Goal: Task Accomplishment & Management: Use online tool/utility

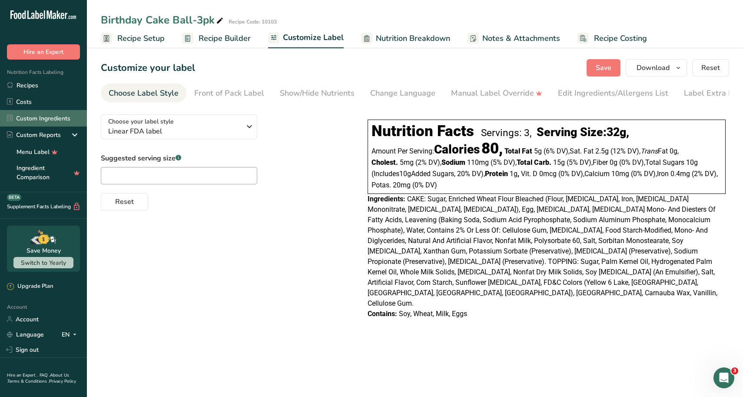
click at [27, 115] on link "Custom Ingredients" at bounding box center [43, 118] width 87 height 17
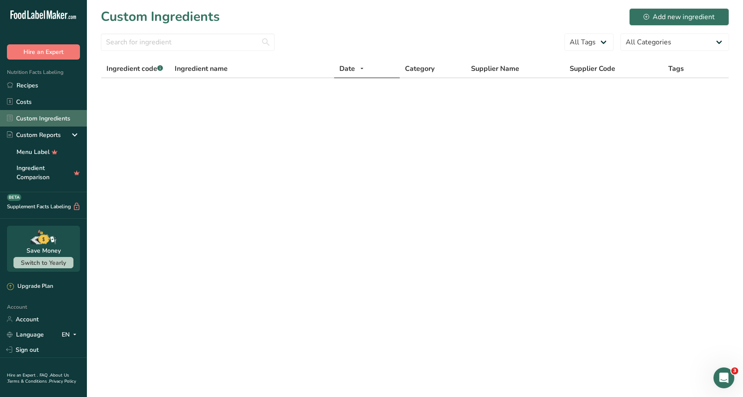
click at [37, 120] on link "Custom Ingredients" at bounding box center [43, 118] width 87 height 17
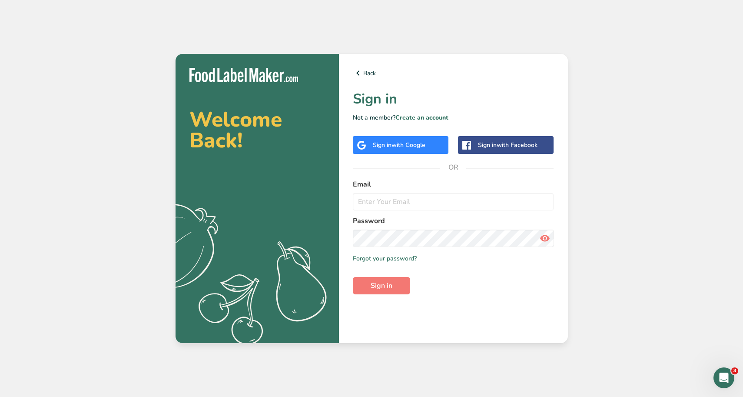
click at [407, 136] on div "Back Sign in Not a member? Create an account Sign in with Google Sign in with F…" at bounding box center [453, 198] width 229 height 289
click at [399, 144] on span "with Google" at bounding box center [409, 145] width 34 height 8
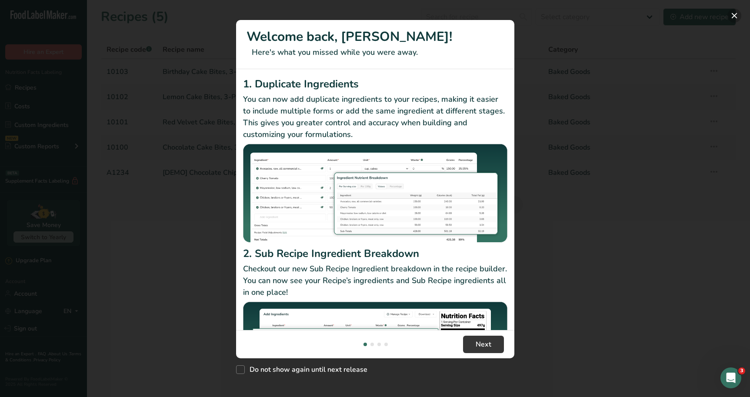
click at [733, 17] on button "New Features" at bounding box center [734, 16] width 14 height 14
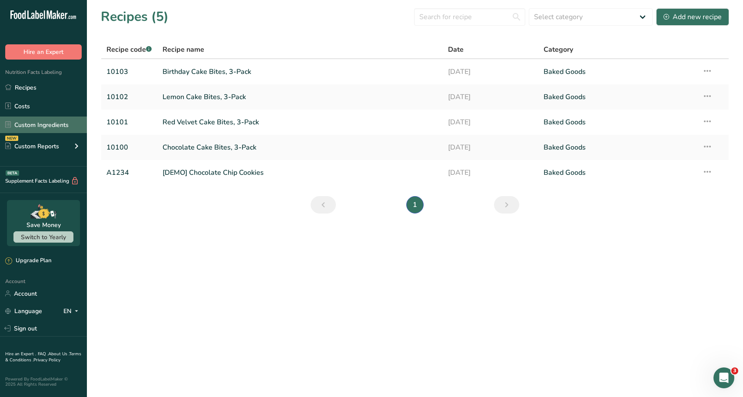
click at [31, 125] on link "Custom Ingredients" at bounding box center [43, 125] width 87 height 17
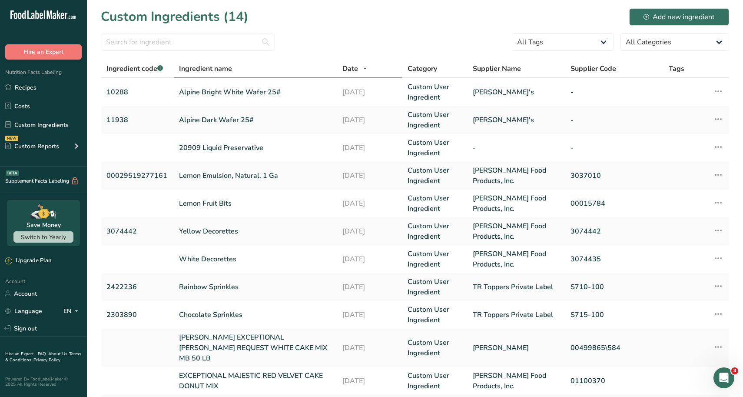
click at [211, 67] on span "Ingredient name" at bounding box center [205, 68] width 53 height 10
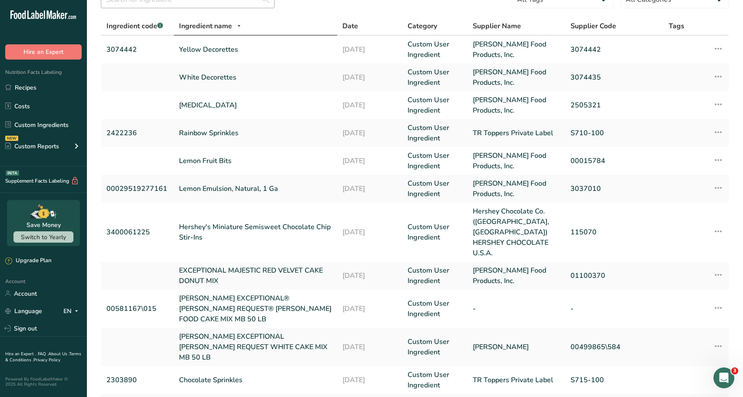
scroll to position [21, 0]
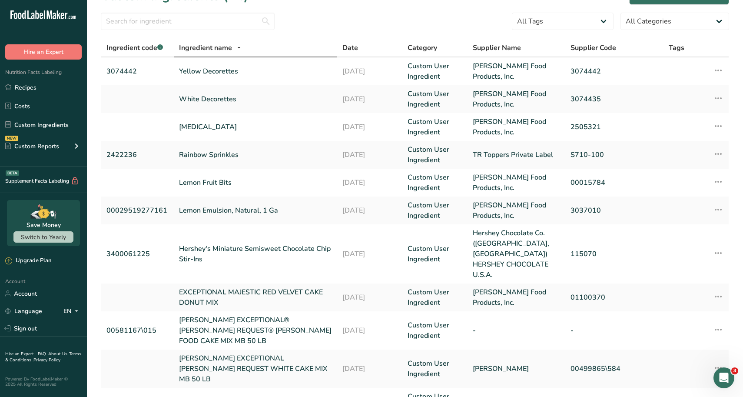
click at [220, 50] on span "Ingredient name" at bounding box center [205, 48] width 53 height 10
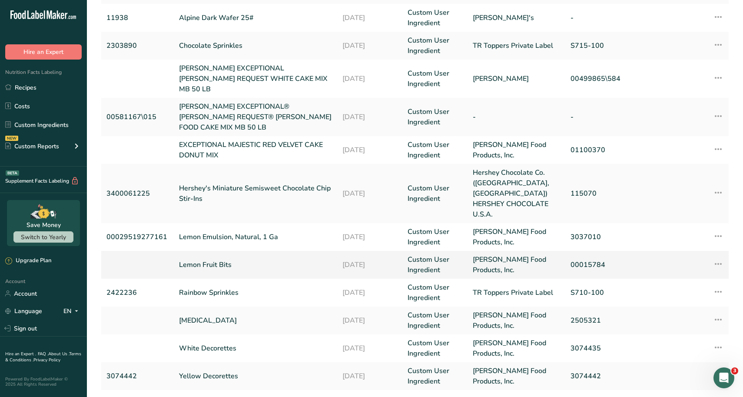
scroll to position [151, 0]
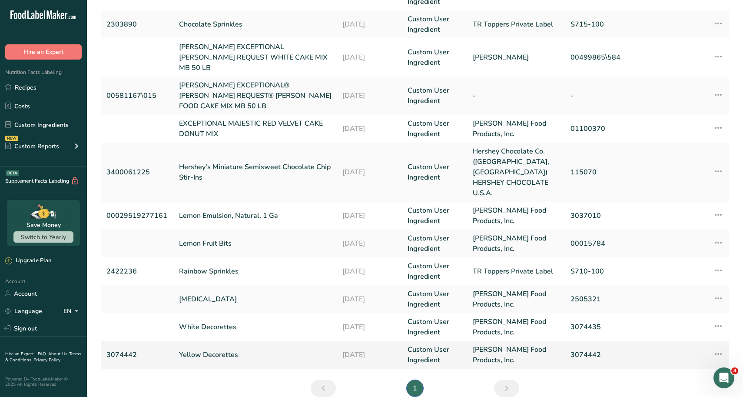
click at [229, 341] on td "Yellow Decorettes" at bounding box center [255, 355] width 163 height 28
click at [195, 350] on link "Yellow Decorettes" at bounding box center [255, 355] width 153 height 10
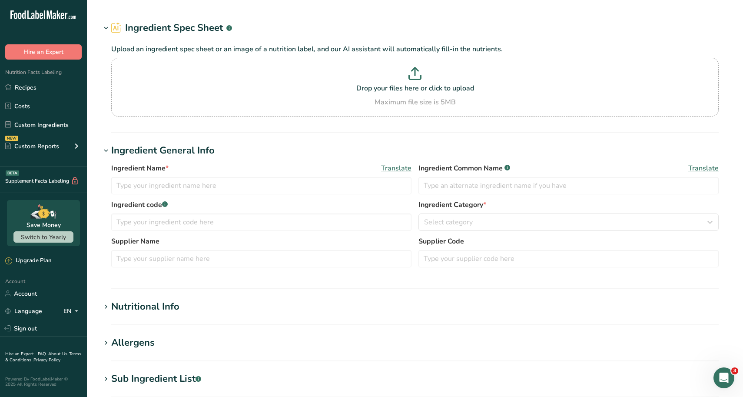
type input "Yellow Decorettes"
type input "3074442"
type input "[PERSON_NAME] Food Products, Inc."
type input "3074442"
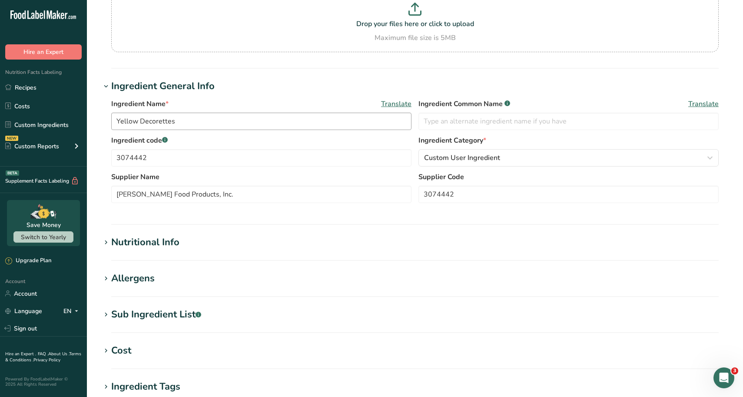
scroll to position [87, 0]
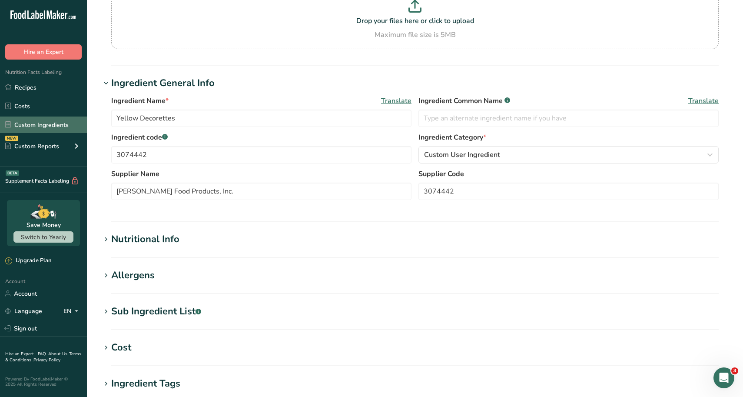
click at [47, 123] on link "Custom Ingredients" at bounding box center [43, 125] width 87 height 17
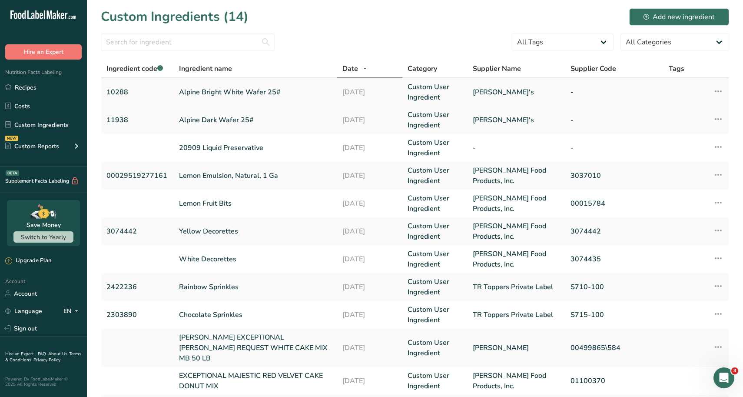
click at [214, 92] on link "Alpine Bright White Wafer 25#" at bounding box center [255, 92] width 153 height 10
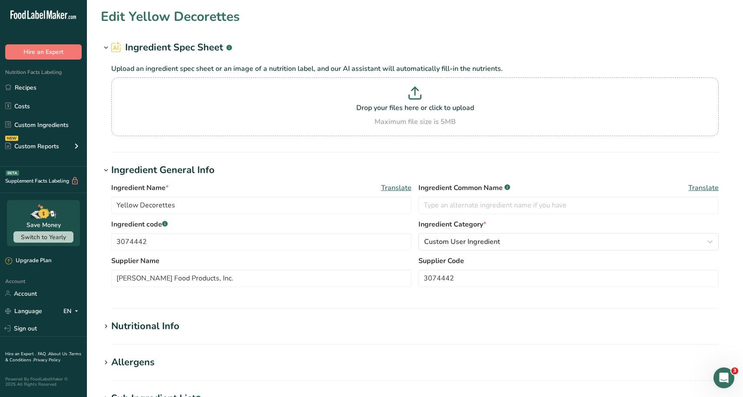
type input "Alpine Bright White Wafer 25#"
type input "10288"
type input "[PERSON_NAME]'s"
click at [104, 47] on icon at bounding box center [106, 48] width 8 height 12
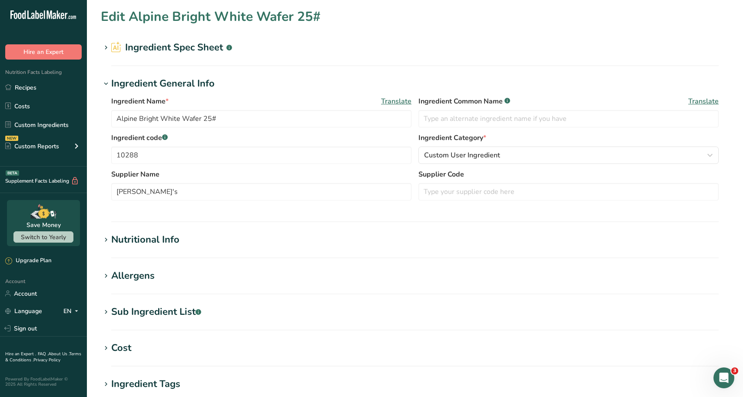
click at [104, 47] on icon at bounding box center [106, 48] width 8 height 12
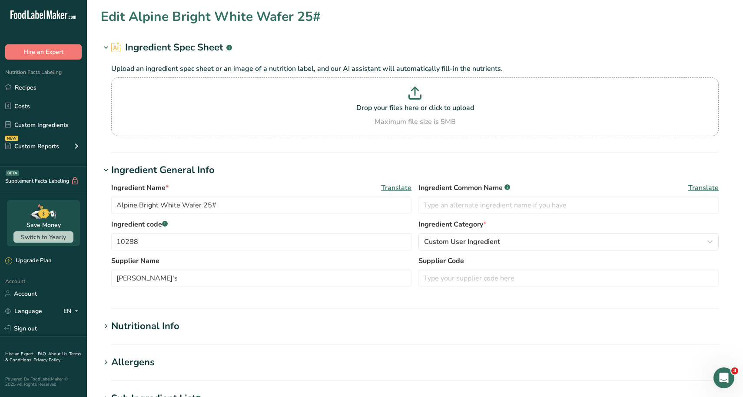
click at [104, 47] on icon at bounding box center [106, 48] width 8 height 12
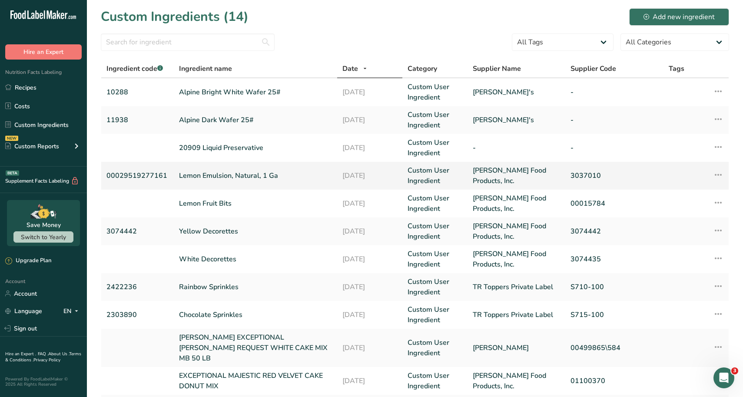
click at [205, 171] on link "Lemon Emulsion, Natural, 1 Ga" at bounding box center [255, 175] width 153 height 10
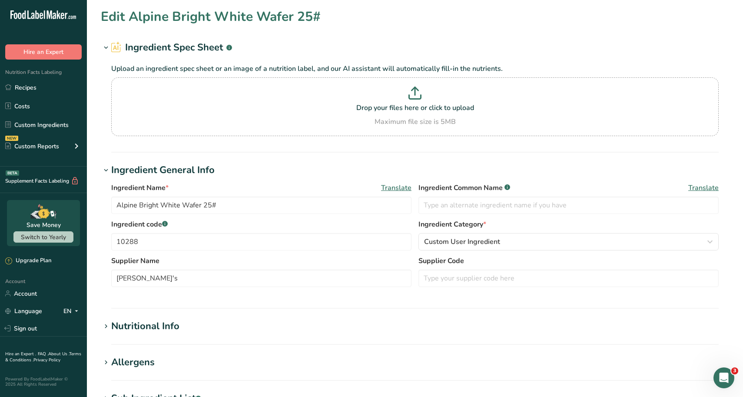
type input "Lemon Emulsion, Natural, 1 Ga"
type input "00029519277161"
type input "[PERSON_NAME] Food Products, Inc."
type input "3037010"
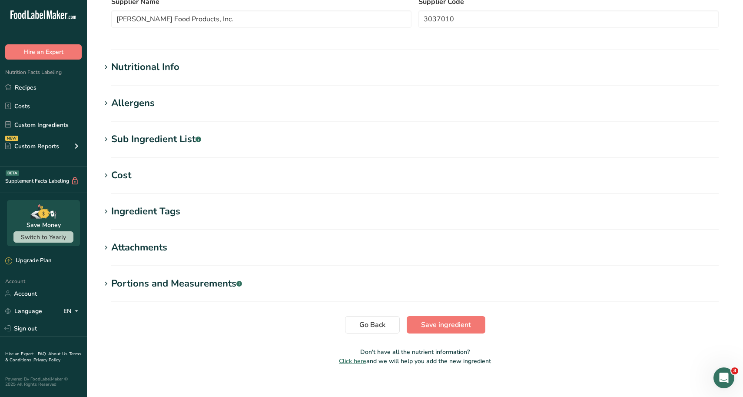
scroll to position [261, 0]
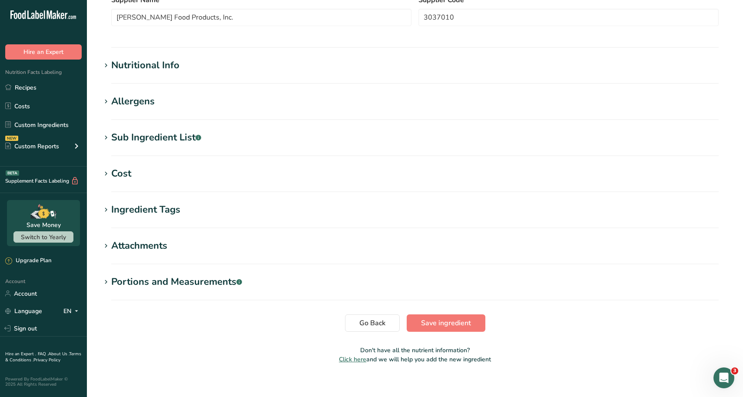
click at [263, 183] on section "Cost Price($) .a-a{fill:#347362;}.b-a{fill:#fff;} 16.47 Amount 128 Unit Grams k…" at bounding box center [415, 180] width 629 height 26
click at [94, 168] on section "Edit Lemon Emulsion, Natural, 1 Ga Ingredient Spec Sheet .a-a{fill:#347362;}.b-…" at bounding box center [415, 58] width 657 height 639
click at [120, 167] on div "Cost" at bounding box center [121, 174] width 20 height 14
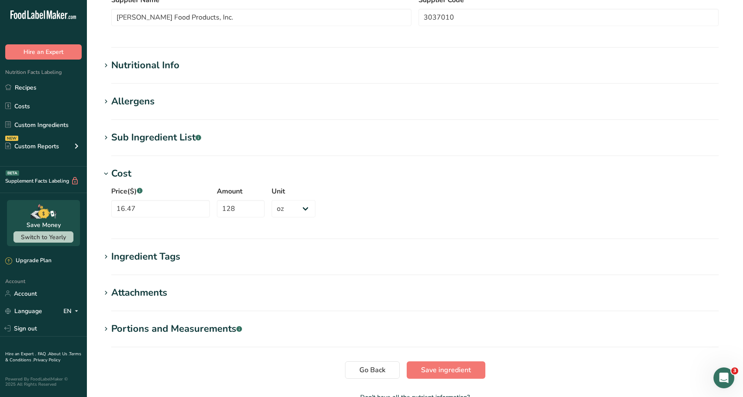
click at [119, 167] on div "Cost" at bounding box center [121, 174] width 20 height 14
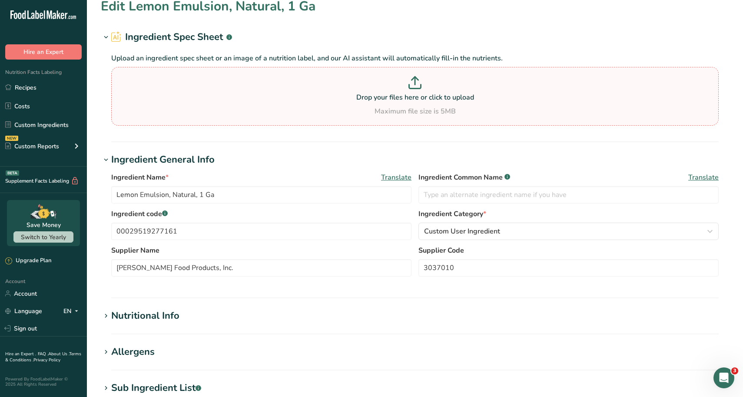
scroll to position [0, 0]
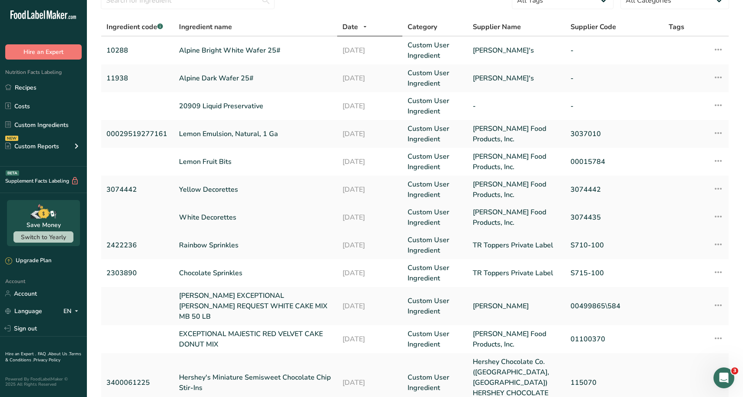
scroll to position [43, 0]
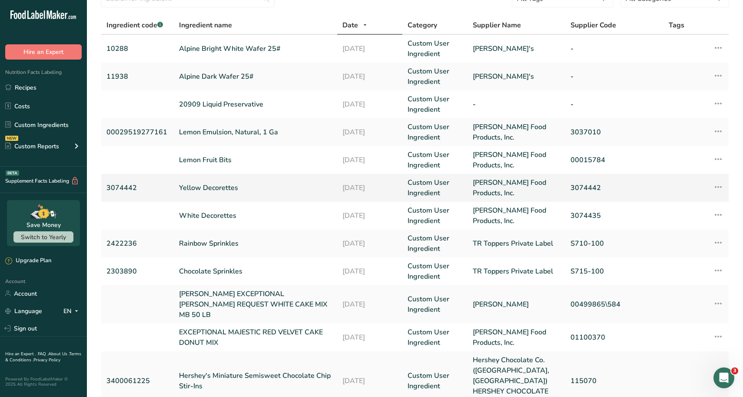
click at [206, 190] on link "Yellow Decorettes" at bounding box center [255, 188] width 153 height 10
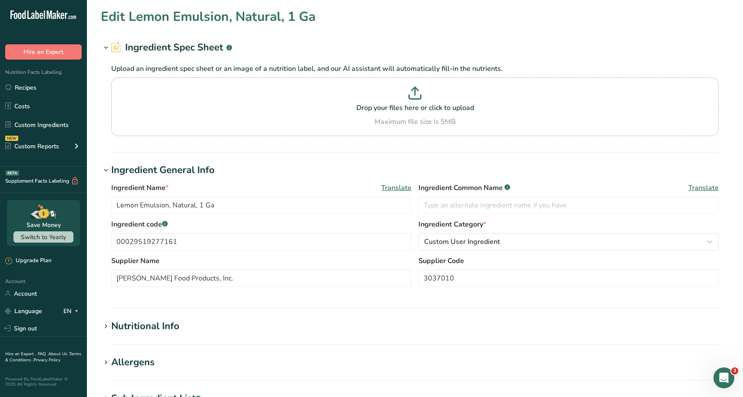
type input "Yellow Decorettes"
type input "3074442"
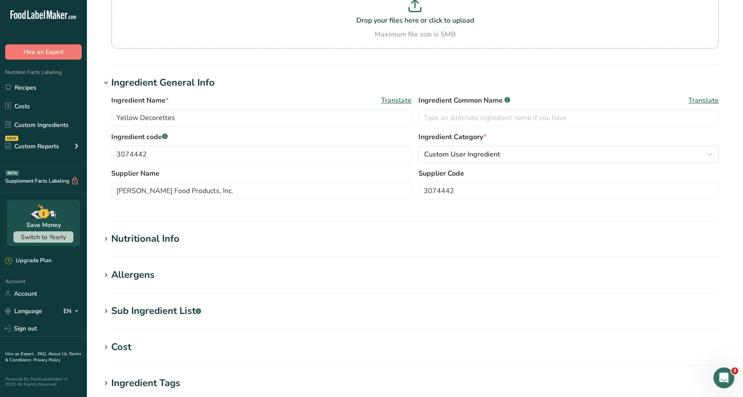
scroll to position [130, 0]
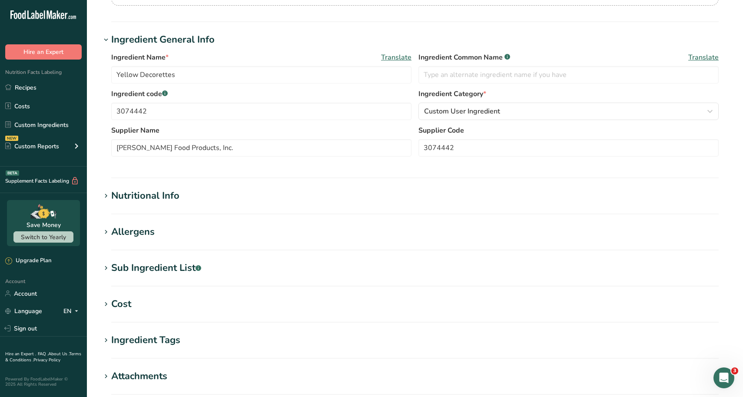
click at [110, 196] on span at bounding box center [106, 196] width 10 height 10
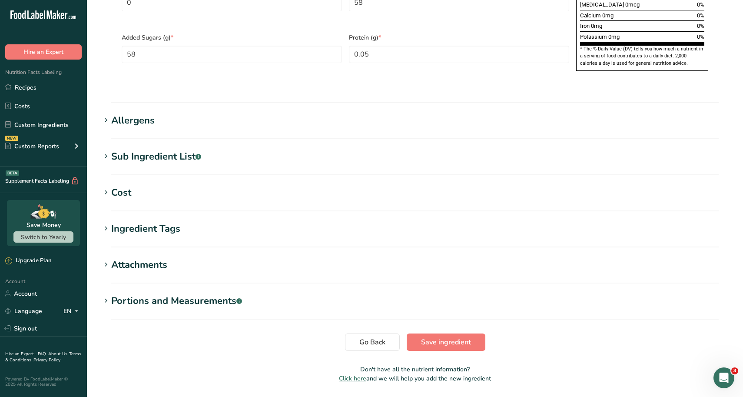
scroll to position [655, 0]
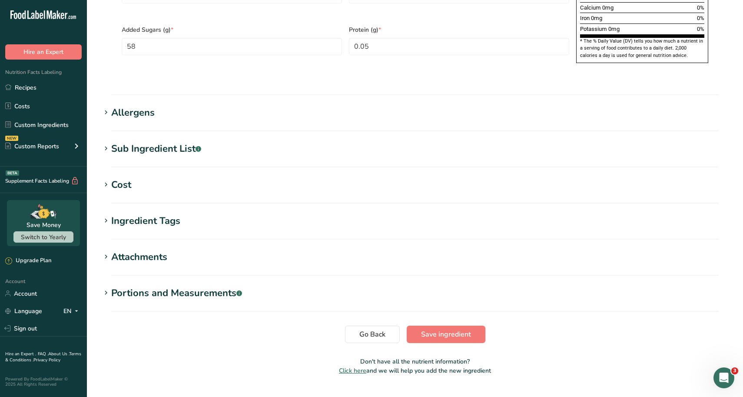
click at [112, 178] on div "Cost" at bounding box center [121, 185] width 20 height 14
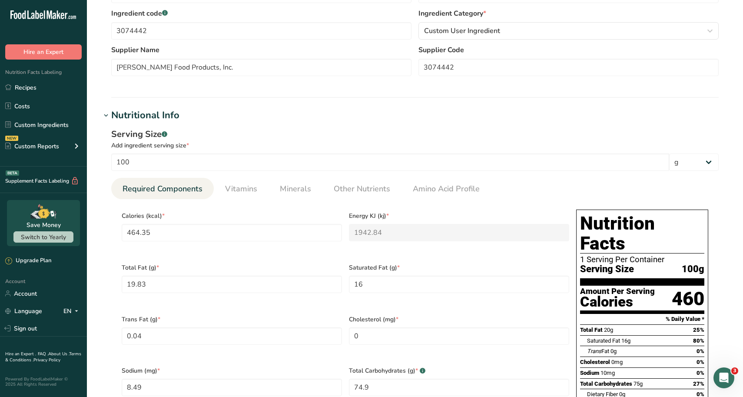
scroll to position [90, 0]
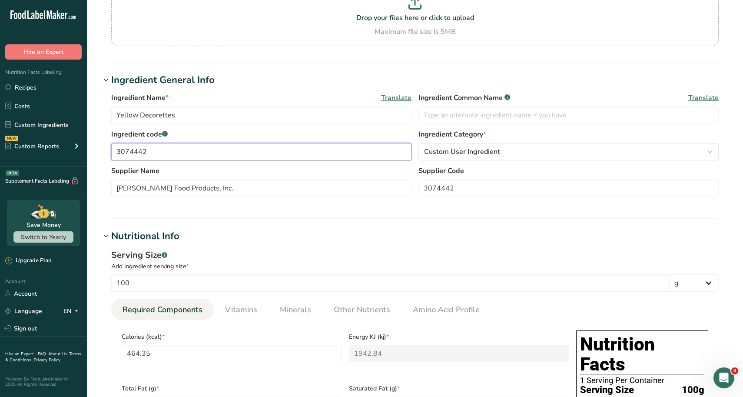
click at [136, 145] on input "3074442" at bounding box center [261, 151] width 300 height 17
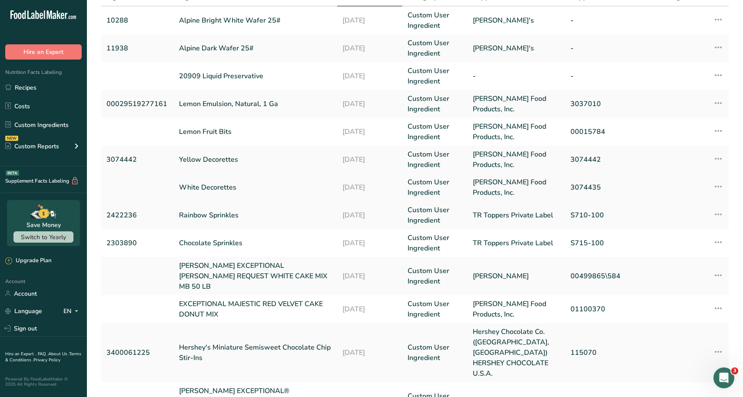
scroll to position [87, 0]
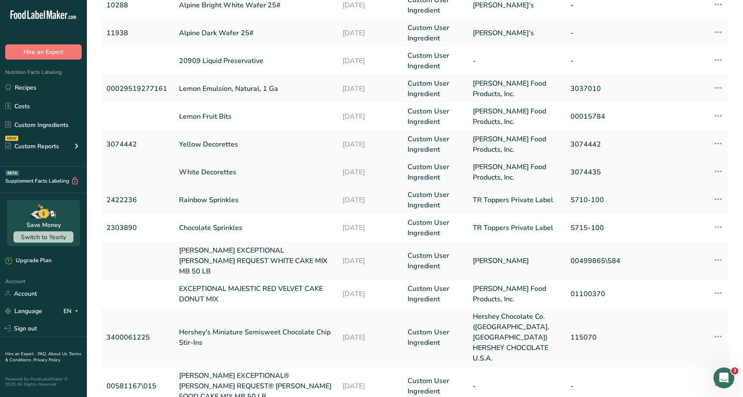
click at [207, 177] on td "White Decorettes" at bounding box center [255, 172] width 163 height 28
click at [583, 174] on link "3074435" at bounding box center [614, 172] width 87 height 10
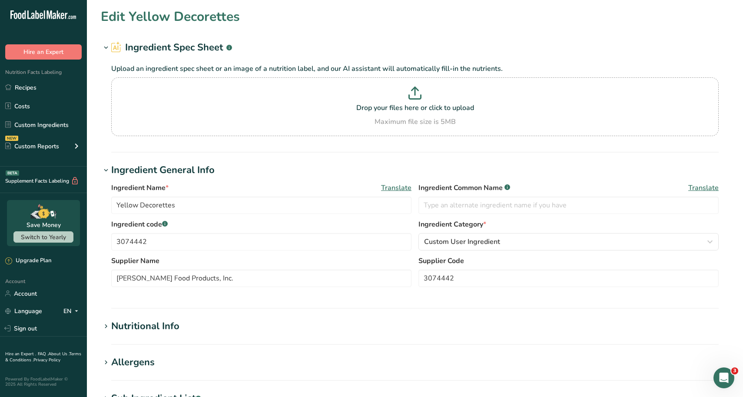
type input "White Decorettes"
type input "3074435"
click at [431, 275] on input "3074435" at bounding box center [569, 278] width 300 height 17
click at [431, 274] on input "3074435" at bounding box center [569, 278] width 300 height 17
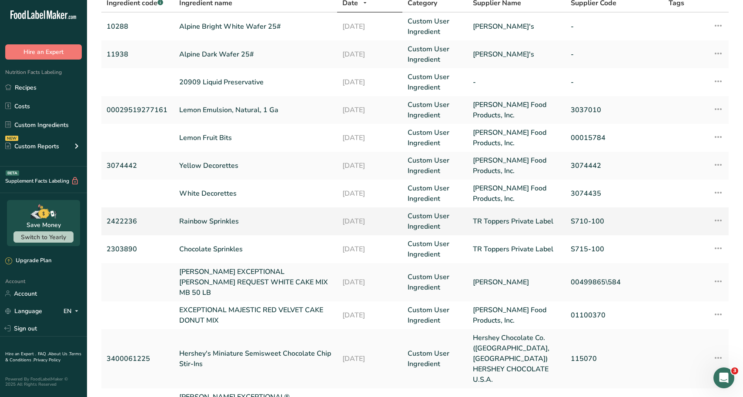
scroll to position [87, 0]
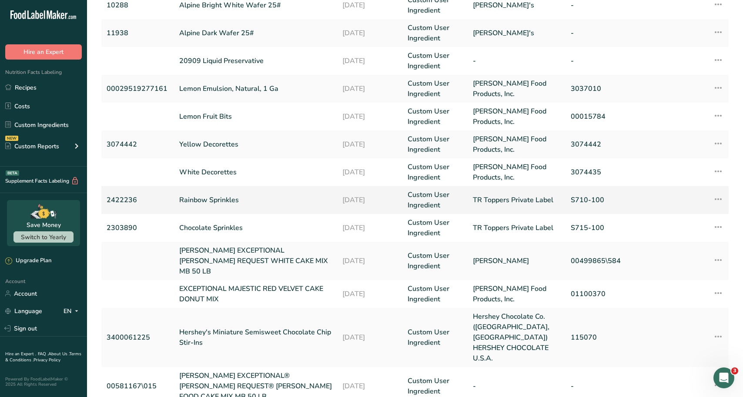
click at [220, 197] on link "Rainbow Sprinkles" at bounding box center [255, 200] width 153 height 10
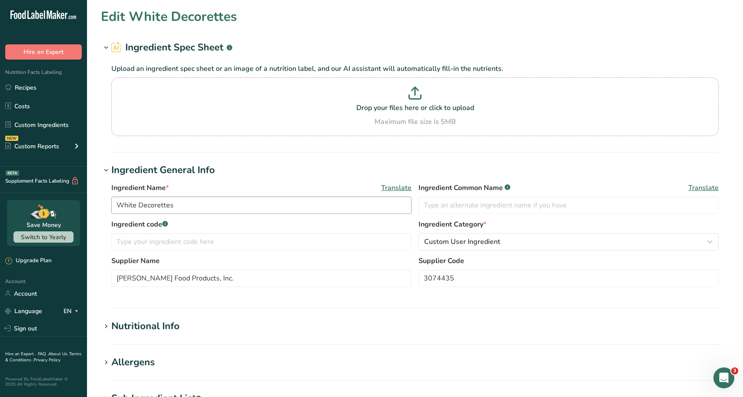
type input "Rainbow Sprinkles"
type input "2422236"
type input "TR Toppers Private Label"
type input "S710-100"
click at [135, 239] on input "2422236" at bounding box center [261, 241] width 300 height 17
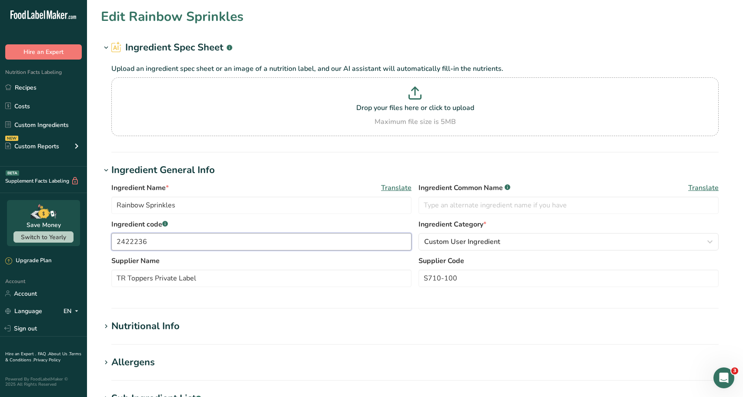
click at [132, 240] on input "2422236" at bounding box center [261, 241] width 300 height 17
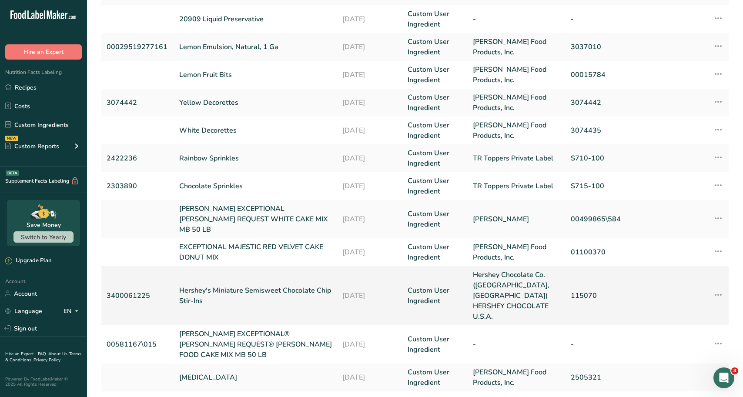
scroll to position [130, 0]
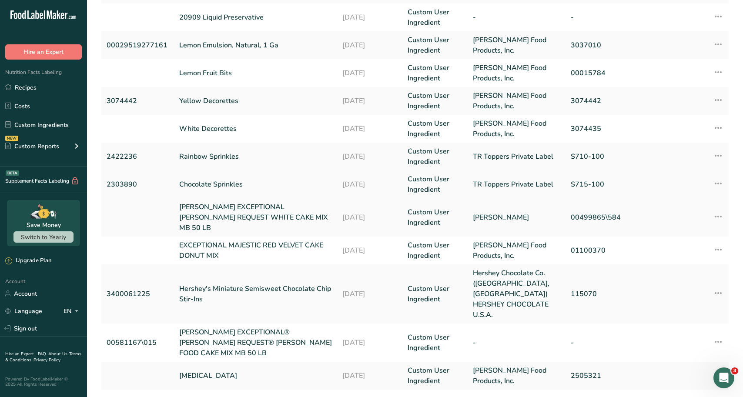
click at [225, 184] on link "Chocolate Sprinkles" at bounding box center [255, 184] width 153 height 10
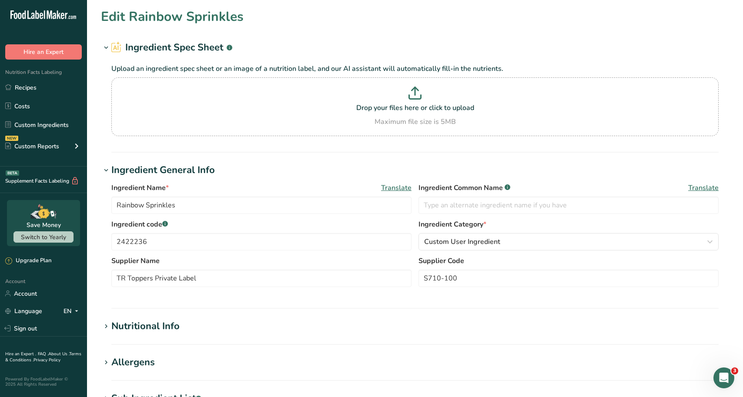
type input "Chocolate Sprinkles"
type input "2303890"
type input "S715-100"
click at [266, 237] on input "2303890" at bounding box center [261, 241] width 300 height 17
click at [266, 236] on input "2303890" at bounding box center [261, 241] width 300 height 17
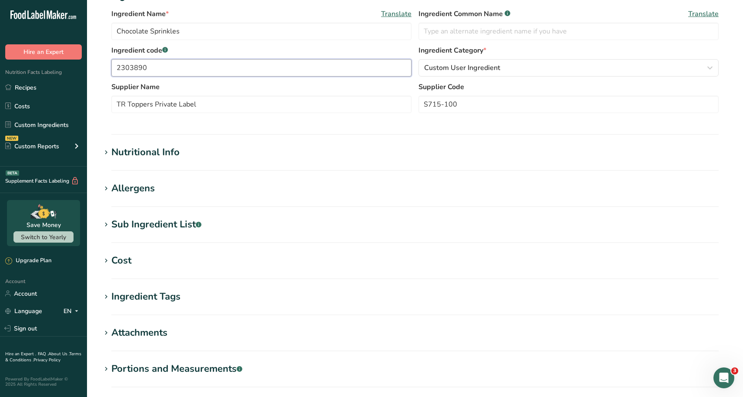
scroll to position [217, 0]
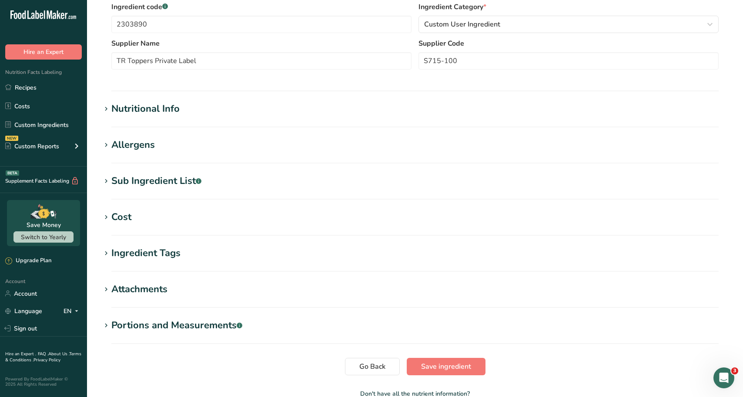
click at [114, 113] on div "Nutritional Info" at bounding box center [145, 109] width 68 height 14
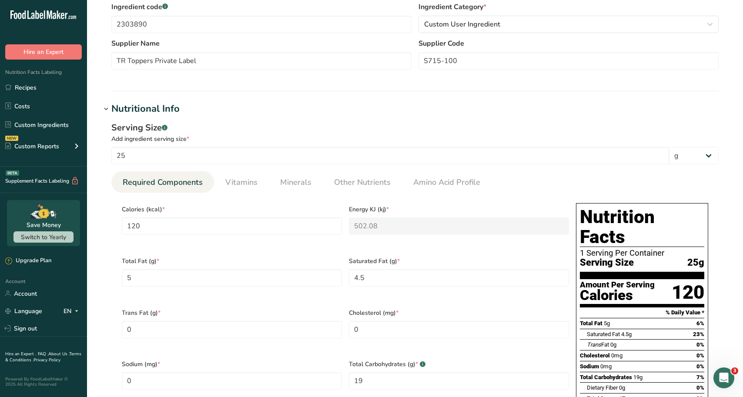
click at [114, 109] on div "Nutritional Info" at bounding box center [145, 109] width 68 height 14
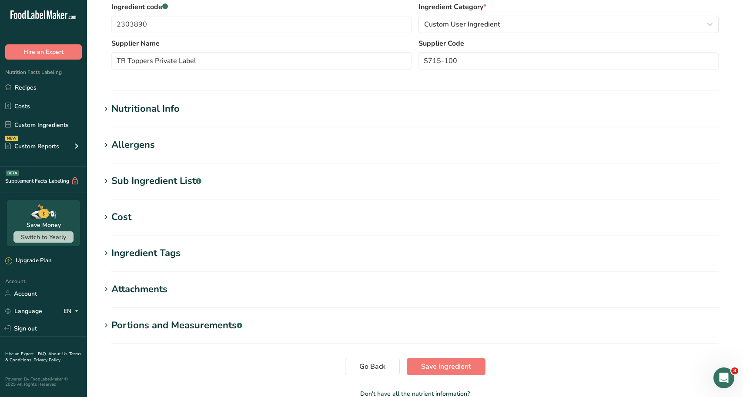
drag, startPoint x: 111, startPoint y: 140, endPoint x: 113, endPoint y: 147, distance: 7.2
click at [110, 144] on span at bounding box center [106, 145] width 10 height 10
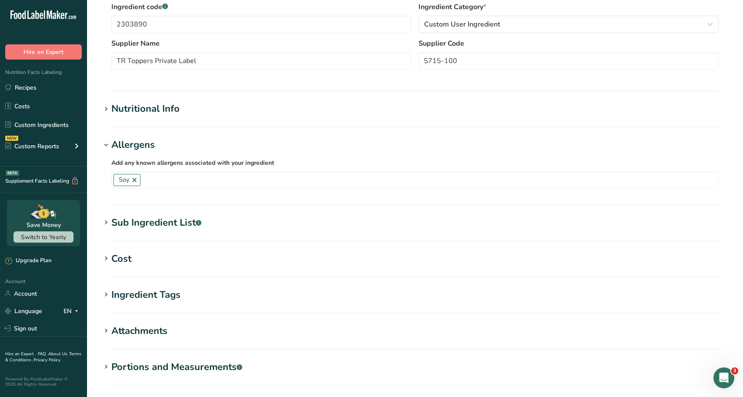
click at [113, 147] on div "Allergens" at bounding box center [132, 145] width 43 height 14
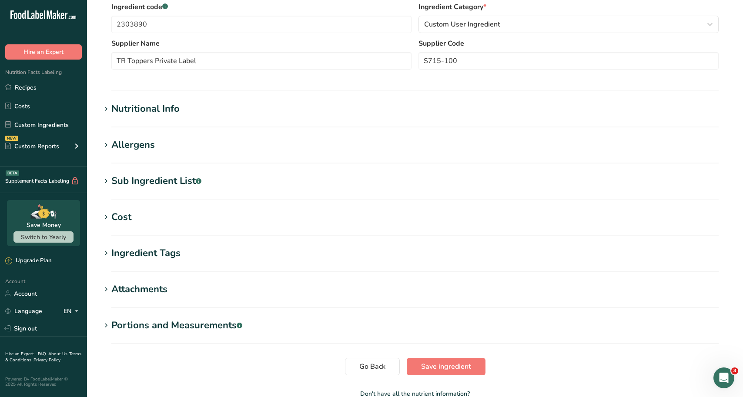
click at [118, 178] on div "Sub Ingredient List .a-a{fill:#347362;}.b-a{fill:#fff;}" at bounding box center [156, 181] width 90 height 14
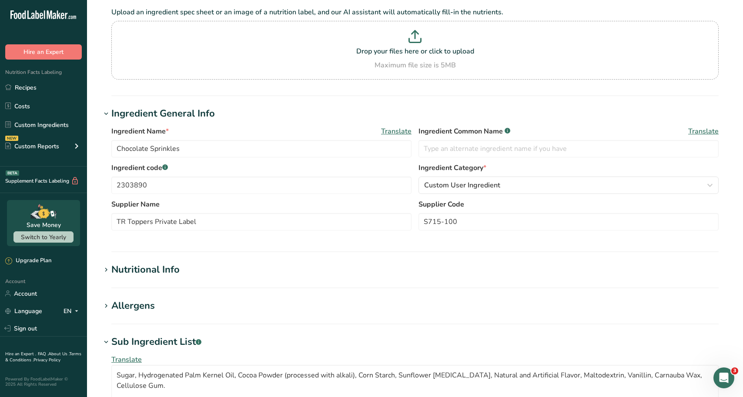
scroll to position [0, 0]
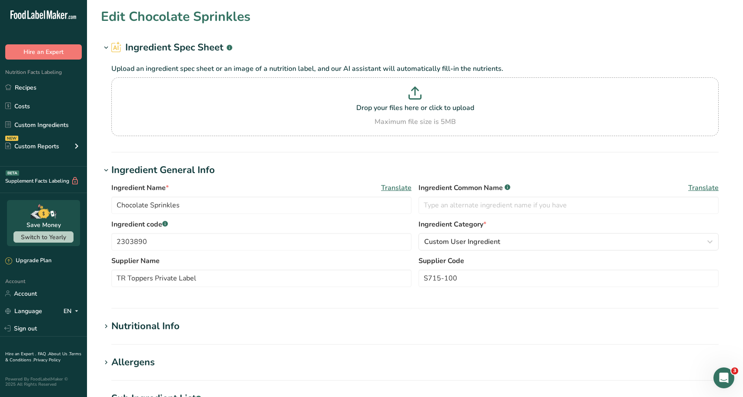
click at [104, 44] on icon at bounding box center [106, 48] width 8 height 12
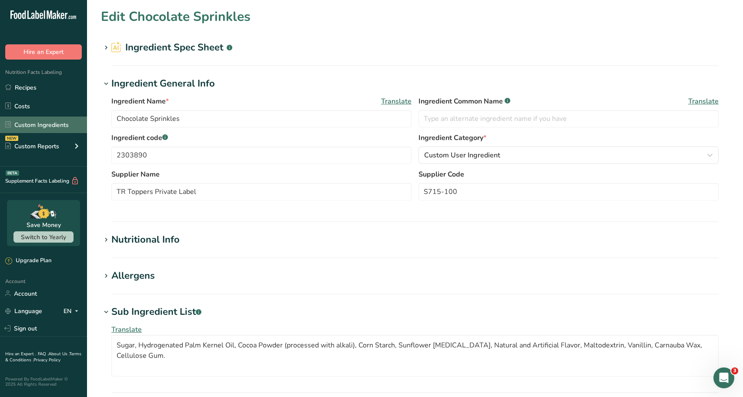
click at [52, 118] on link "Custom Ingredients" at bounding box center [43, 125] width 87 height 17
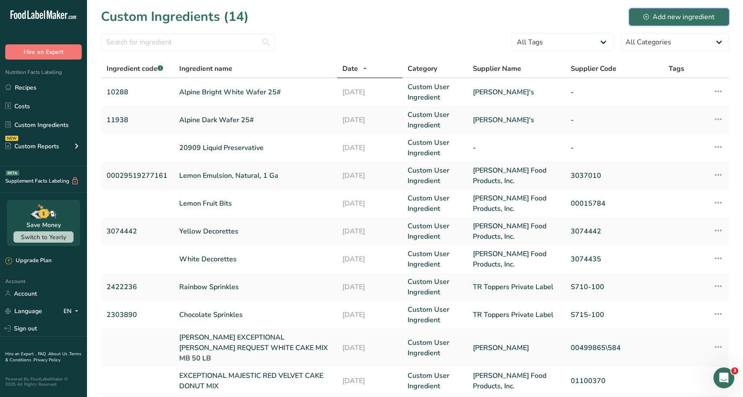
click at [683, 19] on div "Add new ingredient" at bounding box center [678, 17] width 71 height 10
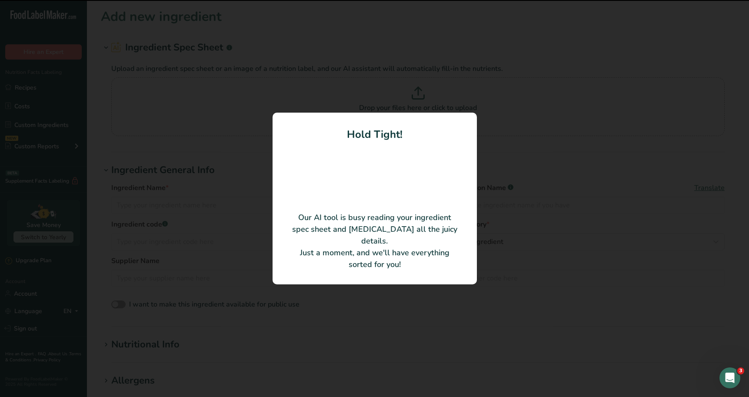
type input "Chocolate Flavored Medium Brown Decorettes"
type input "3074374"
type input "[PERSON_NAME] Food Products, Inc."
type input "3074374"
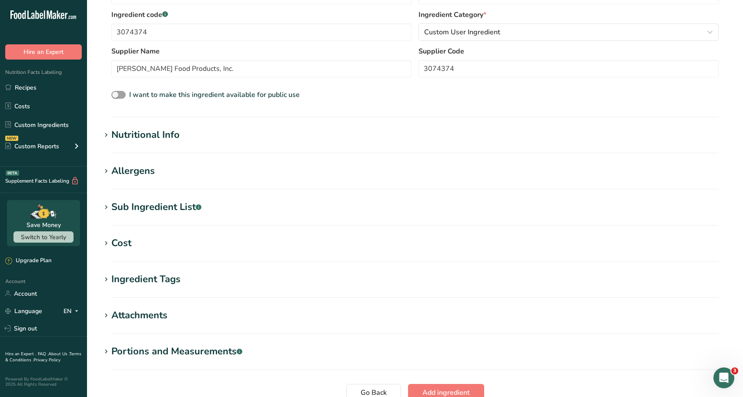
scroll to position [174, 0]
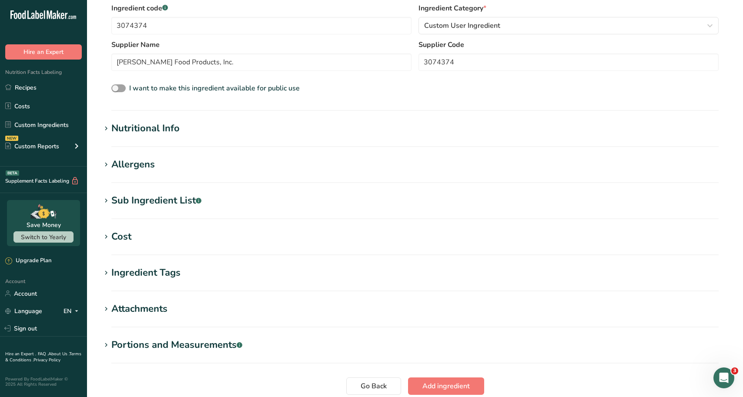
click at [110, 127] on icon at bounding box center [106, 129] width 8 height 12
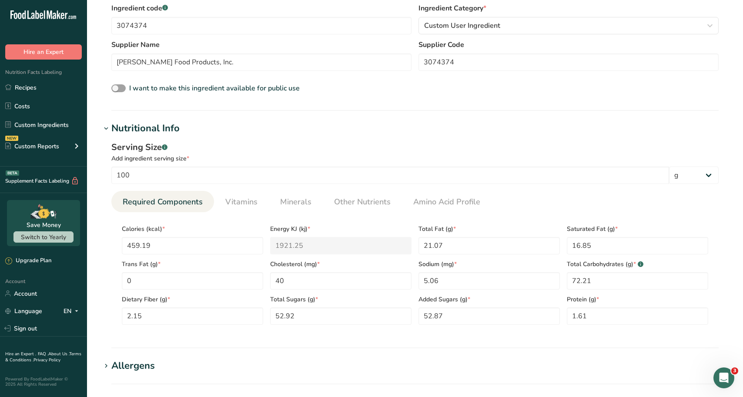
click at [110, 127] on icon at bounding box center [106, 129] width 8 height 12
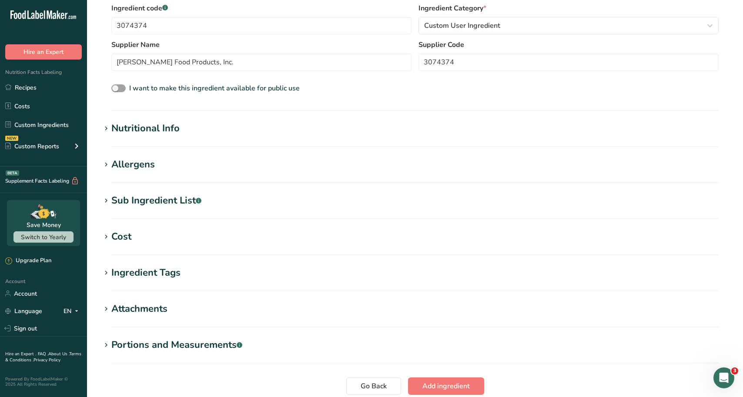
click at [102, 205] on icon at bounding box center [106, 201] width 8 height 12
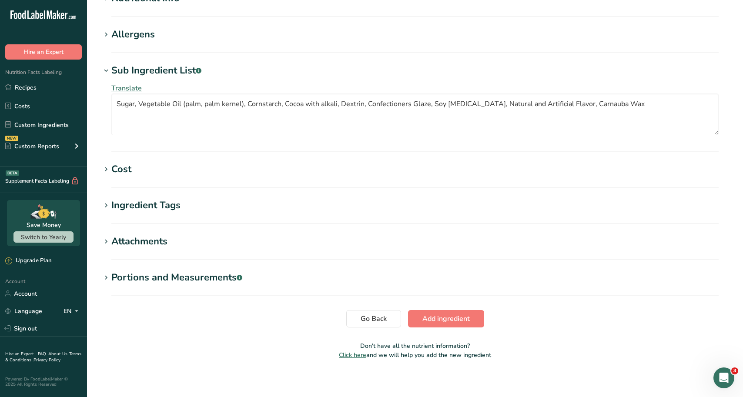
scroll to position [304, 0]
click at [153, 177] on section "Cost Price($) .a-a{fill:#347362;}.b-a{fill:#fff;} Amount Unit Grams kg mg mcg l…" at bounding box center [415, 175] width 628 height 26
click at [133, 170] on h1 "Cost" at bounding box center [415, 169] width 628 height 14
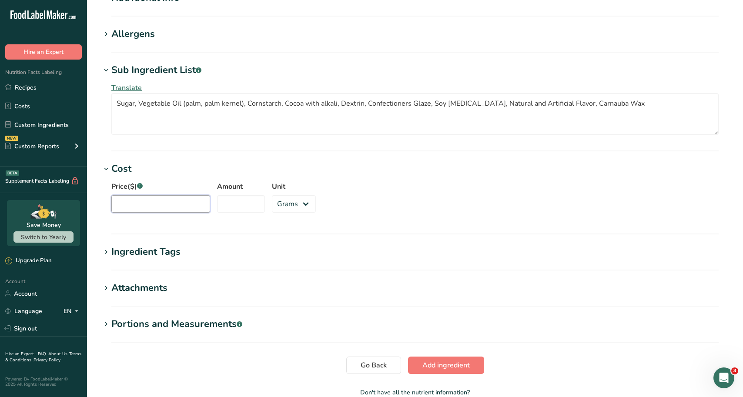
click at [170, 203] on input "Price($) .a-a{fill:#347362;}.b-a{fill:#fff;}" at bounding box center [160, 203] width 99 height 17
type input "21.93"
drag, startPoint x: 235, startPoint y: 197, endPoint x: 230, endPoint y: 206, distance: 10.0
click at [231, 206] on input "Amount" at bounding box center [241, 203] width 48 height 17
type input "6"
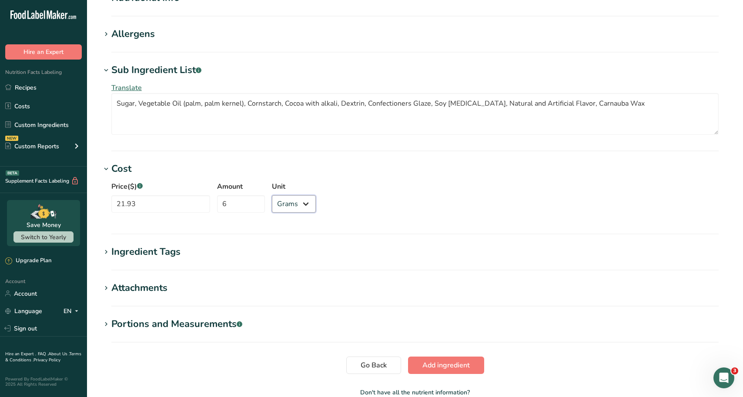
click at [285, 205] on select "Grams kg mg mcg lb oz" at bounding box center [294, 203] width 44 height 17
select select "12"
click at [272, 195] on select "Grams kg mg mcg lb oz" at bounding box center [294, 203] width 44 height 17
click at [372, 208] on div "Price($) .a-a{fill:#347362;}.b-a{fill:#fff;} 21.93 Amount 6 Unit Grams kg mg mc…" at bounding box center [415, 199] width 628 height 47
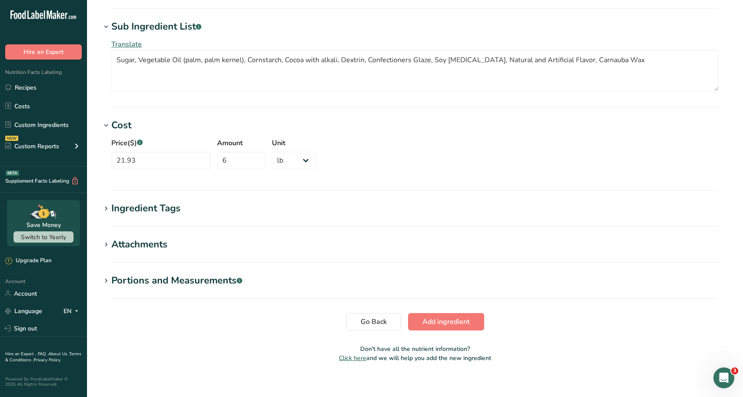
scroll to position [355, 0]
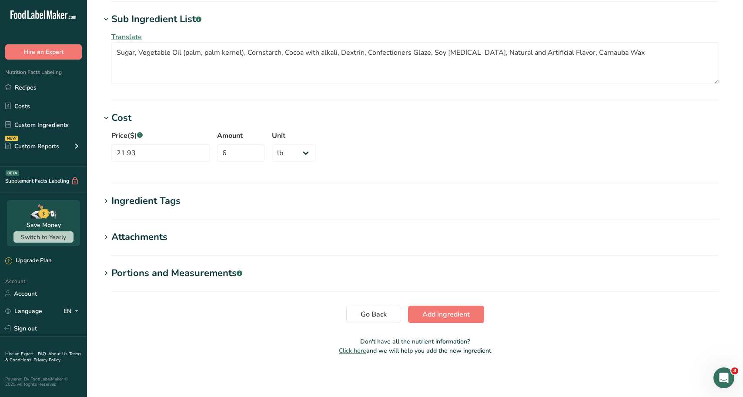
click at [105, 243] on icon at bounding box center [106, 237] width 8 height 12
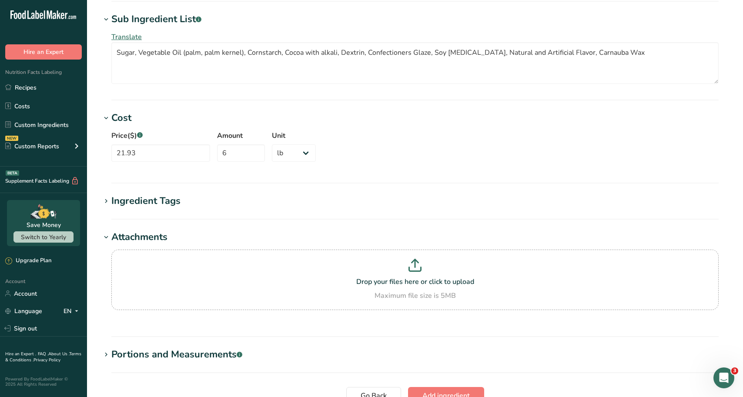
click at [105, 243] on icon at bounding box center [106, 237] width 8 height 12
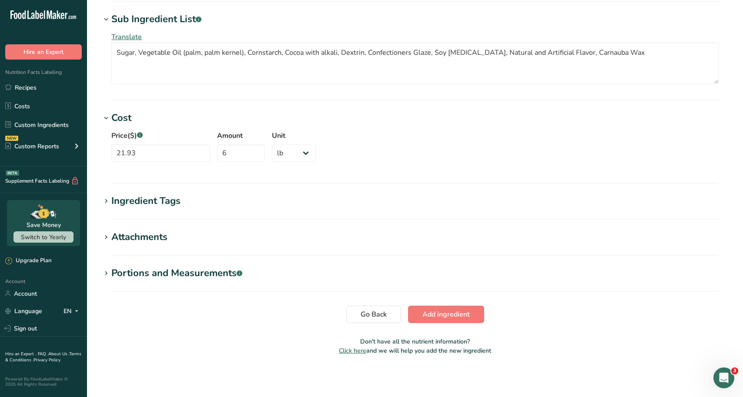
click at [111, 198] on span at bounding box center [106, 201] width 10 height 10
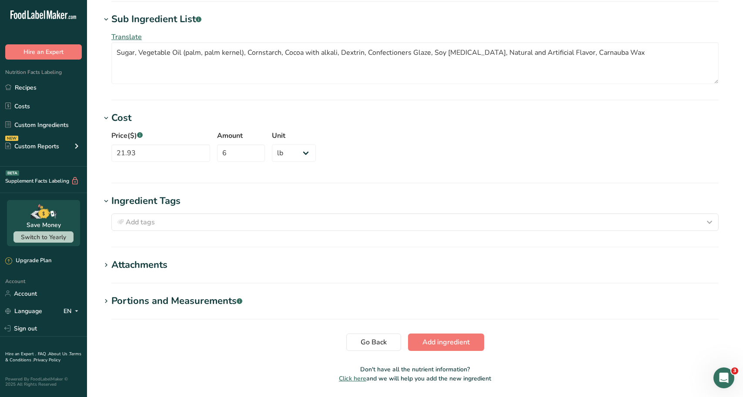
click at [111, 198] on span at bounding box center [106, 201] width 10 height 10
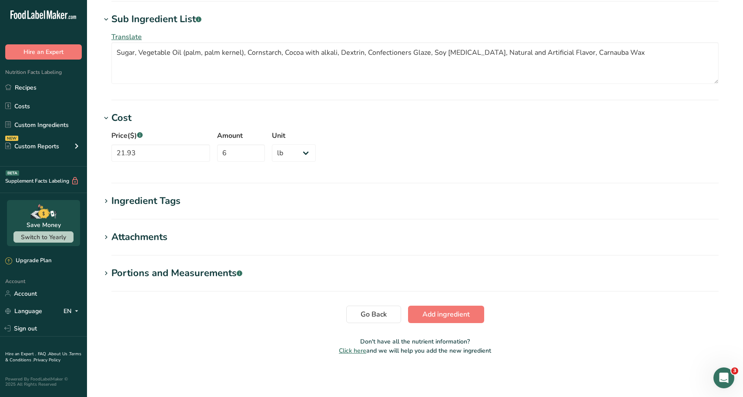
click at [103, 236] on icon at bounding box center [106, 237] width 8 height 12
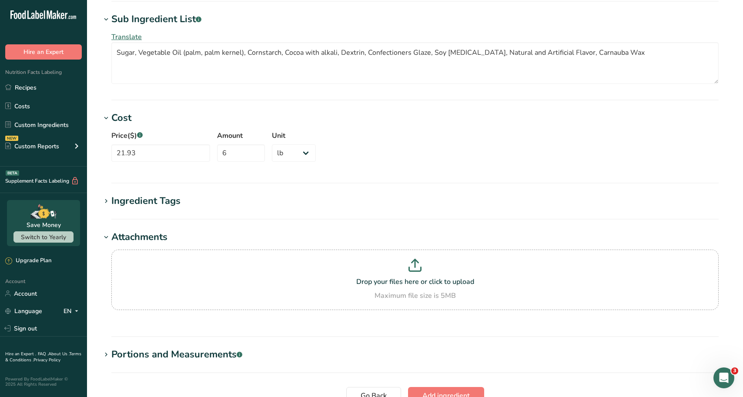
click at [103, 236] on icon at bounding box center [106, 237] width 8 height 12
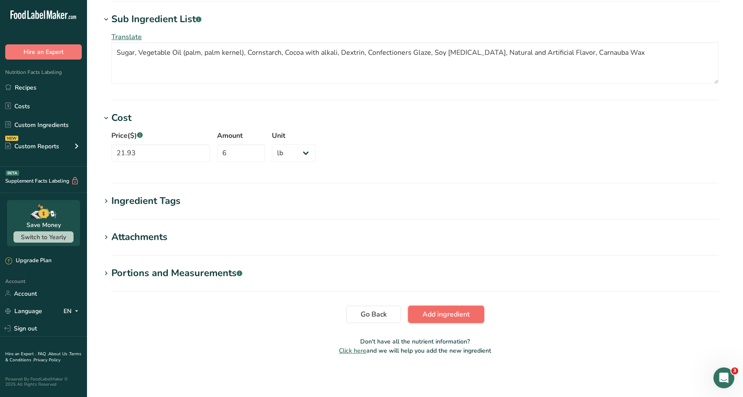
click at [445, 317] on span "Add ingredient" at bounding box center [445, 314] width 47 height 10
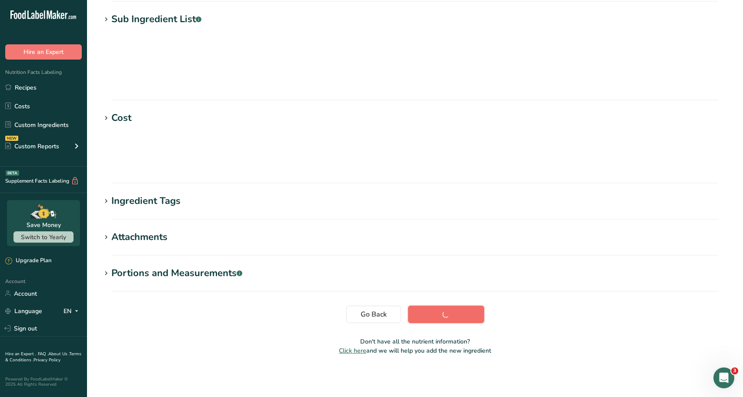
scroll to position [63, 0]
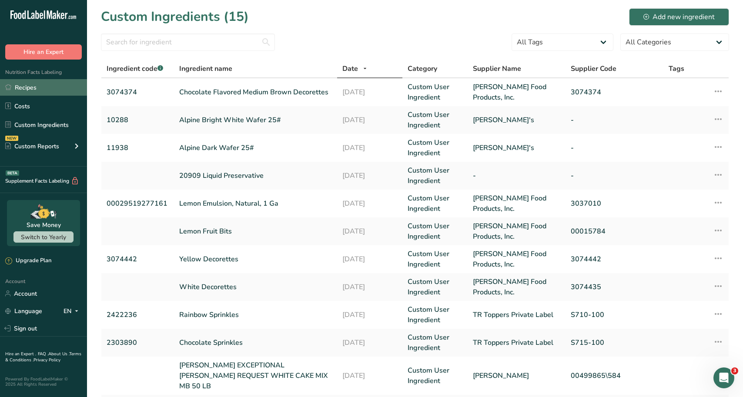
click at [30, 80] on link "Recipes" at bounding box center [43, 87] width 87 height 17
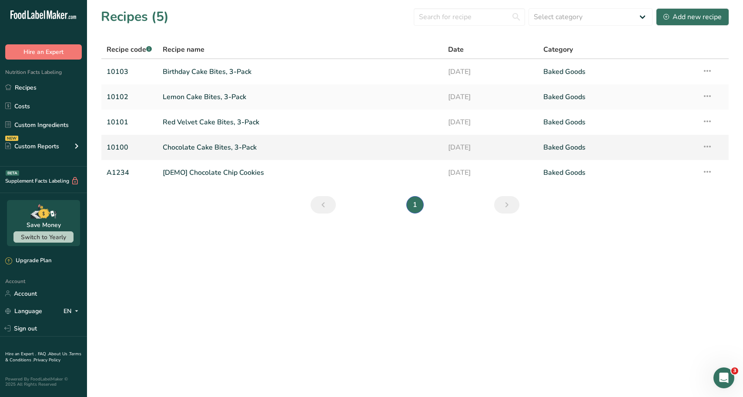
click at [206, 144] on link "Chocolate Cake Bites, 3-Pack" at bounding box center [300, 147] width 275 height 18
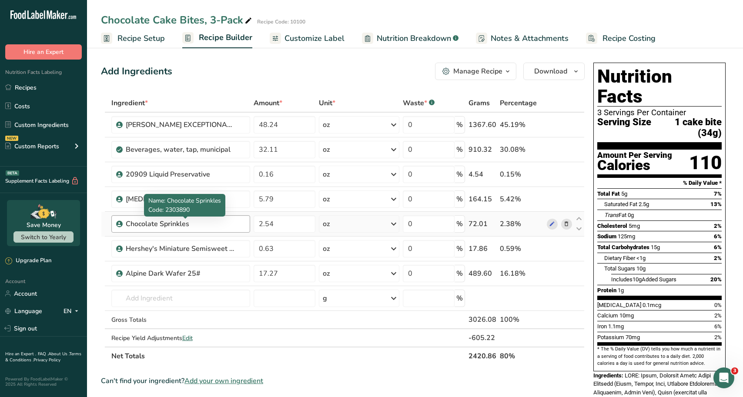
click at [182, 220] on div "Chocolate Sprinkles" at bounding box center [180, 224] width 109 height 10
click at [550, 226] on icon at bounding box center [552, 224] width 6 height 9
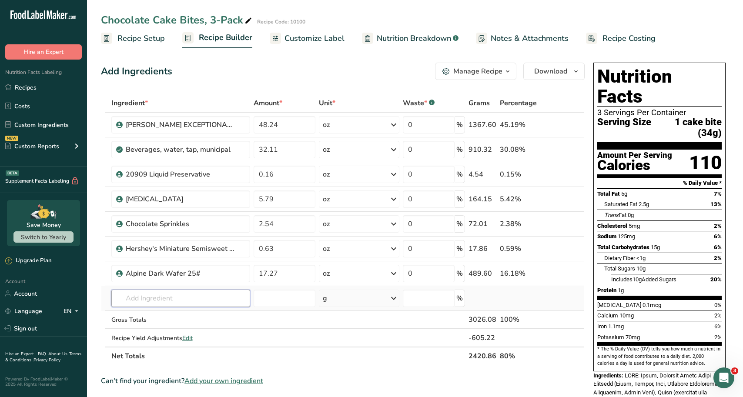
click at [153, 293] on input "text" at bounding box center [180, 298] width 139 height 17
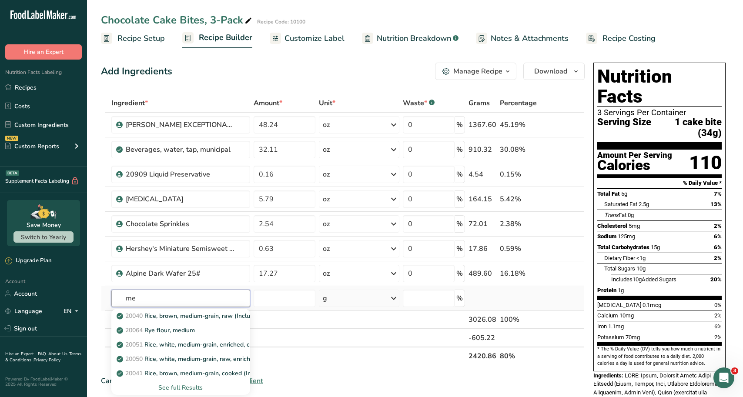
type input "m"
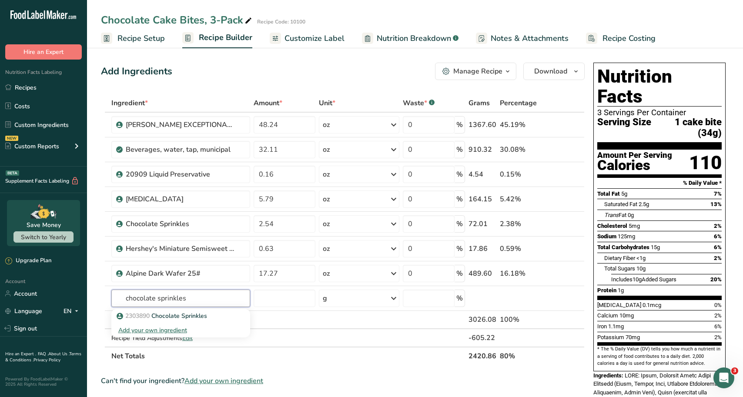
type input "chocolate sprinkles"
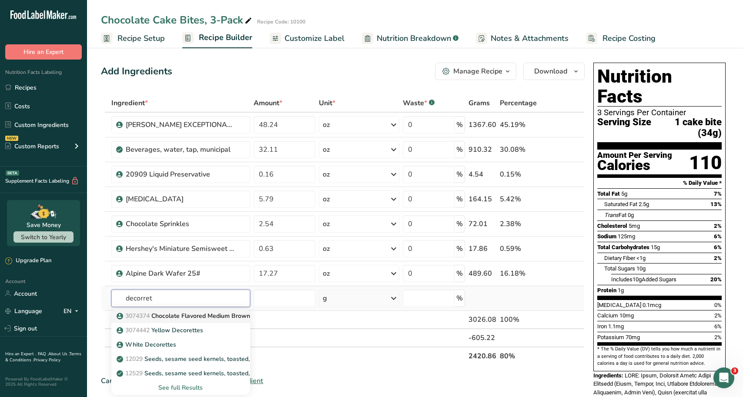
type input "decorret"
click at [161, 316] on p "3074374 Chocolate Flavored Medium Brown Decorettes" at bounding box center [200, 315] width 165 height 9
type input "Chocolate Flavored Medium Brown Decorettes"
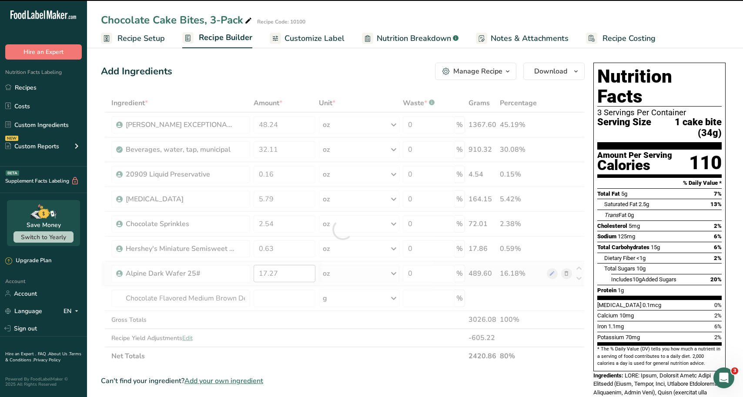
type input "0"
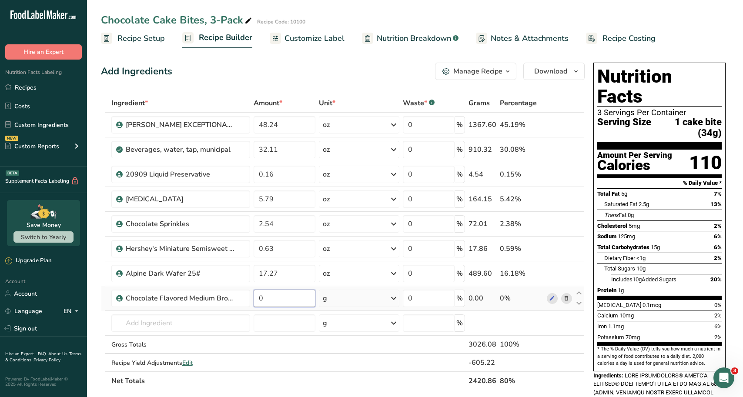
click at [286, 302] on input "0" at bounding box center [284, 298] width 62 height 17
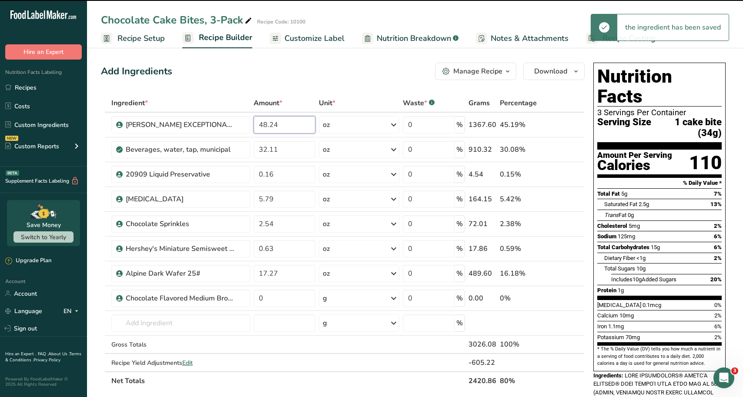
drag, startPoint x: 277, startPoint y: 123, endPoint x: 253, endPoint y: 128, distance: 23.7
click at [253, 128] on input "48.24" at bounding box center [284, 124] width 62 height 17
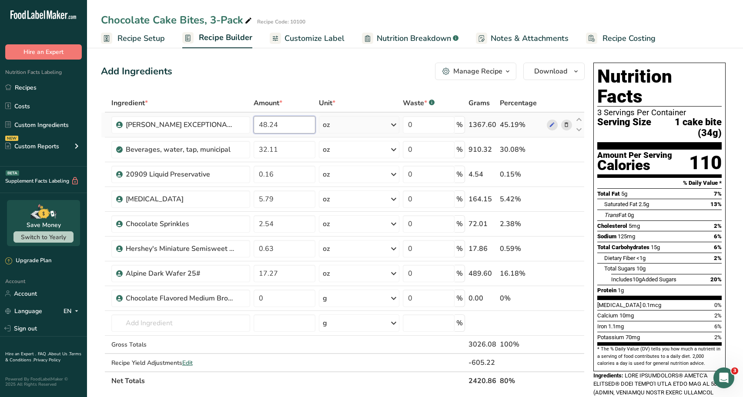
click at [274, 123] on input "48.24" at bounding box center [284, 124] width 62 height 17
type input "800"
click at [272, 140] on div "Ingredient * Amount * Unit * Waste * .a-a{fill:#347362;}.b-a{fill:#fff;} Grams …" at bounding box center [342, 242] width 483 height 296
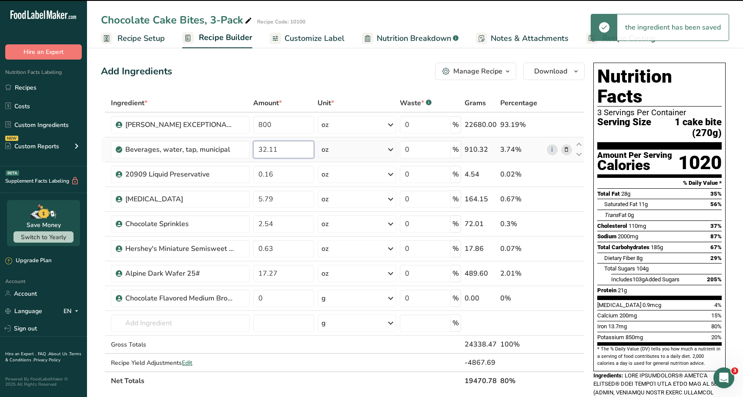
click at [267, 152] on input "32.11" at bounding box center [283, 149] width 61 height 17
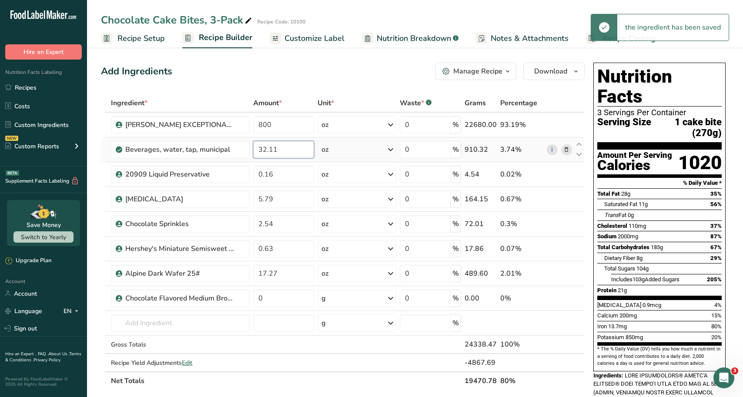
click at [267, 152] on input "32.11" at bounding box center [283, 149] width 61 height 17
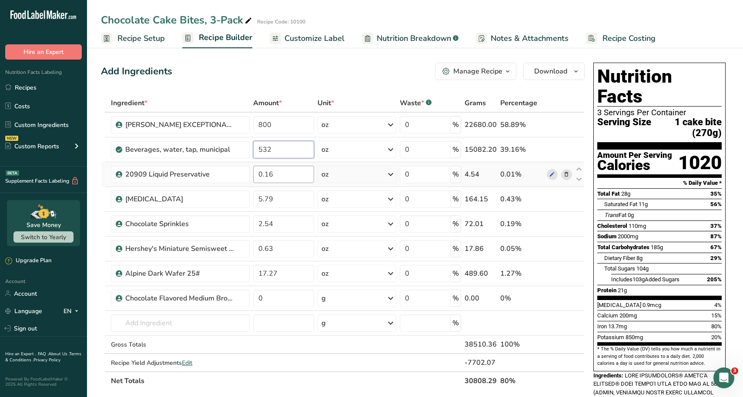
type input "532"
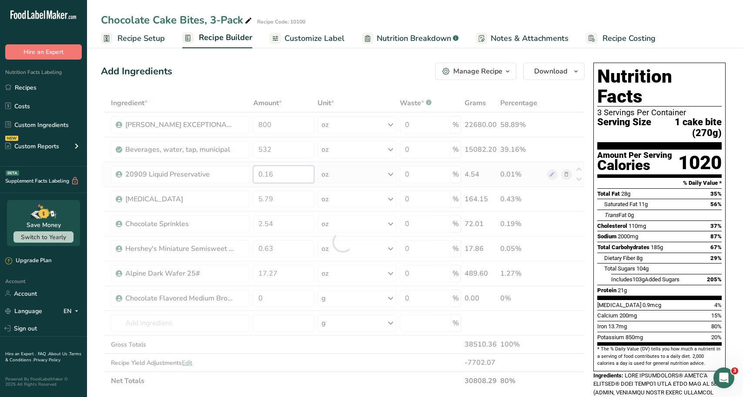
click at [272, 173] on div "Ingredient * Amount * Unit * Waste * .a-a{fill:#347362;}.b-a{fill:#fff;} Grams …" at bounding box center [342, 242] width 483 height 296
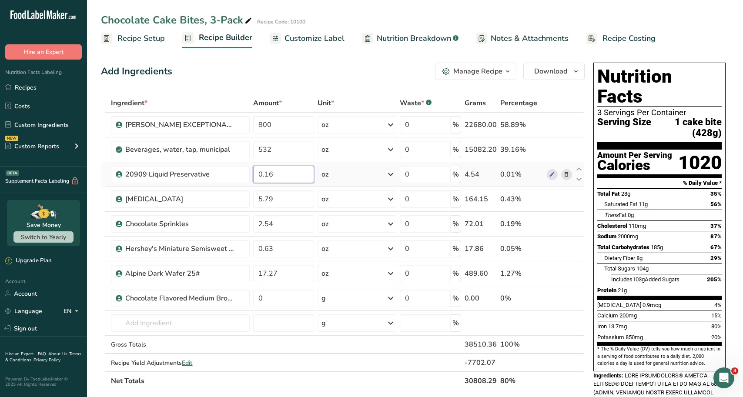
drag, startPoint x: 287, startPoint y: 166, endPoint x: 250, endPoint y: 167, distance: 36.1
click at [253, 166] on div "0.16" at bounding box center [283, 174] width 61 height 17
type input "2.66"
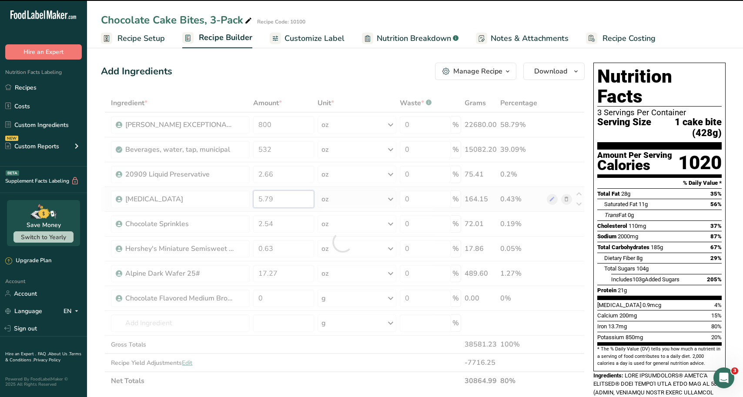
click at [277, 198] on div "Ingredient * Amount * Unit * Waste * .a-a{fill:#347362;}.b-a{fill:#fff;} Grams …" at bounding box center [342, 242] width 483 height 296
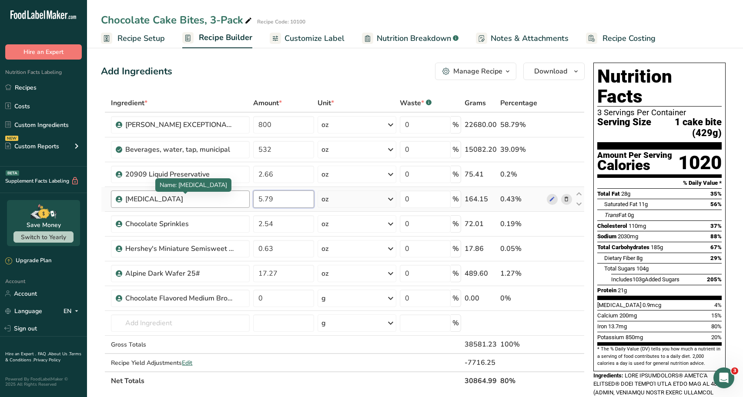
drag, startPoint x: 272, startPoint y: 200, endPoint x: 222, endPoint y: 195, distance: 49.8
click at [222, 195] on tr "Soybean oil 5.79 oz Portions 1 Oz Weight Units g kg mg See more Volume Units l …" at bounding box center [342, 199] width 483 height 25
type input "96"
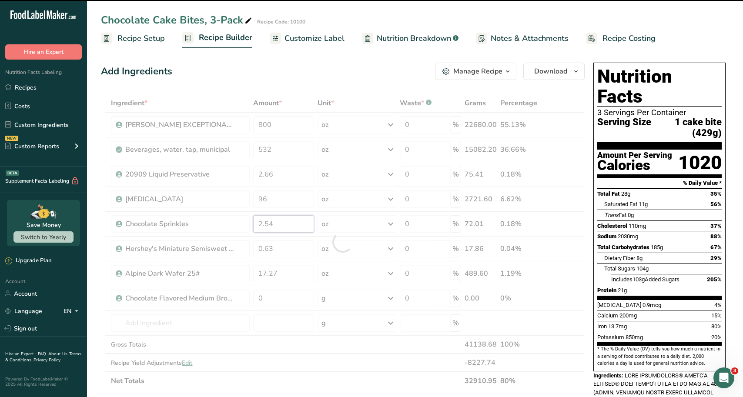
click at [280, 225] on div "Ingredient * Amount * Unit * Waste * .a-a{fill:#347362;}.b-a{fill:#fff;} Grams …" at bounding box center [342, 242] width 483 height 296
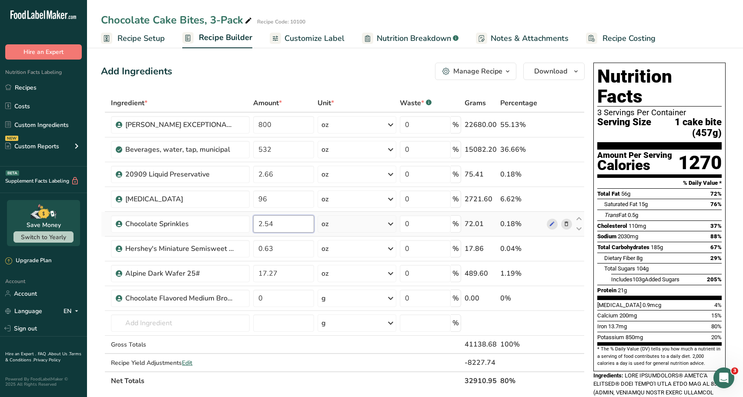
click at [289, 225] on input "2.54" at bounding box center [283, 223] width 61 height 17
drag, startPoint x: 289, startPoint y: 225, endPoint x: 252, endPoint y: 230, distance: 37.3
click at [252, 230] on td "2.54" at bounding box center [283, 224] width 64 height 25
type input "0"
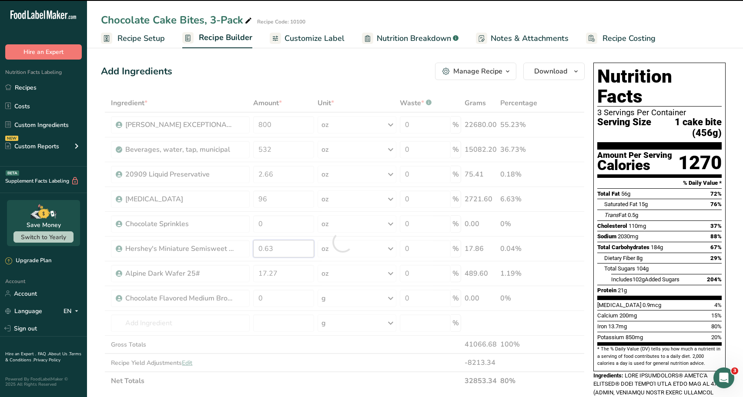
drag, startPoint x: 280, startPoint y: 247, endPoint x: 273, endPoint y: 243, distance: 8.2
click at [273, 243] on div "Ingredient * Amount * Unit * Waste * .a-a{fill:#347362;}.b-a{fill:#fff;} Grams …" at bounding box center [342, 242] width 483 height 296
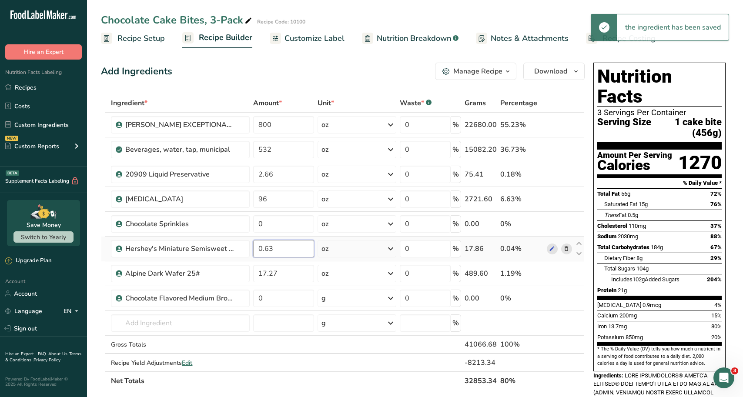
drag, startPoint x: 271, startPoint y: 249, endPoint x: 258, endPoint y: 248, distance: 13.1
click at [258, 248] on input "0.63" at bounding box center [283, 248] width 61 height 17
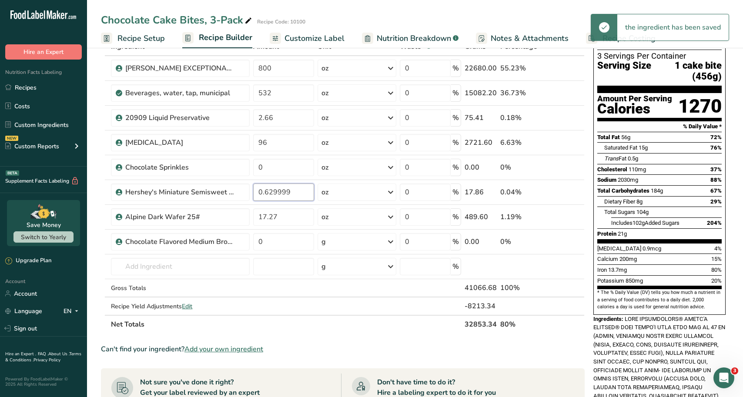
scroll to position [174, 0]
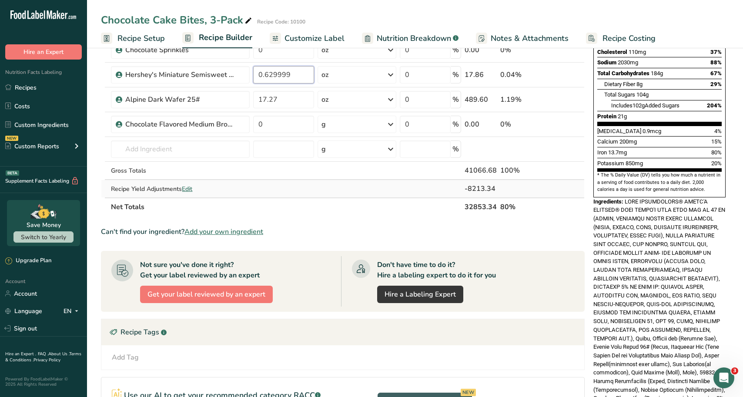
type input "0.629999"
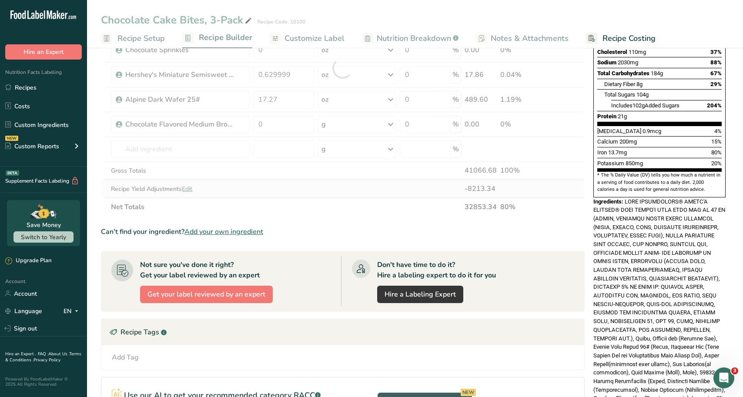
click at [193, 187] on div "Ingredient * Amount * Unit * Waste * .a-a{fill:#347362;}.b-a{fill:#fff;} Grams …" at bounding box center [342, 68] width 483 height 296
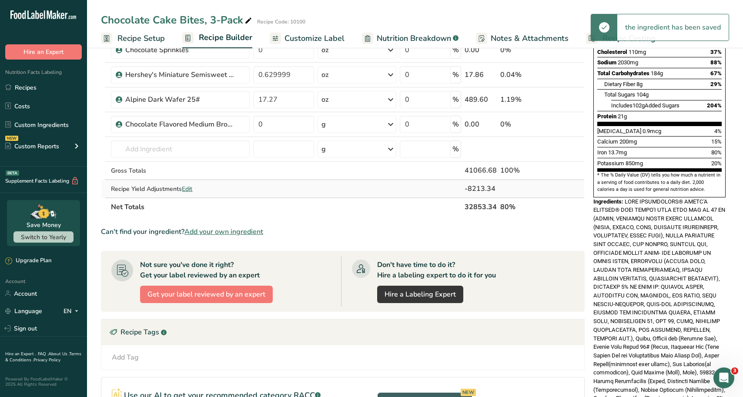
click at [192, 187] on span "Edit" at bounding box center [187, 189] width 10 height 8
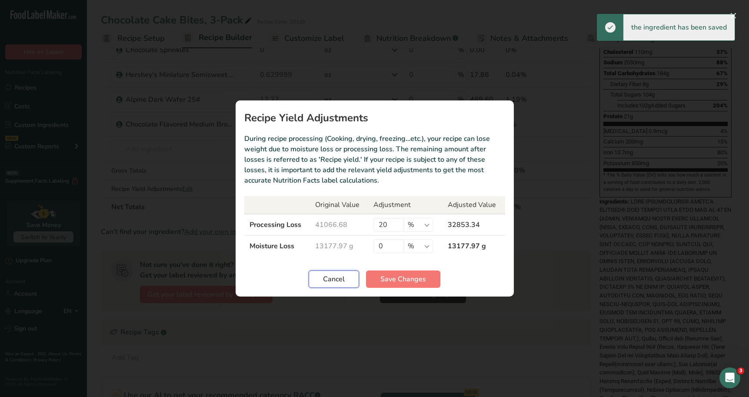
click at [328, 278] on span "Cancel" at bounding box center [334, 279] width 22 height 10
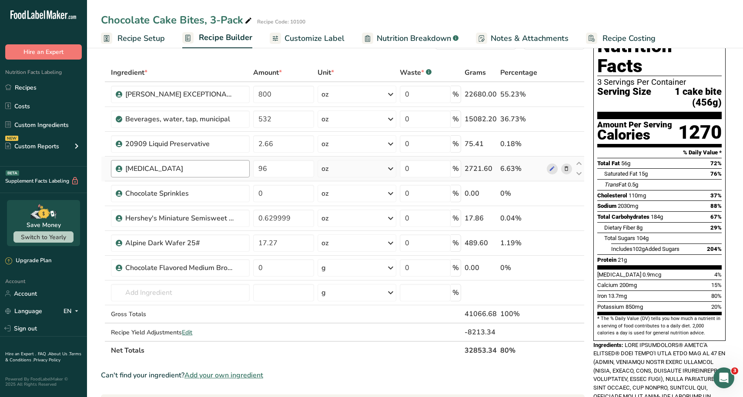
scroll to position [0, 0]
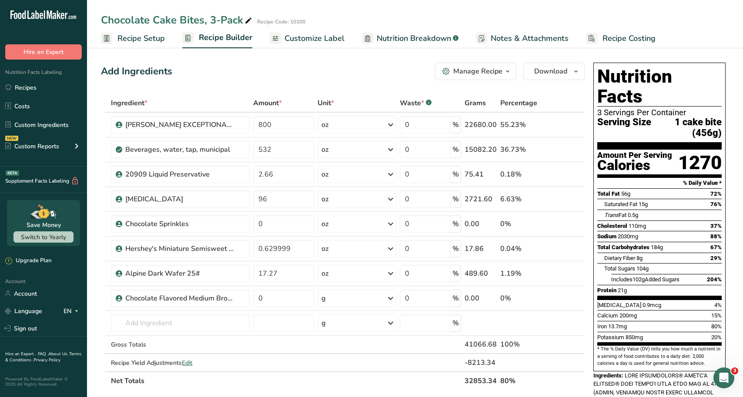
click at [125, 41] on span "Recipe Setup" at bounding box center [140, 39] width 47 height 12
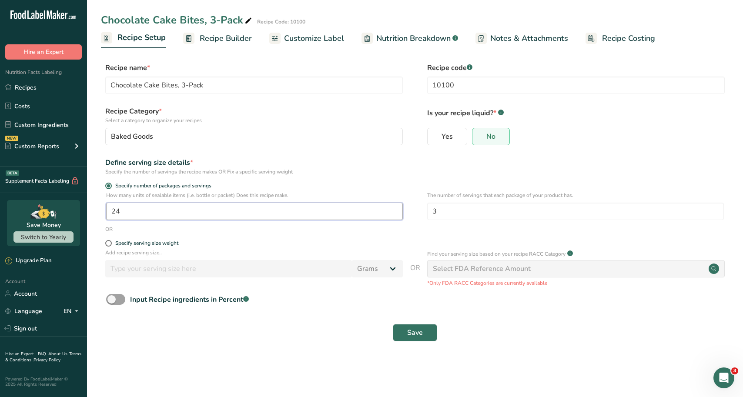
drag, startPoint x: 184, startPoint y: 218, endPoint x: 100, endPoint y: 208, distance: 84.5
click at [100, 208] on section "Recipe name * Chocolate Cake Bites, 3-Pack Recipe code .a-a{fill:#347362;}.b-a{…" at bounding box center [415, 202] width 656 height 315
type input "432"
click at [499, 175] on div "Define serving size details * Specify the number of servings the recipe makes O…" at bounding box center [415, 166] width 628 height 18
click at [419, 332] on span "Save" at bounding box center [415, 332] width 16 height 10
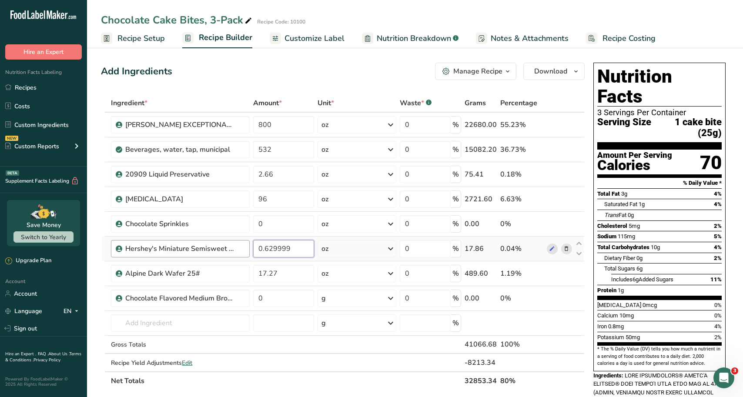
drag, startPoint x: 293, startPoint y: 250, endPoint x: 247, endPoint y: 249, distance: 46.1
click at [252, 247] on td "0.629999" at bounding box center [283, 249] width 64 height 25
type input "10.72"
click at [270, 302] on div "Ingredient * Amount * Unit * Waste * .a-a{fill:#347362;}.b-a{fill:#fff;} Grams …" at bounding box center [342, 242] width 483 height 296
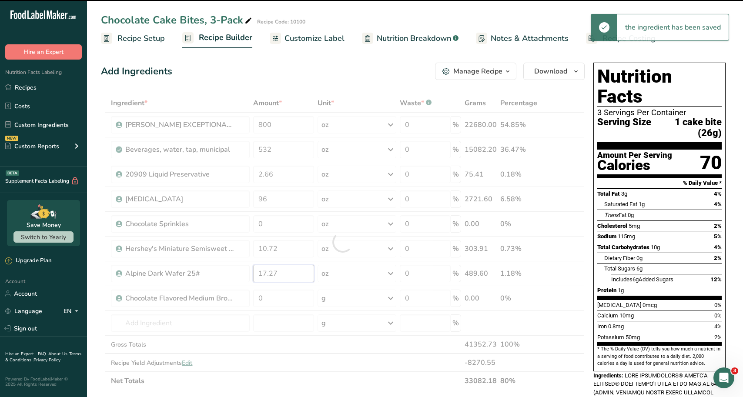
drag, startPoint x: 291, startPoint y: 270, endPoint x: 258, endPoint y: 278, distance: 34.3
click at [258, 278] on div "Ingredient * Amount * Unit * Waste * .a-a{fill:#347362;}.b-a{fill:#fff;} Grams …" at bounding box center [342, 242] width 483 height 296
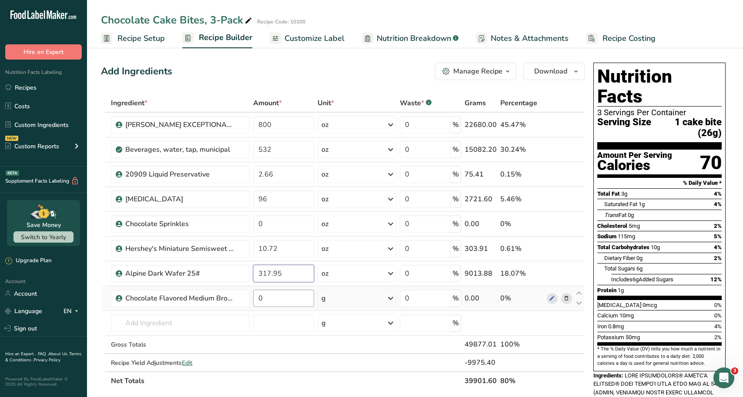
type input "317.95"
click at [279, 305] on div "Ingredient * Amount * Unit * Waste * .a-a{fill:#347362;}.b-a{fill:#fff;} Grams …" at bounding box center [342, 242] width 483 height 296
drag, startPoint x: 273, startPoint y: 299, endPoint x: 224, endPoint y: 304, distance: 48.5
click at [224, 304] on tr "Chocolate Flavored Medium Brown Decorettes 0 g Weight Units g kg mg See more Vo…" at bounding box center [342, 298] width 483 height 25
type input "42.72"
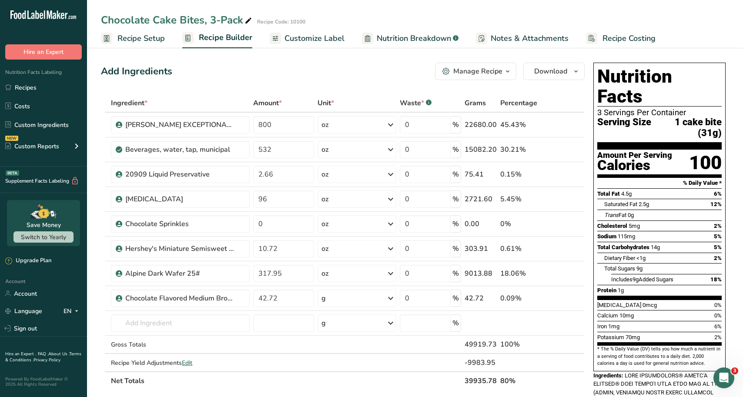
click at [399, 377] on div "Ingredient * Amount * Unit * Waste * .a-a{fill:#347362;}.b-a{fill:#fff;} Grams …" at bounding box center [342, 242] width 483 height 296
click at [340, 40] on span "Customize Label" at bounding box center [314, 39] width 60 height 12
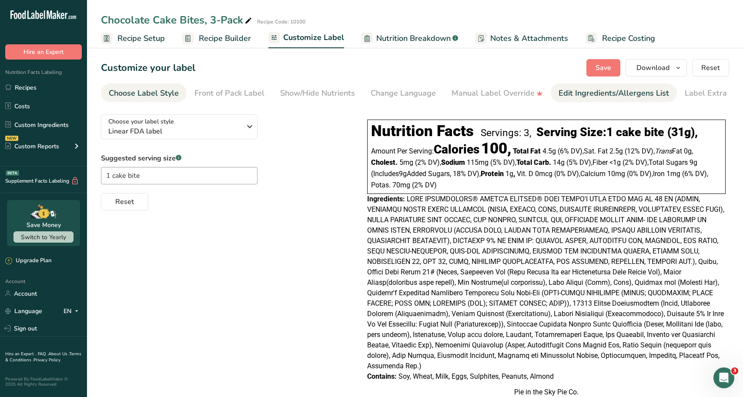
click at [620, 100] on link "Edit Ingredients/Allergens List" at bounding box center [613, 93] width 110 height 20
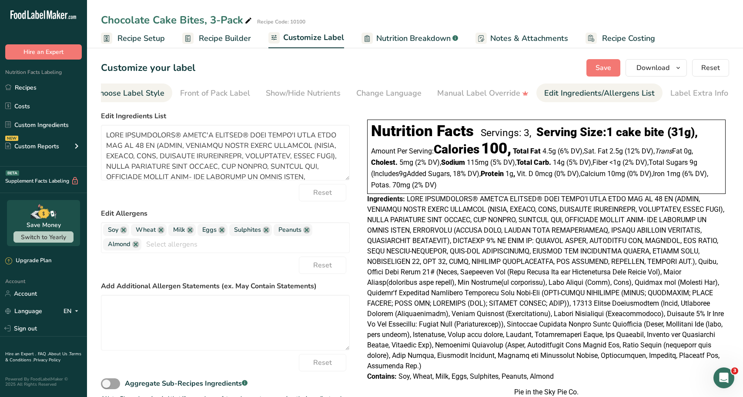
click at [140, 96] on div "Choose Label Style" at bounding box center [129, 93] width 70 height 12
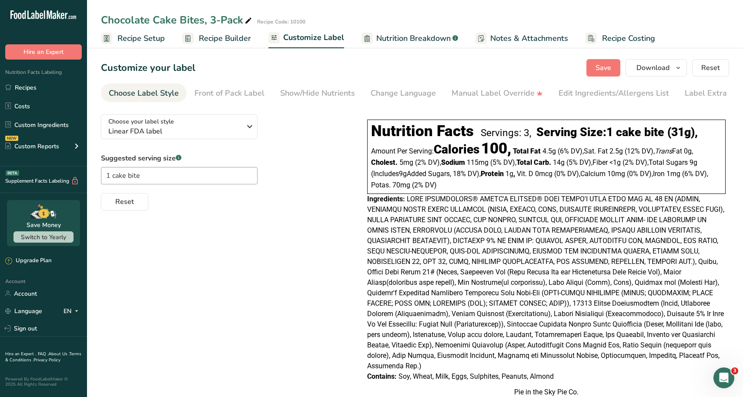
click at [148, 44] on link "Recipe Setup" at bounding box center [133, 39] width 64 height 20
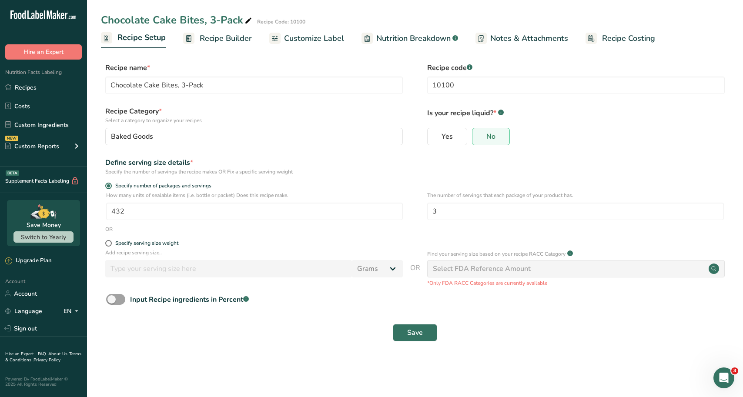
click at [627, 35] on span "Recipe Costing" at bounding box center [628, 39] width 53 height 12
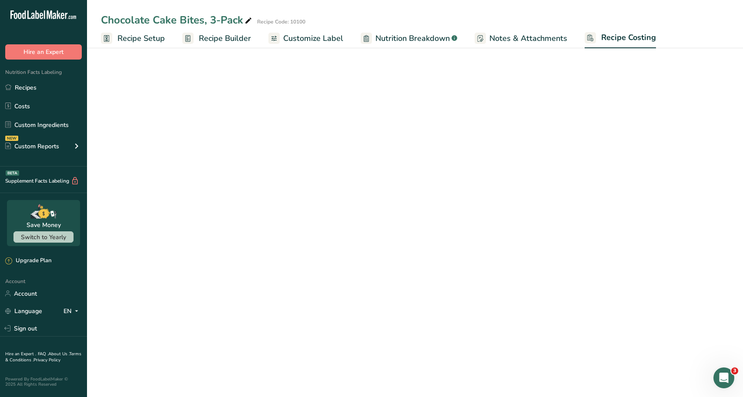
select select "5"
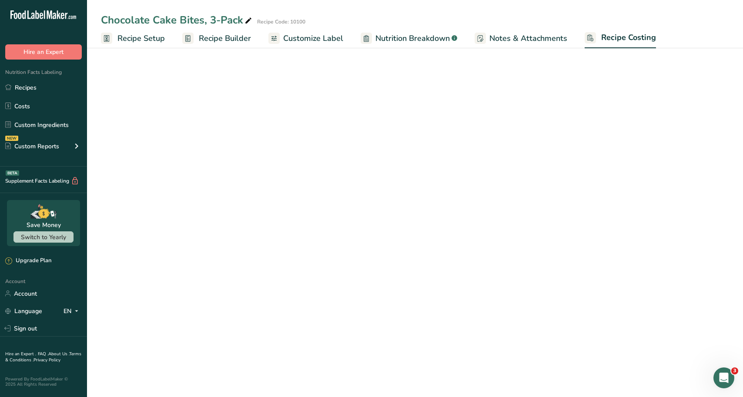
select select "5"
select select "12"
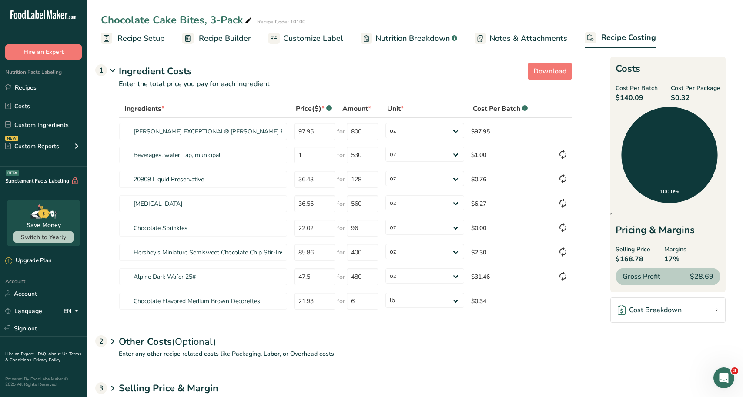
click at [133, 39] on span "Recipe Setup" at bounding box center [140, 39] width 47 height 12
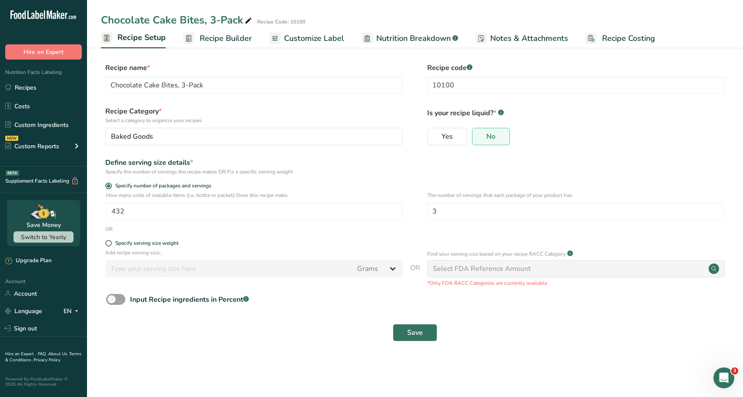
click at [237, 38] on span "Recipe Builder" at bounding box center [226, 39] width 52 height 12
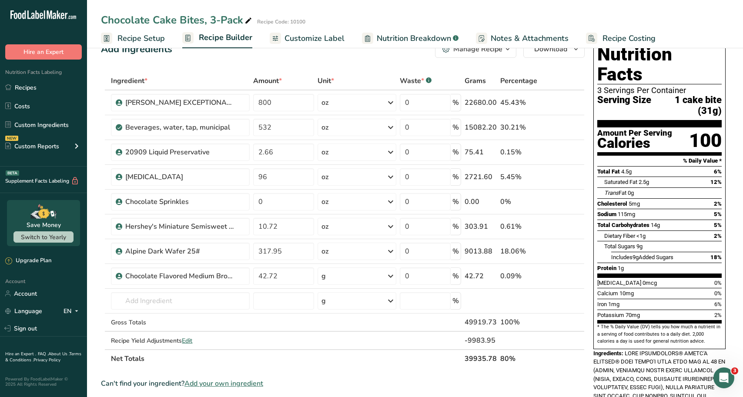
scroll to position [43, 0]
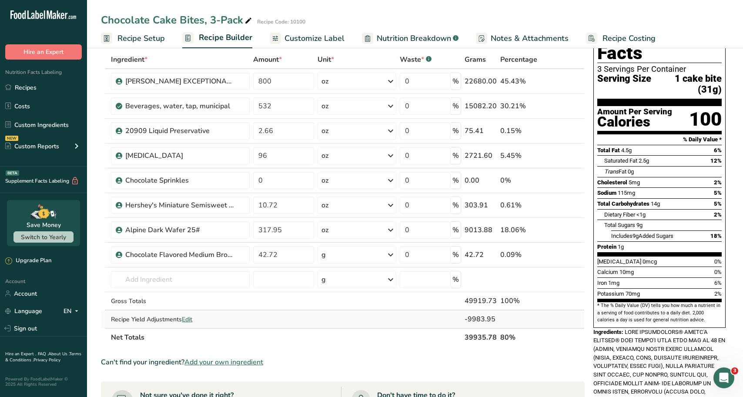
click at [185, 316] on span "Edit" at bounding box center [187, 319] width 10 height 8
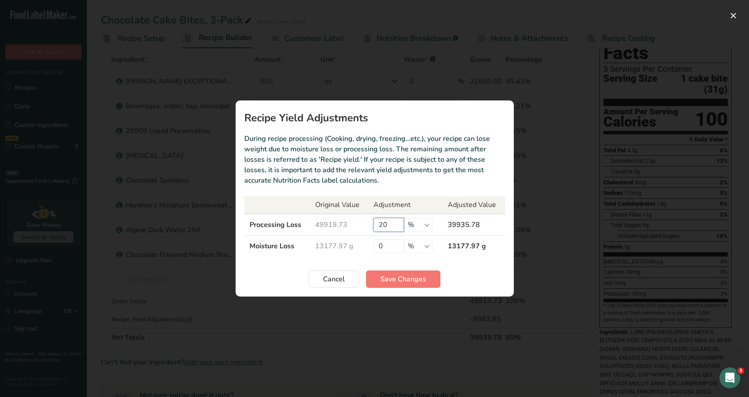
drag, startPoint x: 378, startPoint y: 227, endPoint x: 397, endPoint y: 220, distance: 20.5
click at [397, 220] on input "20" at bounding box center [388, 225] width 30 height 14
type input "15"
click at [387, 282] on span "Save Changes" at bounding box center [403, 279] width 46 height 10
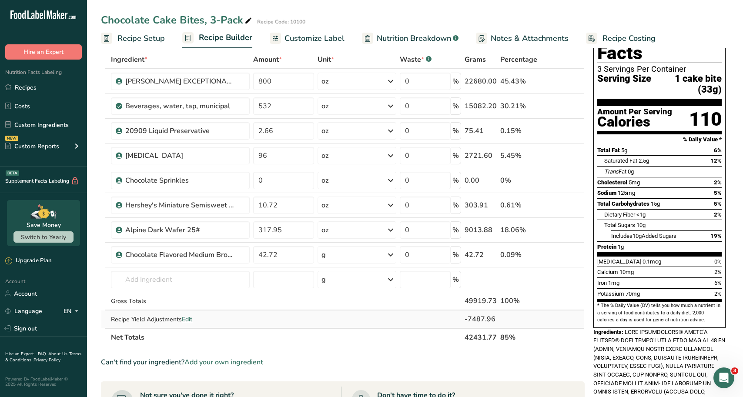
click at [188, 320] on span "Edit" at bounding box center [187, 319] width 10 height 8
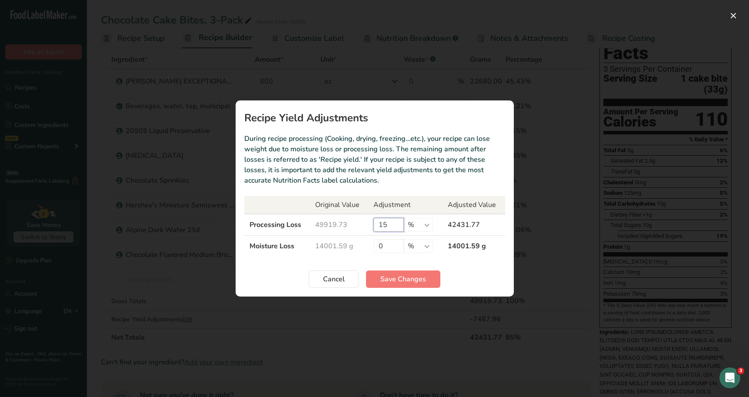
click at [383, 226] on input "15" at bounding box center [388, 225] width 30 height 14
click at [383, 225] on input "15" at bounding box center [388, 225] width 30 height 14
type input "14"
click at [390, 271] on button "Save Changes" at bounding box center [403, 278] width 74 height 17
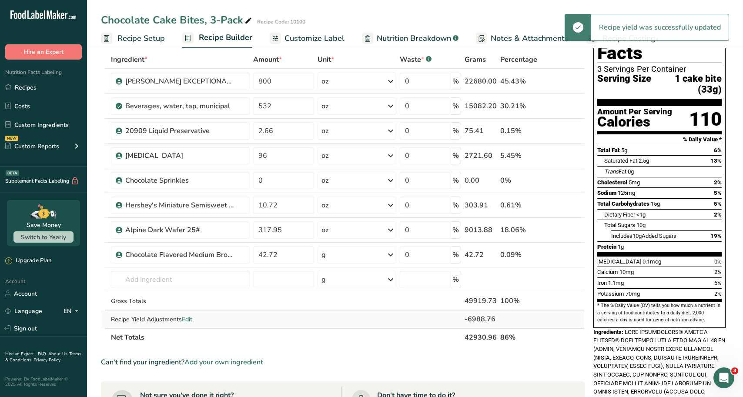
click at [188, 316] on span "Edit" at bounding box center [187, 319] width 10 height 8
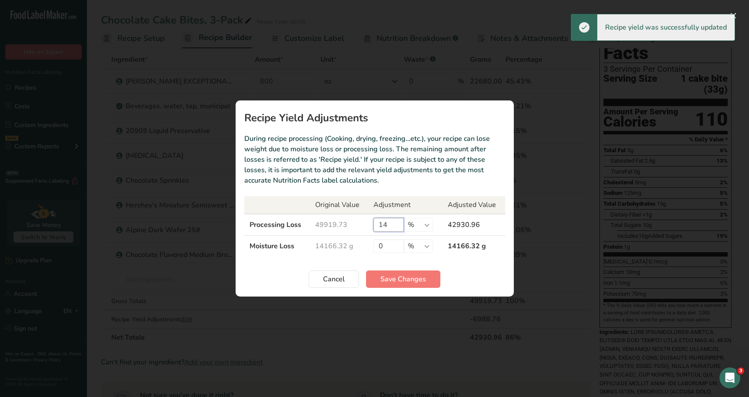
click at [388, 229] on input "14" at bounding box center [388, 225] width 30 height 14
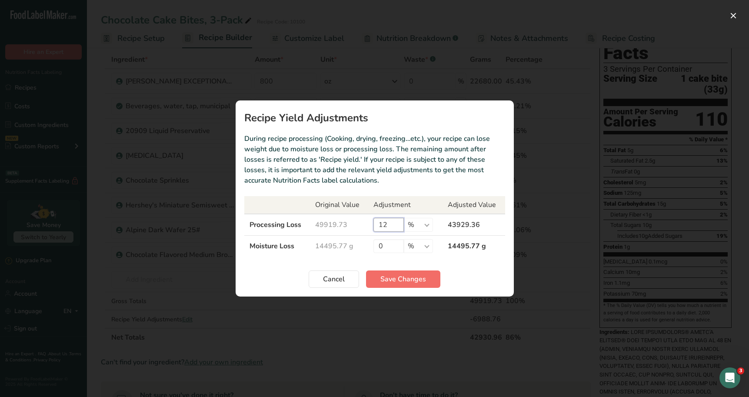
type input "12"
click at [417, 282] on span "Save Changes" at bounding box center [403, 279] width 46 height 10
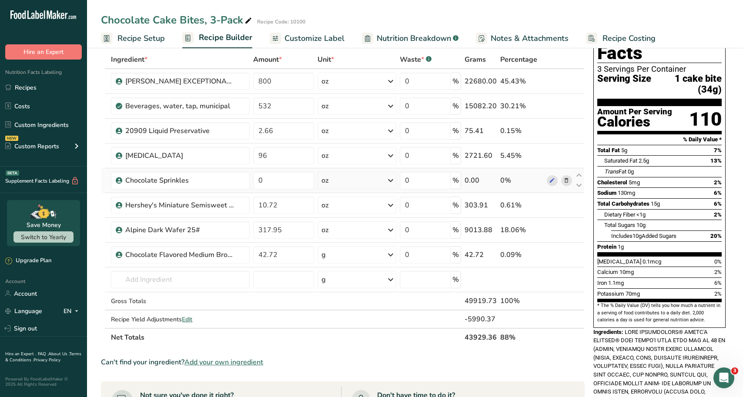
click at [566, 180] on icon at bounding box center [566, 180] width 6 height 9
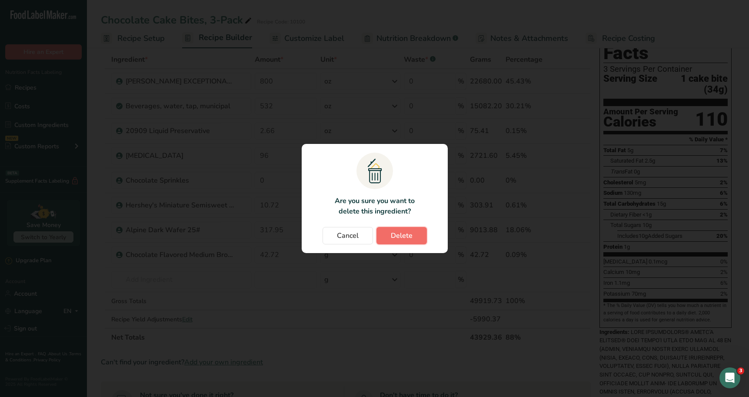
click at [404, 228] on button "Delete" at bounding box center [402, 235] width 50 height 17
type input "10.72"
type input "317.95"
type input "42.72"
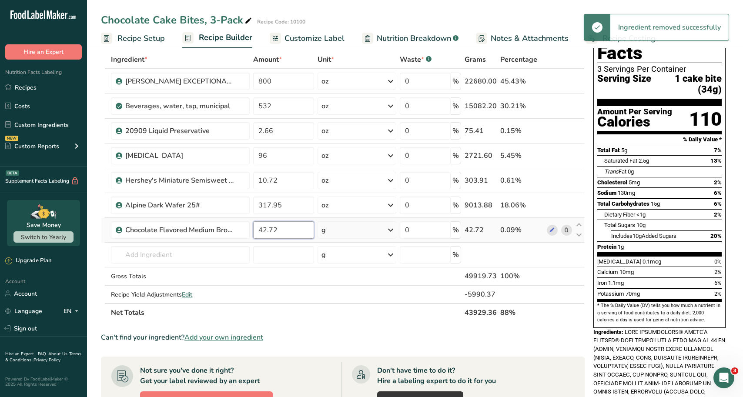
click at [269, 230] on input "42.72" at bounding box center [283, 229] width 61 height 17
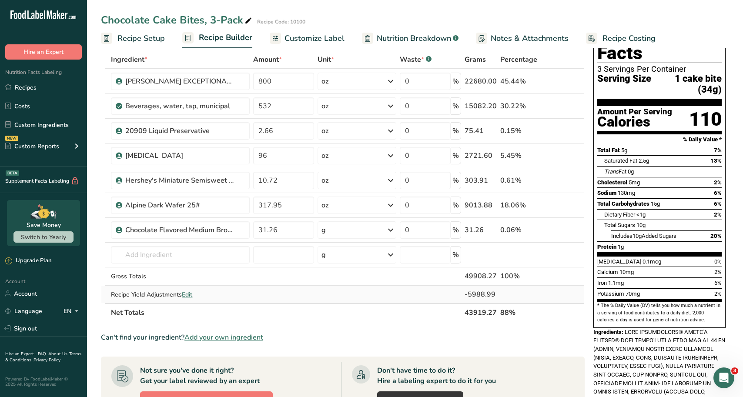
click at [335, 300] on div "Ingredient * Amount * Unit * Waste * .a-a{fill:#347362;}.b-a{fill:#fff;} Grams …" at bounding box center [342, 185] width 483 height 271
click at [267, 227] on input "31.26" at bounding box center [283, 229] width 61 height 17
type input "42.72"
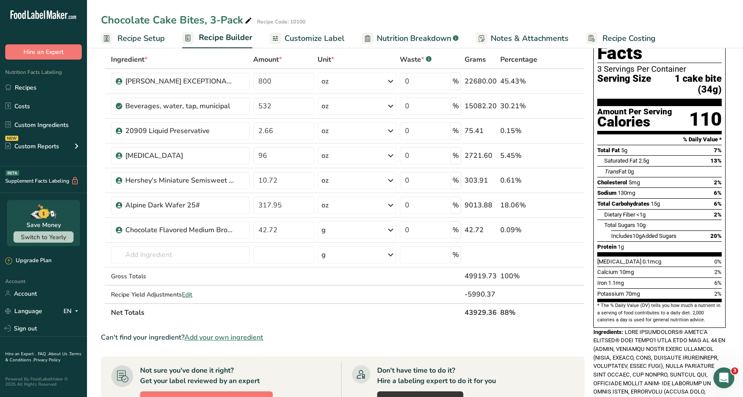
click at [350, 317] on div "Ingredient * Amount * Unit * Waste * .a-a{fill:#347362;}.b-a{fill:#fff;} Grams …" at bounding box center [342, 185] width 483 height 271
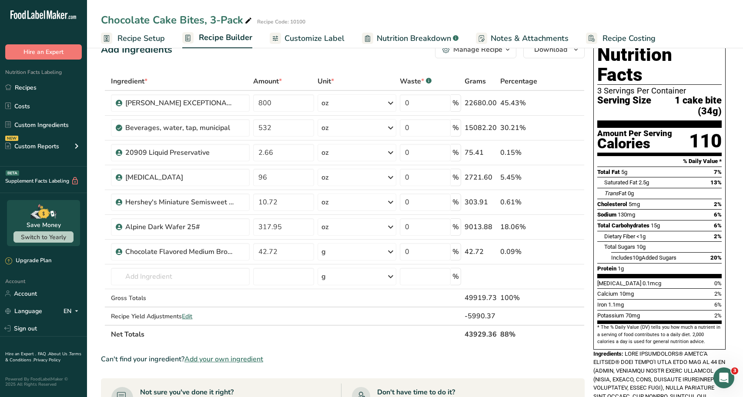
scroll to position [0, 0]
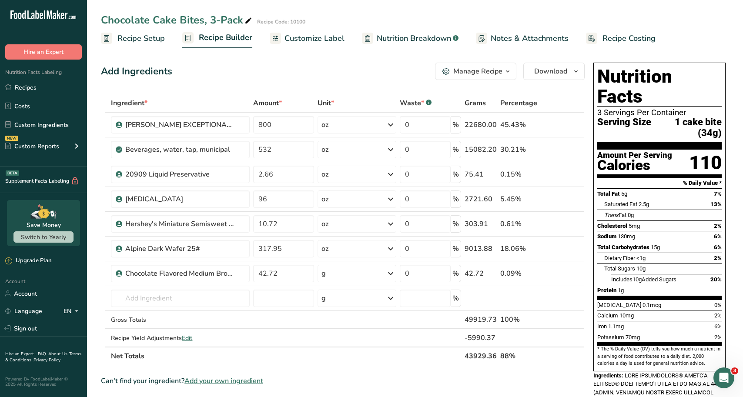
click at [298, 40] on span "Customize Label" at bounding box center [314, 39] width 60 height 12
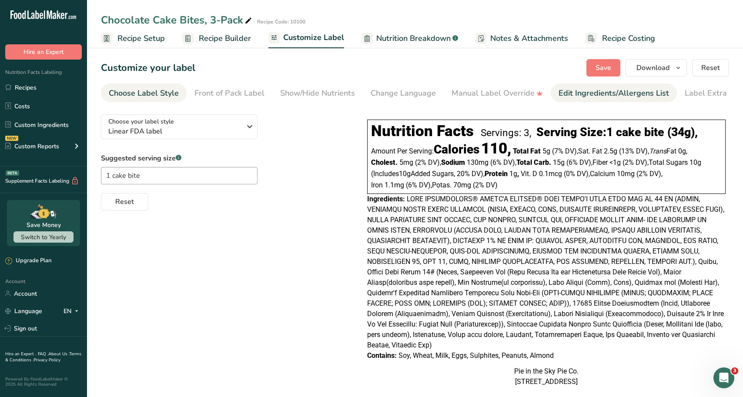
click at [587, 93] on div "Edit Ingredients/Allergens List" at bounding box center [613, 93] width 110 height 12
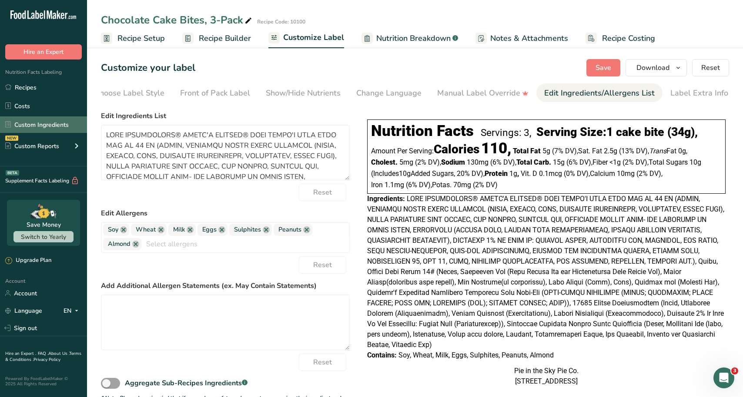
click at [43, 121] on link "Custom Ingredients" at bounding box center [43, 125] width 87 height 17
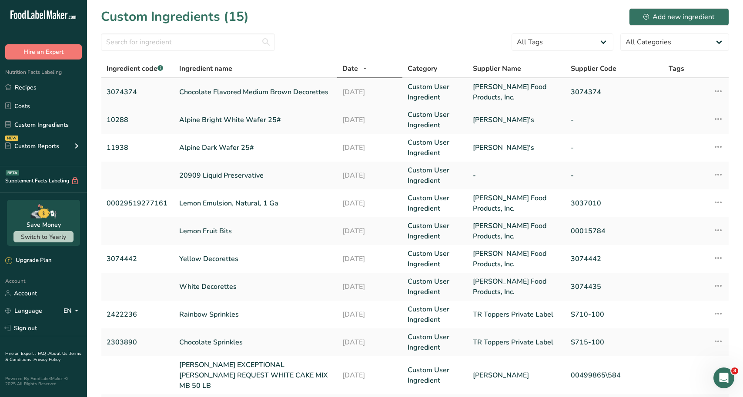
click at [227, 90] on link "Chocolate Flavored Medium Brown Decorettes" at bounding box center [255, 92] width 153 height 10
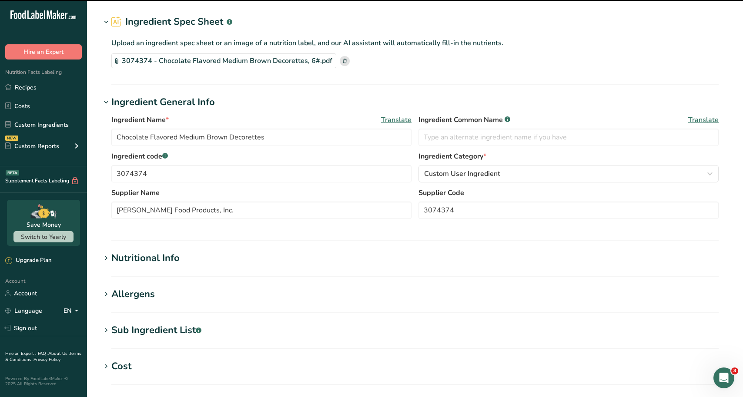
scroll to position [43, 0]
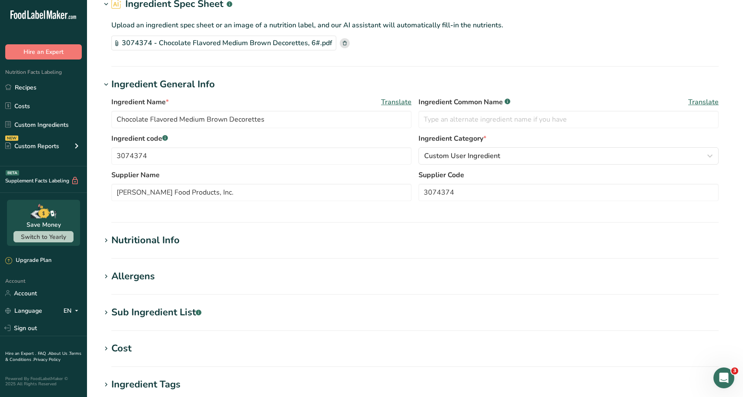
drag, startPoint x: 155, startPoint y: 280, endPoint x: 151, endPoint y: 272, distance: 9.7
click at [153, 275] on h1 "Allergens" at bounding box center [415, 277] width 628 height 14
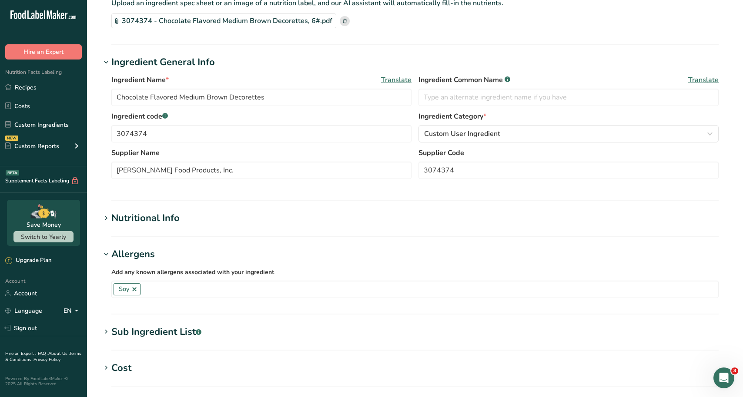
scroll to position [87, 0]
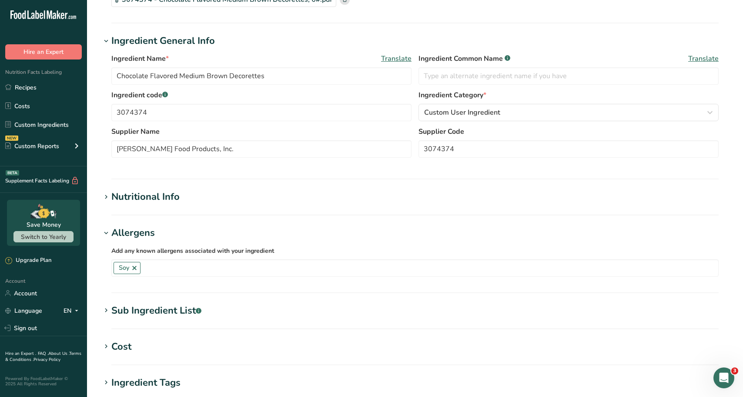
click at [156, 302] on section "Edit Chocolate Flavored Medium Brown Decorettes Ingredient Spec Sheet .a-a{fill…" at bounding box center [415, 232] width 656 height 638
click at [154, 310] on div "Sub Ingredient List .a-a{fill:#347362;}.b-a{fill:#fff;}" at bounding box center [156, 311] width 90 height 14
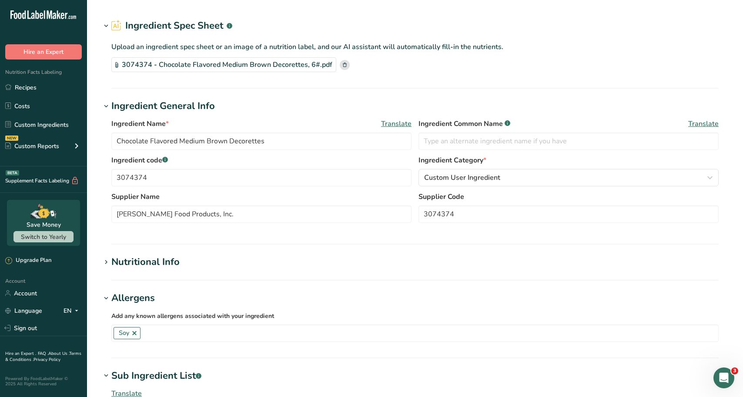
scroll to position [0, 0]
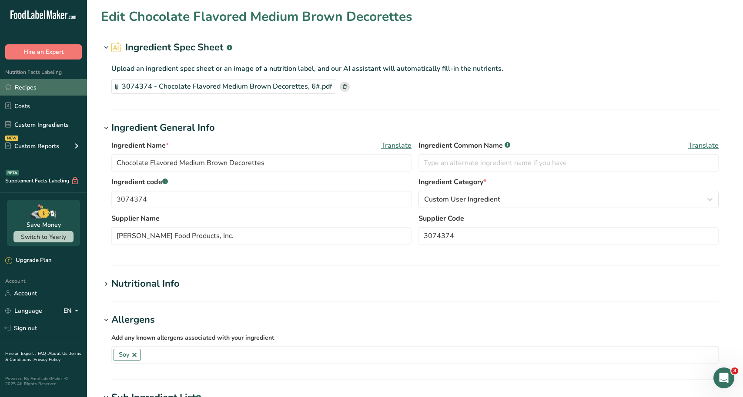
click at [28, 90] on link "Recipes" at bounding box center [43, 87] width 87 height 17
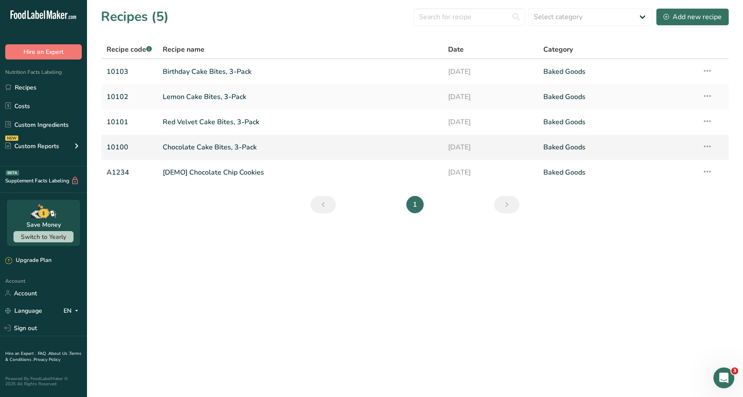
click at [215, 139] on link "Chocolate Cake Bites, 3-Pack" at bounding box center [300, 147] width 275 height 18
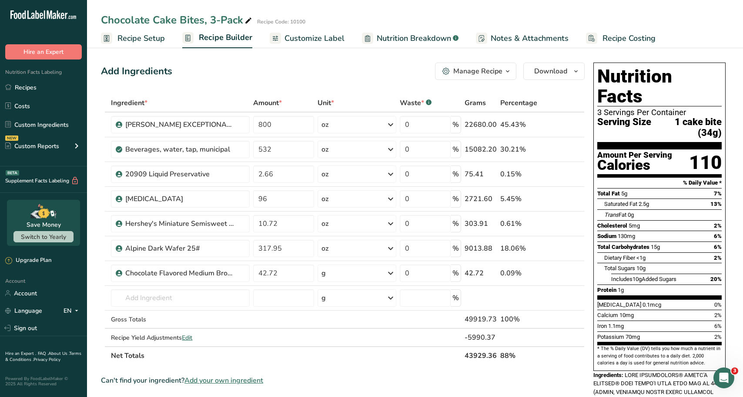
click at [310, 40] on span "Customize Label" at bounding box center [314, 39] width 60 height 12
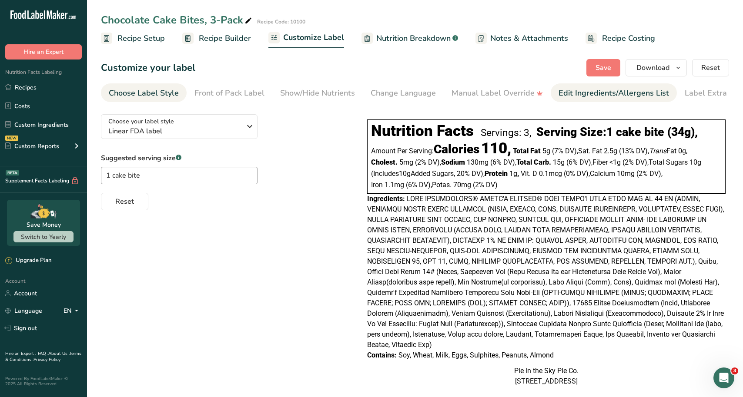
click at [566, 90] on div "Edit Ingredients/Allergens List" at bounding box center [613, 93] width 110 height 12
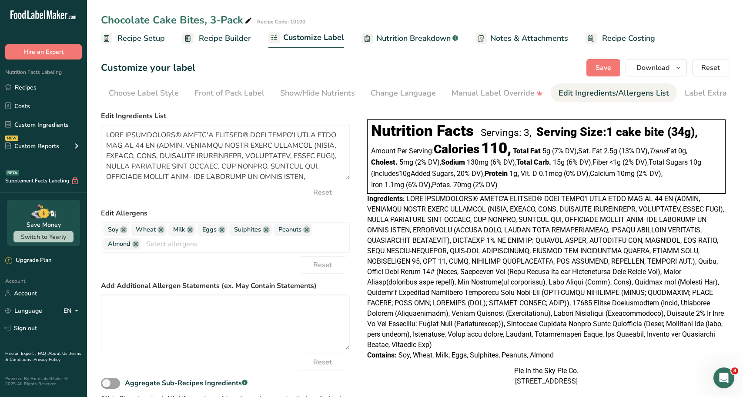
scroll to position [0, 14]
click at [135, 244] on link at bounding box center [135, 244] width 7 height 7
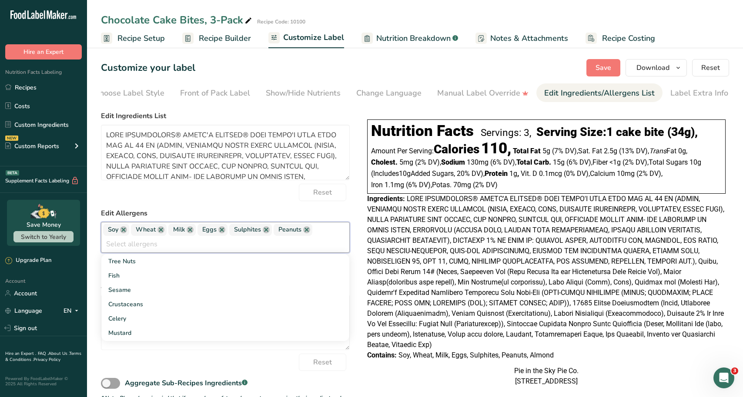
click at [263, 227] on span "Sulphites" at bounding box center [250, 230] width 43 height 12
click at [267, 233] on link at bounding box center [266, 230] width 7 height 7
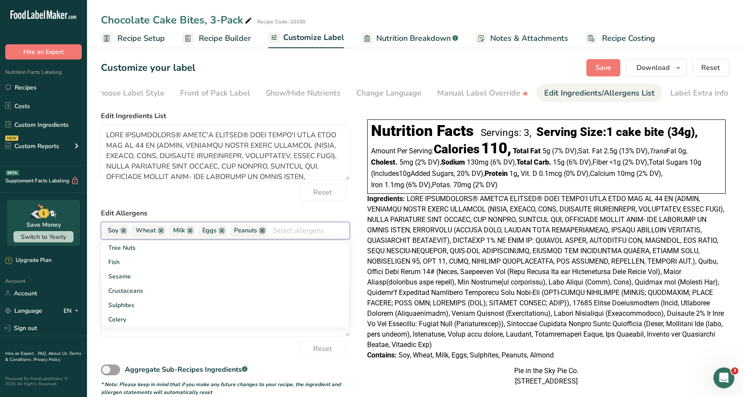
click at [263, 233] on link at bounding box center [262, 230] width 7 height 7
click at [271, 208] on form "Edit Ingredients List Reset Edit Allergens Soy Wheat Milk Eggs Tree Nuts Fish P…" at bounding box center [225, 254] width 249 height 286
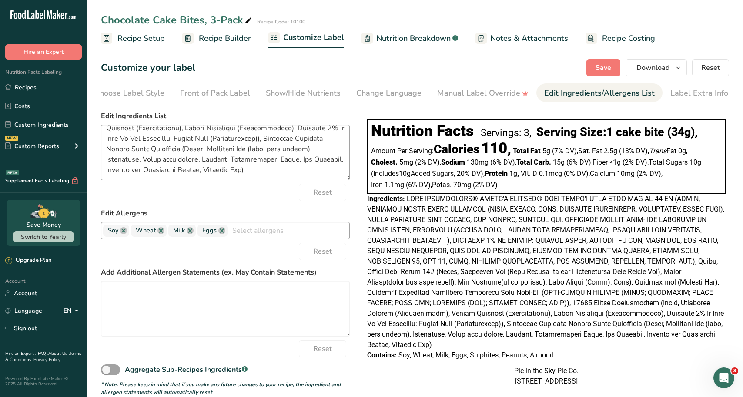
scroll to position [205, 0]
click at [683, 40] on ul "Recipe Setup Recipe Builder Customize Label Nutrition Breakdown .a-a{fill:#3473…" at bounding box center [415, 38] width 656 height 20
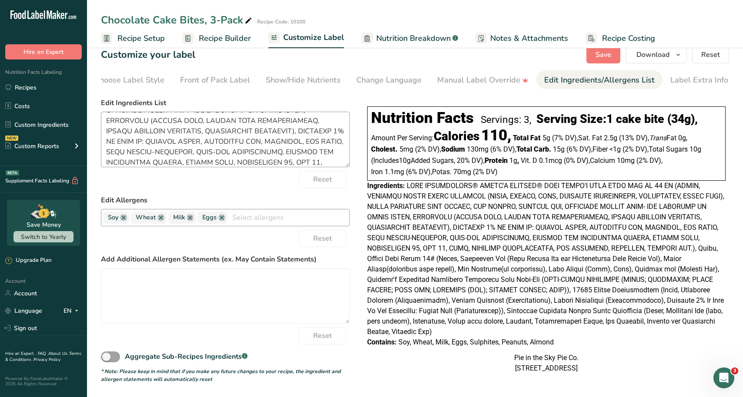
scroll to position [75, 0]
click at [600, 242] on span at bounding box center [545, 259] width 357 height 154
click at [186, 117] on textarea at bounding box center [225, 140] width 249 height 56
click at [233, 151] on textarea at bounding box center [225, 140] width 249 height 56
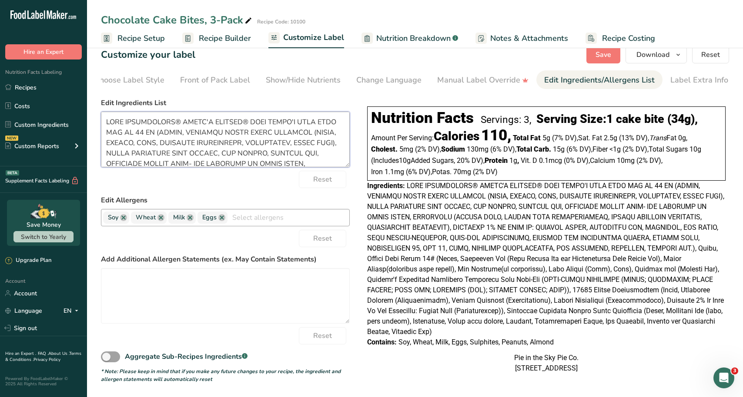
drag, startPoint x: 232, startPoint y: 152, endPoint x: 103, endPoint y: 114, distance: 134.3
click at [100, 97] on section "Customize your label Save Download Choose what to show on your downloaded label…" at bounding box center [415, 214] width 656 height 365
paste textarea "CAKE: Sugar, Enriched Wheat Flour Bleached (Flour, Niacin, Iron, Thiamine Monon…"
drag, startPoint x: 177, startPoint y: 129, endPoint x: 156, endPoint y: 128, distance: 20.5
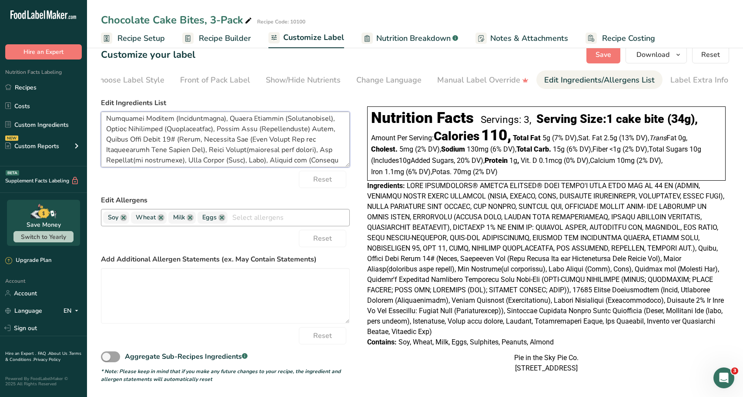
click at [156, 128] on textarea at bounding box center [225, 140] width 249 height 56
click at [192, 173] on div "Reset" at bounding box center [225, 179] width 249 height 17
drag, startPoint x: 264, startPoint y: 109, endPoint x: 224, endPoint y: 151, distance: 58.4
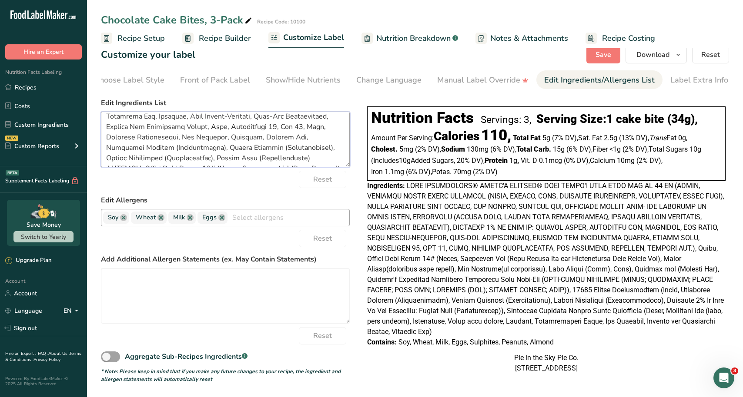
click at [224, 151] on textarea at bounding box center [225, 140] width 249 height 56
click at [268, 112] on textarea at bounding box center [225, 140] width 249 height 56
click at [265, 112] on textarea at bounding box center [225, 140] width 249 height 56
drag, startPoint x: 264, startPoint y: 111, endPoint x: 187, endPoint y: 113, distance: 77.4
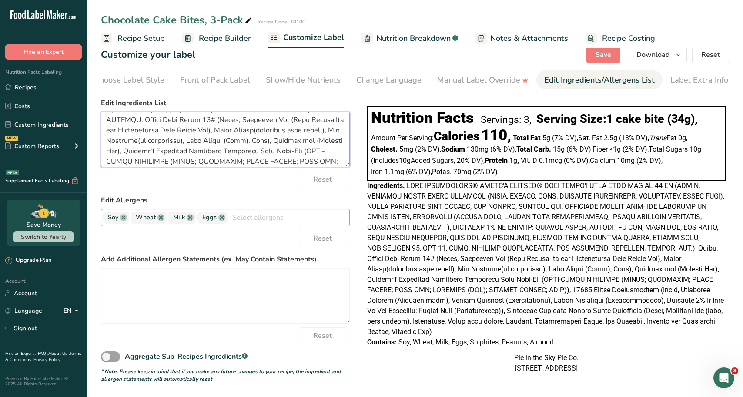
click at [187, 112] on textarea at bounding box center [225, 140] width 249 height 56
drag, startPoint x: 256, startPoint y: 112, endPoint x: 211, endPoint y: 112, distance: 44.8
click at [211, 112] on textarea at bounding box center [225, 140] width 249 height 56
click at [138, 119] on textarea at bounding box center [225, 140] width 249 height 56
drag, startPoint x: 190, startPoint y: 130, endPoint x: 144, endPoint y: 130, distance: 46.1
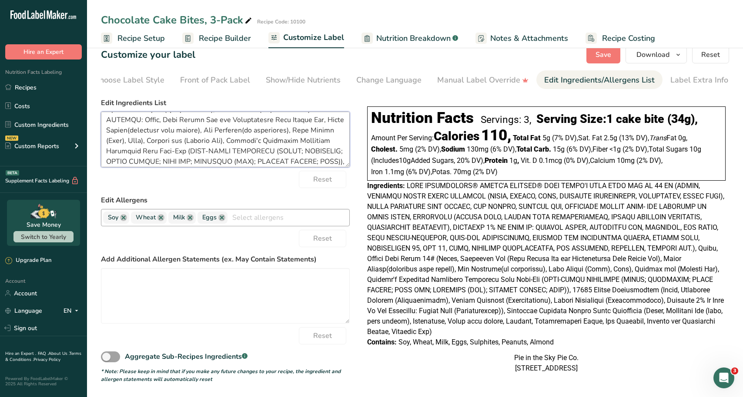
click at [144, 130] on textarea at bounding box center [225, 140] width 249 height 56
click at [161, 126] on textarea at bounding box center [225, 140] width 249 height 56
click at [155, 131] on textarea at bounding box center [225, 140] width 249 height 56
click at [157, 130] on textarea at bounding box center [225, 140] width 249 height 56
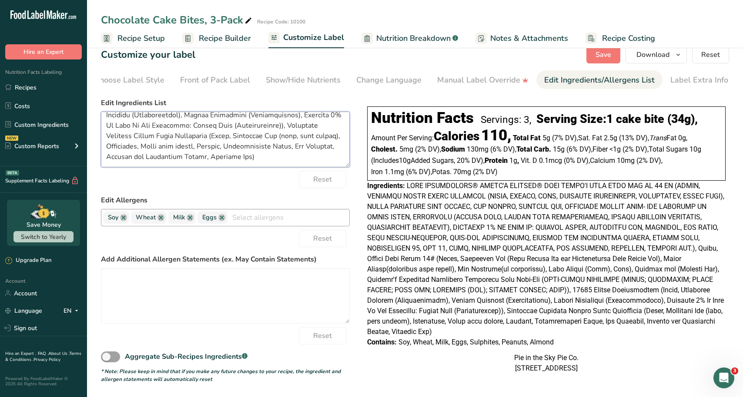
drag, startPoint x: 153, startPoint y: 127, endPoint x: 240, endPoint y: 197, distance: 111.3
click at [240, 197] on form "Edit Ingredients List Reset Edit Allergens Soy Wheat Milk Eggs Tree Nuts Fish P…" at bounding box center [225, 241] width 249 height 286
paste textarea "TOPPING: Sugar, Palm Kernel Oil, Hydrogenated Palm Kernel Oil, Cocoa Powder (pr…"
click at [497, 232] on span at bounding box center [545, 259] width 357 height 154
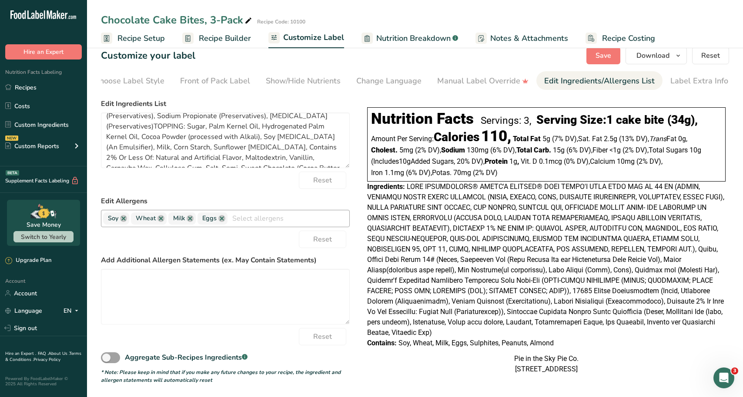
scroll to position [0, 0]
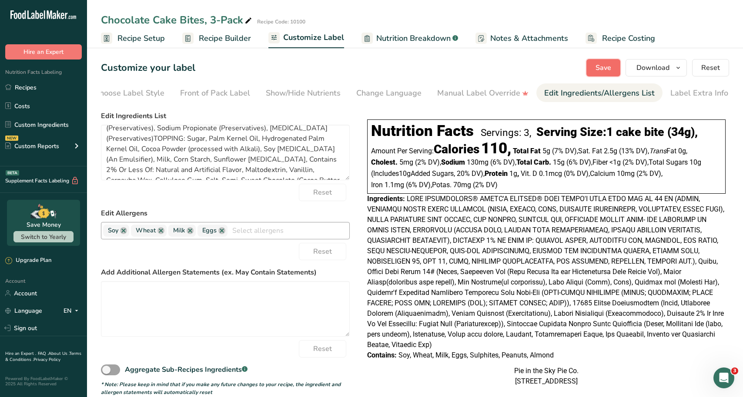
click at [611, 67] on span "Save" at bounding box center [603, 68] width 16 height 10
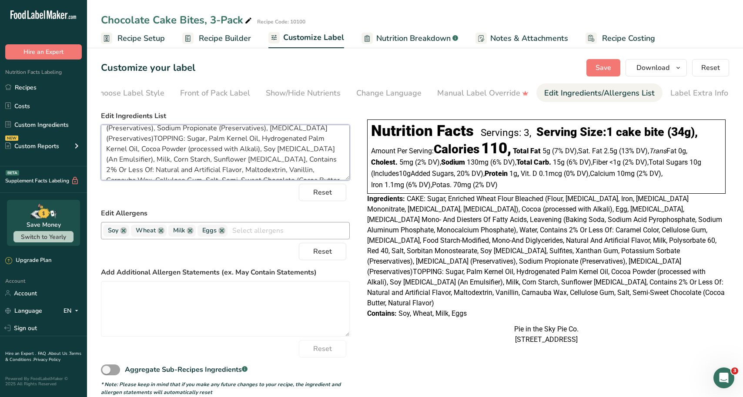
click at [154, 132] on textarea "CAKE: Sugar, Enriched Wheat Flour Bleached (Flour, Niacin, Iron, Thiamine Monon…" at bounding box center [225, 153] width 249 height 56
type textarea "CAKE: Sugar, Enriched Wheat Flour Bleached (Flour, Niacin, Iron, Thiamine Monon…"
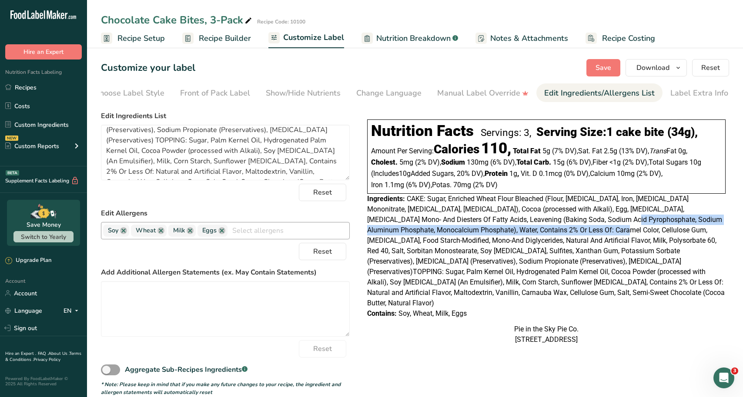
click at [551, 227] on div "Ingredients:" at bounding box center [546, 251] width 358 height 115
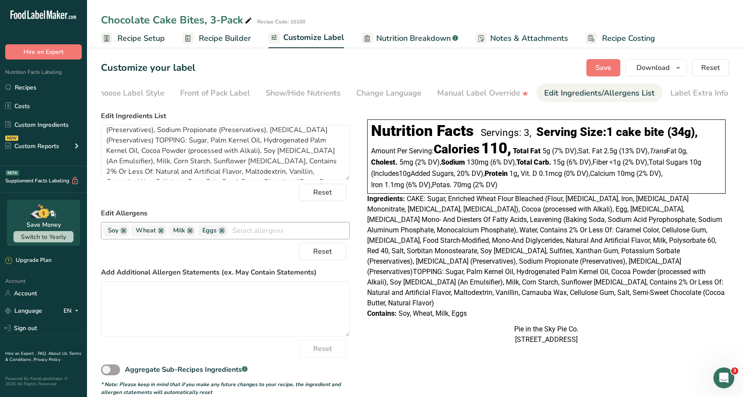
click at [621, 247] on div "Ingredients:" at bounding box center [546, 251] width 358 height 115
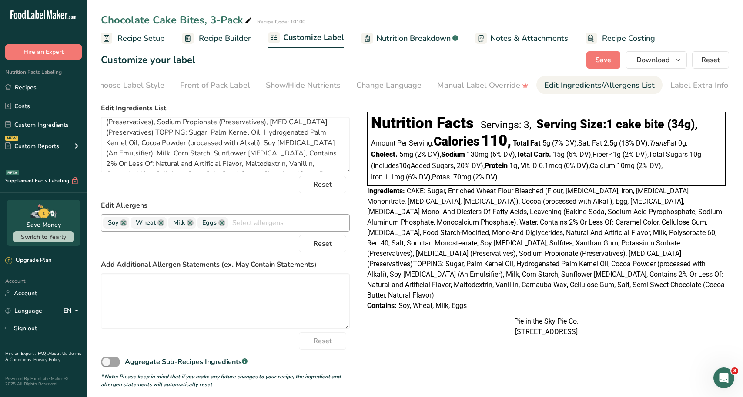
scroll to position [15, 0]
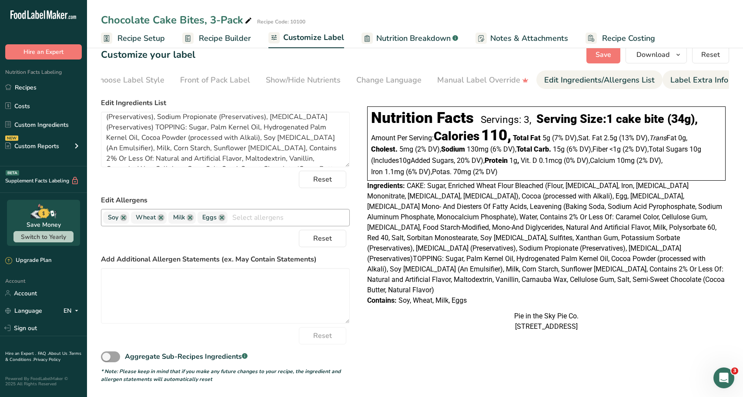
click at [676, 79] on div "Label Extra Info" at bounding box center [699, 80] width 58 height 12
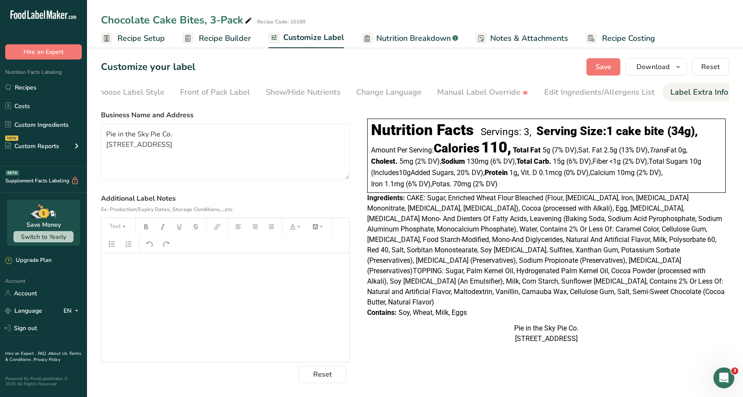
scroll to position [3, 0]
click at [250, 143] on textarea "Pie in the Sky Pie Co. 3600 N Loop 336 W, Conroe, TX 77301" at bounding box center [225, 152] width 249 height 56
type textarea "Pie in the Sky Pie Co. 3600 N Loop 336 W, Conroe, TX 77304"
click at [606, 58] on button "Save" at bounding box center [603, 66] width 34 height 17
click at [44, 88] on link "Recipes" at bounding box center [43, 87] width 87 height 17
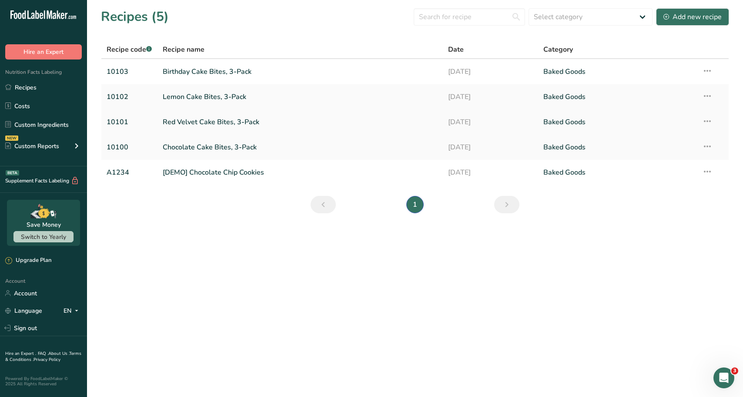
click at [206, 115] on link "Red Velvet Cake Bites, 3-Pack" at bounding box center [300, 122] width 275 height 18
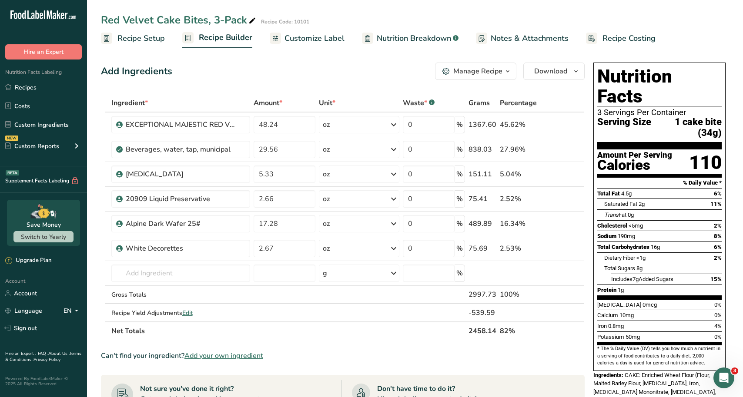
click at [602, 38] on span "Recipe Costing" at bounding box center [628, 39] width 53 height 12
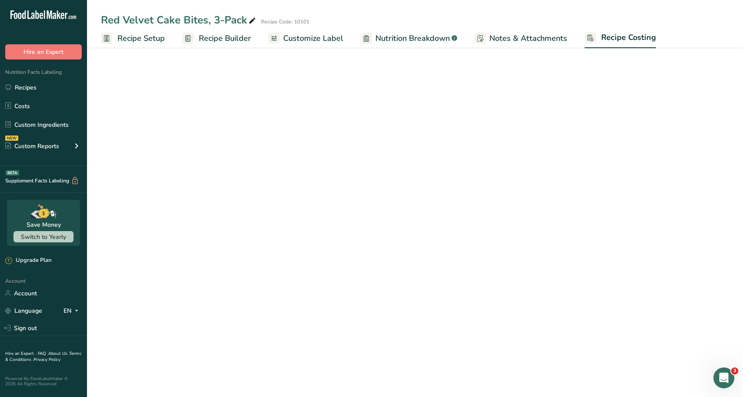
select select "12"
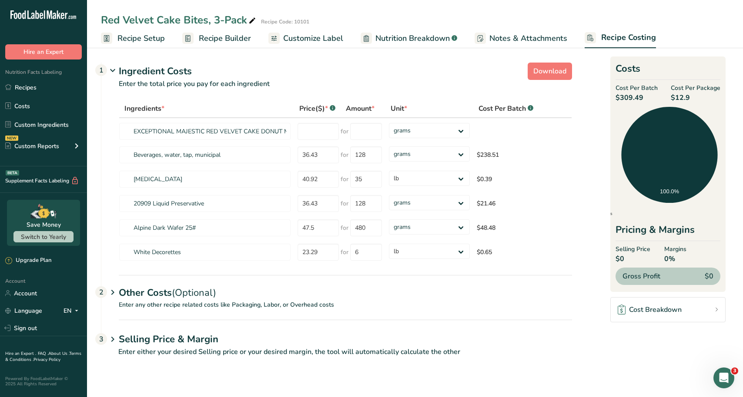
click at [321, 34] on span "Customize Label" at bounding box center [313, 39] width 60 height 12
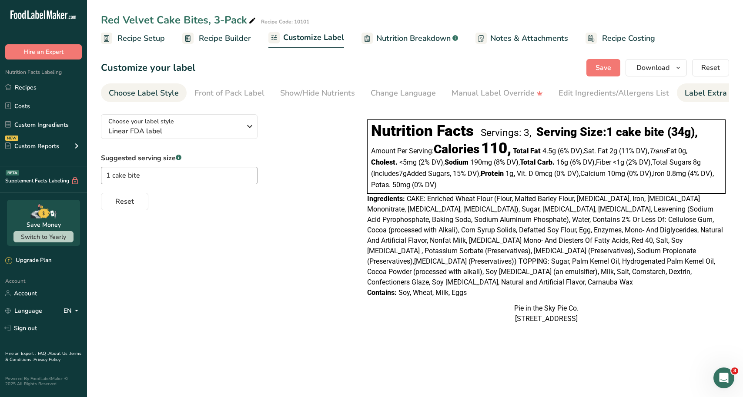
drag, startPoint x: 709, startPoint y: 97, endPoint x: 692, endPoint y: 97, distance: 17.0
click at [708, 97] on div "Label Extra Info" at bounding box center [713, 93] width 58 height 12
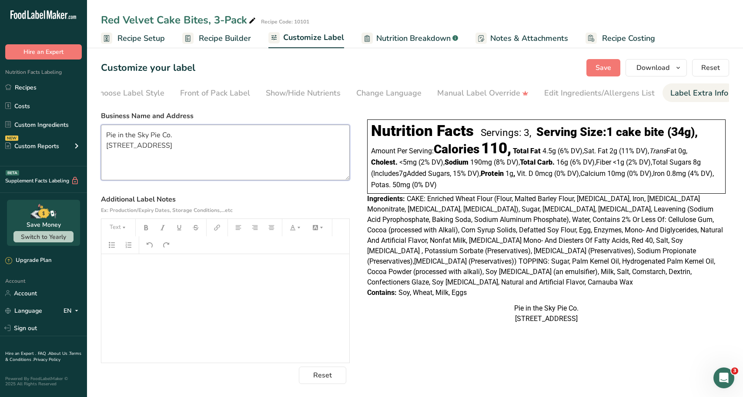
click at [245, 147] on textarea "Pie in the Sky Pie Co. 3600 N Loop 336 W, Conroe, TX 77301" at bounding box center [225, 153] width 249 height 56
type textarea "Pie in the Sky Pie Co. 3600 N Loop 336 W, Conroe, TX 77304"
click at [599, 68] on span "Save" at bounding box center [603, 68] width 16 height 10
click at [204, 42] on span "Recipe Builder" at bounding box center [225, 39] width 52 height 12
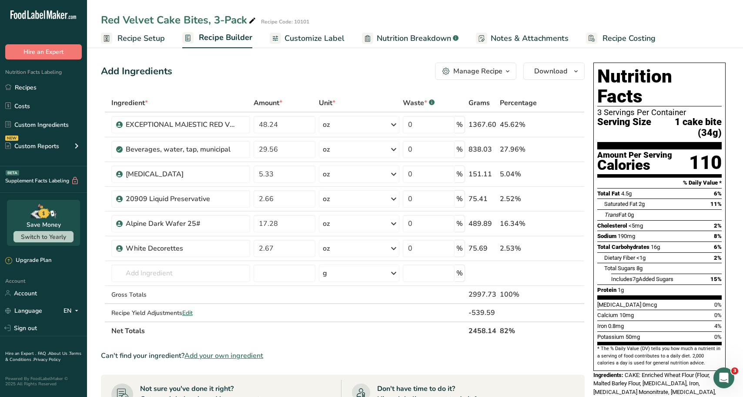
click at [148, 36] on span "Recipe Setup" at bounding box center [140, 39] width 47 height 12
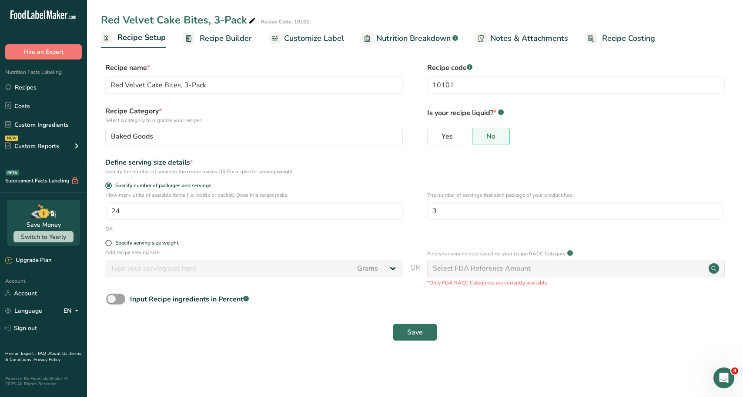
click at [235, 40] on span "Recipe Builder" at bounding box center [226, 39] width 52 height 12
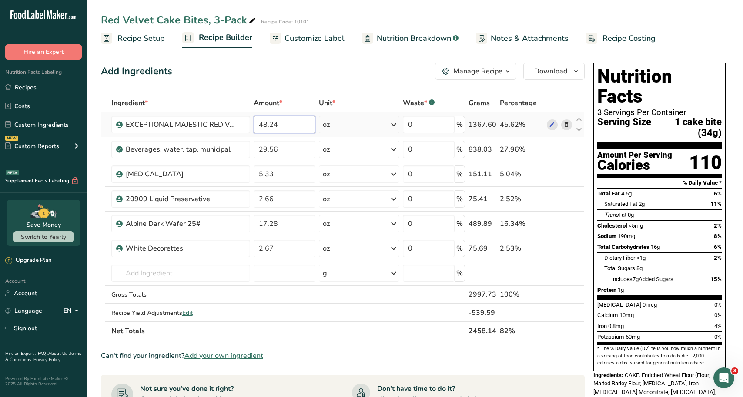
click at [287, 125] on input "48.24" at bounding box center [284, 124] width 62 height 17
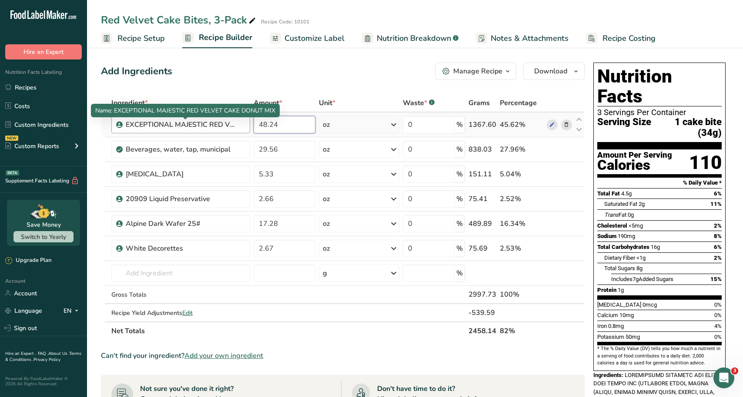
drag, startPoint x: 288, startPoint y: 120, endPoint x: 233, endPoint y: 121, distance: 55.7
click at [233, 121] on tr "EXCEPTIONAL MAJESTIC RED VELVET CAKE DONUT MIX 48.24 oz Weight Units g kg mg Se…" at bounding box center [342, 125] width 483 height 25
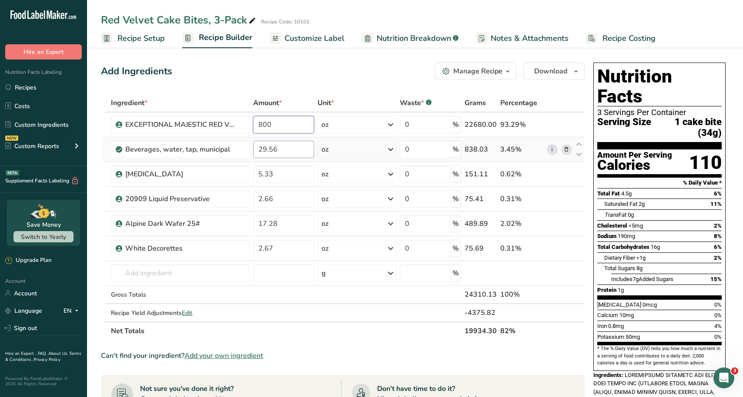
type input "800"
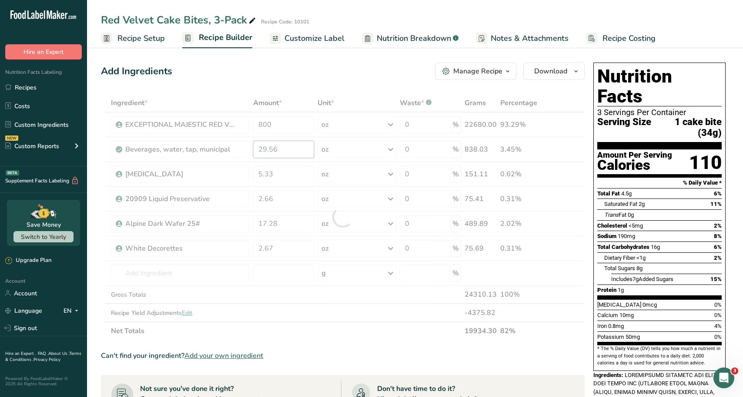
drag, startPoint x: 288, startPoint y: 153, endPoint x: 243, endPoint y: 153, distance: 45.7
click at [243, 152] on div "Ingredient * Amount * Unit * Waste * .a-a{fill:#347362;}.b-a{fill:#fff;} Grams …" at bounding box center [342, 217] width 483 height 247
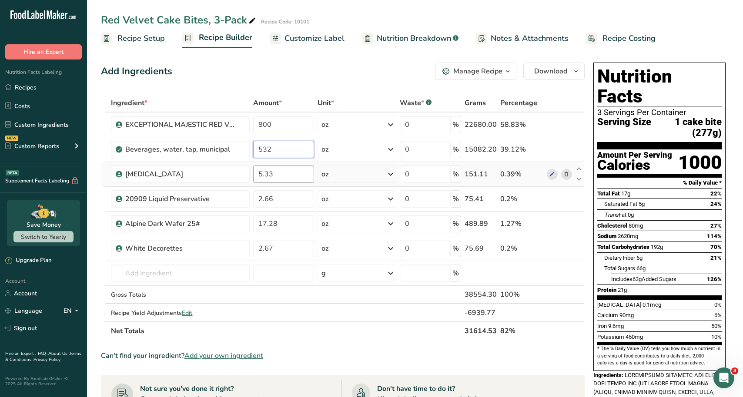
type input "532"
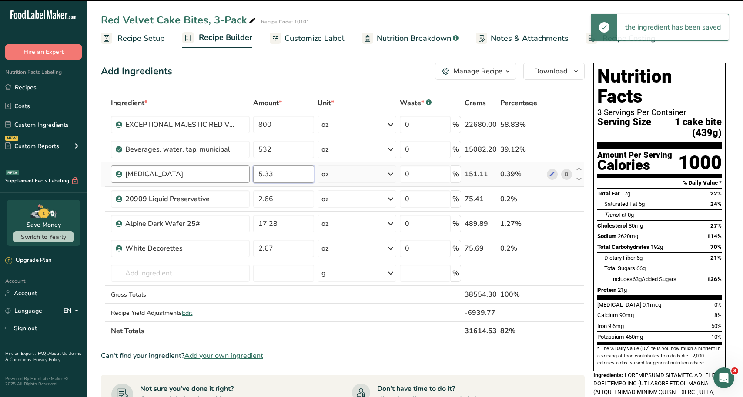
drag, startPoint x: 289, startPoint y: 167, endPoint x: 245, endPoint y: 166, distance: 43.9
click at [245, 166] on tr "Soybean oil 5.33 oz Portions 1 Oz Weight Units g kg mg See more Volume Units l …" at bounding box center [342, 174] width 483 height 25
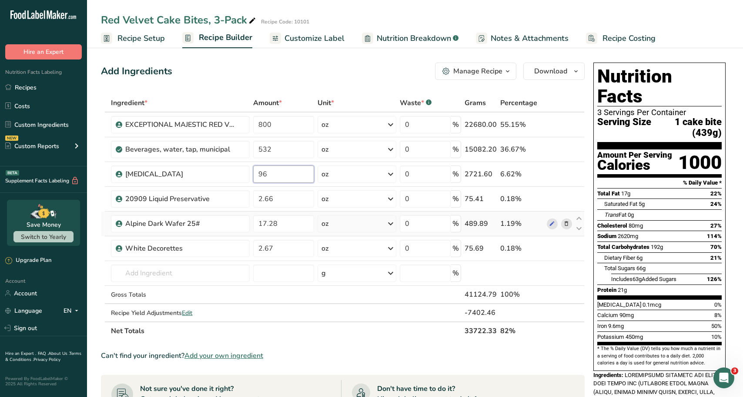
type input "96"
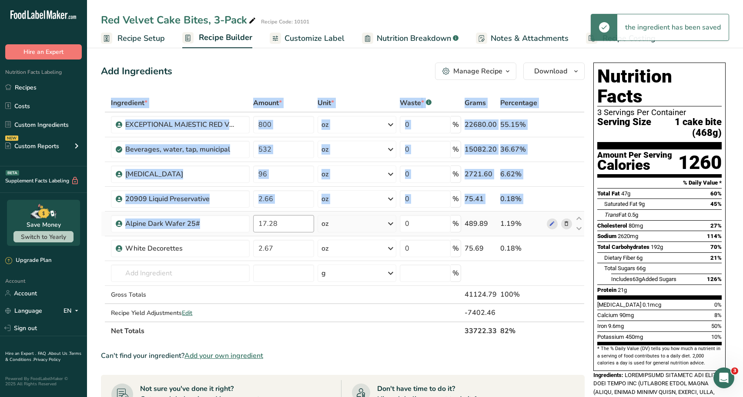
drag, startPoint x: 268, startPoint y: 213, endPoint x: 276, endPoint y: 216, distance: 8.0
click at [276, 216] on td "17.28" at bounding box center [283, 224] width 64 height 25
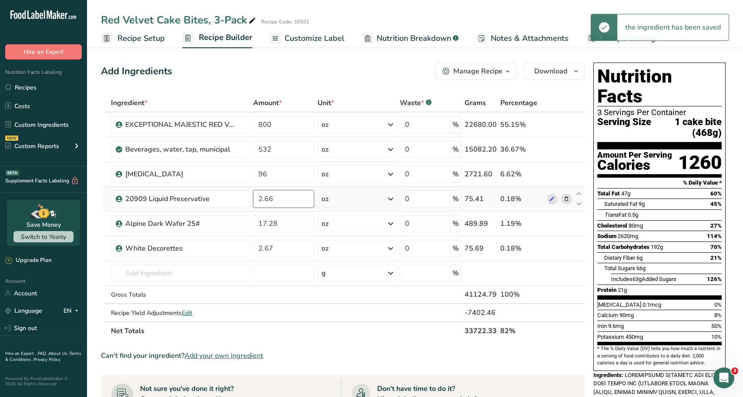
click at [271, 193] on input "2.66" at bounding box center [283, 198] width 61 height 17
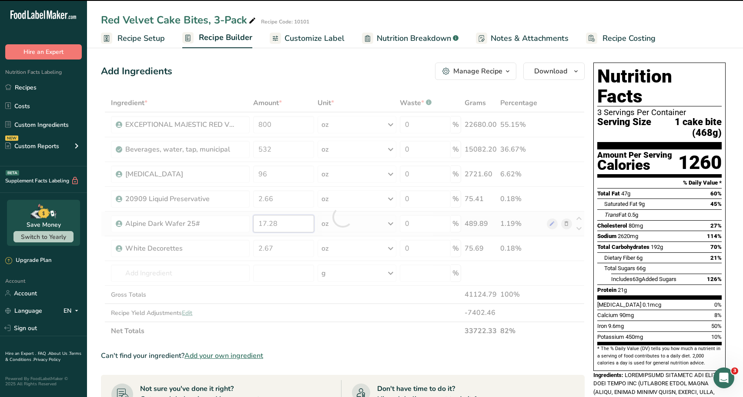
click at [278, 226] on div "Ingredient * Amount * Unit * Waste * .a-a{fill:#347362;}.b-a{fill:#fff;} Grams …" at bounding box center [342, 217] width 483 height 247
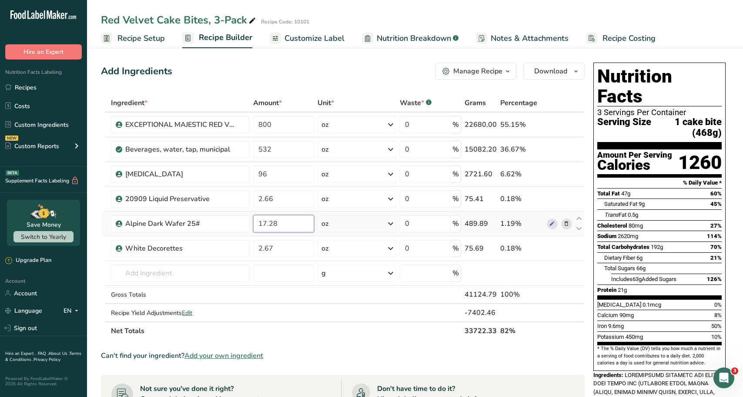
drag, startPoint x: 280, startPoint y: 223, endPoint x: 255, endPoint y: 224, distance: 25.2
click at [255, 224] on input "17.28" at bounding box center [283, 223] width 61 height 17
type input "317.95"
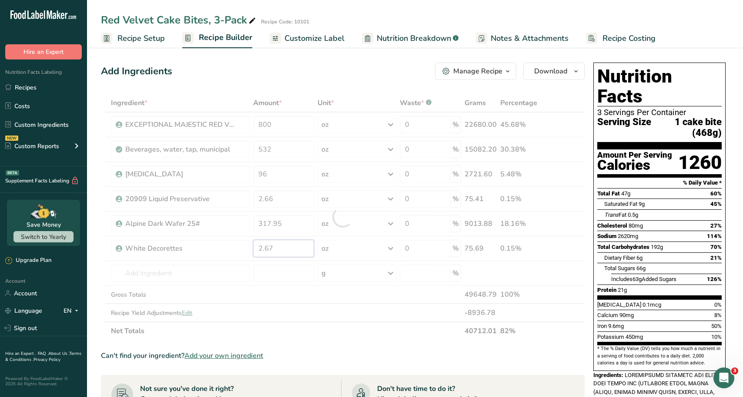
drag, startPoint x: 283, startPoint y: 250, endPoint x: 228, endPoint y: 250, distance: 55.7
click at [223, 250] on div "Ingredient * Amount * Unit * Waste * .a-a{fill:#347362;}.b-a{fill:#fff;} Grams …" at bounding box center [342, 217] width 483 height 247
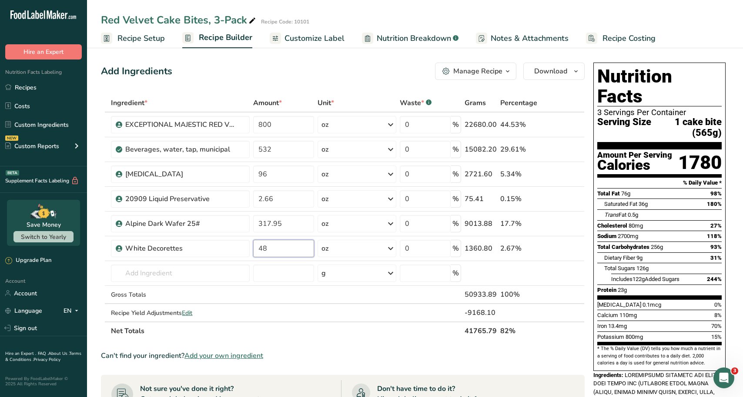
type input "48"
click at [363, 332] on div "Ingredient * Amount * Unit * Waste * .a-a{fill:#347362;}.b-a{fill:#fff;} Grams …" at bounding box center [342, 217] width 483 height 247
click at [131, 40] on span "Recipe Setup" at bounding box center [140, 39] width 47 height 12
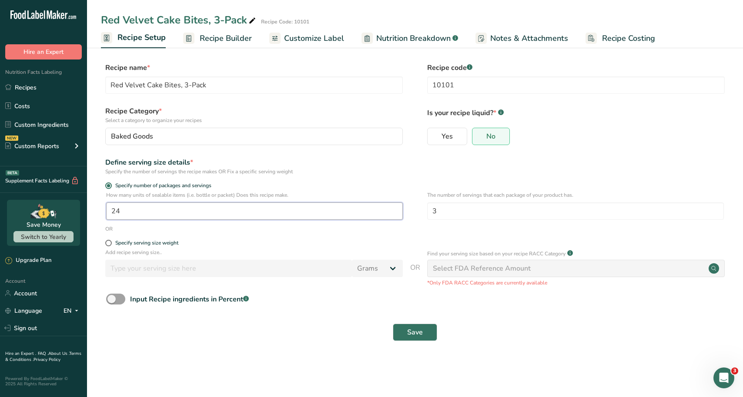
drag, startPoint x: 257, startPoint y: 216, endPoint x: 56, endPoint y: 191, distance: 202.4
click at [56, 191] on div ".a-20{fill:#fff;} Hire an Expert Nutrition Facts Labeling Recipes Costs Custom …" at bounding box center [371, 198] width 743 height 397
type input "432"
click at [410, 333] on span "Save" at bounding box center [415, 332] width 16 height 10
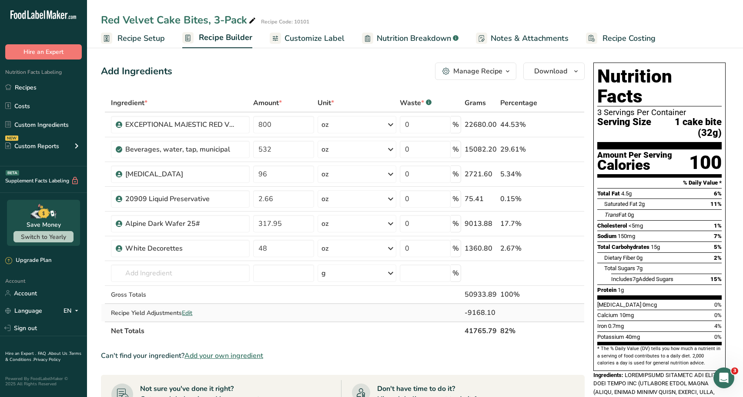
click at [190, 315] on span "Edit" at bounding box center [187, 313] width 10 height 8
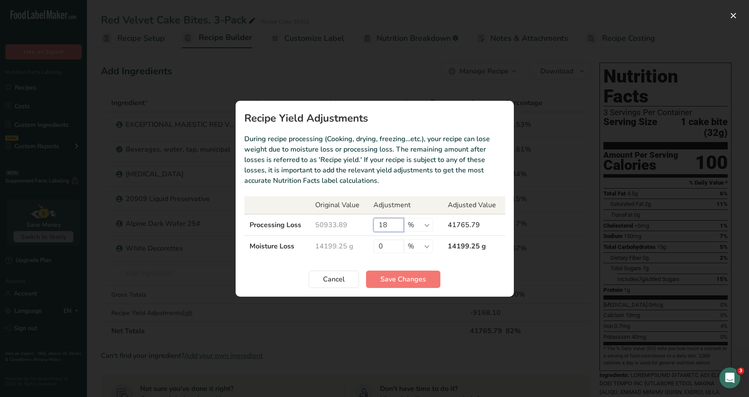
click at [388, 230] on input "18" at bounding box center [388, 225] width 30 height 14
type input "15"
click at [395, 275] on span "Save Changes" at bounding box center [403, 279] width 46 height 10
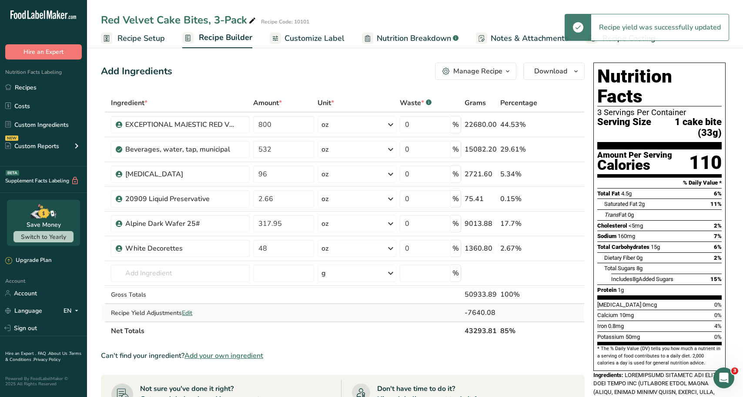
click at [192, 312] on span "Edit" at bounding box center [187, 313] width 10 height 8
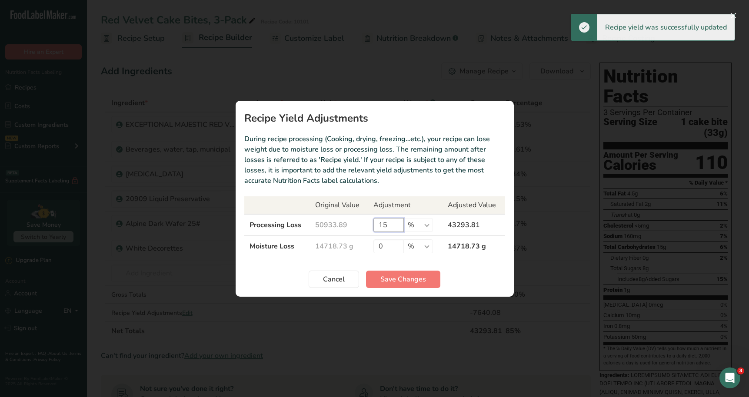
click at [387, 222] on input "15" at bounding box center [388, 225] width 30 height 14
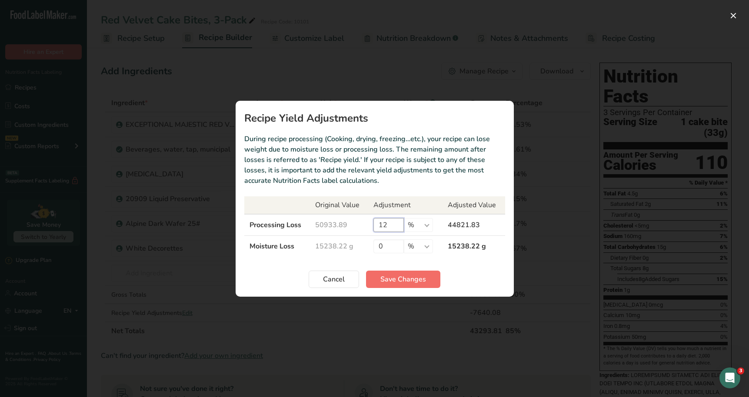
type input "12"
click at [401, 275] on span "Save Changes" at bounding box center [403, 279] width 46 height 10
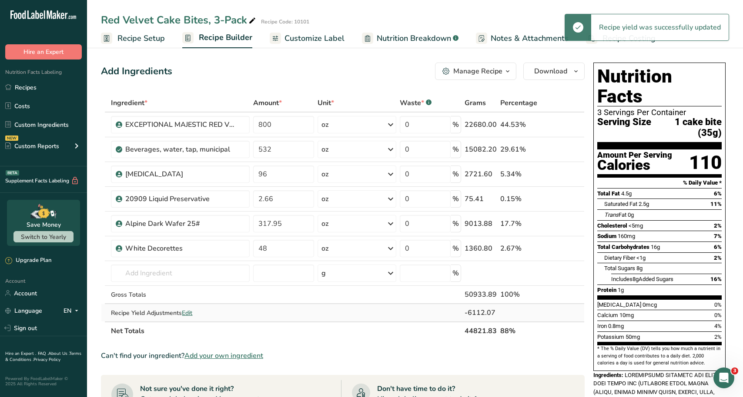
click at [192, 311] on span "Edit" at bounding box center [187, 313] width 10 height 8
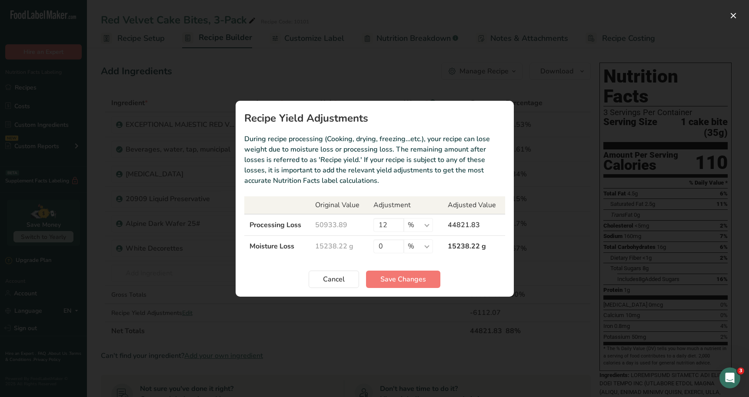
click at [376, 213] on th "Adjustment" at bounding box center [405, 206] width 74 height 18
click at [390, 225] on input "12" at bounding box center [388, 225] width 30 height 14
type input "13"
click at [438, 281] on button "Save Changes" at bounding box center [403, 279] width 74 height 17
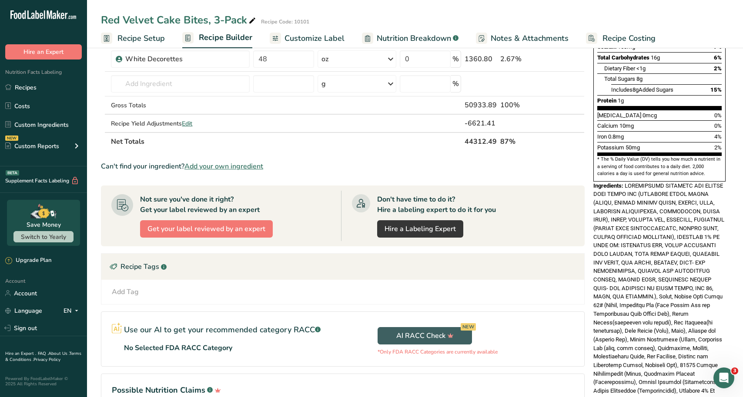
scroll to position [241, 0]
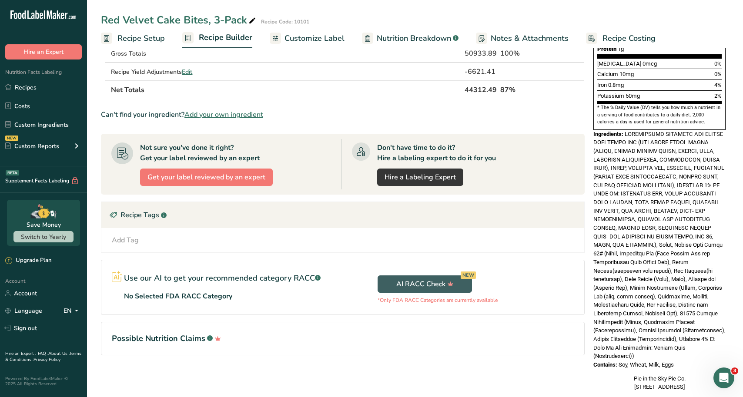
click at [259, 330] on section "Possible Nutrition Claims .a-a{fill:#347362;}.b-a{fill:#fff;}" at bounding box center [342, 338] width 483 height 33
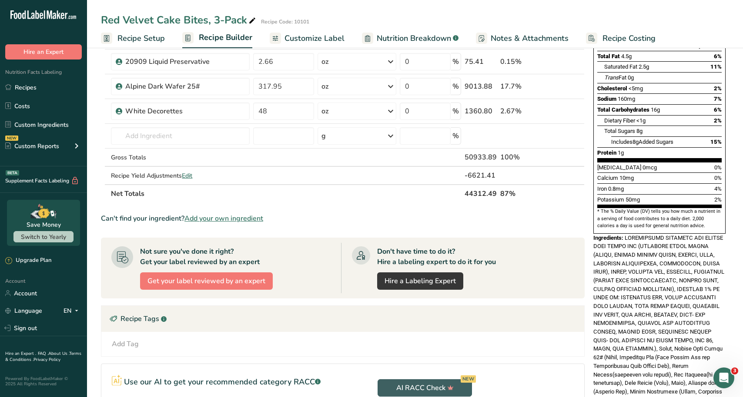
scroll to position [0, 0]
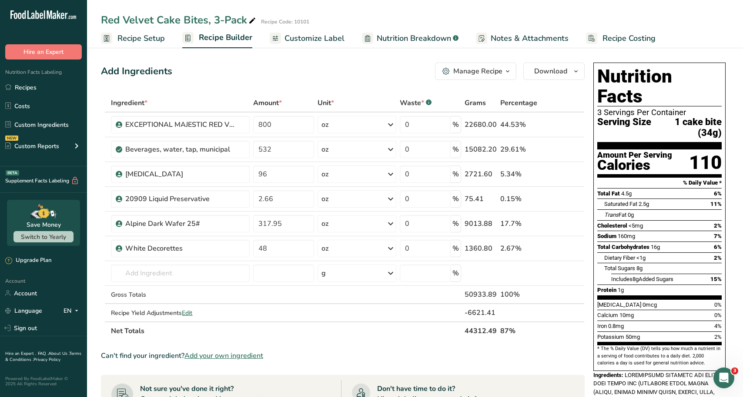
click at [318, 40] on span "Customize Label" at bounding box center [314, 39] width 60 height 12
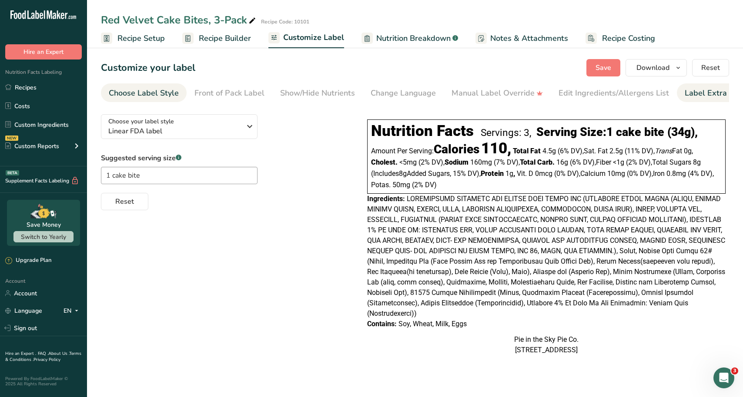
click at [699, 98] on div "Label Extra Info" at bounding box center [713, 93] width 58 height 12
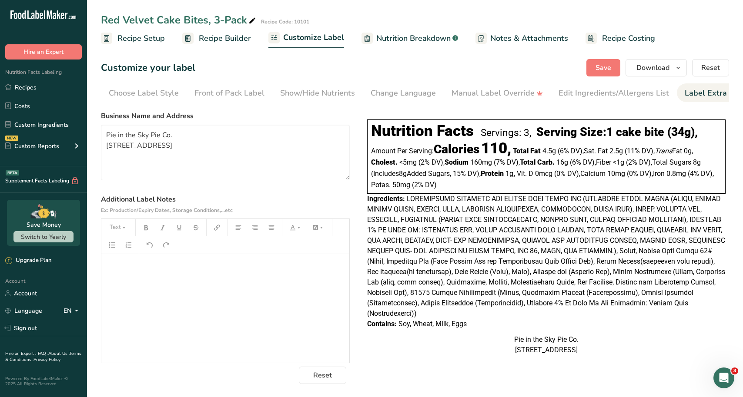
scroll to position [0, 14]
click at [544, 94] on div "Edit Ingredients/Allergens List" at bounding box center [599, 93] width 110 height 12
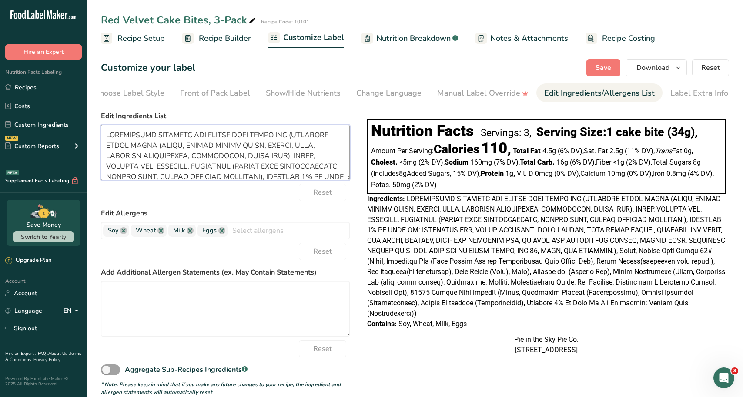
click at [306, 162] on textarea at bounding box center [225, 153] width 249 height 56
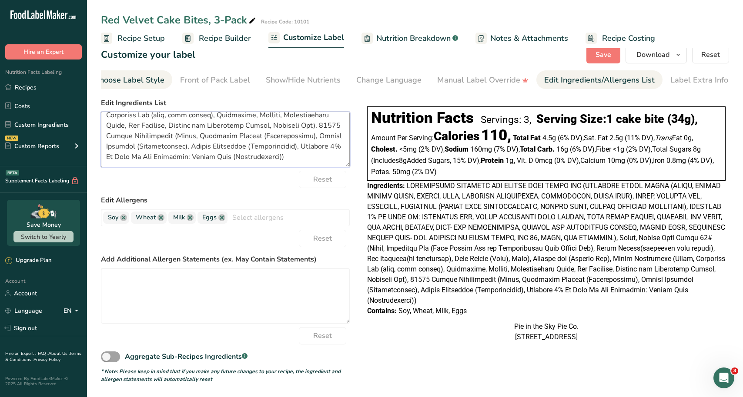
scroll to position [0, 0]
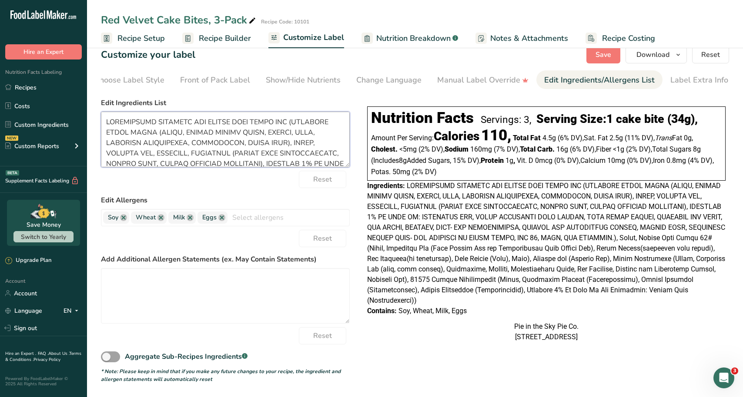
drag, startPoint x: 231, startPoint y: 159, endPoint x: 92, endPoint y: 69, distance: 165.3
click at [92, 69] on section "Customize your label Save Download Choose what to show on your downloaded label…" at bounding box center [415, 214] width 656 height 365
paste textarea "CAKE: Enriched Wheat Flour (Flour, Malted Barley Flour, Niacin, Iron, Thiamine …"
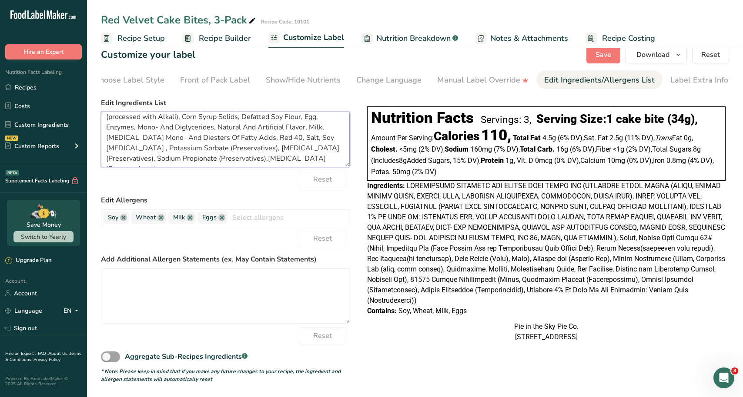
scroll to position [101, 0]
click at [106, 126] on textarea "CAKE: Enriched Wheat Flour (Flour, Malted Barley Flour, Niacin, Iron, Thiamine …" at bounding box center [225, 140] width 249 height 56
drag, startPoint x: 288, startPoint y: 163, endPoint x: 282, endPoint y: 159, distance: 7.1
click at [287, 162] on textarea "CAKE: Enriched Wheat Flour (Flour, Malted Barley Flour, Niacin, Iron, Thiamine …" at bounding box center [225, 140] width 249 height 56
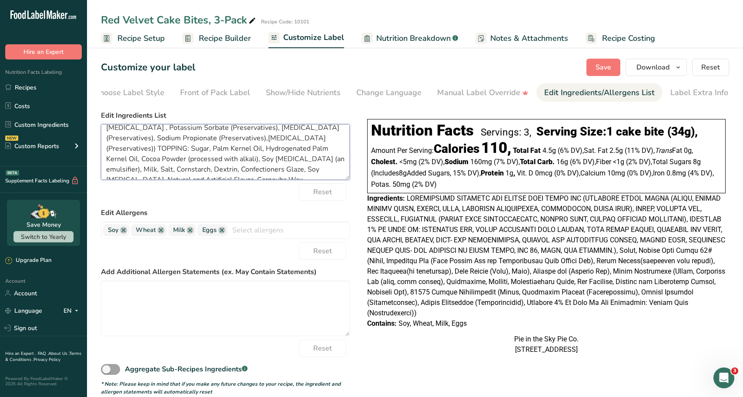
scroll to position [0, 0]
type textarea "CAKE: Enriched Wheat Flour (Flour, Malted Barley Flour, Niacin, Iron, Thiamine …"
click at [610, 67] on span "Save" at bounding box center [603, 68] width 16 height 10
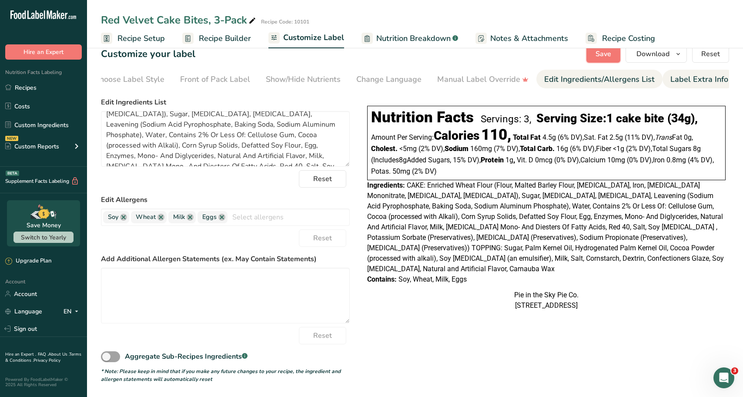
scroll to position [3, 0]
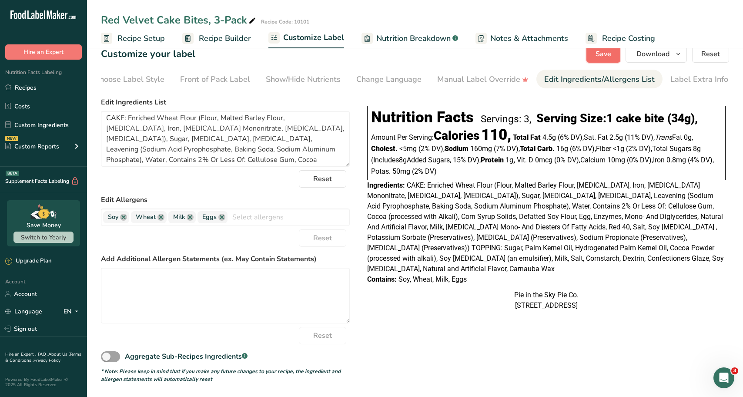
click at [610, 60] on button "Save" at bounding box center [603, 53] width 34 height 17
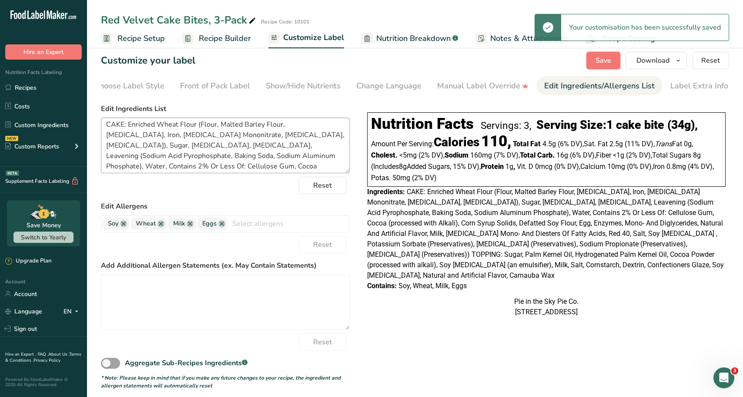
scroll to position [0, 0]
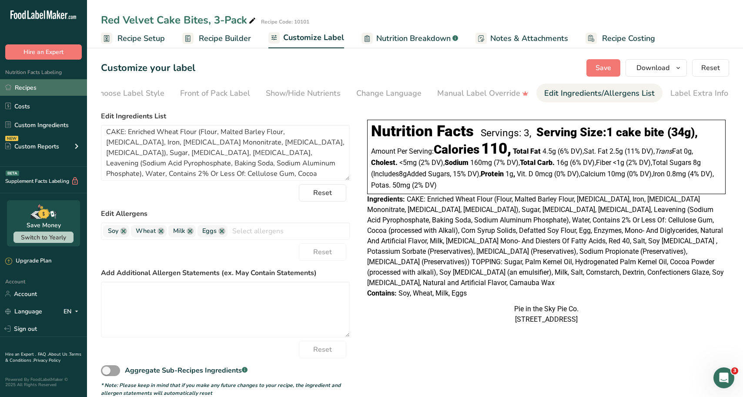
click at [36, 81] on link "Recipes" at bounding box center [43, 87] width 87 height 17
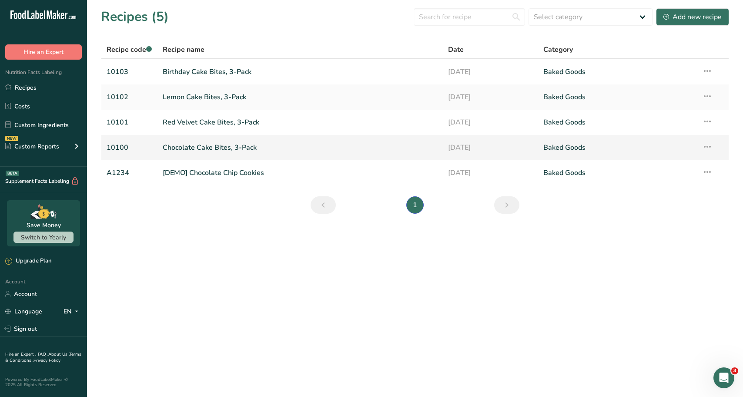
click at [209, 149] on link "Chocolate Cake Bites, 3-Pack" at bounding box center [300, 147] width 275 height 18
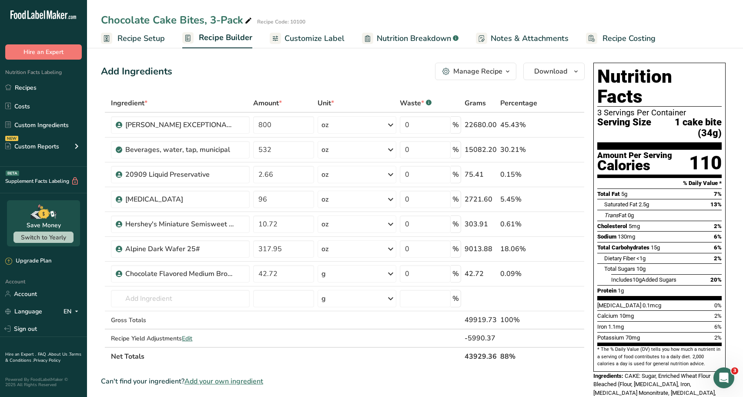
click at [309, 38] on span "Customize Label" at bounding box center [314, 39] width 60 height 12
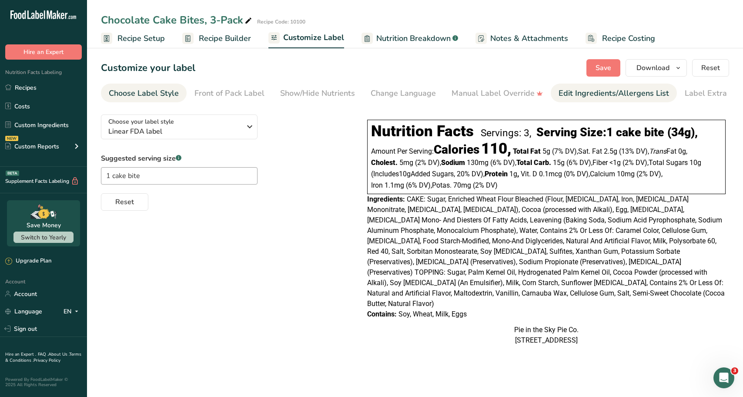
click at [592, 92] on div "Edit Ingredients/Allergens List" at bounding box center [613, 93] width 110 height 12
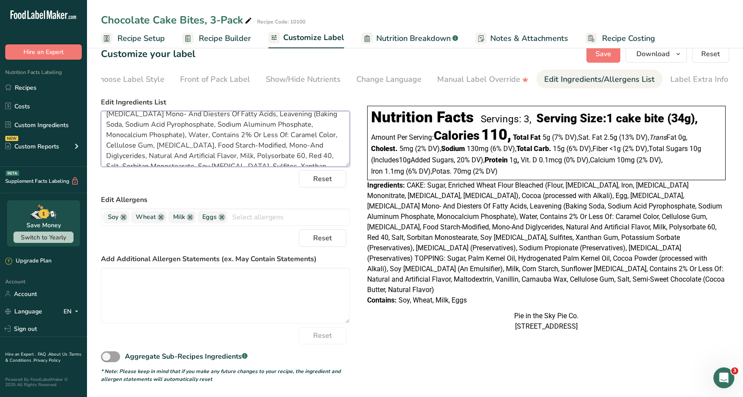
scroll to position [111, 0]
drag, startPoint x: 156, startPoint y: 112, endPoint x: 167, endPoint y: 150, distance: 40.3
click at [170, 155] on textarea at bounding box center [225, 139] width 249 height 56
paste textarea "alkali), Soy Lecithin (an emulsifier), Milk, Salt, Cornstarch, Dextrin, Confect…"
click at [245, 149] on textarea "CAKE: Sugar, Enriched Wheat Flour Bleached (Flour, Niacin, Iron, Thiamine Monon…" at bounding box center [225, 139] width 249 height 56
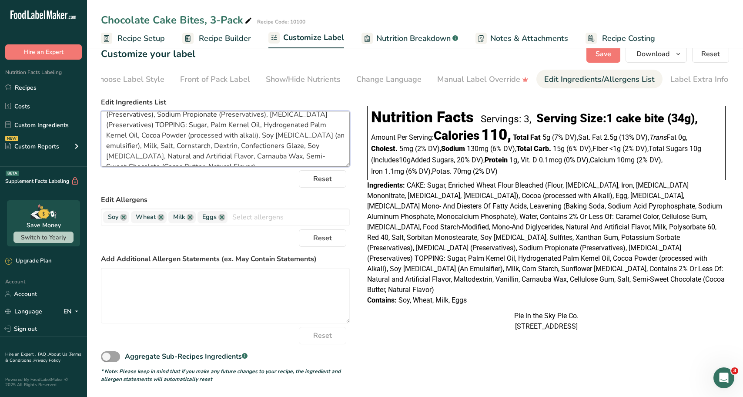
click at [234, 156] on textarea "CAKE: Sugar, Enriched Wheat Flour Bleached (Flour, Niacin, Iron, Thiamine Monon…" at bounding box center [225, 139] width 249 height 56
click at [589, 50] on button "Save" at bounding box center [603, 53] width 34 height 17
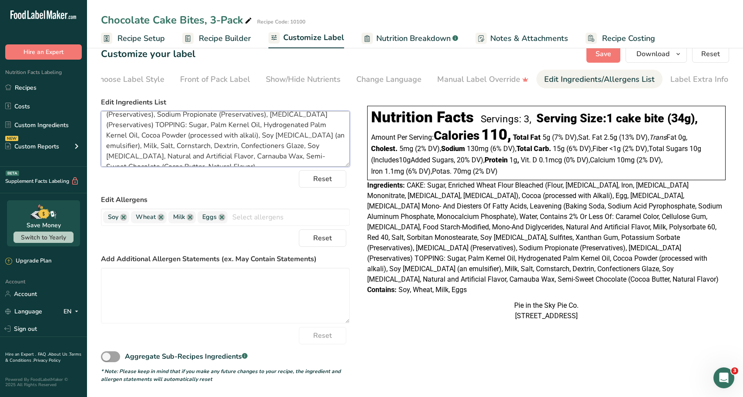
click at [283, 138] on textarea "CAKE: Sugar, Enriched Wheat Flour Bleached (Flour, Niacin, Iron, Thiamine Monon…" at bounding box center [225, 139] width 249 height 56
click at [152, 159] on textarea "CAKE: Sugar, Enriched Wheat Flour Bleached (Flour, Niacin, Iron, Thiamine Monon…" at bounding box center [225, 139] width 249 height 56
type textarea "CAKE: Sugar, Enriched Wheat Flour Bleached (Flour, Niacin, Iron, Thiamine Monon…"
click at [606, 193] on span "CAKE: Sugar, Enriched Wheat Flour Bleached (Flour, Niacin, Iron, Thiamine Monon…" at bounding box center [544, 232] width 355 height 102
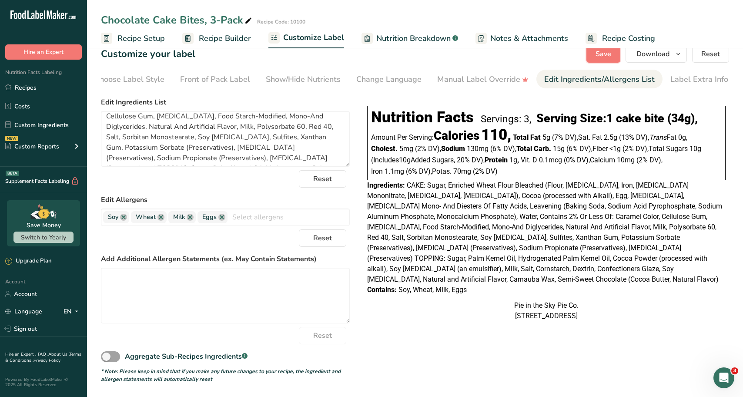
click at [594, 54] on button "Save" at bounding box center [603, 53] width 34 height 17
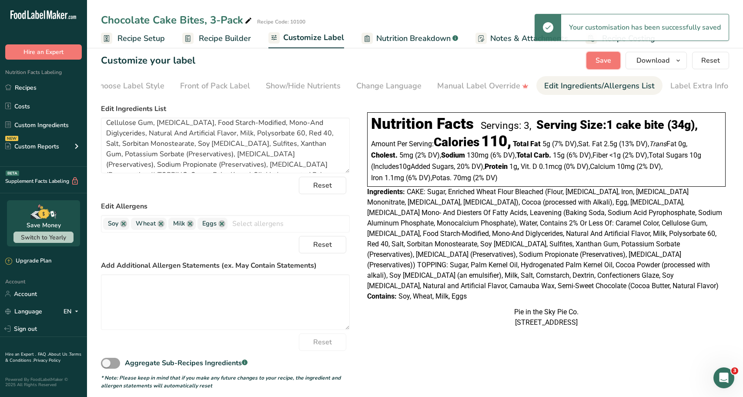
scroll to position [0, 0]
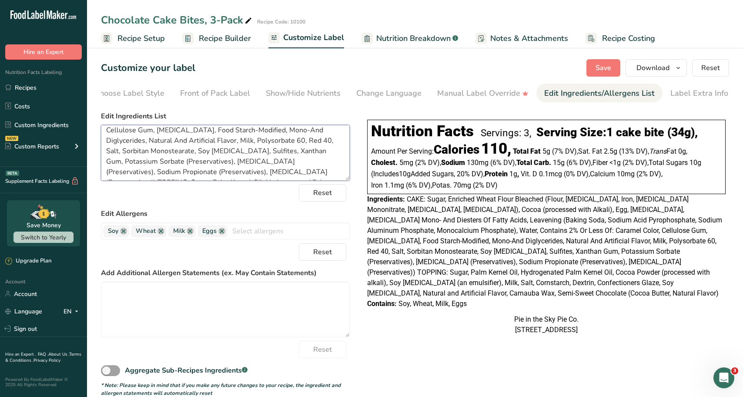
click at [176, 144] on textarea "CAKE: Sugar, Enriched Wheat Flour Bleached (Flour, Niacin, Iron, Thiamine Monon…" at bounding box center [225, 153] width 249 height 56
click at [229, 140] on textarea "CAKE: Sugar, Enriched Wheat Flour Bleached (Flour, Niacin, Iron, Thiamine Monon…" at bounding box center [225, 153] width 249 height 56
click at [679, 94] on div "Label Extra Info" at bounding box center [699, 93] width 58 height 12
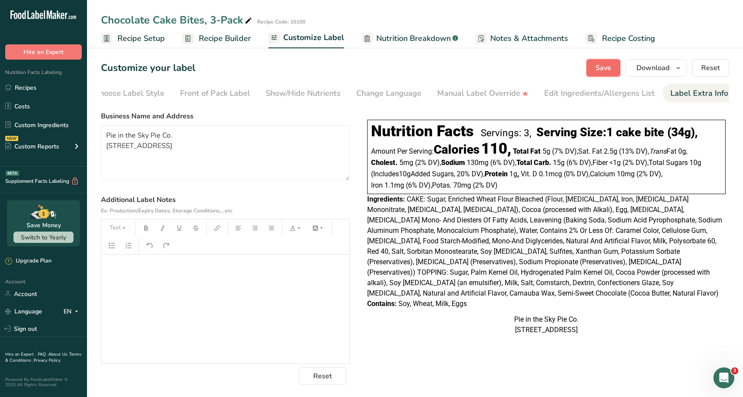
click at [612, 76] on button "Save" at bounding box center [603, 67] width 34 height 17
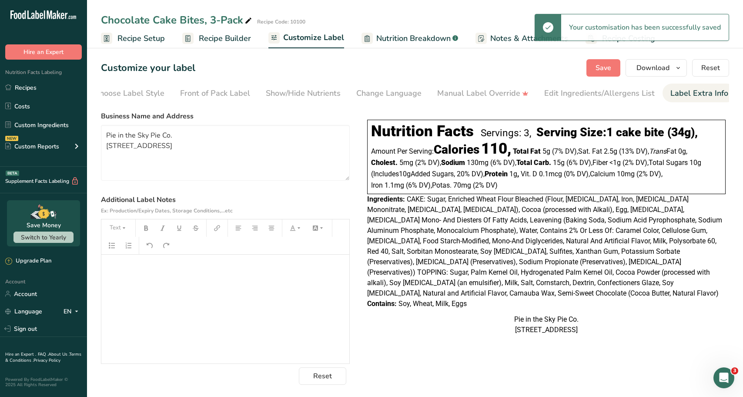
click at [145, 42] on span "Recipe Setup" at bounding box center [140, 39] width 47 height 12
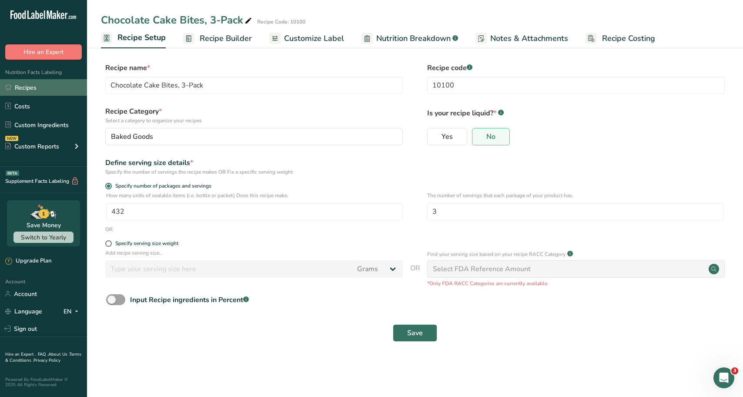
click at [33, 92] on link "Recipes" at bounding box center [43, 87] width 87 height 17
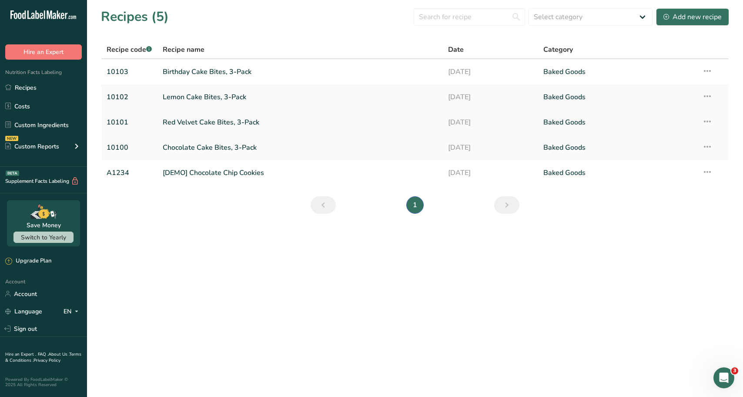
click at [199, 119] on link "Red Velvet Cake Bites, 3-Pack" at bounding box center [300, 122] width 275 height 18
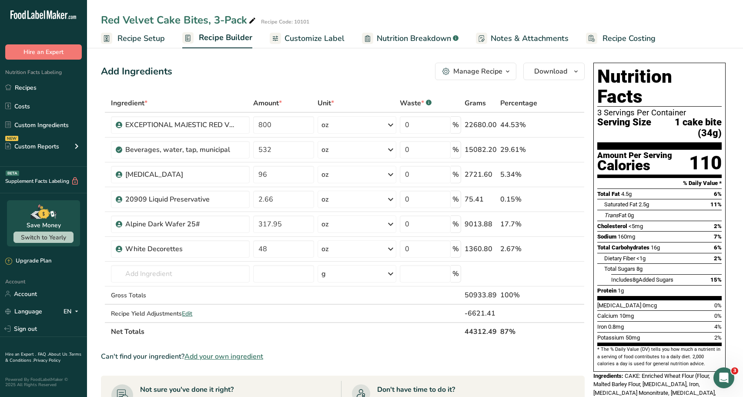
click at [309, 43] on span "Customize Label" at bounding box center [314, 39] width 60 height 12
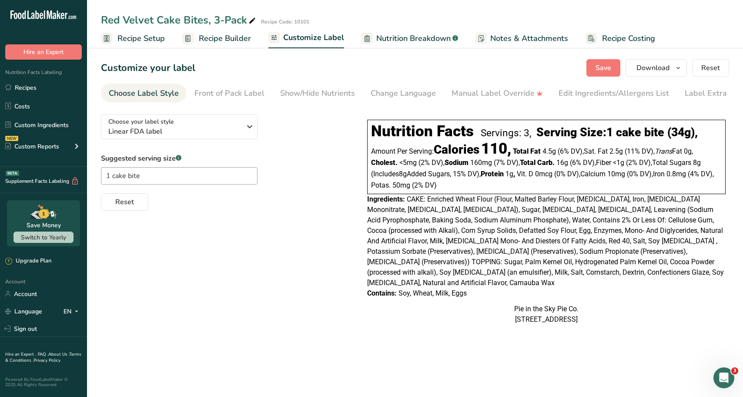
click at [424, 41] on span "Nutrition Breakdown" at bounding box center [413, 39] width 74 height 12
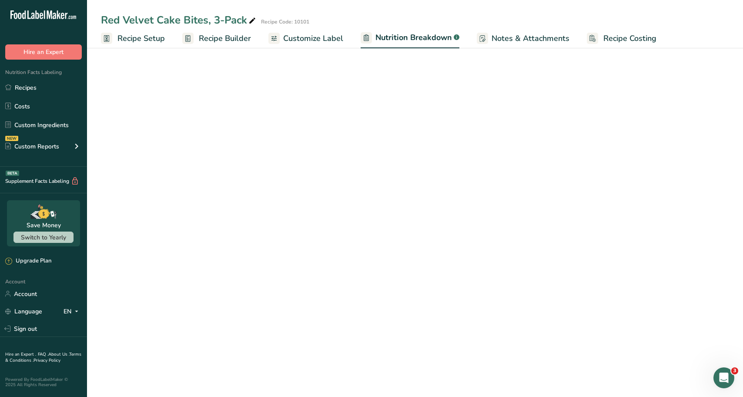
select select "Calories"
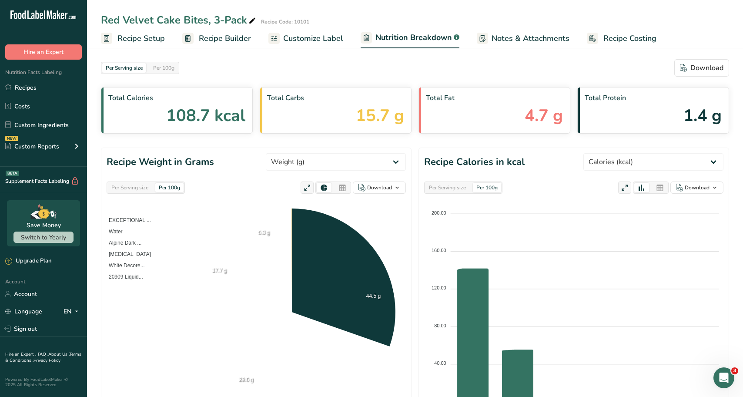
click at [329, 40] on span "Customize Label" at bounding box center [313, 39] width 60 height 12
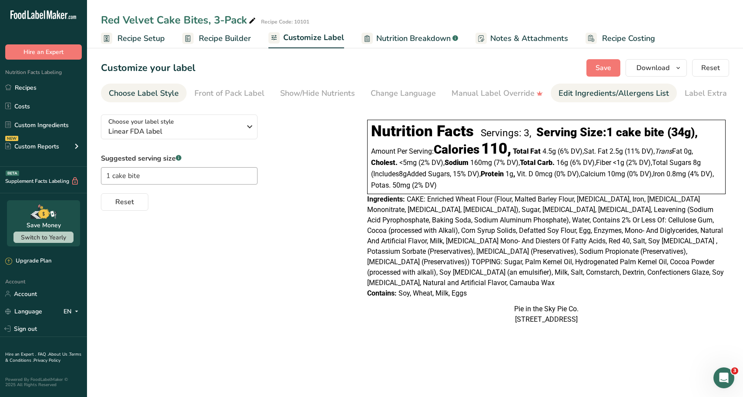
click at [614, 87] on link "Edit Ingredients/Allergens List" at bounding box center [613, 93] width 110 height 20
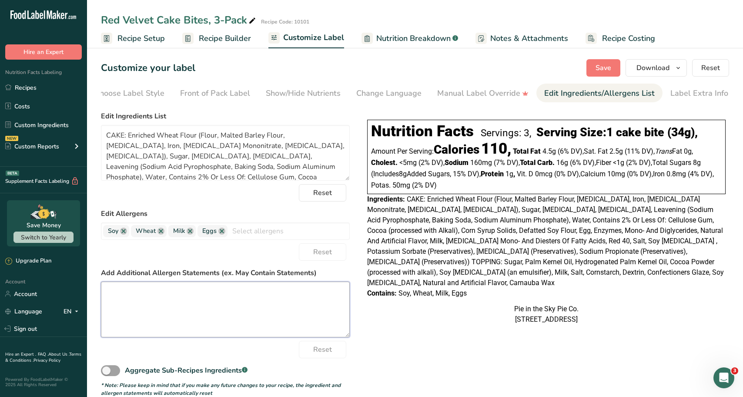
click at [243, 304] on textarea at bounding box center [225, 309] width 249 height 56
click at [447, 255] on span "CAKE: Enriched Wheat Flour (Flour, Malted Barley Flour, Niacin, Iron, Thiamine …" at bounding box center [545, 241] width 357 height 92
click at [221, 299] on textarea at bounding box center [225, 309] width 249 height 56
type textarea "Made in a facility that also processes pecans (tree nuts)."
click at [620, 68] on button "Save" at bounding box center [603, 67] width 34 height 17
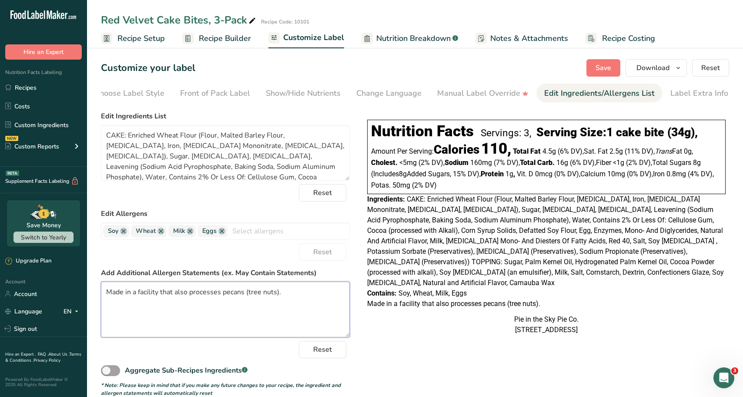
drag, startPoint x: 295, startPoint y: 294, endPoint x: 104, endPoint y: 284, distance: 190.7
click at [104, 284] on textarea "Made in a facility that also processes pecans (tree nuts)." at bounding box center [225, 309] width 249 height 56
click at [515, 219] on span "CAKE: Enriched Wheat Flour (Flour, Malted Barley Flour, Niacin, Iron, Thiamine …" at bounding box center [545, 241] width 357 height 92
click at [596, 70] on span "Save" at bounding box center [603, 68] width 16 height 10
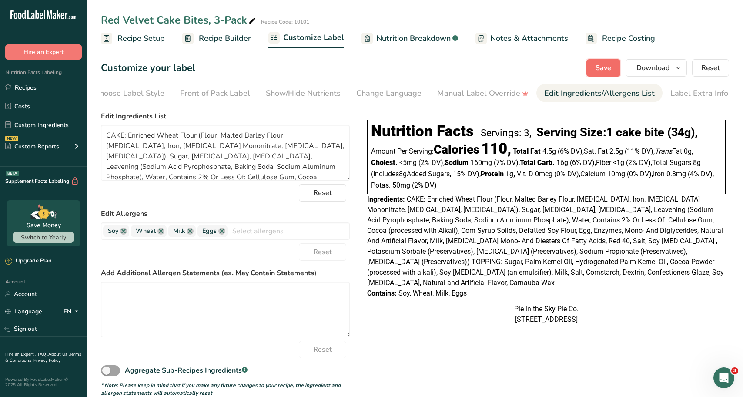
click at [603, 72] on span "Save" at bounding box center [603, 68] width 16 height 10
click at [115, 89] on div "Choose Label Style" at bounding box center [129, 93] width 70 height 12
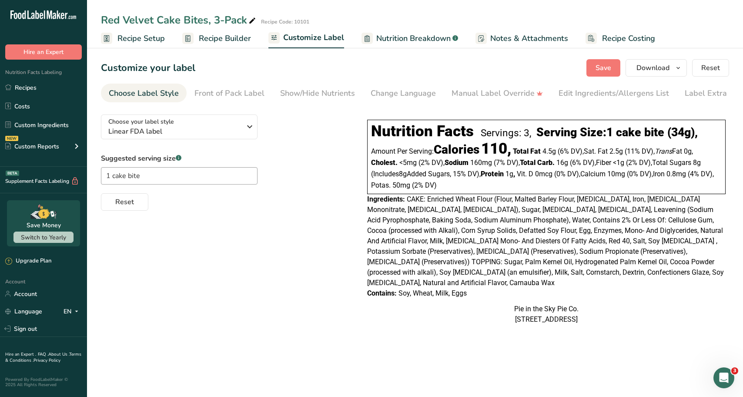
click at [115, 89] on div "Choose Label Style" at bounding box center [144, 93] width 70 height 12
click at [141, 56] on section "Customize your label Save Download Choose what to show on your downloaded label…" at bounding box center [415, 196] width 656 height 302
click at [152, 44] on span "Recipe Setup" at bounding box center [140, 39] width 47 height 12
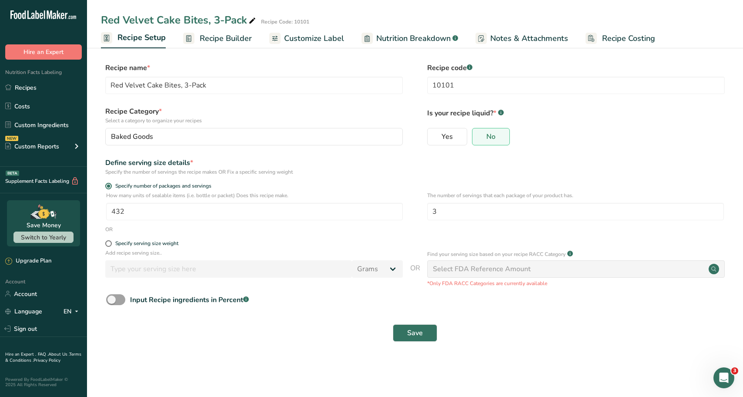
click at [220, 35] on span "Recipe Builder" at bounding box center [226, 39] width 52 height 12
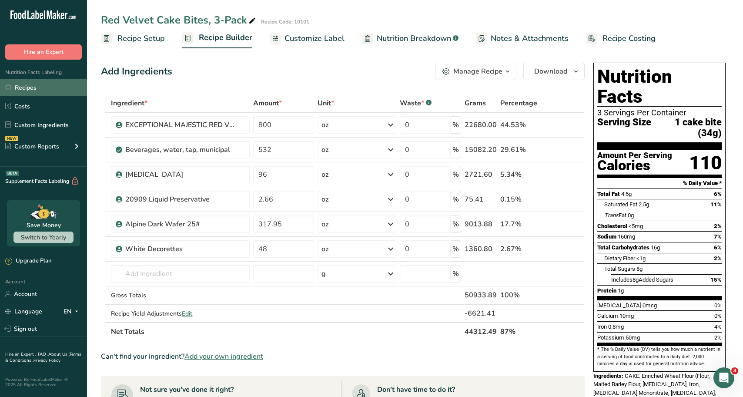
click at [39, 90] on link "Recipes" at bounding box center [43, 87] width 87 height 17
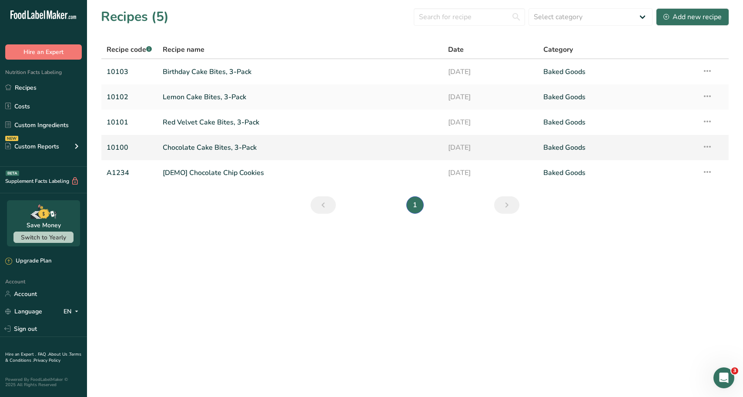
click at [192, 150] on link "Chocolate Cake Bites, 3-Pack" at bounding box center [300, 147] width 275 height 18
click at [198, 120] on link "Red Velvet Cake Bites, 3-Pack" at bounding box center [300, 122] width 275 height 18
click at [194, 101] on link "Lemon Cake Bites, 3-Pack" at bounding box center [300, 97] width 275 height 18
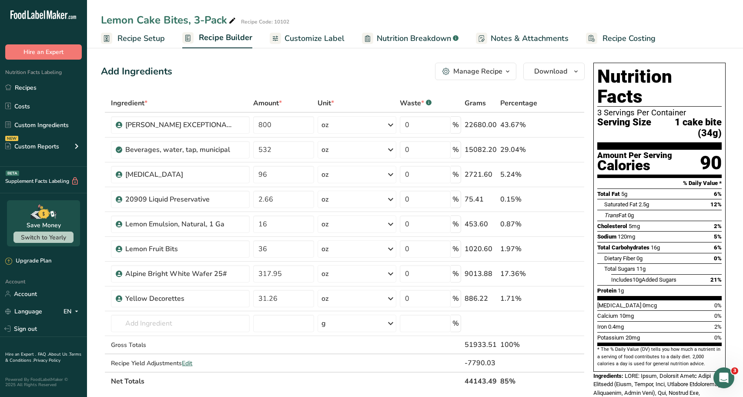
click at [148, 50] on section "Add Ingredients Manage Recipe Delete Recipe Duplicate Recipe Scale Recipe Save …" at bounding box center [415, 366] width 656 height 643
click at [153, 37] on span "Recipe Setup" at bounding box center [140, 39] width 47 height 12
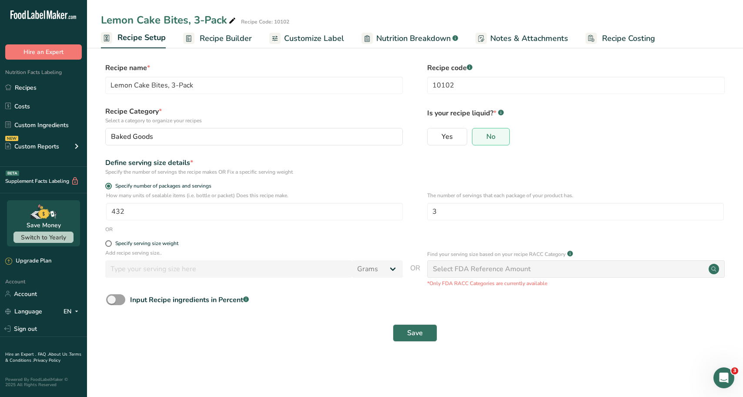
click at [235, 45] on link "Recipe Builder" at bounding box center [217, 39] width 69 height 20
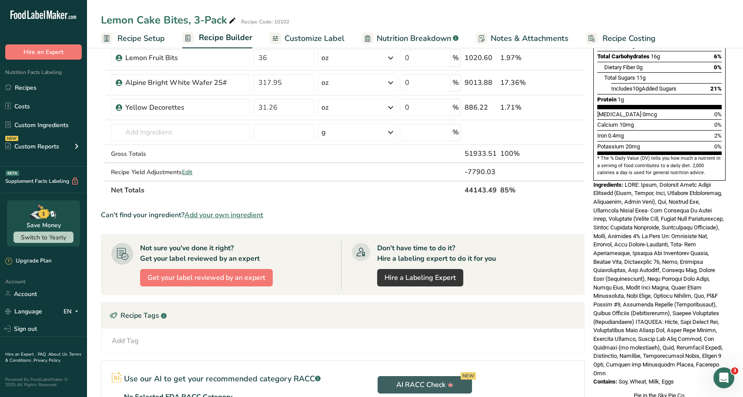
scroll to position [292, 0]
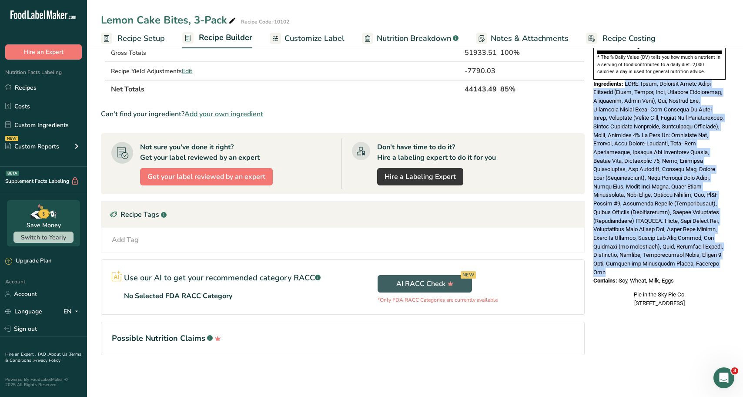
drag, startPoint x: 644, startPoint y: 250, endPoint x: 625, endPoint y: 64, distance: 187.5
click at [625, 80] on div "Ingredients:" at bounding box center [659, 178] width 132 height 197
copy span "CAKE: Sugar, Enriched Wheat Flour Bleached (Flour, Niacin, Iron, Thiamine Monon…"
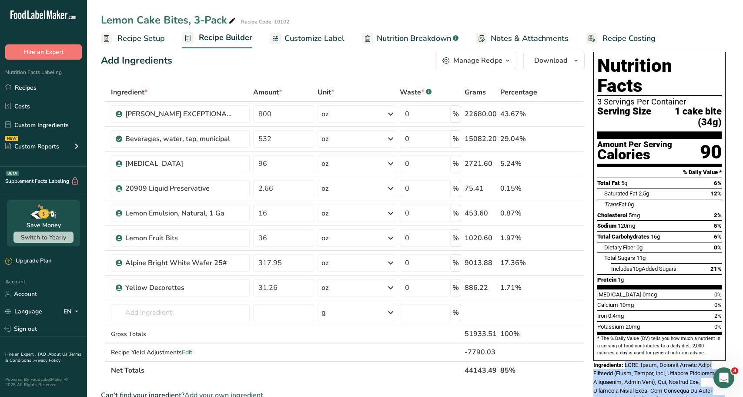
scroll to position [0, 0]
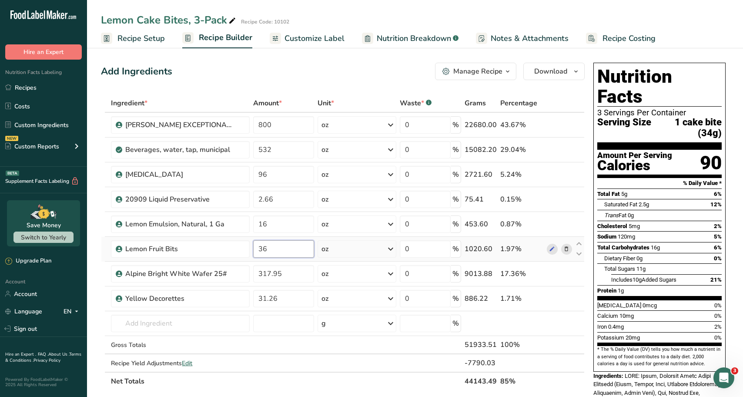
click at [267, 249] on input "36" at bounding box center [283, 248] width 61 height 17
type input "32"
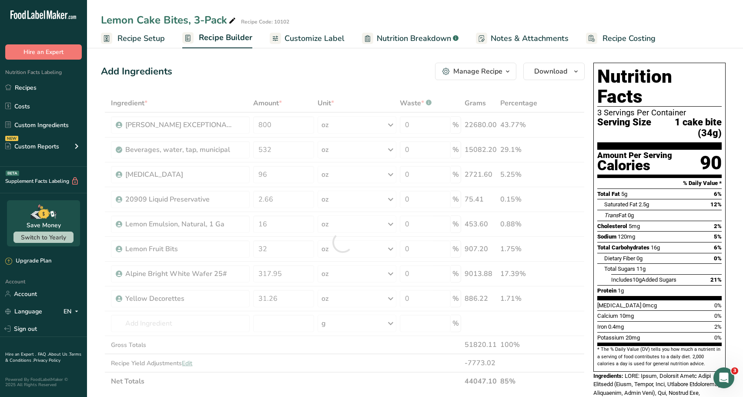
click at [318, 70] on div "Add Ingredients Manage Recipe Delete Recipe Duplicate Recipe Scale Recipe Save …" at bounding box center [342, 71] width 483 height 17
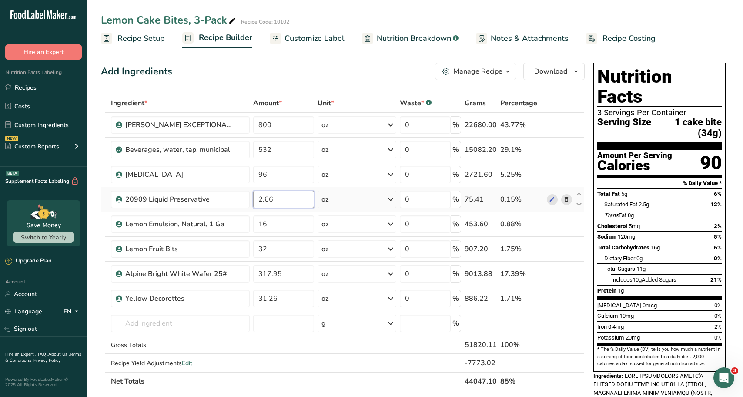
click at [287, 204] on input "2.66" at bounding box center [283, 198] width 61 height 17
type input "2.67"
click at [259, 80] on div "Add Ingredients Manage Recipe Delete Recipe Duplicate Recipe Scale Recipe Save …" at bounding box center [345, 397] width 489 height 677
drag, startPoint x: 279, startPoint y: 297, endPoint x: 251, endPoint y: 302, distance: 28.3
click at [251, 302] on td "31.26" at bounding box center [283, 298] width 64 height 25
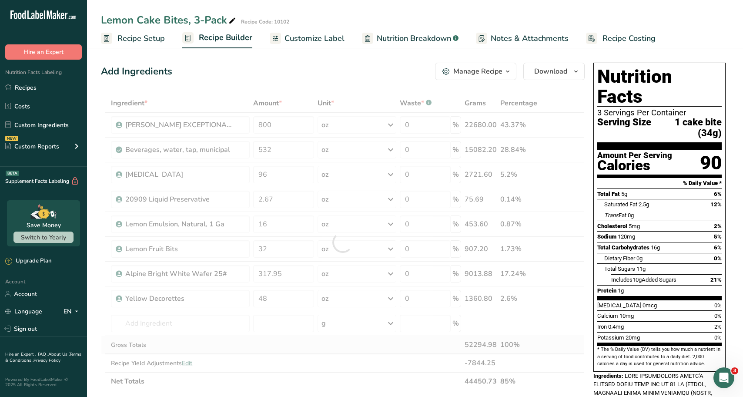
click at [309, 343] on div "Ingredient * Amount * Unit * Waste * .a-a{fill:#347362;}.b-a{fill:#fff;} Grams …" at bounding box center [342, 242] width 483 height 296
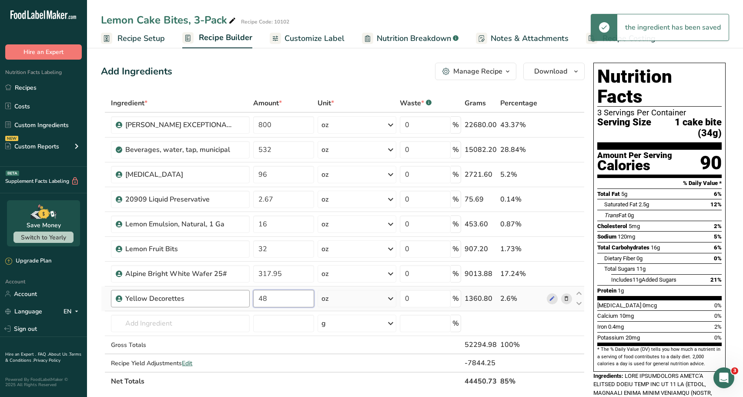
drag, startPoint x: 281, startPoint y: 299, endPoint x: 240, endPoint y: 302, distance: 41.0
click at [240, 302] on tr "Yellow Decorettes 48 oz Weight Units g kg mg See more Volume Units l Volume uni…" at bounding box center [342, 298] width 483 height 25
click at [286, 296] on input "40" at bounding box center [283, 298] width 61 height 17
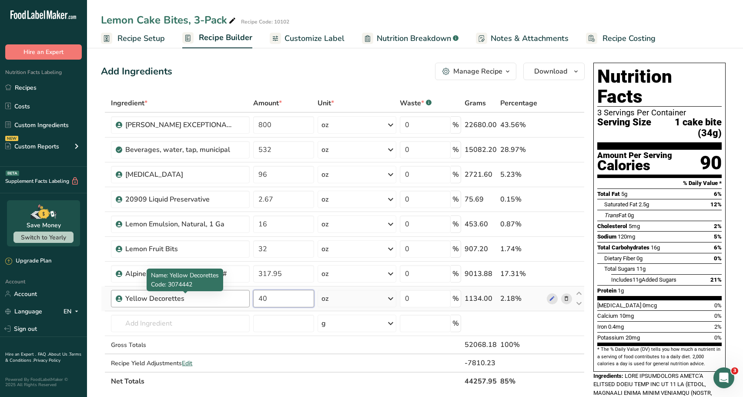
drag, startPoint x: 299, startPoint y: 296, endPoint x: 227, endPoint y: 305, distance: 73.1
click at [226, 305] on tr "Yellow Decorettes 40 oz Weight Units g kg mg See more Volume Units l Volume uni…" at bounding box center [342, 298] width 483 height 25
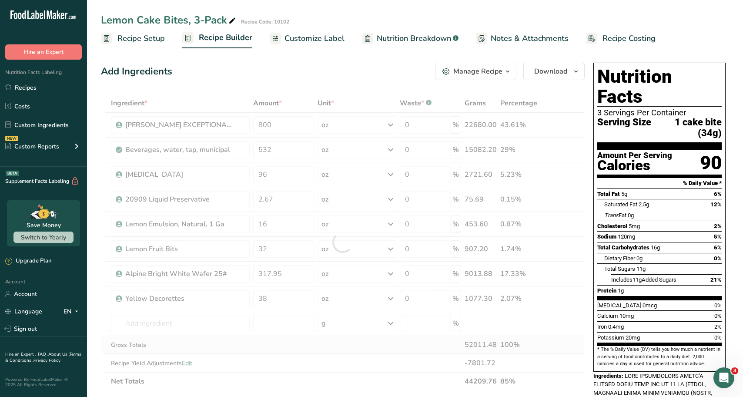
click at [385, 336] on div "Ingredient * Amount * Unit * Waste * .a-a{fill:#347362;}.b-a{fill:#fff;} Grams …" at bounding box center [342, 242] width 483 height 296
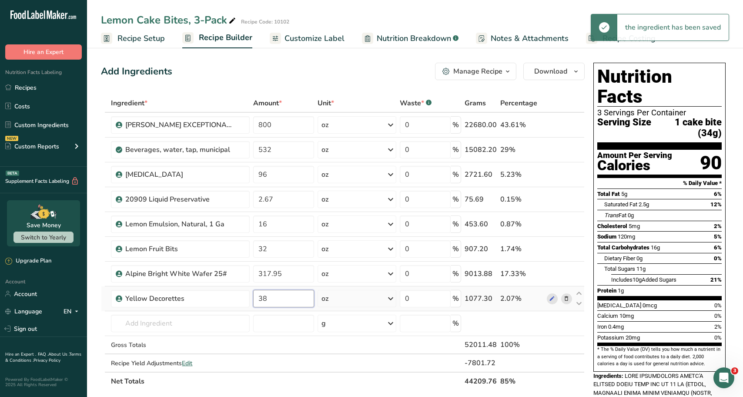
drag, startPoint x: 269, startPoint y: 298, endPoint x: 262, endPoint y: 298, distance: 6.5
click at [262, 298] on input "38" at bounding box center [283, 298] width 61 height 17
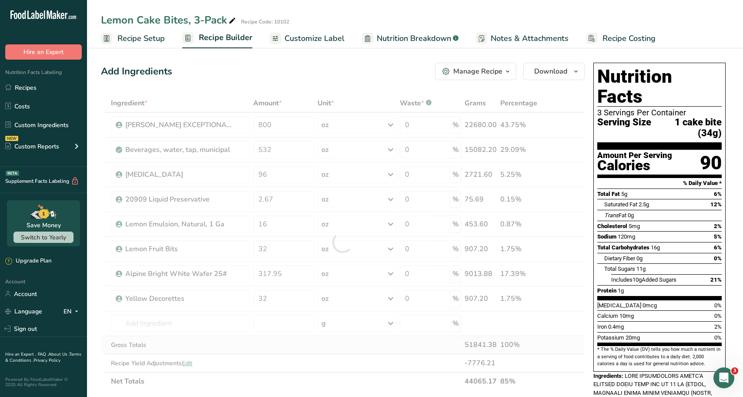
click at [295, 344] on div "Ingredient * Amount * Unit * Waste * .a-a{fill:#347362;}.b-a{fill:#fff;} Grams …" at bounding box center [342, 242] width 483 height 296
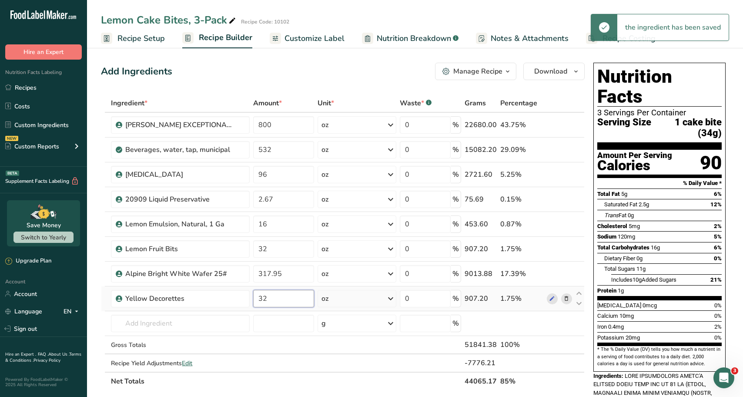
click at [264, 300] on input "32" at bounding box center [283, 298] width 61 height 17
type input "36"
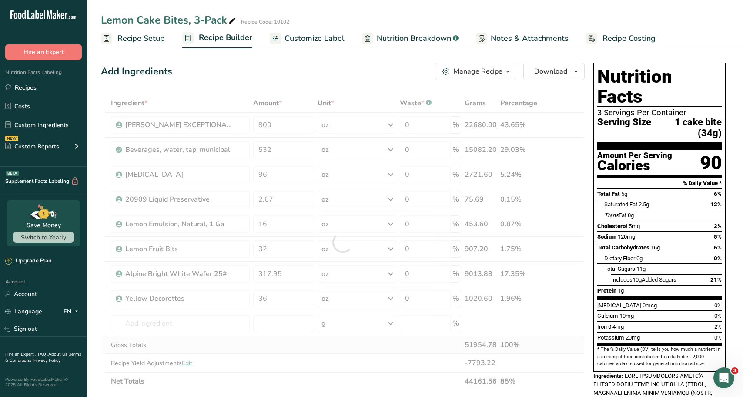
click at [270, 343] on div "Ingredient * Amount * Unit * Waste * .a-a{fill:#347362;}.b-a{fill:#fff;} Grams …" at bounding box center [342, 242] width 483 height 296
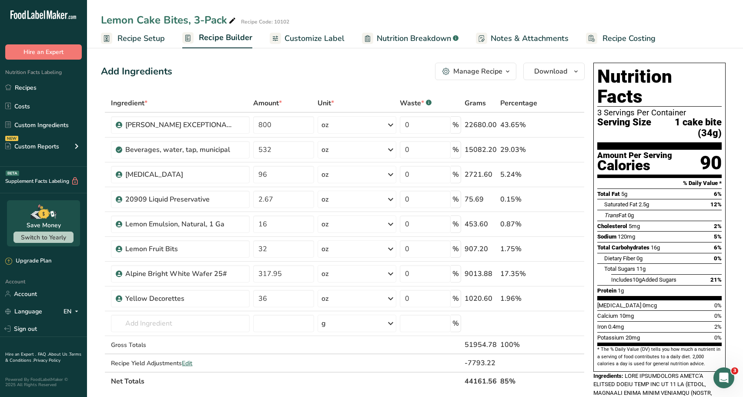
click at [314, 35] on span "Customize Label" at bounding box center [314, 39] width 60 height 12
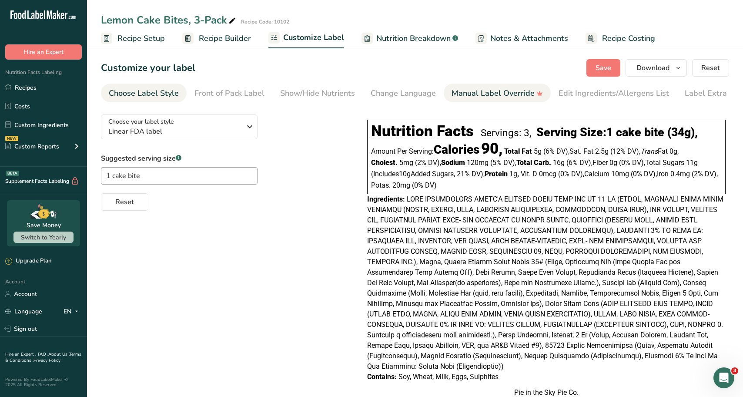
click at [487, 97] on div "Manual Label Override" at bounding box center [496, 93] width 91 height 12
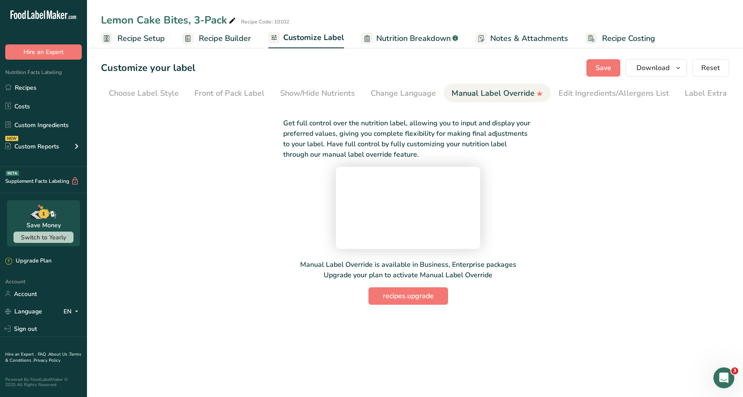
scroll to position [0, 14]
click at [608, 92] on div "Edit Ingredients/Allergens List" at bounding box center [599, 93] width 110 height 12
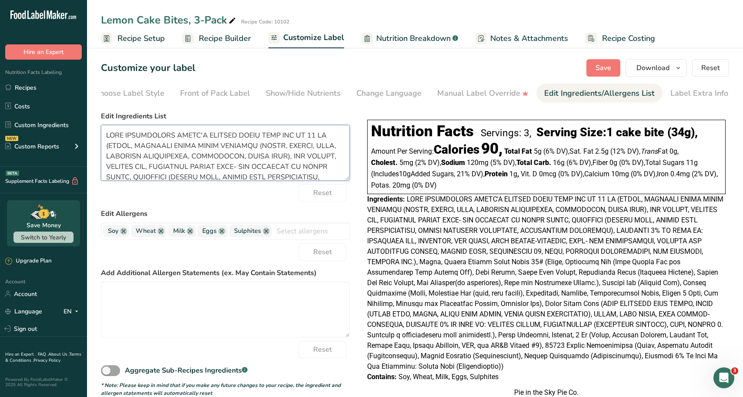
click at [215, 155] on textarea at bounding box center [225, 153] width 249 height 56
click at [215, 154] on textarea at bounding box center [225, 153] width 249 height 56
paste textarea "CAKE: Sugar, Enriched Wheat Flour Bleached (Flour, Niacin, Iron, Thiamine Monon…"
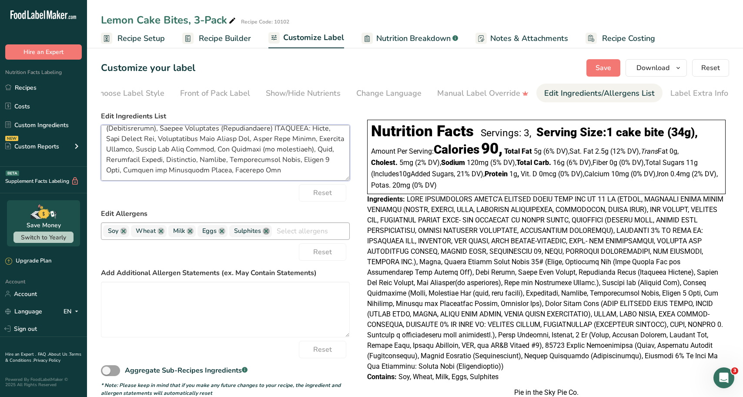
type textarea "CAKE: Sugar, Enriched Wheat Flour Bleached (Flour, Niacin, Iron, Thiamine Monon…"
click at [269, 232] on link at bounding box center [266, 230] width 7 height 7
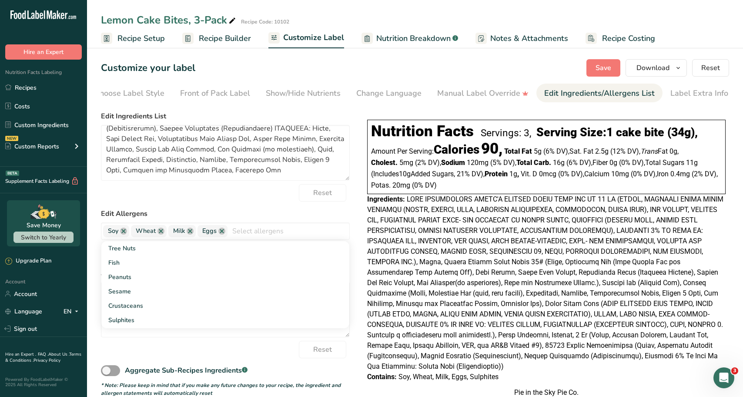
click at [295, 213] on label "Edit Allergens" at bounding box center [225, 213] width 249 height 10
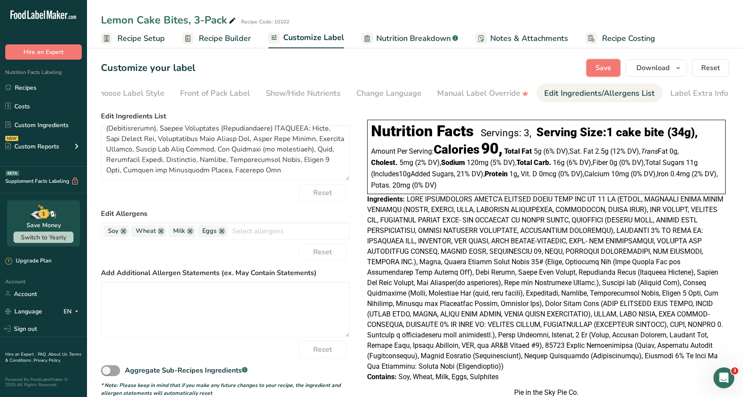
click at [600, 69] on span "Save" at bounding box center [603, 68] width 16 height 10
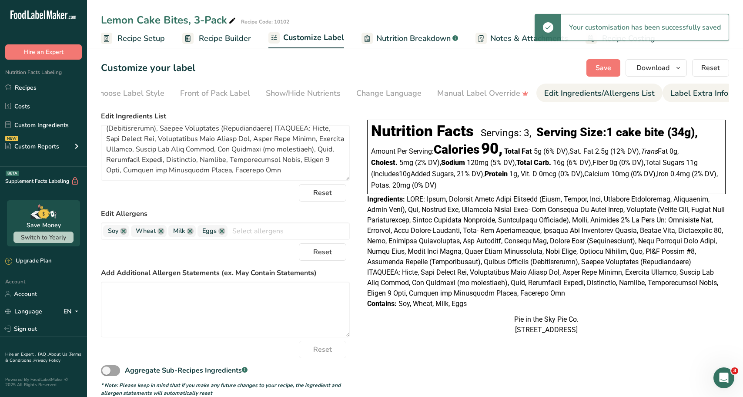
click at [670, 90] on div "Label Extra Info" at bounding box center [699, 93] width 58 height 12
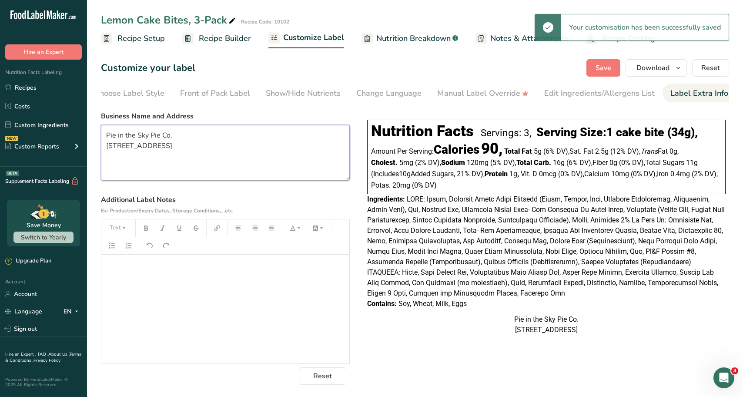
click at [253, 143] on textarea "Pie in the Sky Pie Co. 3600 N Loop 336 W, Conroe, TX 77301" at bounding box center [225, 153] width 249 height 56
type textarea "Pie in the Sky Pie Co. 3600 N Loop 336 W, Conroe, TX 77304"
click at [599, 78] on section "Customize your label Save Download Choose what to show on your downloaded label…" at bounding box center [415, 221] width 656 height 353
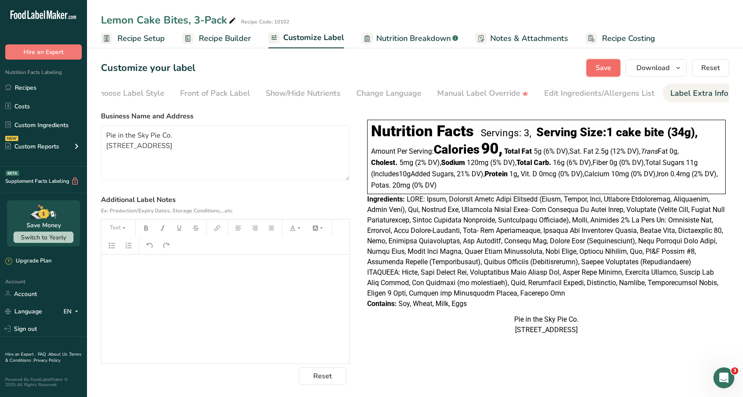
click at [599, 72] on span "Save" at bounding box center [603, 68] width 16 height 10
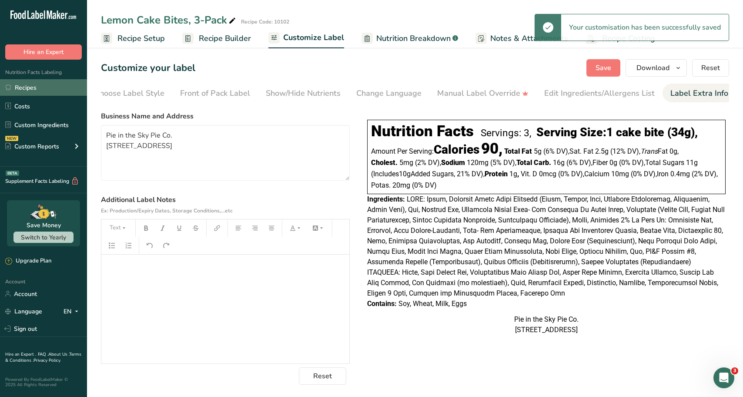
click at [34, 88] on link "Recipes" at bounding box center [43, 87] width 87 height 17
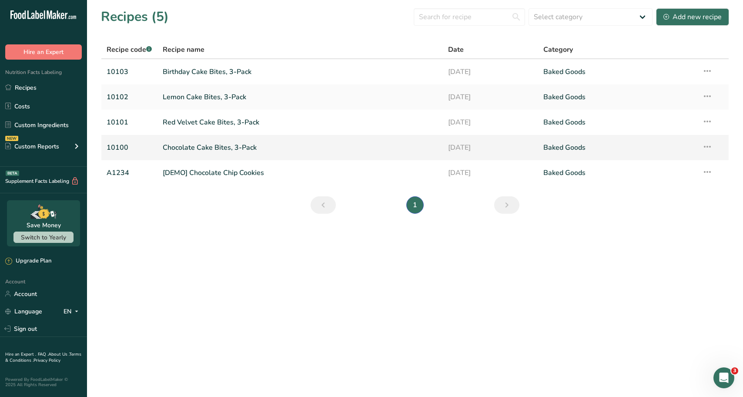
click at [188, 143] on link "Chocolate Cake Bites, 3-Pack" at bounding box center [300, 147] width 275 height 18
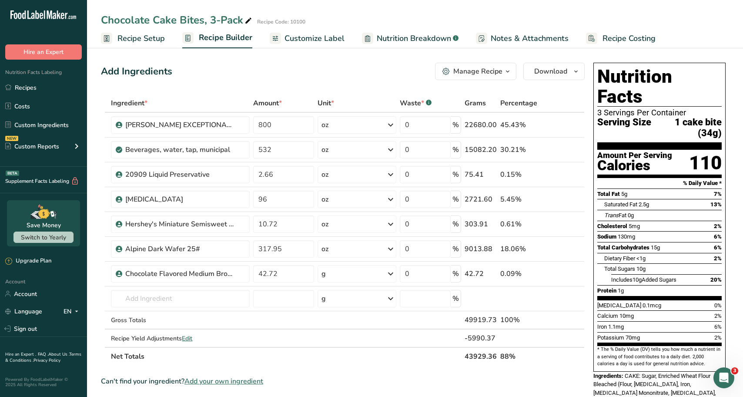
click at [324, 33] on span "Customize Label" at bounding box center [314, 39] width 60 height 12
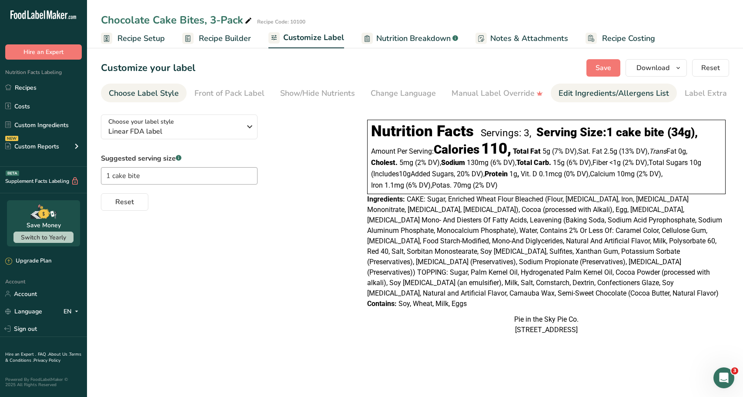
click at [577, 95] on div "Edit Ingredients/Allergens List" at bounding box center [613, 93] width 110 height 12
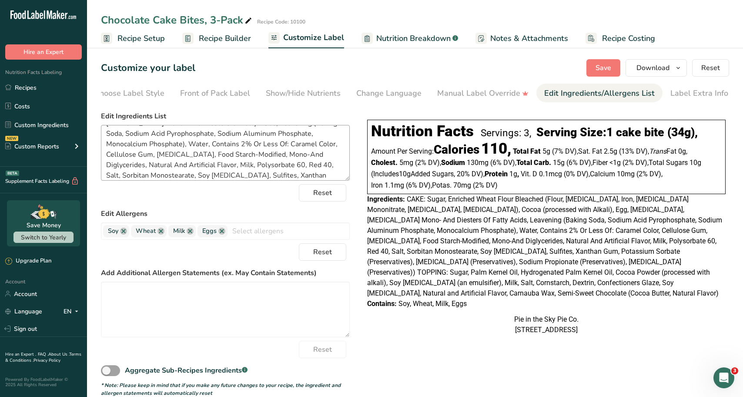
scroll to position [87, 0]
click at [154, 155] on textarea "CAKE: Sugar, Enriched Wheat Flour Bleached (Flour, Niacin, Iron, Thiamine Monon…" at bounding box center [225, 153] width 249 height 56
type textarea "CAKE: Sugar, Enriched Wheat Flour Bleached (Flour, Niacin, Iron, Thiamine Monon…"
click at [597, 71] on span "Save" at bounding box center [603, 68] width 16 height 10
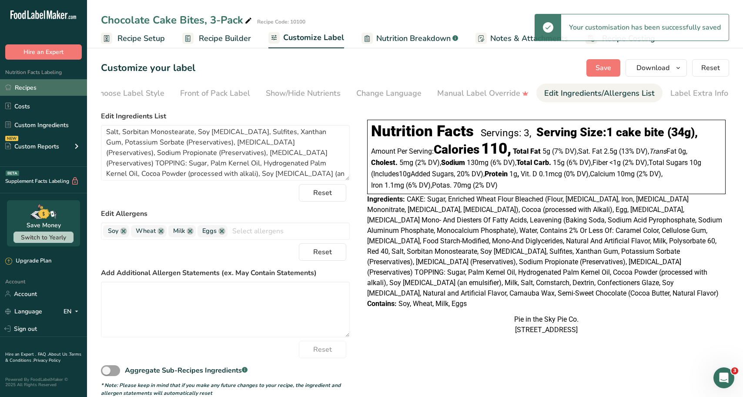
click at [41, 89] on link "Recipes" at bounding box center [43, 87] width 87 height 17
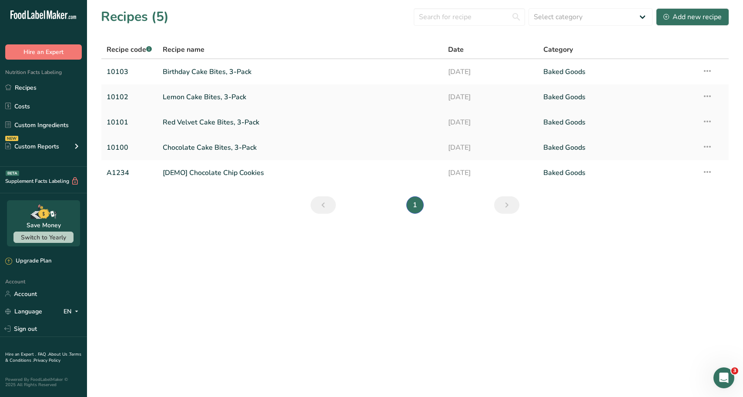
click at [190, 123] on link "Red Velvet Cake Bites, 3-Pack" at bounding box center [300, 122] width 275 height 18
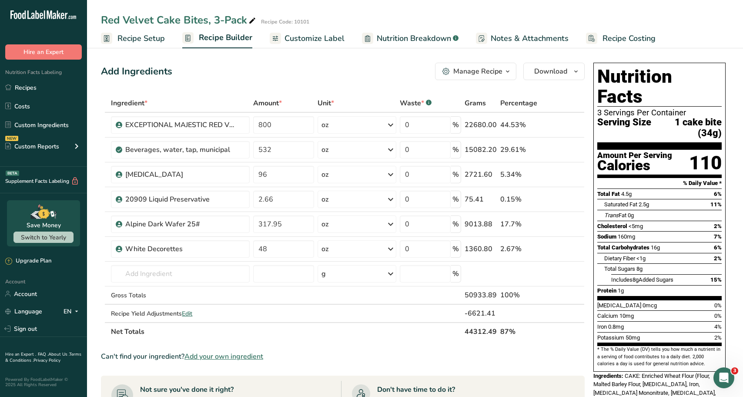
drag, startPoint x: 313, startPoint y: 32, endPoint x: 317, endPoint y: 35, distance: 4.9
click at [315, 33] on link "Customize Label" at bounding box center [307, 39] width 75 height 20
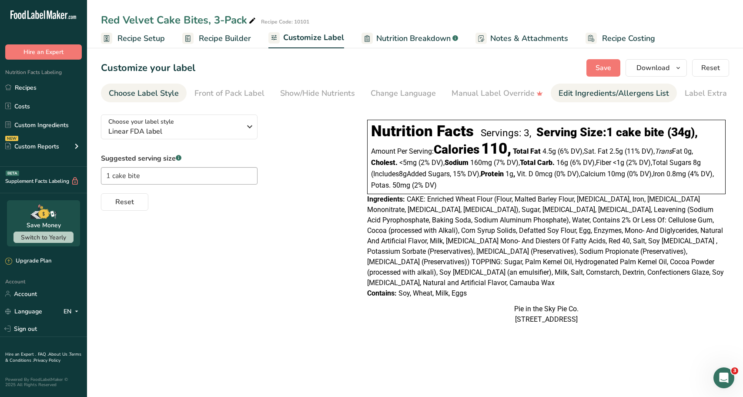
click at [571, 94] on div "Edit Ingredients/Allergens List" at bounding box center [613, 93] width 110 height 12
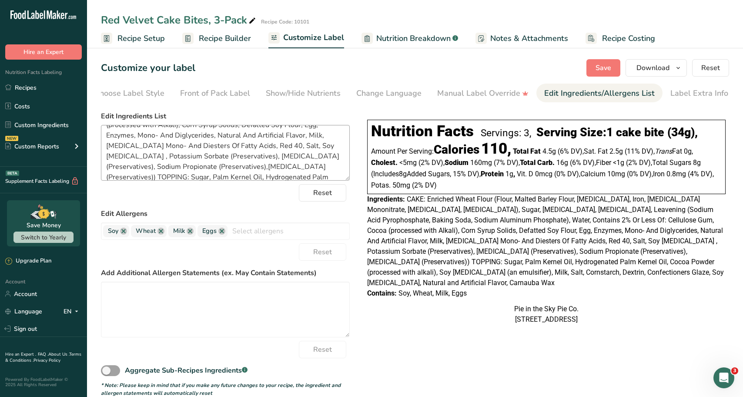
scroll to position [87, 0]
click at [154, 143] on textarea "CAKE: Enriched Wheat Flour (Flour, Malted Barley Flour, Niacin, Iron, Thiamine …" at bounding box center [225, 153] width 249 height 56
type textarea "CAKE: Enriched Wheat Flour (Flour, Malted Barley Flour, Niacin, Iron, Thiamine …"
click at [605, 67] on span "Save" at bounding box center [603, 68] width 16 height 10
click at [606, 77] on section "Customize your label Save Download Choose what to show on your downloaded label…" at bounding box center [415, 227] width 656 height 365
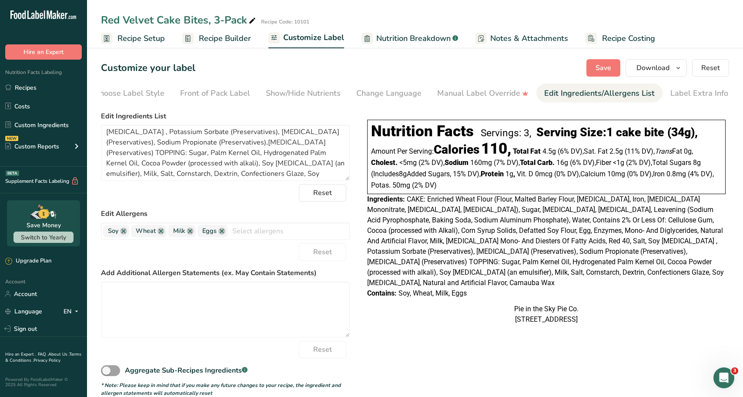
click at [606, 77] on section "Customize your label Save Download Choose what to show on your downloaded label…" at bounding box center [415, 227] width 656 height 365
click at [602, 71] on span "Save" at bounding box center [603, 68] width 16 height 10
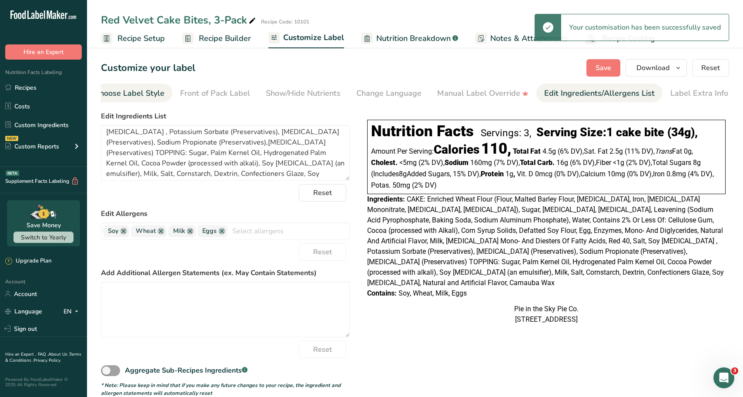
click at [159, 101] on link "Choose Label Style" at bounding box center [129, 93] width 70 height 20
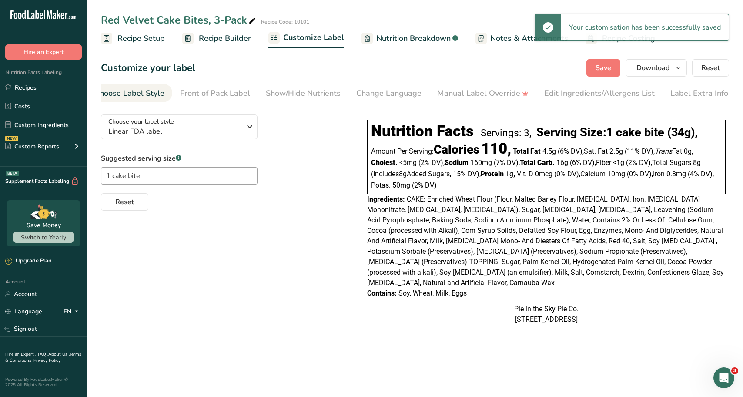
scroll to position [0, 0]
click at [257, 98] on div "Front of Pack Label" at bounding box center [229, 93] width 70 height 12
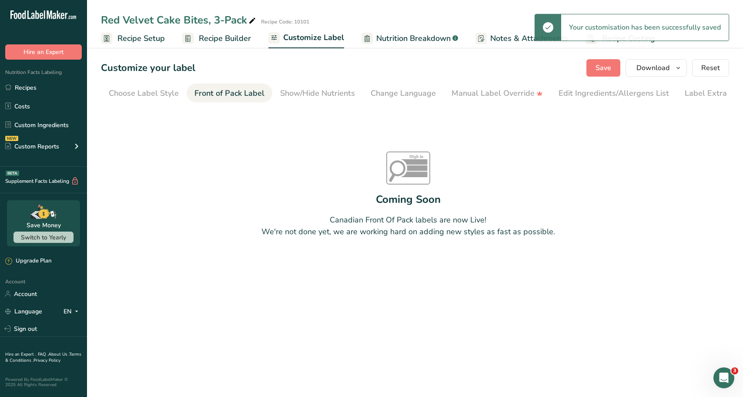
scroll to position [0, 14]
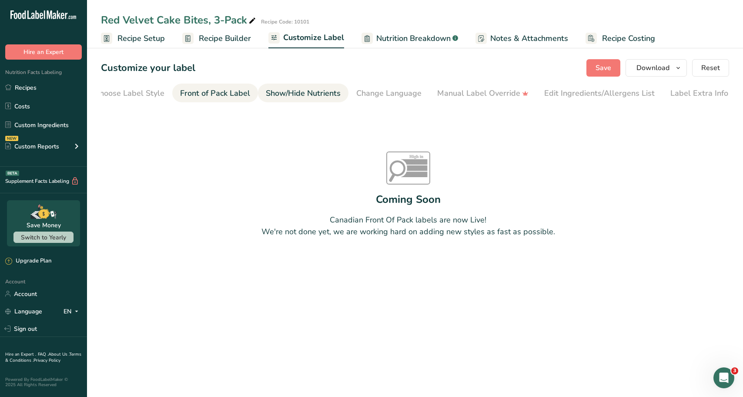
click at [330, 94] on div "Show/Hide Nutrients" at bounding box center [303, 93] width 75 height 12
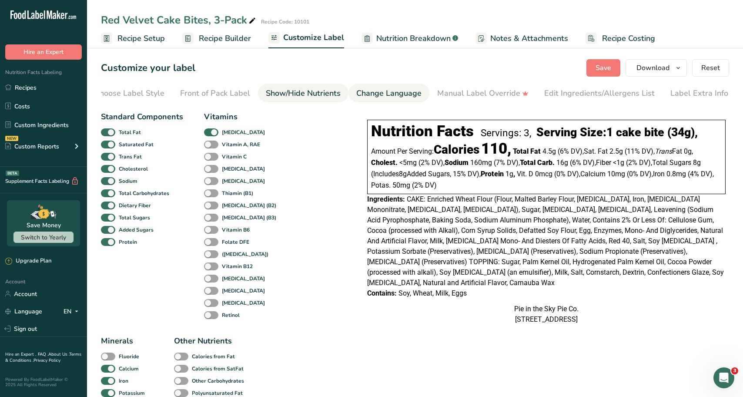
click at [410, 100] on link "Change Language" at bounding box center [388, 93] width 65 height 20
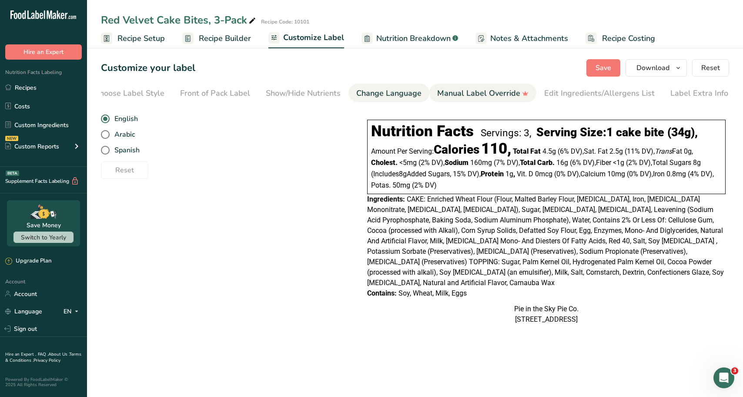
click at [473, 90] on div "Manual Label Override" at bounding box center [482, 93] width 91 height 12
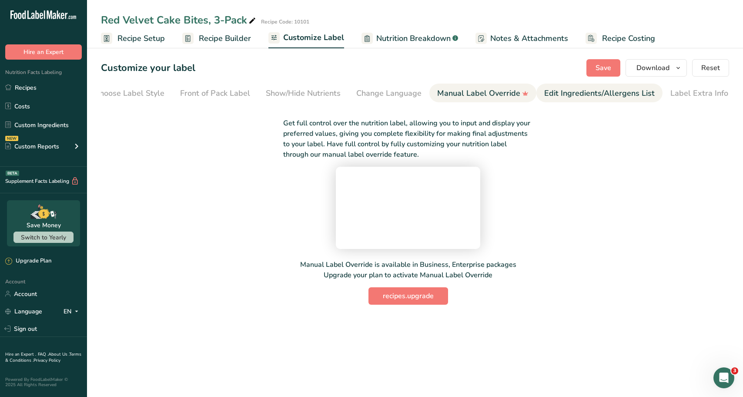
click at [583, 90] on div "Edit Ingredients/Allergens List" at bounding box center [599, 93] width 110 height 12
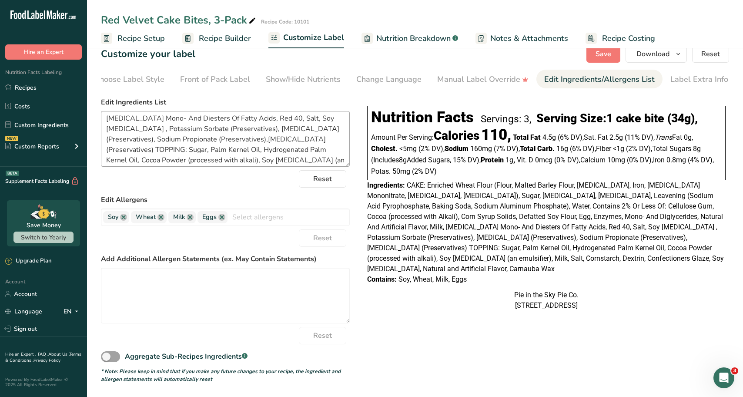
scroll to position [90, 0]
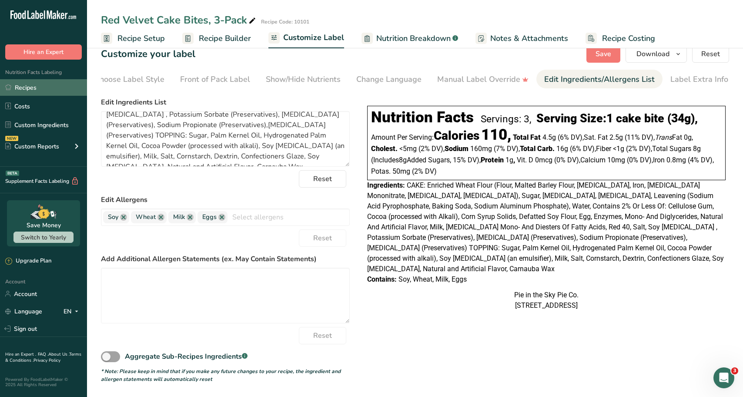
click at [30, 84] on link "Recipes" at bounding box center [43, 87] width 87 height 17
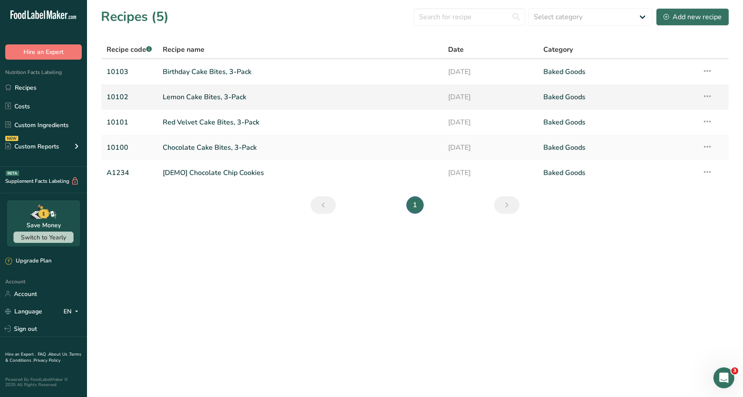
click at [208, 92] on link "Lemon Cake Bites, 3-Pack" at bounding box center [300, 97] width 275 height 18
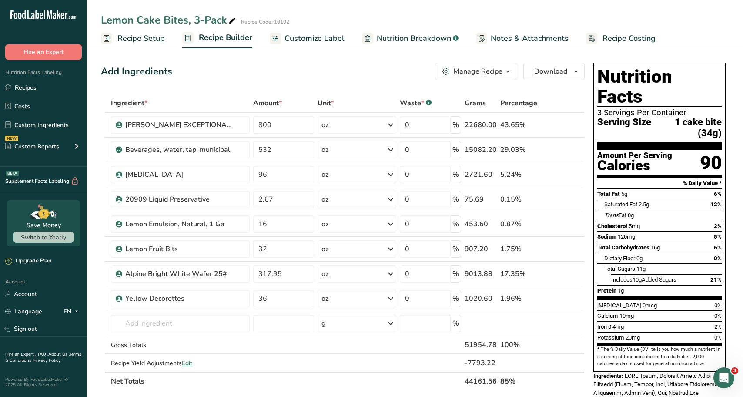
click at [505, 34] on span "Notes & Attachments" at bounding box center [529, 39] width 78 height 12
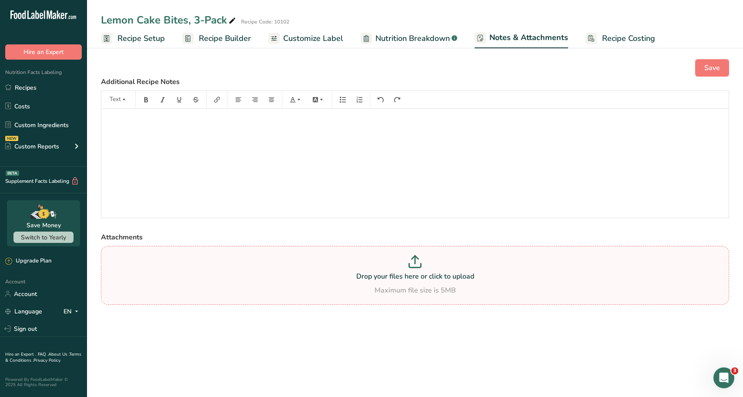
click at [409, 269] on p at bounding box center [414, 263] width 623 height 16
click at [409, 269] on input "Drop your files here or click to upload Maximum file size is 5MB" at bounding box center [415, 275] width 628 height 59
click at [33, 87] on link "Recipes" at bounding box center [43, 87] width 87 height 17
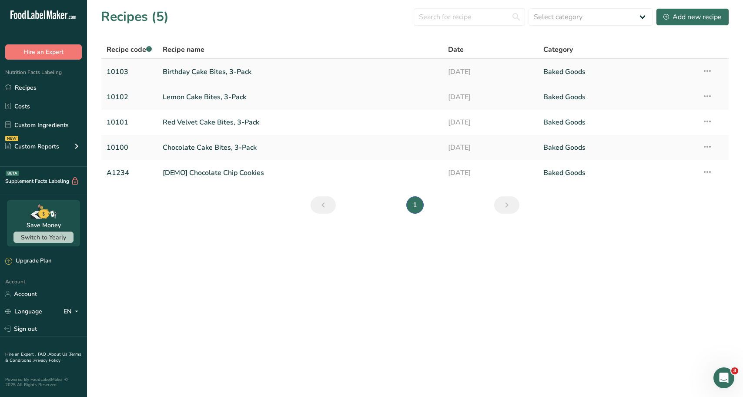
click at [216, 73] on link "Birthday Cake Bites, 3-Pack" at bounding box center [300, 72] width 275 height 18
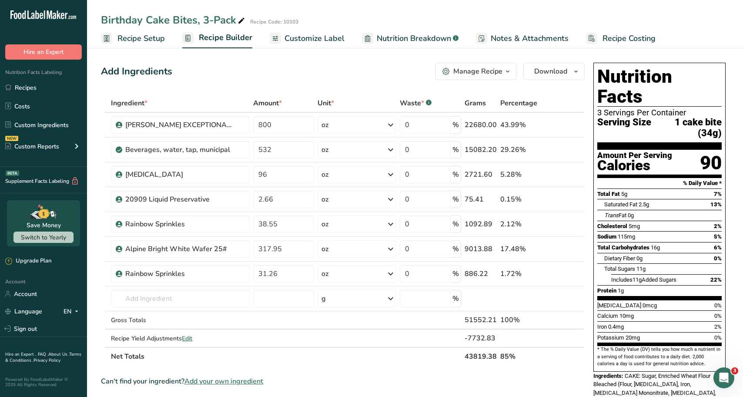
click at [156, 43] on span "Recipe Setup" at bounding box center [140, 39] width 47 height 12
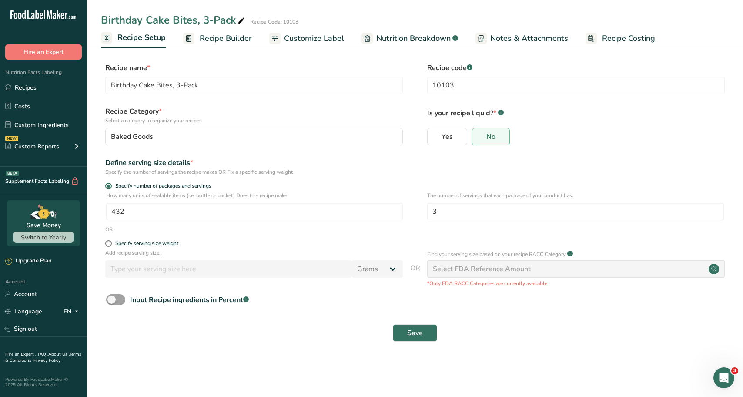
click at [217, 34] on span "Recipe Builder" at bounding box center [226, 39] width 52 height 12
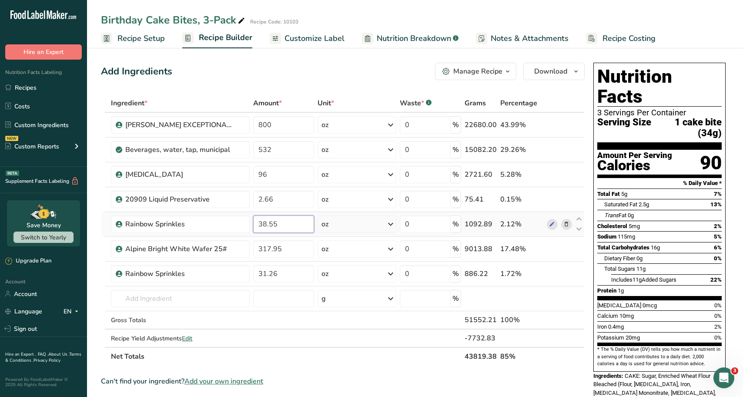
click at [280, 227] on input "38.55" at bounding box center [283, 223] width 61 height 17
type input "39"
click at [287, 57] on section "Add Ingredients Manage Recipe Delete Recipe Duplicate Recipe Scale Recipe Save …" at bounding box center [415, 354] width 656 height 618
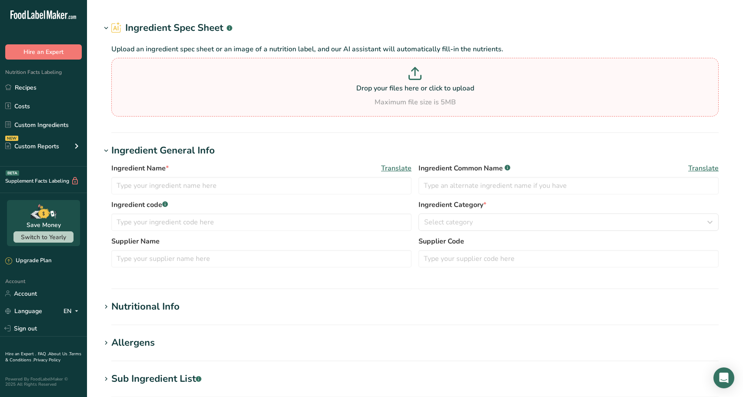
type input "Chocolate Sprinkles"
type input "2303890"
type input "TR Toppers Private Label"
type input "S715-100"
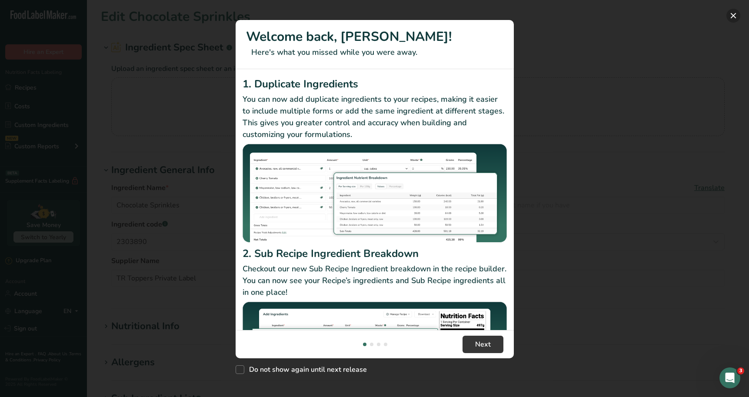
click at [737, 20] on button "New Features" at bounding box center [734, 16] width 14 height 14
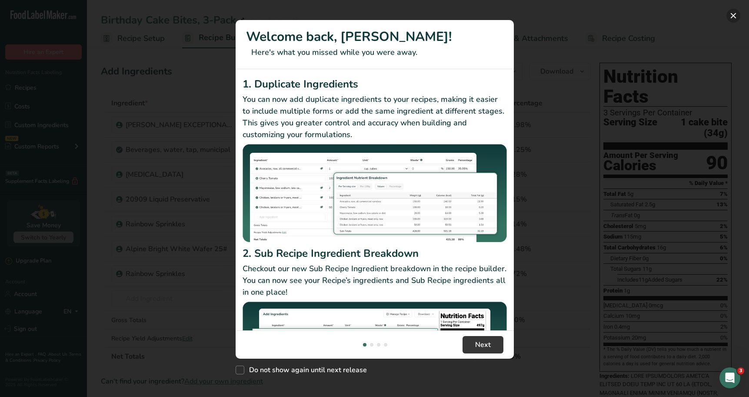
click at [733, 9] on button "New Features" at bounding box center [734, 16] width 14 height 14
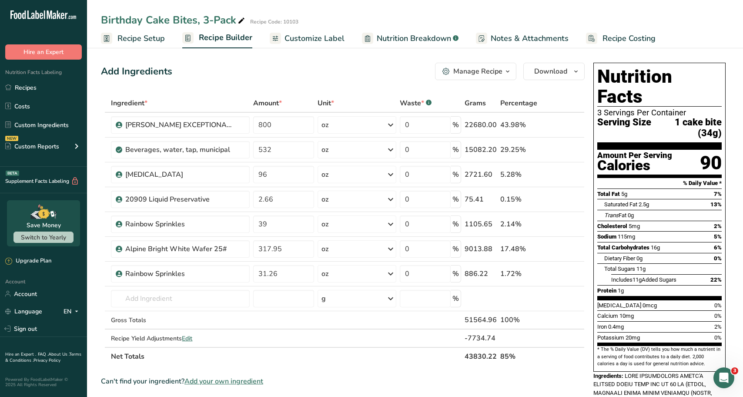
click at [625, 40] on span "Recipe Costing" at bounding box center [628, 39] width 53 height 12
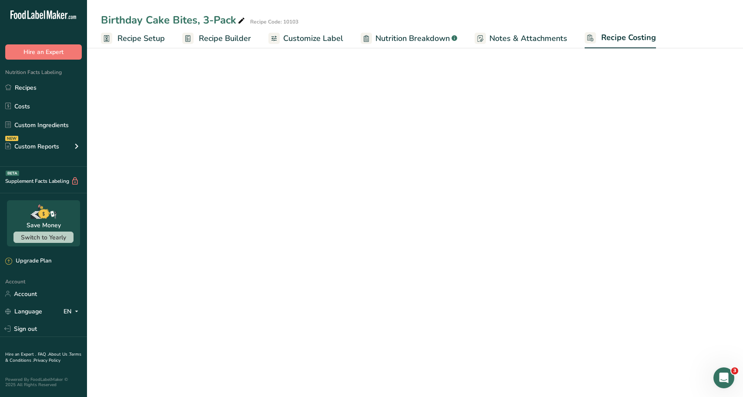
select select "12"
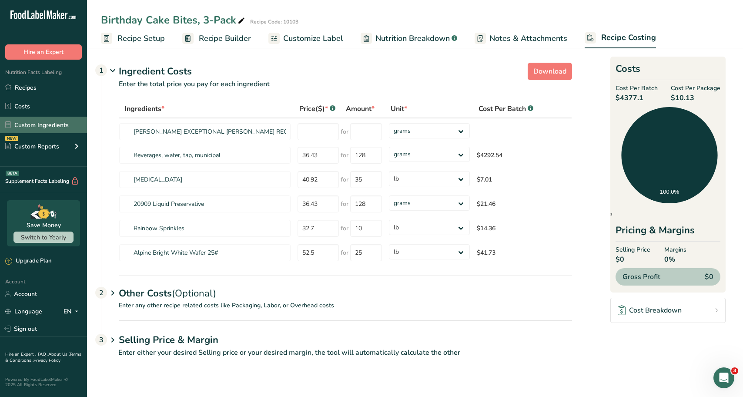
click at [29, 123] on link "Custom Ingredients" at bounding box center [43, 125] width 87 height 17
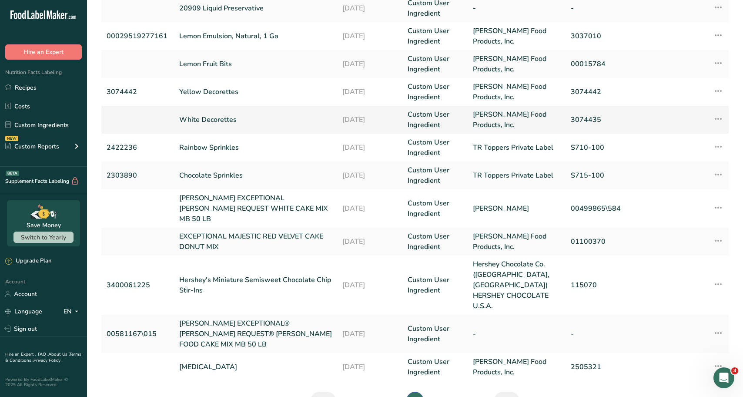
scroll to position [174, 0]
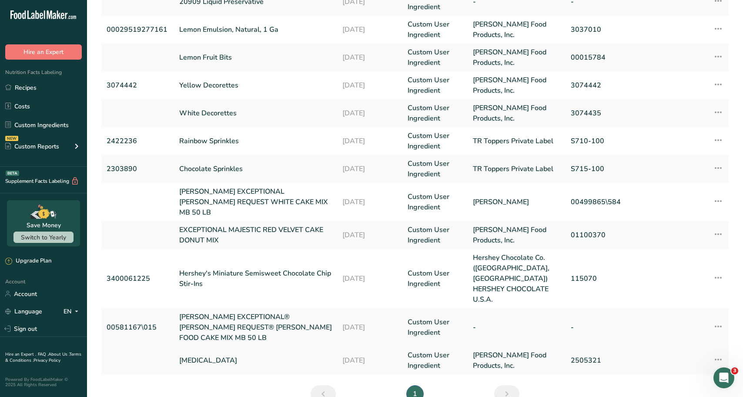
click at [210, 355] on link "[MEDICAL_DATA]" at bounding box center [255, 360] width 153 height 10
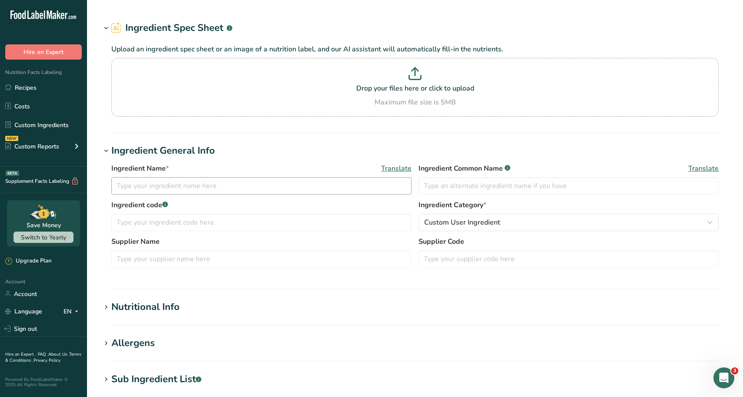
type input "[MEDICAL_DATA]"
type input "[PERSON_NAME] Food Products, Inc."
type input "2505321"
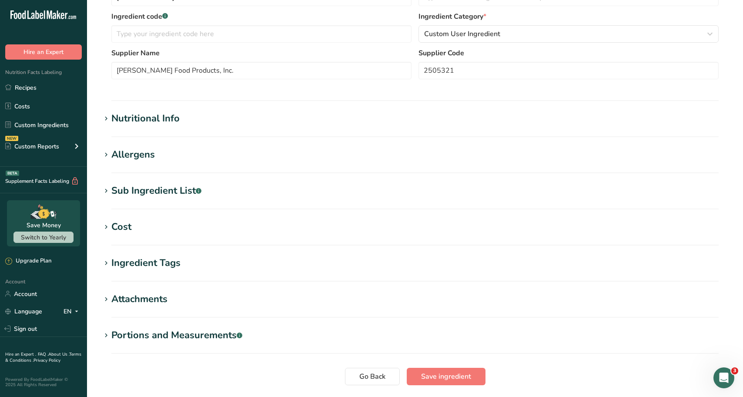
scroll to position [217, 0]
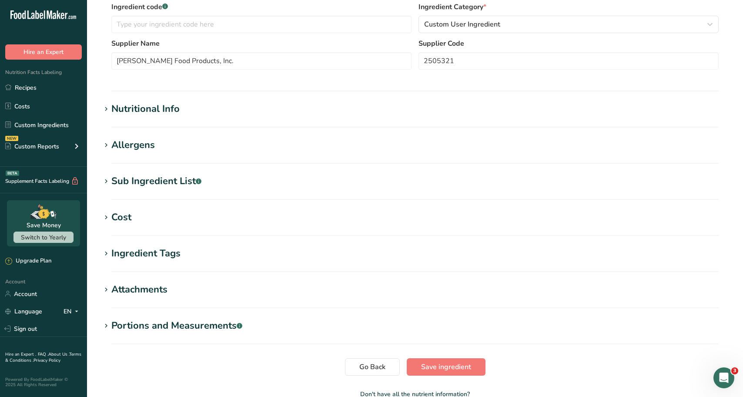
click at [148, 230] on section "Cost Price($) .a-a{fill:#347362;}.b-a{fill:#fff;} 40.92 Amount 35 Unit Grams kg…" at bounding box center [415, 223] width 628 height 26
click at [140, 203] on section "Edit Soybean oil Ingredient Spec Sheet .a-a{fill:#347362;}.b-a{fill:#fff;} Uplo…" at bounding box center [415, 102] width 656 height 639
click at [130, 211] on div "Cost" at bounding box center [121, 217] width 20 height 14
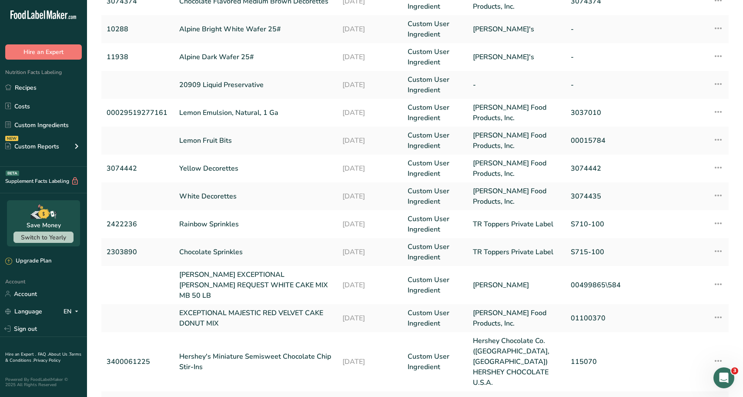
scroll to position [180, 0]
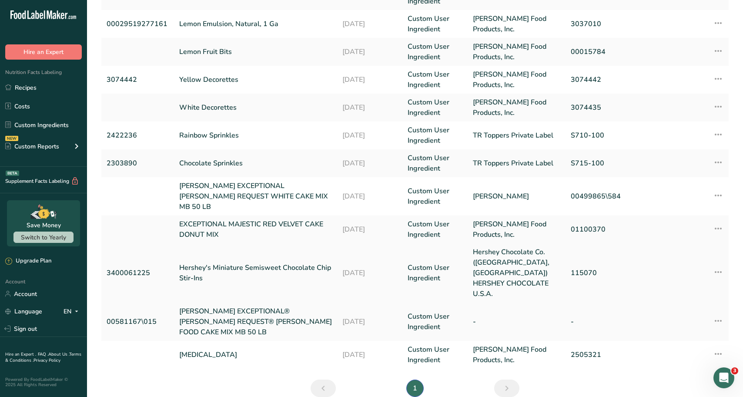
click at [213, 262] on link "Hershey's Miniature Semisweet Chocolate Chip Stir-Ins" at bounding box center [255, 272] width 153 height 21
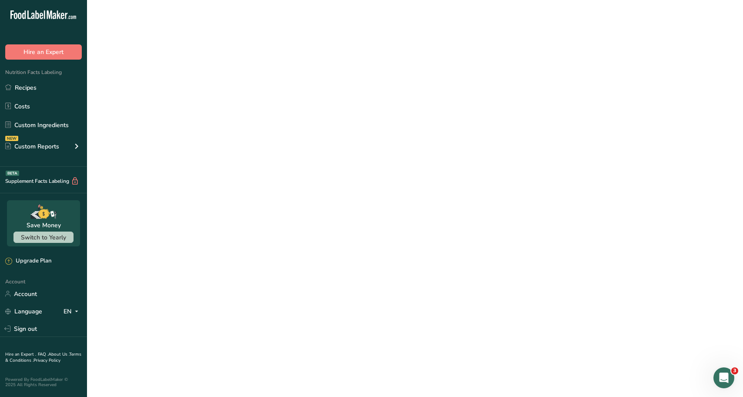
select select "12"
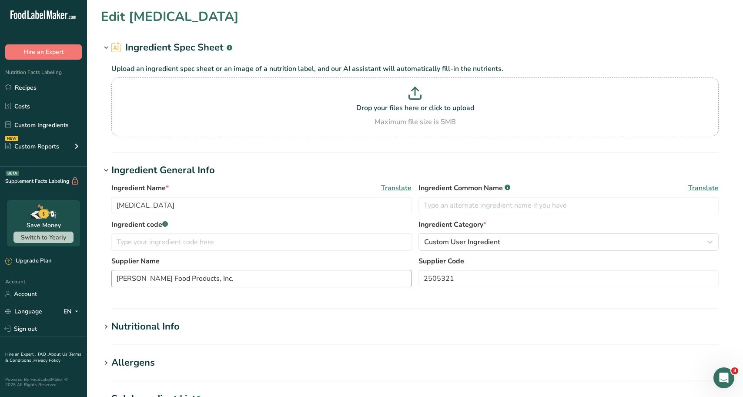
type input "Hershey's Miniature Semisweet Chocolate Chip Stir-Ins"
type input "3400061225"
type input "Hershey Chocolate Co. ([GEOGRAPHIC_DATA], [GEOGRAPHIC_DATA]) HERSHEY CHOCOLATE …"
type input "115070"
type input "85.86"
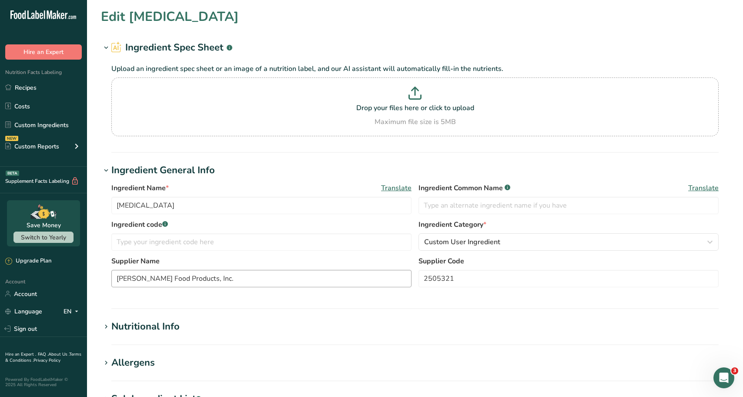
type input "400"
select select
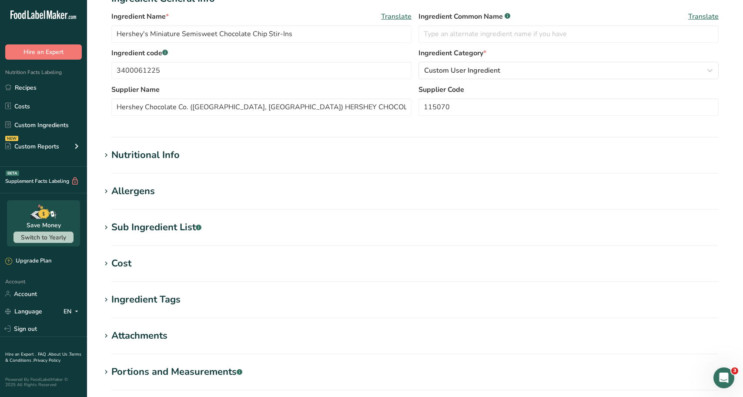
scroll to position [130, 0]
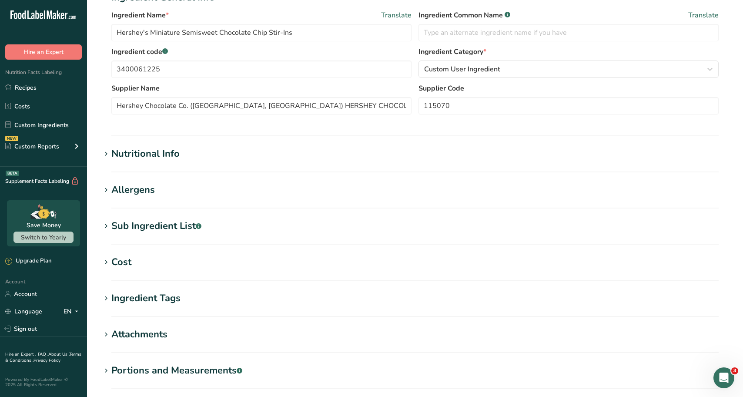
click at [109, 257] on icon at bounding box center [106, 262] width 8 height 12
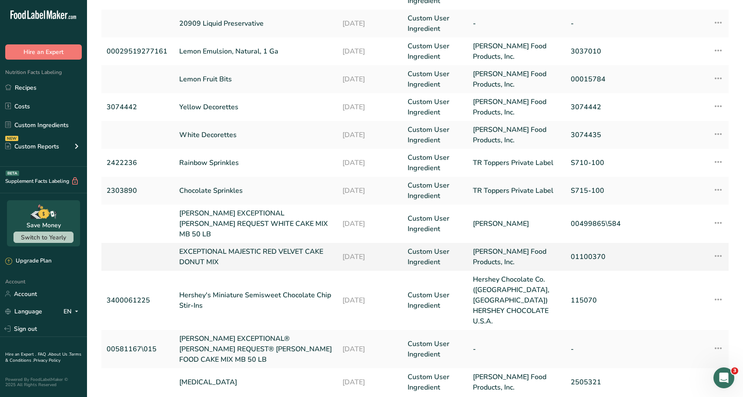
scroll to position [130, 0]
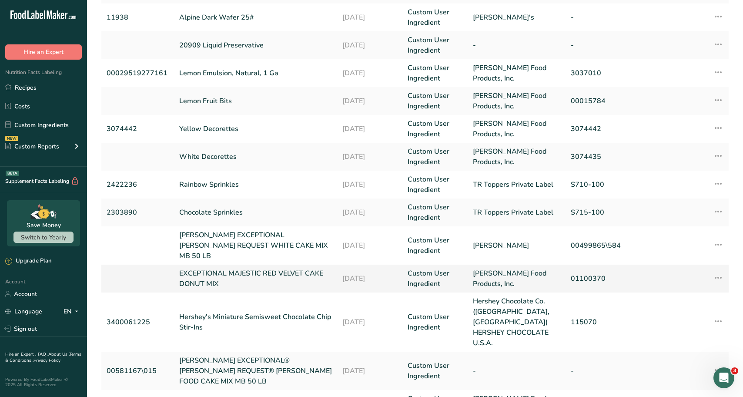
click at [214, 268] on link "EXCEPTIONAL MAJESTIC RED VELVET CAKE DONUT MIX" at bounding box center [255, 278] width 153 height 21
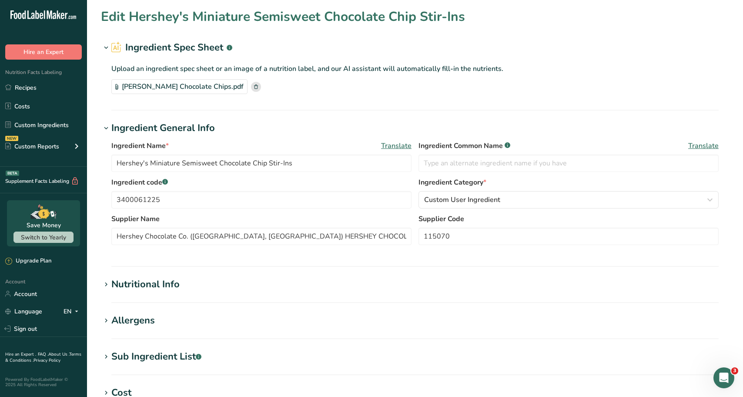
type input "EXCEPTIONAL MAJESTIC RED VELVET CAKE DONUT MIX"
type input "[PERSON_NAME] Food Products, Inc."
type input "01100370"
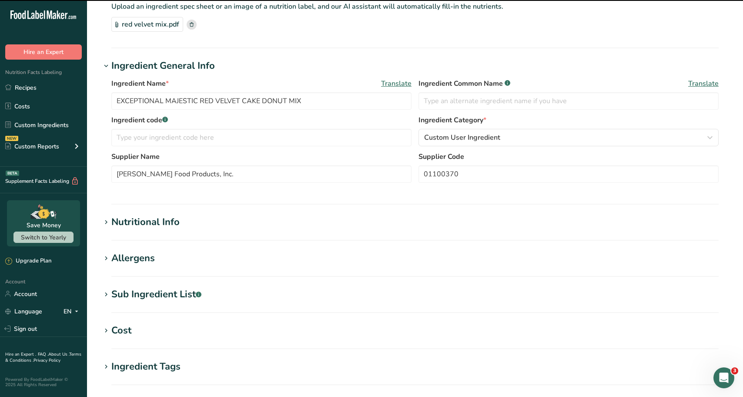
scroll to position [174, 0]
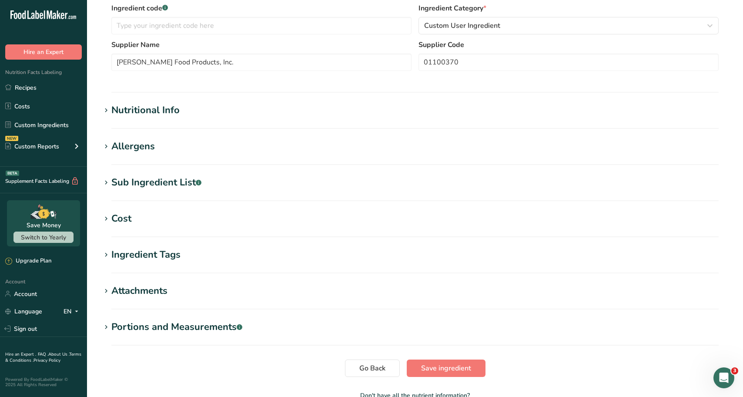
click at [157, 230] on section "Cost Price($) .a-a{fill:#347362;}.b-a{fill:#fff;} Amount Unit Grams kg mg mcg l…" at bounding box center [415, 224] width 628 height 26
click at [140, 210] on section "Edit EXCEPTIONAL MAJESTIC RED VELVET CAKE DONUT MIX Ingredient Spec Sheet .a-a{…" at bounding box center [415, 124] width 656 height 597
click at [136, 212] on h1 "Cost" at bounding box center [415, 218] width 628 height 14
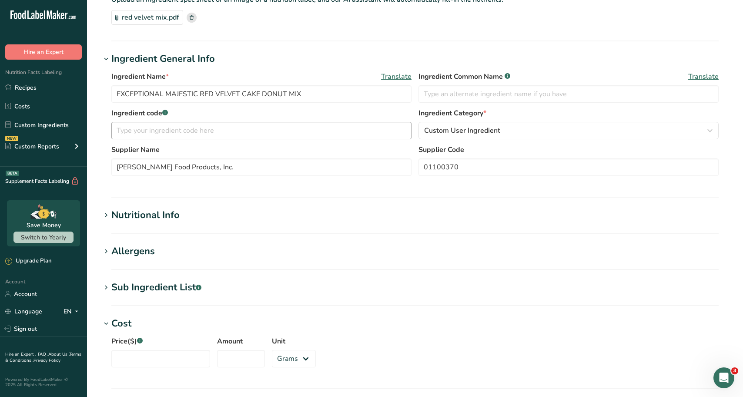
scroll to position [87, 0]
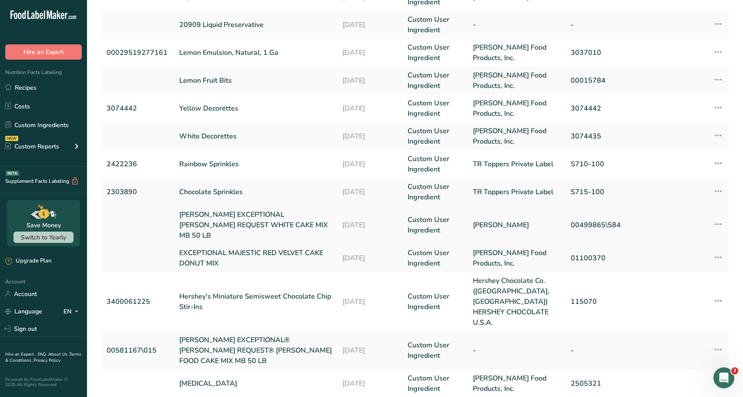
scroll to position [180, 0]
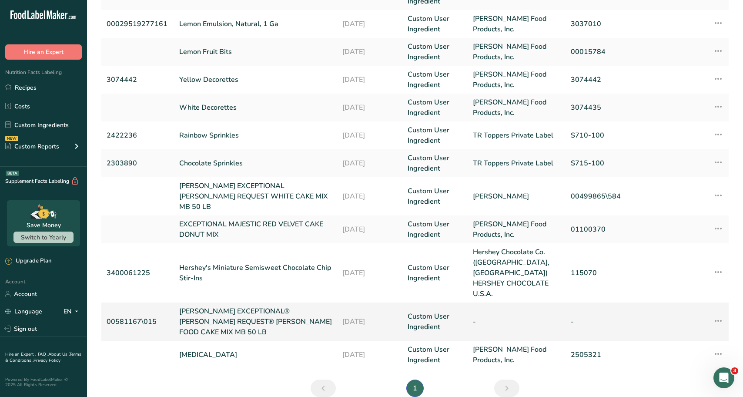
click at [209, 306] on link "[PERSON_NAME] EXCEPTIONAL® [PERSON_NAME] REQUEST® [PERSON_NAME] FOOD CAKE MIX M…" at bounding box center [255, 321] width 153 height 31
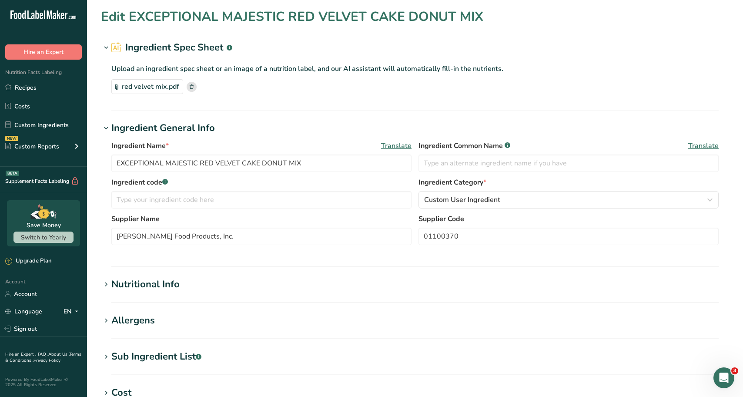
type input "[PERSON_NAME] EXCEPTIONAL® [PERSON_NAME] REQUEST® [PERSON_NAME] FOOD CAKE MIX M…"
type input "00581167\015"
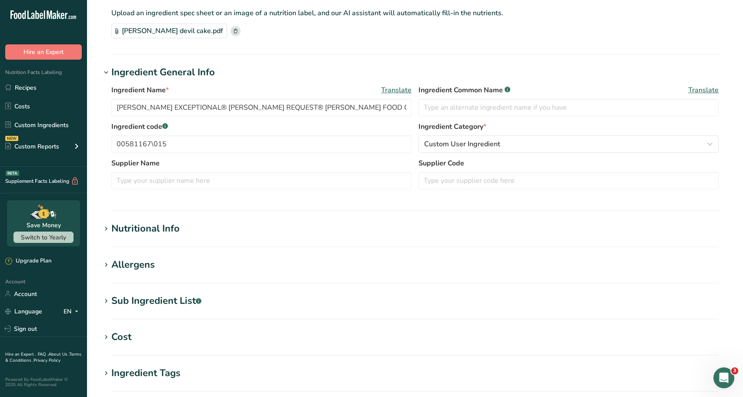
scroll to position [87, 0]
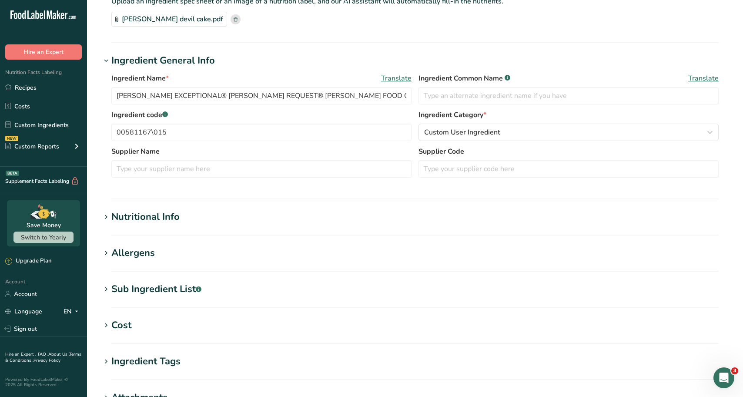
click at [140, 318] on h1 "Cost" at bounding box center [415, 325] width 628 height 14
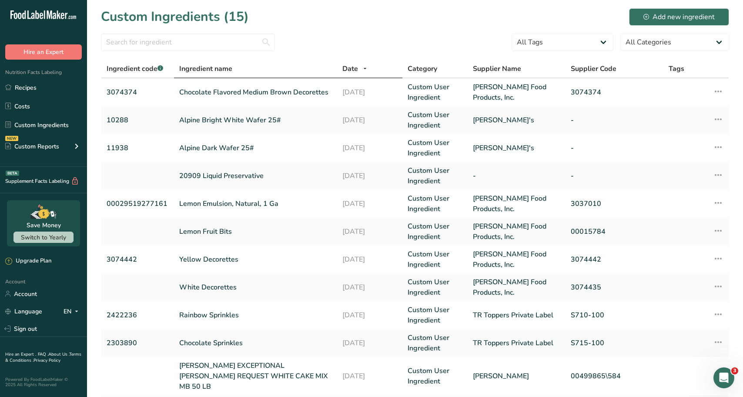
click at [198, 69] on span "Ingredient name" at bounding box center [205, 68] width 53 height 10
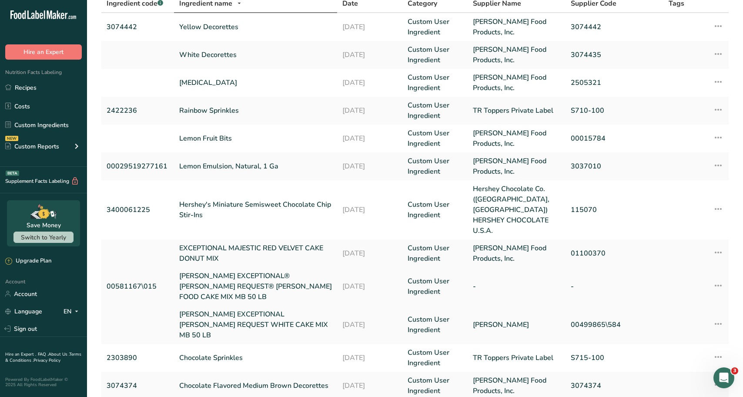
scroll to position [87, 0]
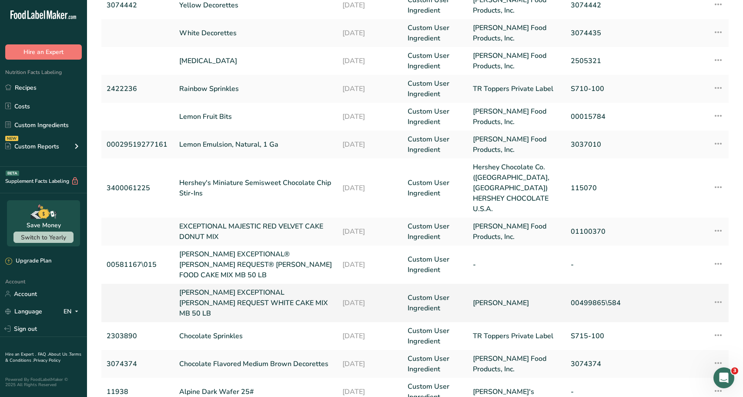
click at [234, 287] on link "[PERSON_NAME] EXCEPTIONAL [PERSON_NAME] REQUEST WHITE CAKE MIX MB 50 LB" at bounding box center [255, 302] width 153 height 31
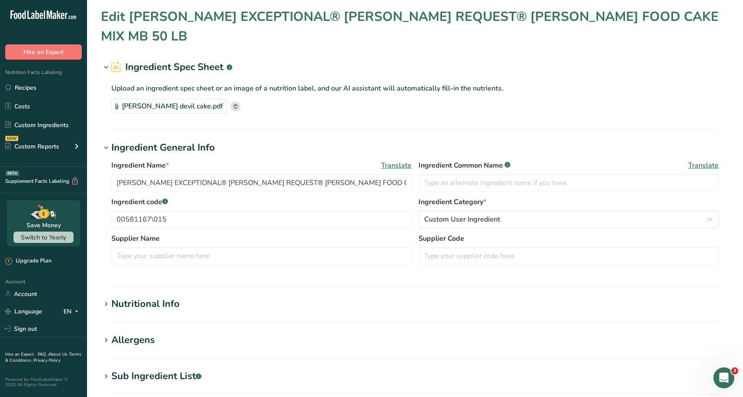
type input "[PERSON_NAME] EXCEPTIONAL [PERSON_NAME] REQUEST WHITE CAKE MIX MB 50 LB"
type input "[PERSON_NAME]"
type input "00499865\584"
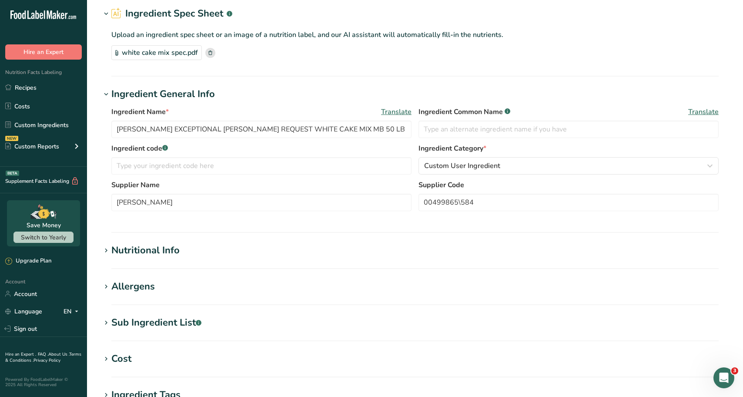
scroll to position [87, 0]
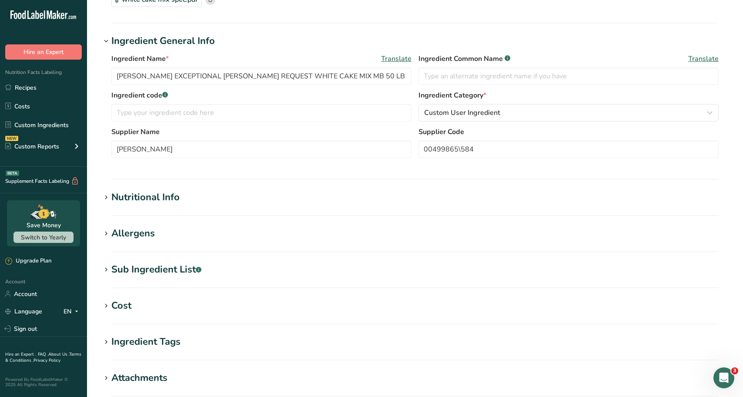
drag, startPoint x: 126, startPoint y: 288, endPoint x: 124, endPoint y: 310, distance: 21.8
click at [126, 295] on section "Edit DAWN EXCEPTIONAL BAKER'S REQUEST WHITE CAKE MIX MB 50 LB Ingredient Spec S…" at bounding box center [415, 211] width 656 height 597
click at [124, 310] on div "Cost" at bounding box center [121, 305] width 20 height 14
click at [150, 337] on input "Price($) .a-a{fill:#347362;}.b-a{fill:#fff;}" at bounding box center [160, 340] width 99 height 17
type input "76.85"
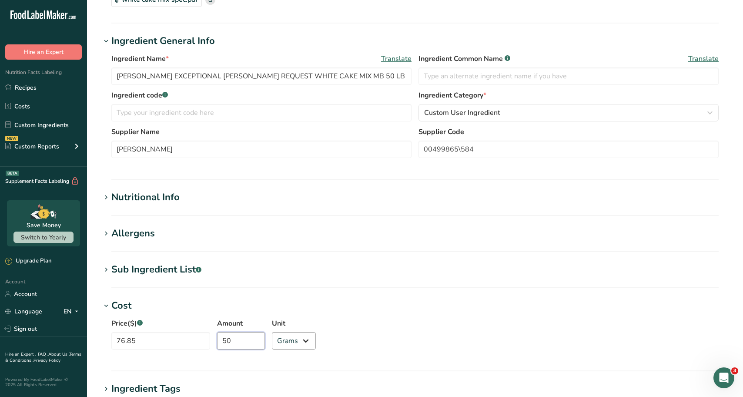
type input "50"
click at [280, 343] on select "Grams kg mg mcg lb oz" at bounding box center [294, 340] width 44 height 17
select select "12"
click at [272, 332] on select "Grams kg mg mcg lb oz" at bounding box center [294, 340] width 44 height 17
click at [322, 307] on h1 "Cost" at bounding box center [415, 305] width 628 height 14
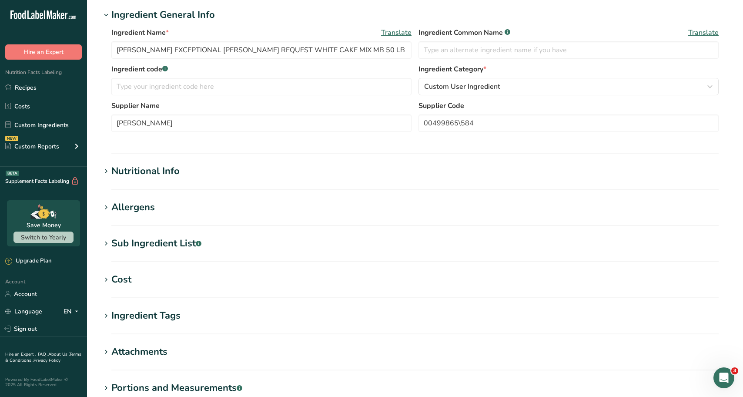
scroll to position [174, 0]
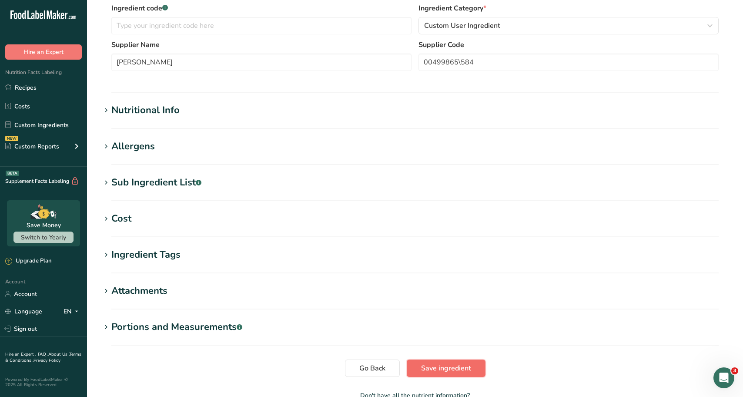
click at [449, 363] on span "Save ingredient" at bounding box center [446, 368] width 50 height 10
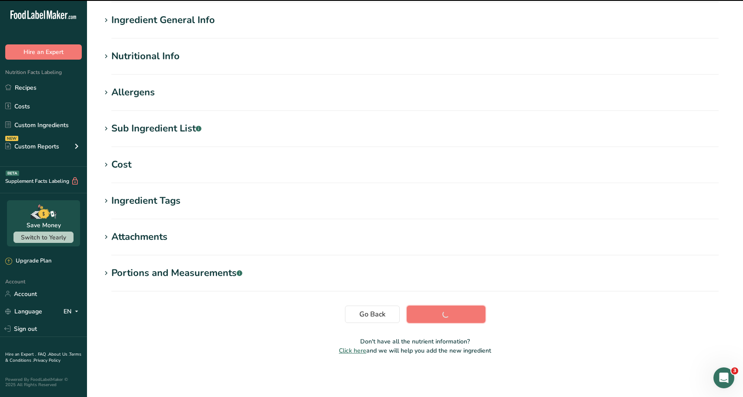
scroll to position [63, 0]
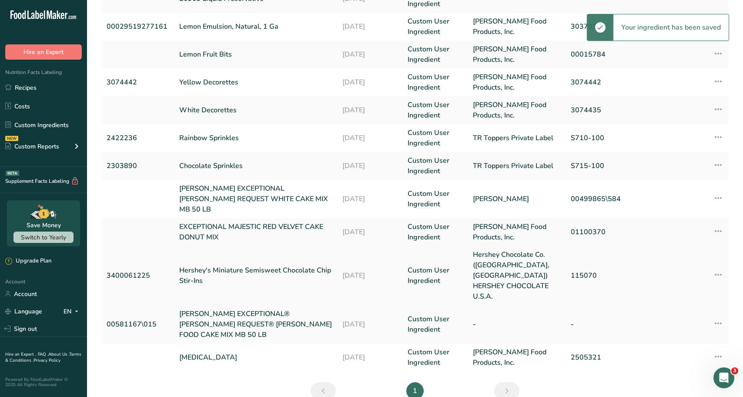
scroll to position [180, 0]
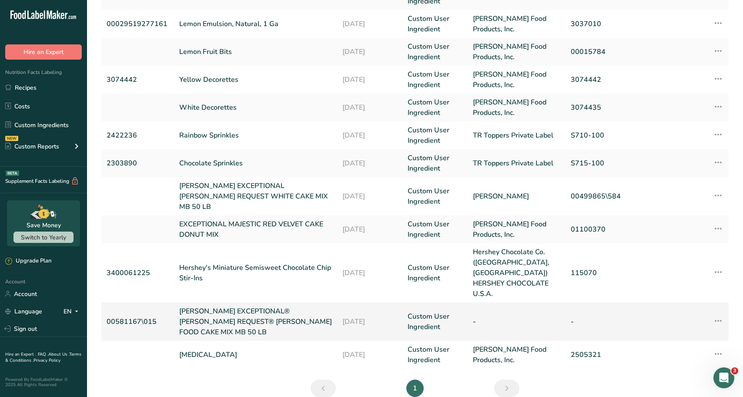
click at [256, 306] on link "DAWN EXCEPTIONAL® BAKER'S REQUEST® DARK DEVIL'S FOOD CAKE MIX MB 50 LB" at bounding box center [255, 321] width 153 height 31
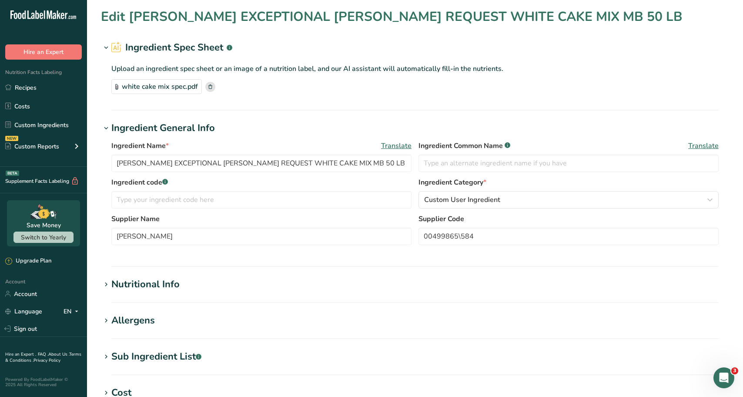
type input "DAWN EXCEPTIONAL® BAKER'S REQUEST® DARK DEVIL'S FOOD CAKE MIX MB 50 LB"
type input "00581167\015"
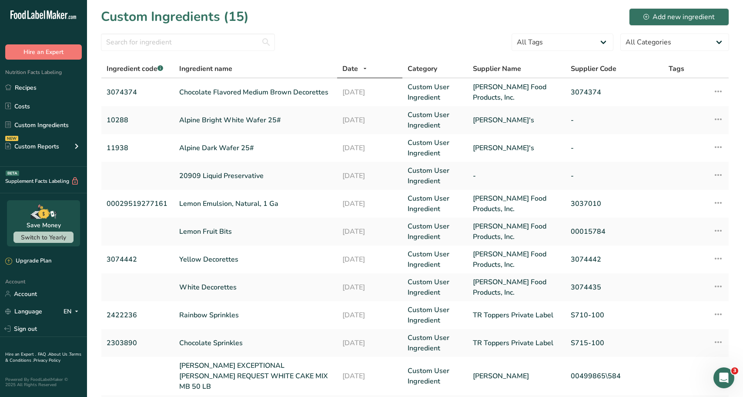
click at [661, 7] on div "Custom Ingredients (15) Add new ingredient" at bounding box center [415, 17] width 628 height 20
click at [661, 32] on section "Custom Ingredients (15) Add new ingredient All Tags Source of Antioxidants Preb…" at bounding box center [415, 295] width 656 height 590
click at [661, 25] on button "Add new ingredient" at bounding box center [679, 16] width 100 height 17
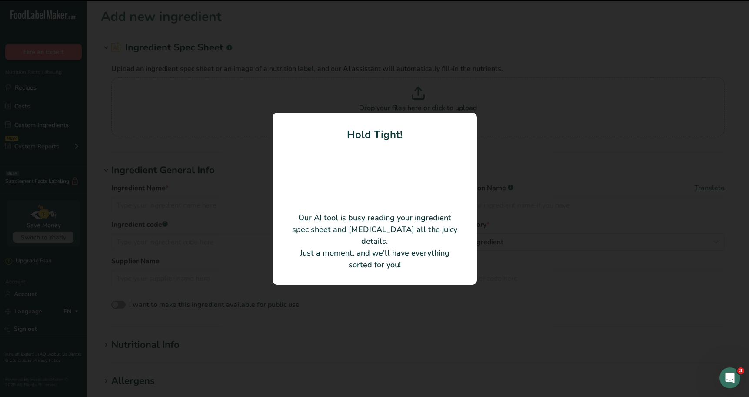
type input "EXCEPTIONAL BAKER'S REQUEST DEVIL'S FOOD CAKE MIX"
type input "Dawn Food Products, Inc."
type input "00495128"
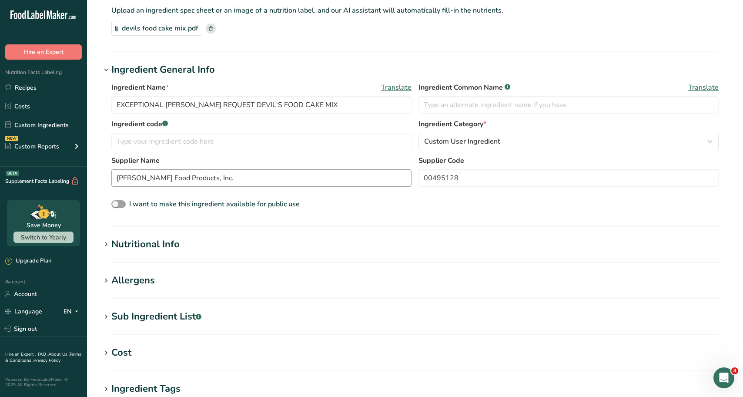
scroll to position [43, 0]
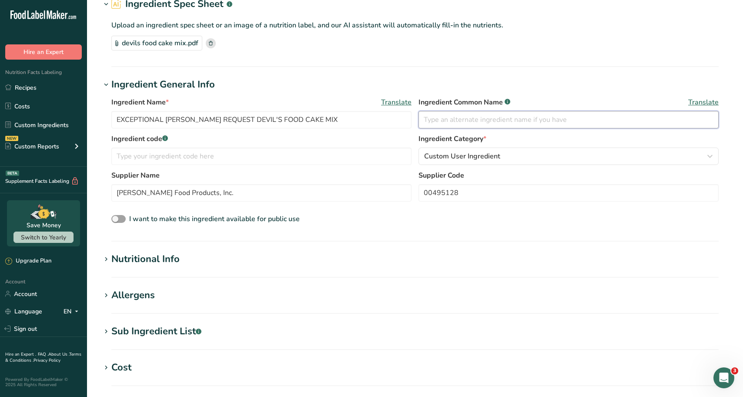
click at [483, 119] on input "text" at bounding box center [568, 119] width 300 height 17
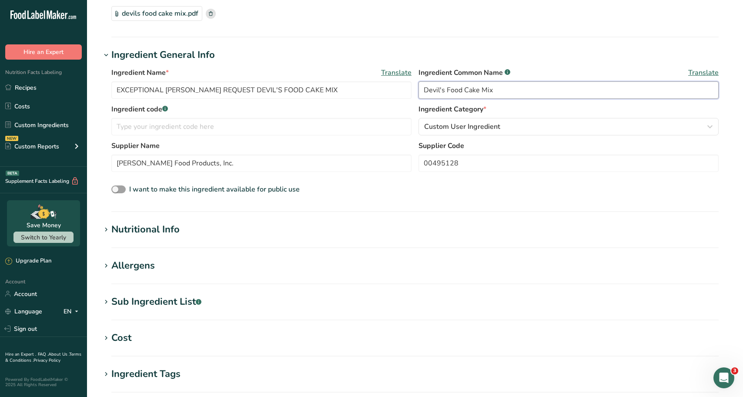
scroll to position [174, 0]
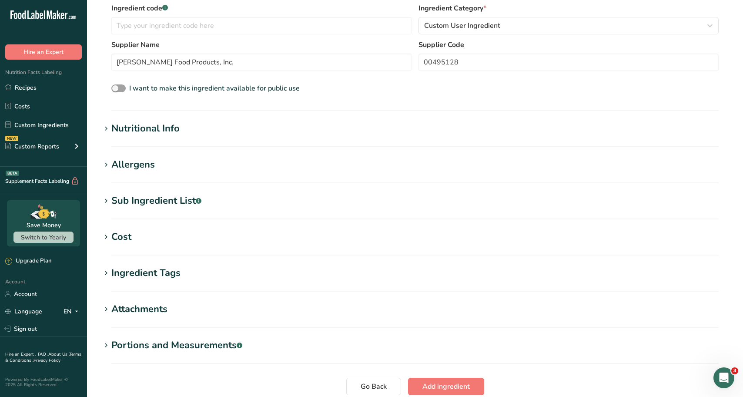
type input "Devil's Food Cake Mix"
click at [128, 240] on div "Cost" at bounding box center [121, 237] width 20 height 14
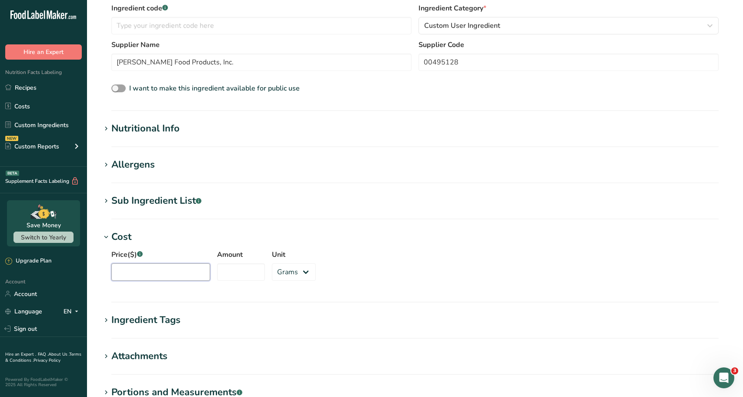
click at [157, 273] on input "Price($) .a-a{fill:#347362;}.b-a{fill:#fff;}" at bounding box center [160, 271] width 99 height 17
type input "100.81"
click at [232, 276] on input "Amount" at bounding box center [241, 271] width 48 height 17
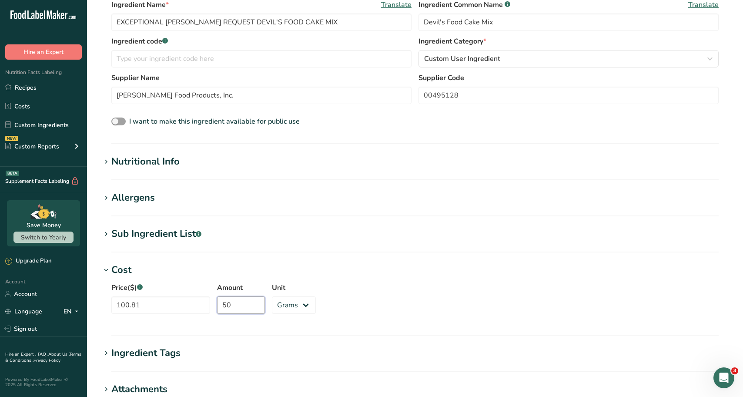
scroll to position [130, 0]
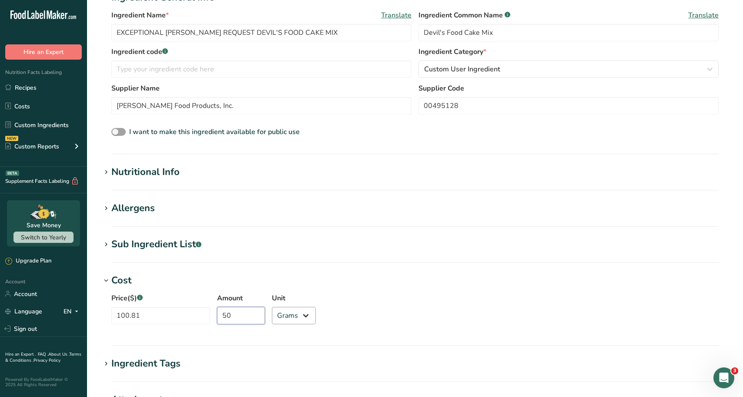
type input "50"
click at [295, 324] on select "Grams kg mg mcg lb oz" at bounding box center [294, 315] width 44 height 17
select select "12"
click at [272, 307] on select "Grams kg mg mcg lb oz" at bounding box center [294, 315] width 44 height 17
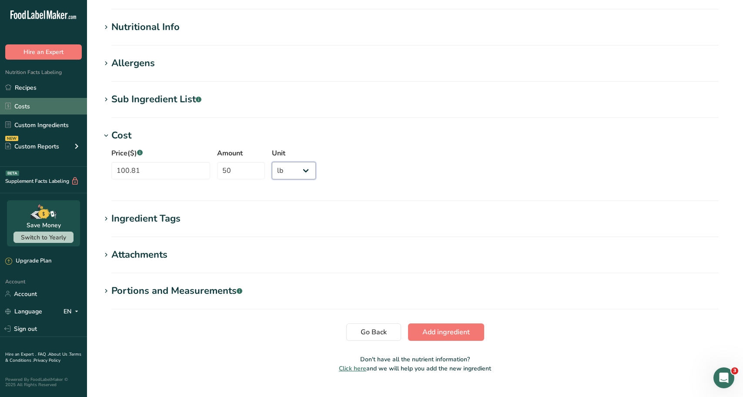
scroll to position [206, 0]
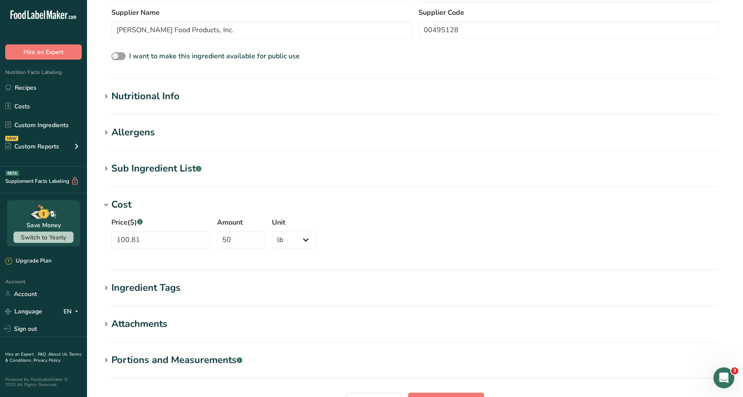
click at [106, 97] on icon at bounding box center [106, 96] width 8 height 12
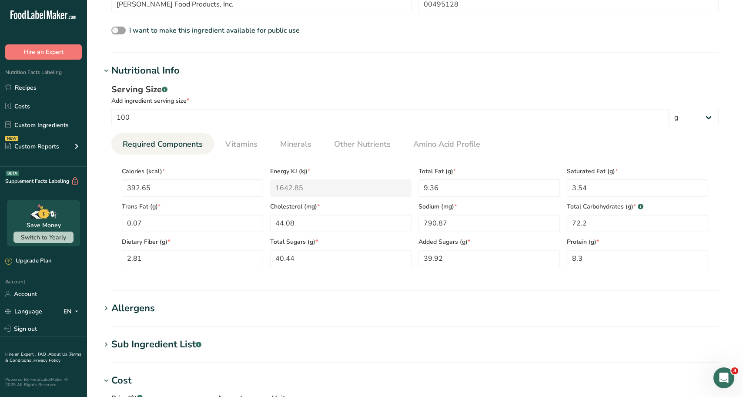
scroll to position [250, 0]
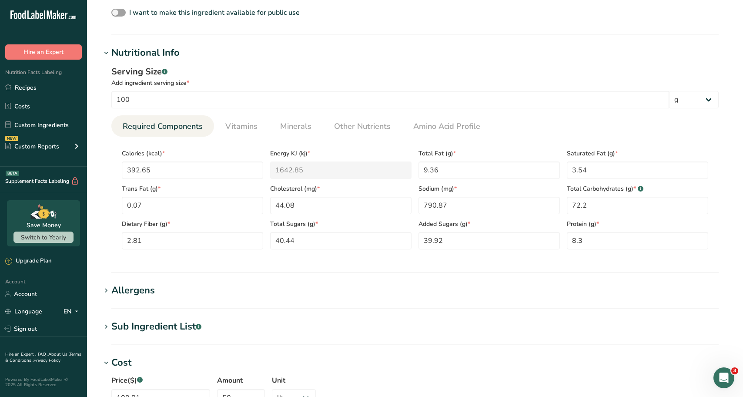
click at [118, 279] on section "Add new ingredient Ingredient Spec Sheet .a-a{fill:#347362;}.b-a{fill:#fff;} Up…" at bounding box center [415, 181] width 656 height 863
drag, startPoint x: 130, startPoint y: 310, endPoint x: 126, endPoint y: 307, distance: 5.5
click at [128, 308] on section "Add new ingredient Ingredient Spec Sheet .a-a{fill:#347362;}.b-a{fill:#fff;} Up…" at bounding box center [415, 181] width 656 height 863
click at [126, 295] on div "Allergens" at bounding box center [132, 290] width 43 height 14
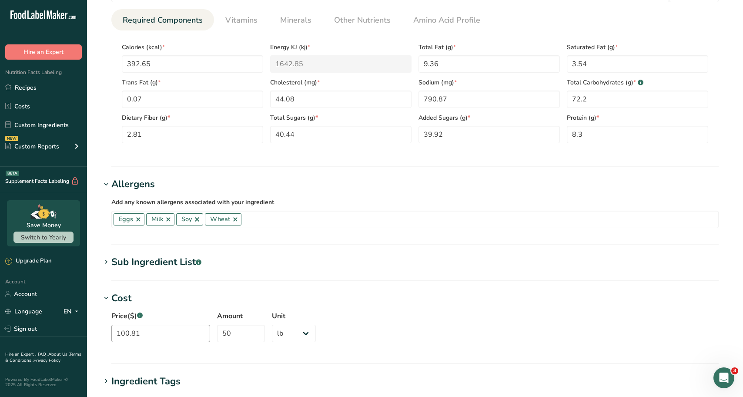
scroll to position [380, 0]
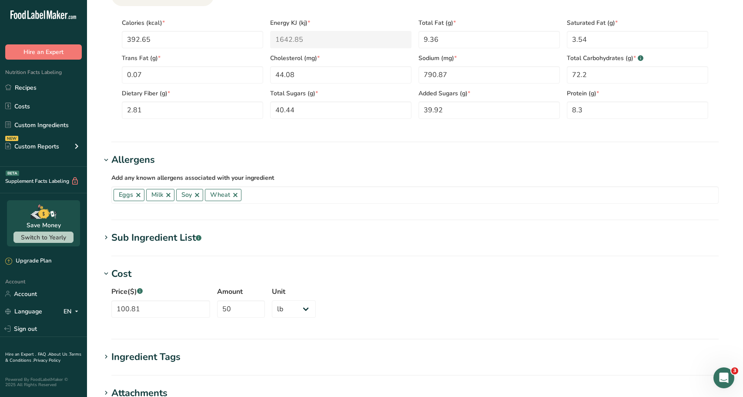
click at [177, 247] on section "Sub Ingredient List .a-a{fill:#347362;}.b-a{fill:#fff;} Translate SUGAR, ENRICH…" at bounding box center [415, 243] width 628 height 26
click at [172, 237] on div "Sub Ingredient List .a-a{fill:#347362;}.b-a{fill:#fff;}" at bounding box center [156, 237] width 90 height 14
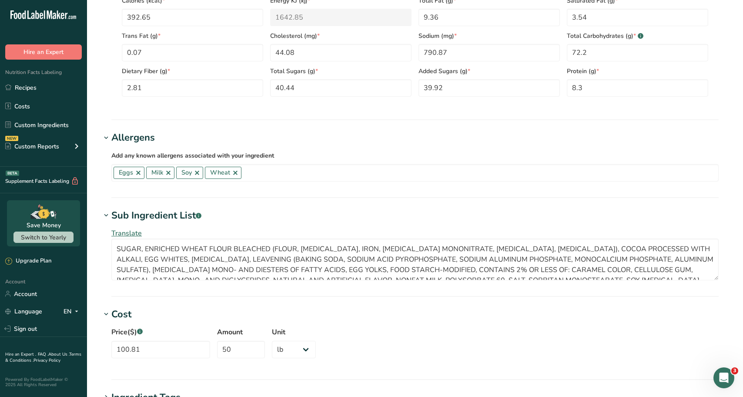
scroll to position [423, 0]
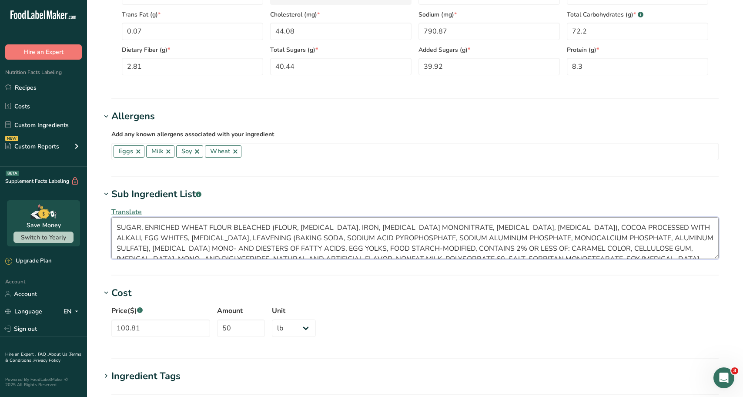
click at [294, 246] on textarea "SUGAR, ENRICHED WHEAT FLOUR BLEACHED (FLOUR, NIACIN, IRON, THIAMINE MONONITRATE…" at bounding box center [414, 238] width 607 height 42
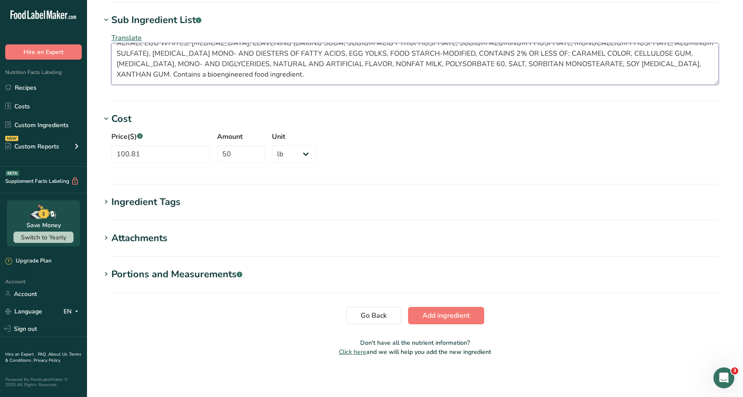
scroll to position [599, 0]
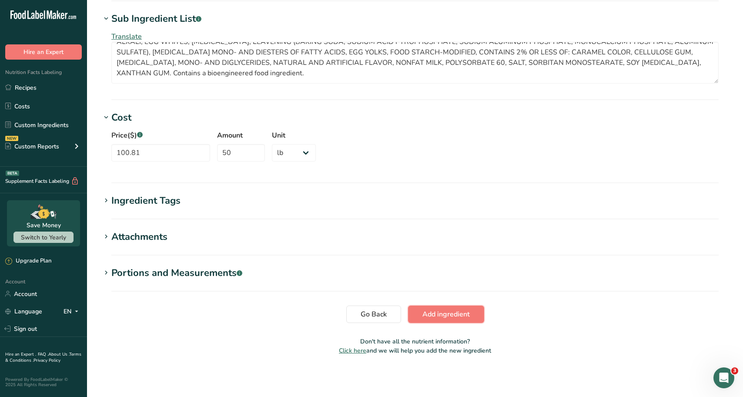
click at [447, 308] on button "Add ingredient" at bounding box center [446, 313] width 76 height 17
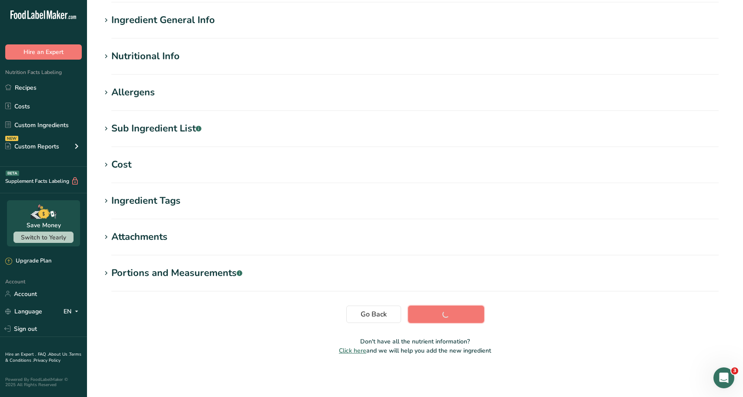
scroll to position [63, 0]
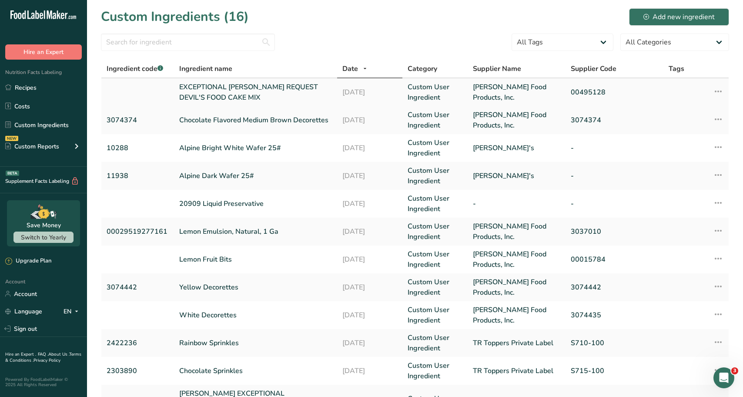
click at [237, 98] on link "EXCEPTIONAL BAKER'S REQUEST DEVIL'S FOOD CAKE MIX" at bounding box center [255, 92] width 153 height 21
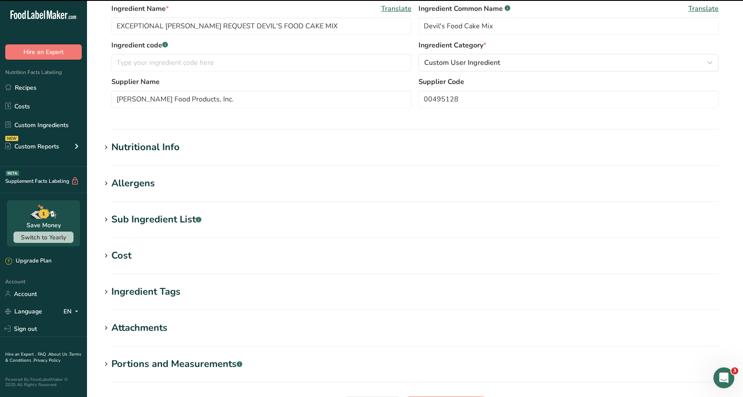
scroll to position [174, 0]
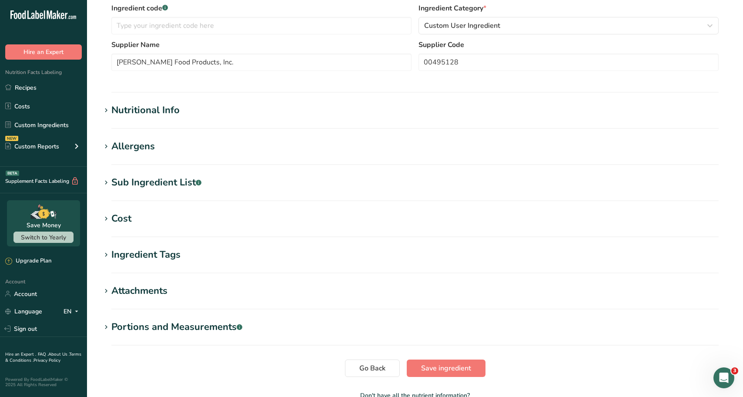
click at [193, 199] on section "Sub Ingredient List .a-a{fill:#347362;}.b-a{fill:#fff;} Translate SUGAR, ENRICH…" at bounding box center [415, 188] width 628 height 26
drag, startPoint x: 187, startPoint y: 206, endPoint x: 184, endPoint y: 220, distance: 14.2
click at [186, 212] on section "Edit EXCEPTIONAL BAKER'S REQUEST DEVIL'S FOOD CAKE MIX Ingredient Spec Sheet .a…" at bounding box center [415, 124] width 656 height 597
click at [184, 219] on h1 "Cost" at bounding box center [415, 218] width 628 height 14
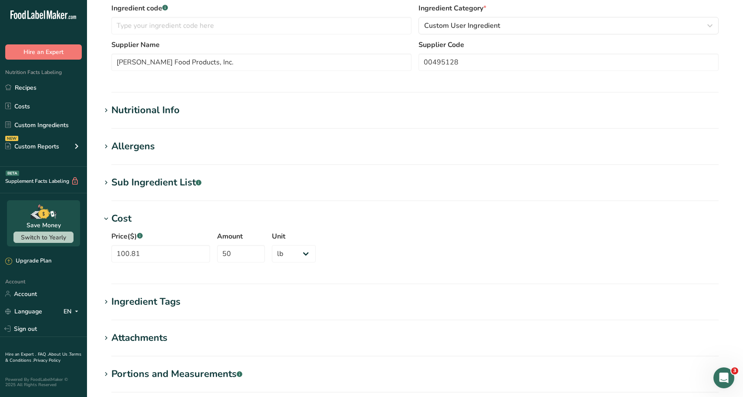
click at [184, 219] on h1 "Cost" at bounding box center [415, 218] width 628 height 14
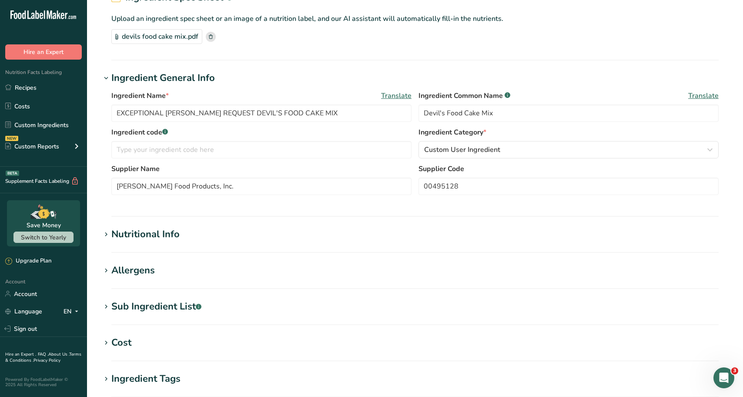
scroll to position [0, 0]
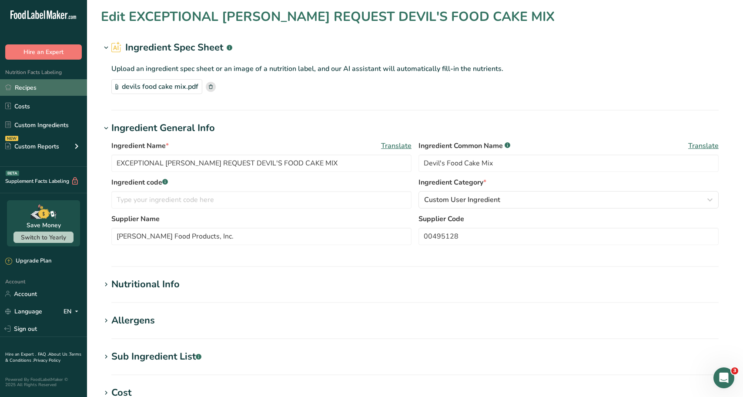
click at [52, 86] on link "Recipes" at bounding box center [43, 87] width 87 height 17
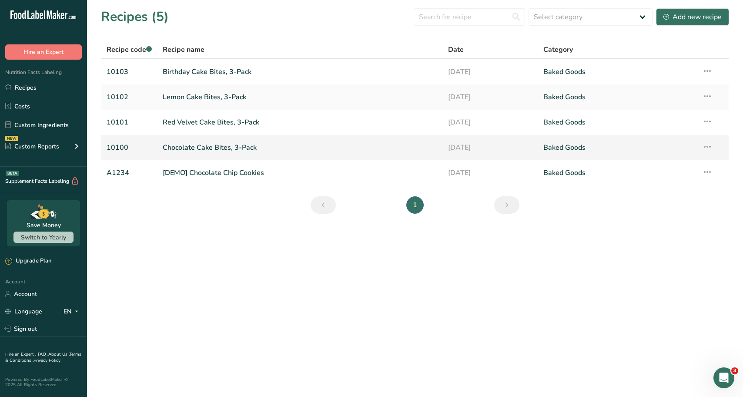
click at [218, 151] on link "Chocolate Cake Bites, 3-Pack" at bounding box center [300, 147] width 275 height 18
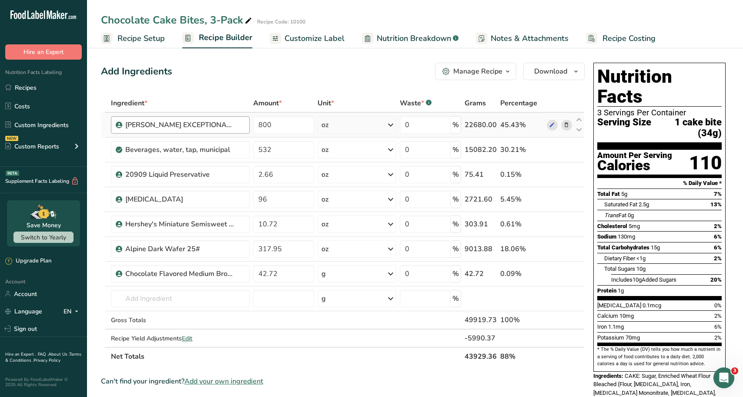
click at [237, 125] on div "DAWN EXCEPTIONAL® BAKER'S REQUEST® DARK DEVIL'S FOOD CAKE MIX MB 50 LB" at bounding box center [184, 125] width 119 height 10
click at [219, 125] on div "DAWN EXCEPTIONAL® BAKER'S REQUEST® DARK DEVIL'S FOOD CAKE MIX MB 50 LB" at bounding box center [179, 125] width 109 height 10
click at [218, 126] on div "DAWN EXCEPTIONAL® BAKER'S REQUEST® DARK DEVIL'S FOOD CAKE MIX MB 50 LB" at bounding box center [179, 125] width 109 height 10
click at [550, 124] on icon at bounding box center [552, 124] width 6 height 9
click at [181, 294] on input "text" at bounding box center [180, 298] width 139 height 17
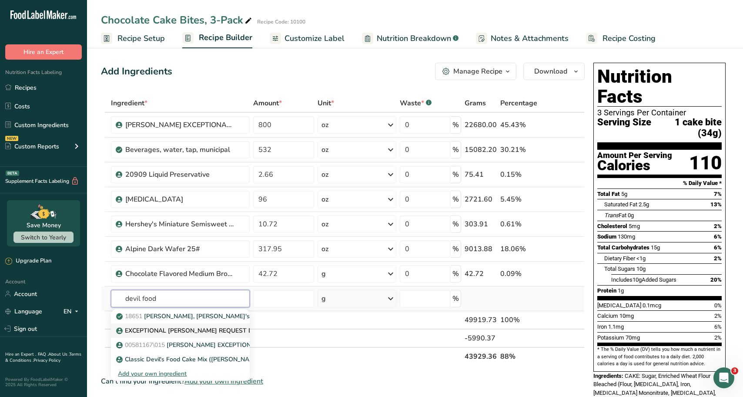
type input "devil food"
click at [194, 332] on p "EXCEPTIONAL BAKER'S REQUEST DEVIL'S FOOD CAKE MIX" at bounding box center [219, 330] width 203 height 9
type input "EXCEPTIONAL BAKER'S REQUEST DEVIL'S FOOD CAKE MIX"
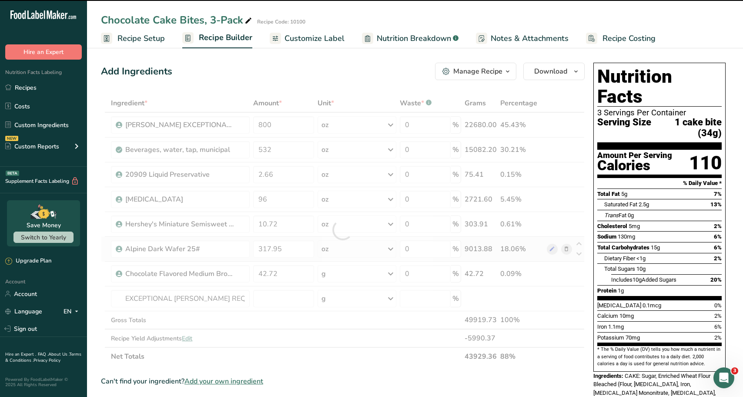
type input "0"
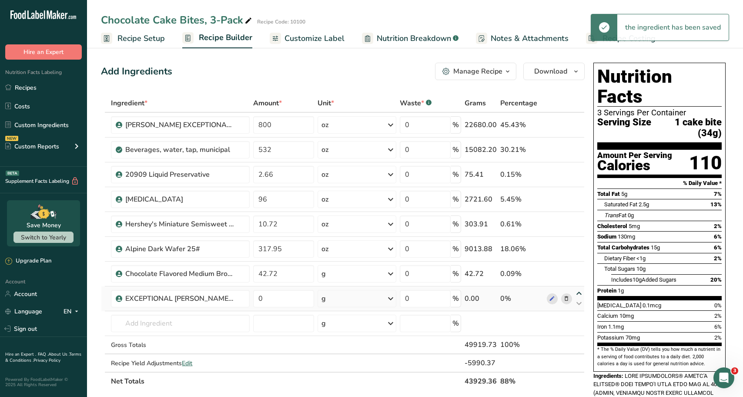
click at [581, 293] on icon at bounding box center [578, 293] width 10 height 7
type input "0"
type input "42.72"
click at [580, 293] on icon at bounding box center [578, 293] width 10 height 7
type input "42.72"
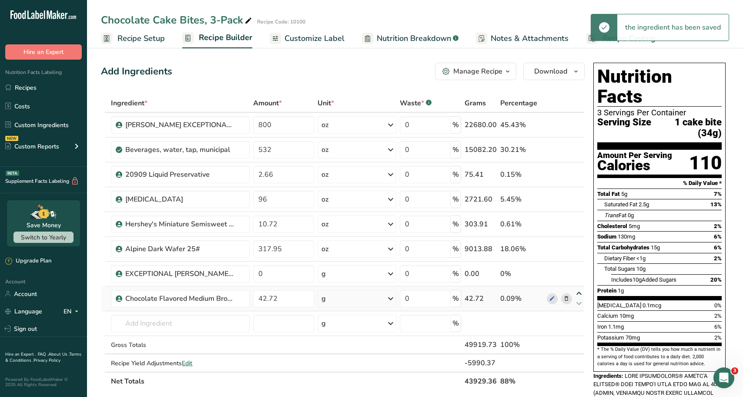
type input "0"
click at [580, 293] on icon at bounding box center [578, 293] width 10 height 7
type input "0"
type input "42.72"
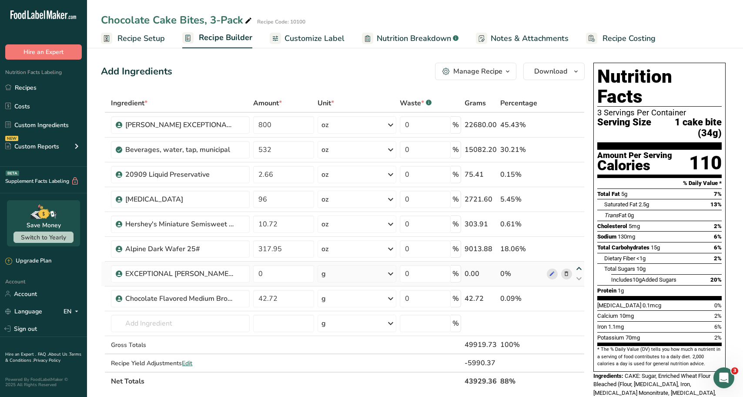
click at [582, 266] on icon at bounding box center [578, 268] width 10 height 7
type input "0"
type input "317.95"
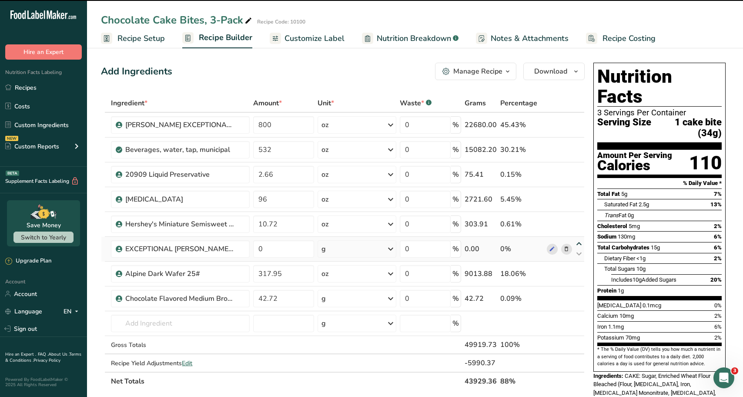
click at [580, 243] on icon at bounding box center [578, 243] width 10 height 7
type input "0"
type input "10.72"
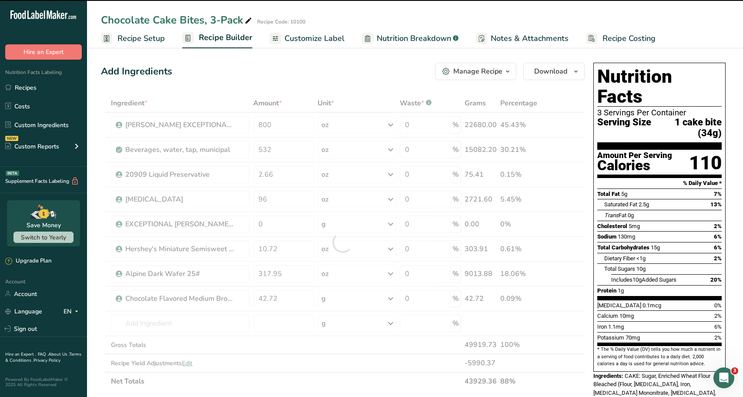
click at [579, 217] on div at bounding box center [342, 242] width 483 height 296
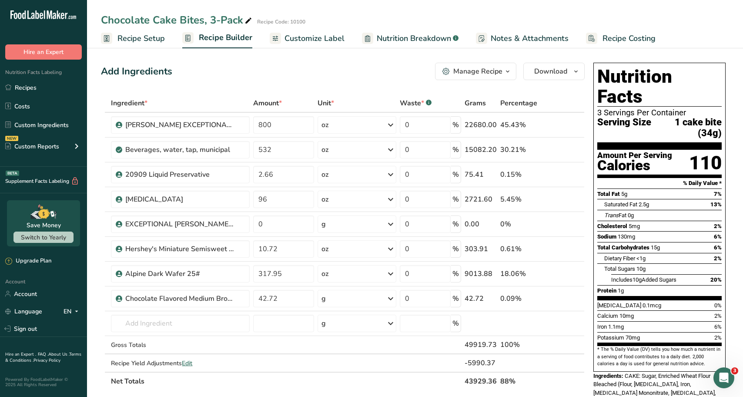
click at [579, 217] on icon at bounding box center [578, 219] width 10 height 7
type input "0"
type input "96"
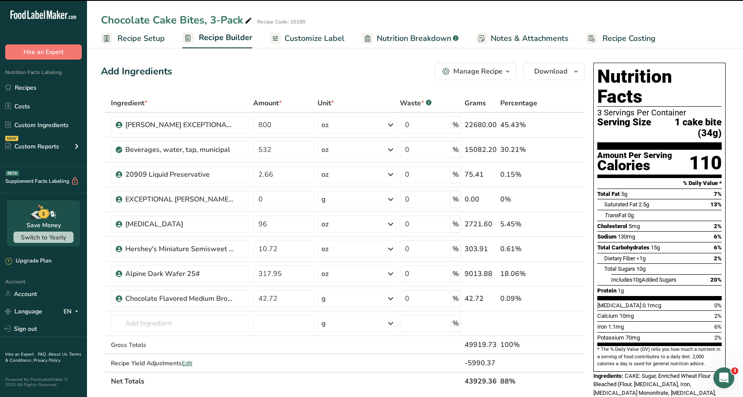
click at [578, 192] on icon at bounding box center [578, 194] width 10 height 7
type input "0"
type input "2.66"
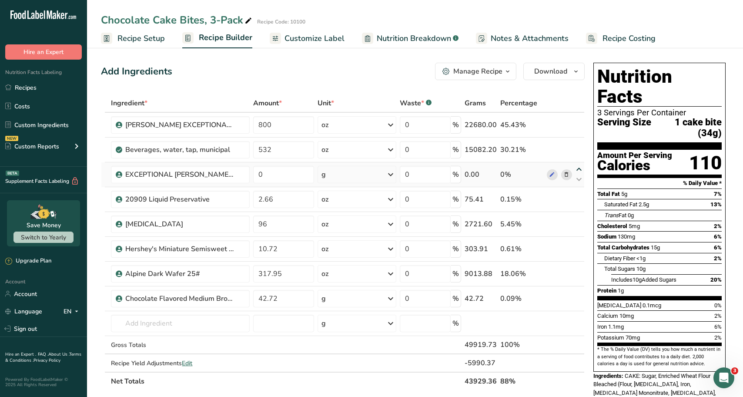
click at [578, 170] on icon at bounding box center [578, 169] width 10 height 7
type input "0"
type input "532"
click at [579, 141] on icon at bounding box center [578, 144] width 10 height 7
type input "0"
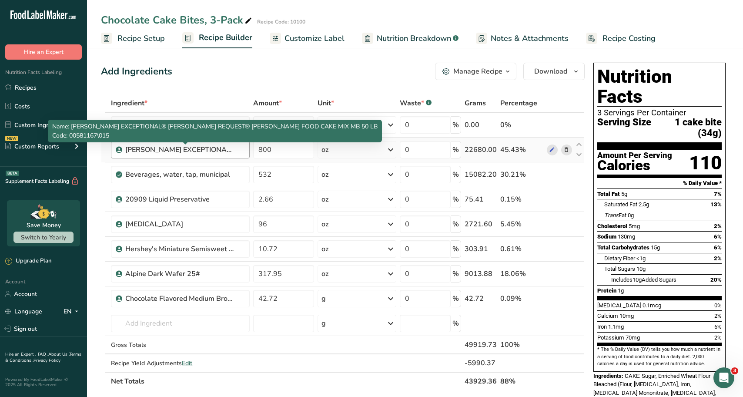
click at [219, 150] on div "DAWN EXCEPTIONAL® BAKER'S REQUEST® DARK DEVIL'S FOOD CAKE MIX MB 50 LB" at bounding box center [179, 149] width 109 height 10
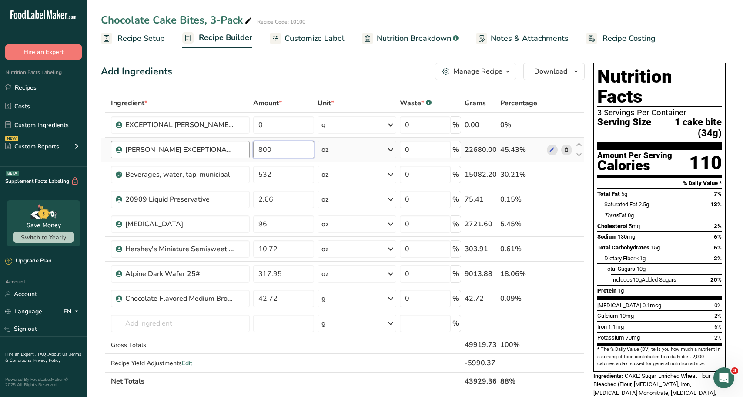
drag, startPoint x: 279, startPoint y: 147, endPoint x: 231, endPoint y: 143, distance: 48.1
click at [231, 143] on tr "DAWN EXCEPTIONAL® BAKER'S REQUEST® DARK DEVIL'S FOOD CAKE MIX MB 50 LB 800 oz P…" at bounding box center [342, 149] width 483 height 25
type input "0"
click at [300, 90] on div "Add Ingredients Manage Recipe Delete Recipe Duplicate Recipe Scale Recipe Save …" at bounding box center [345, 366] width 489 height 615
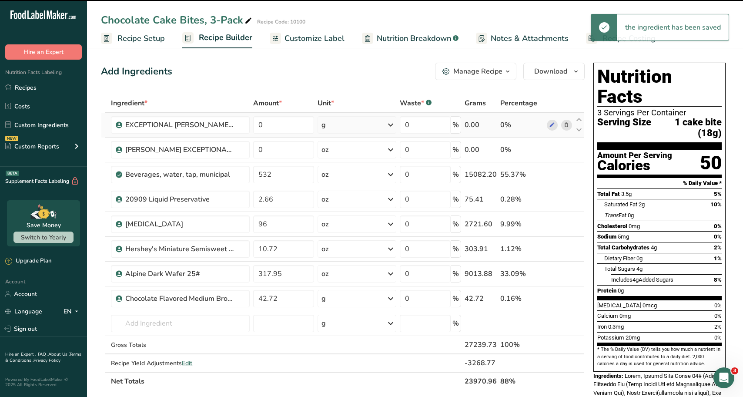
click at [282, 115] on td "0" at bounding box center [283, 125] width 64 height 25
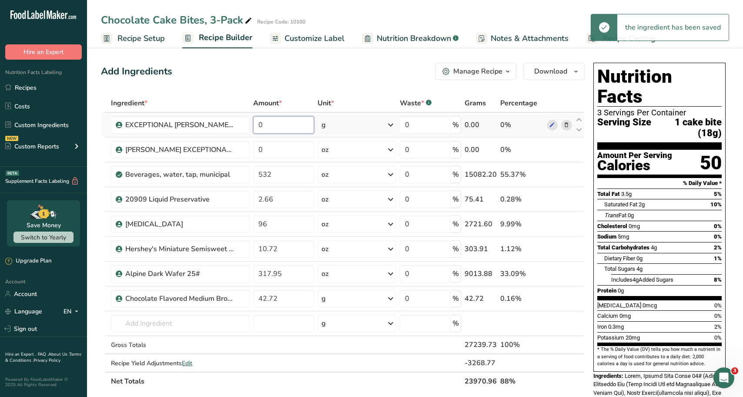
click at [280, 120] on input "0" at bounding box center [283, 124] width 61 height 17
type input "800"
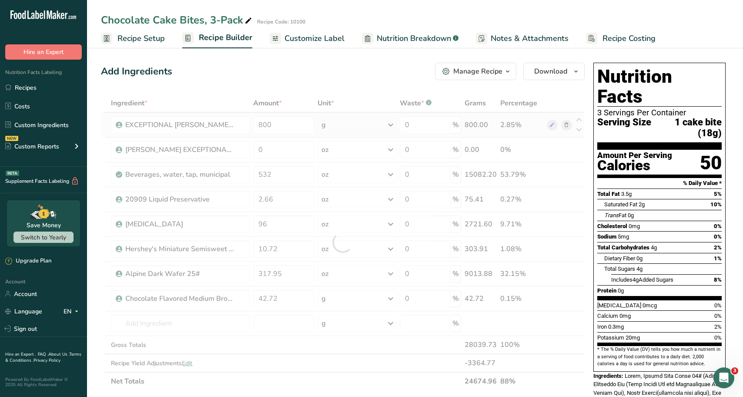
click at [363, 130] on div "Ingredient * Amount * Unit * Waste * .a-a{fill:#347362;}.b-a{fill:#fff;} Grams …" at bounding box center [342, 242] width 483 height 296
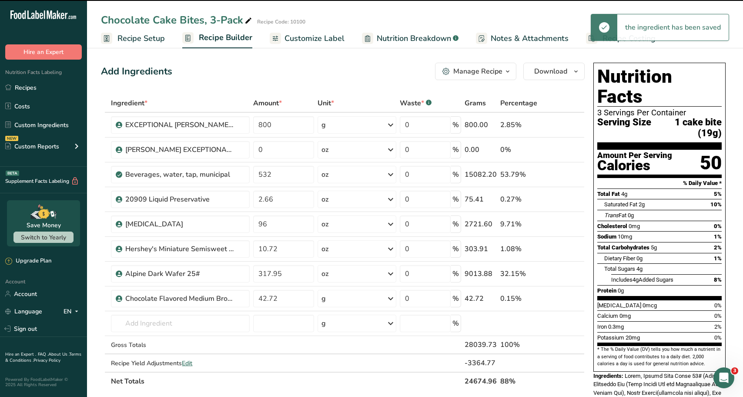
click at [360, 124] on div "g" at bounding box center [356, 124] width 79 height 17
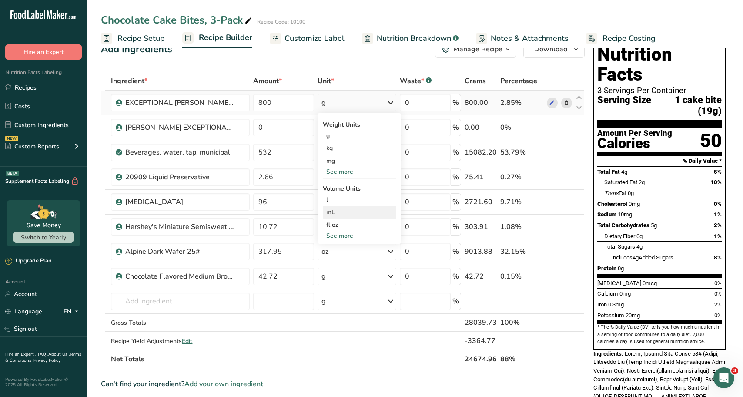
scroll to position [43, 0]
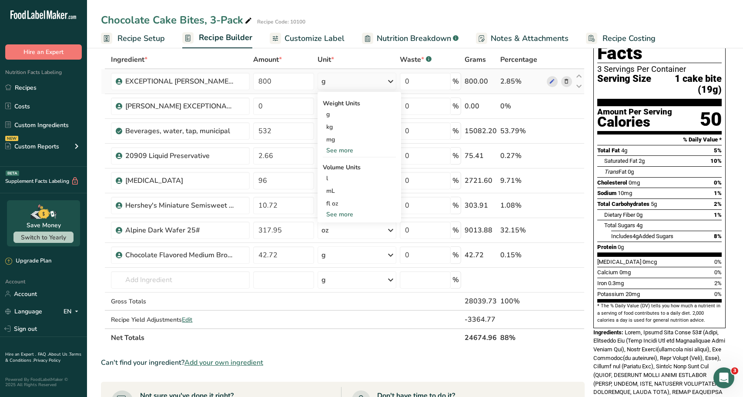
click at [344, 151] on div "See more" at bounding box center [359, 150] width 73 height 9
click at [344, 177] on div "oz" at bounding box center [359, 177] width 73 height 13
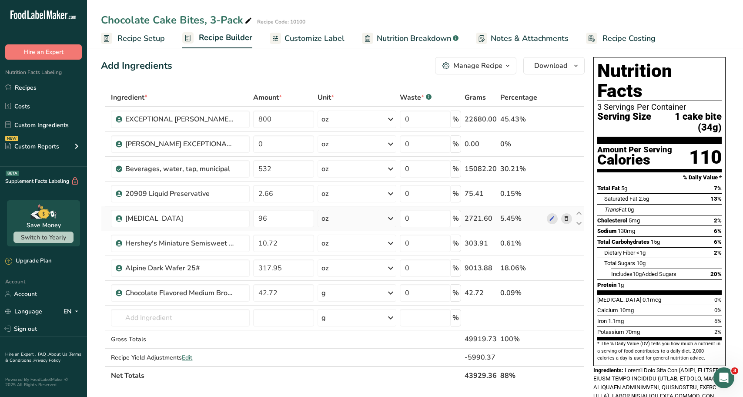
scroll to position [0, 0]
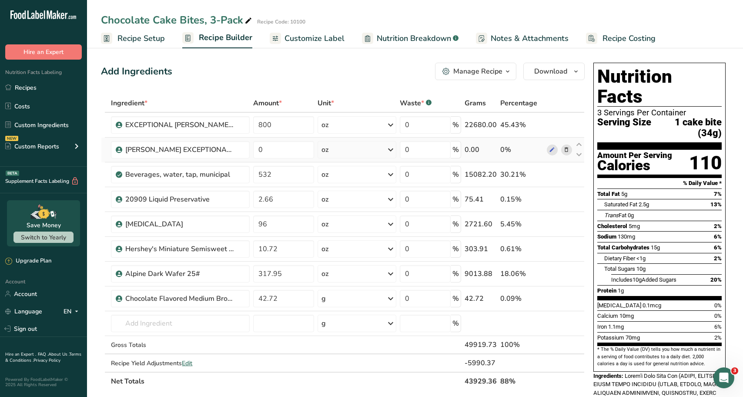
click at [565, 153] on icon at bounding box center [566, 149] width 6 height 9
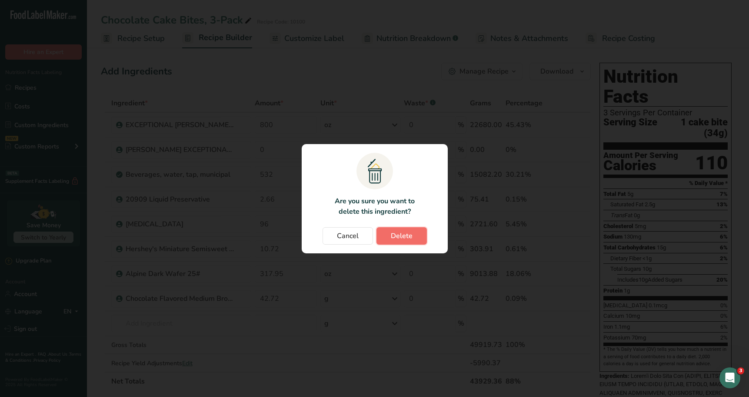
click at [405, 244] on button "Delete" at bounding box center [402, 235] width 50 height 17
type input "532"
type input "2.66"
type input "96"
type input "10.72"
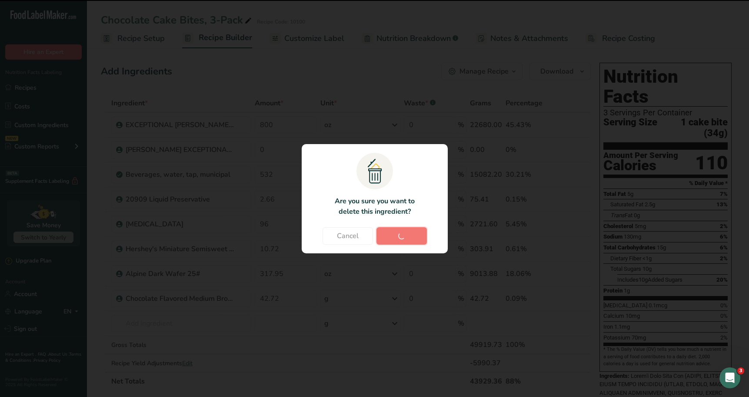
type input "317.95"
type input "42.72"
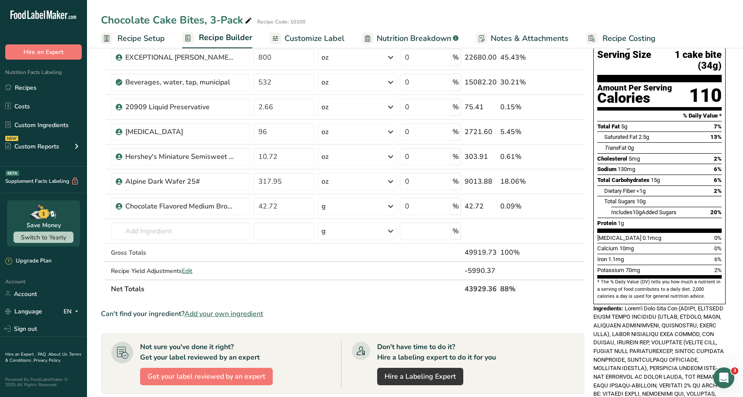
scroll to position [43, 0]
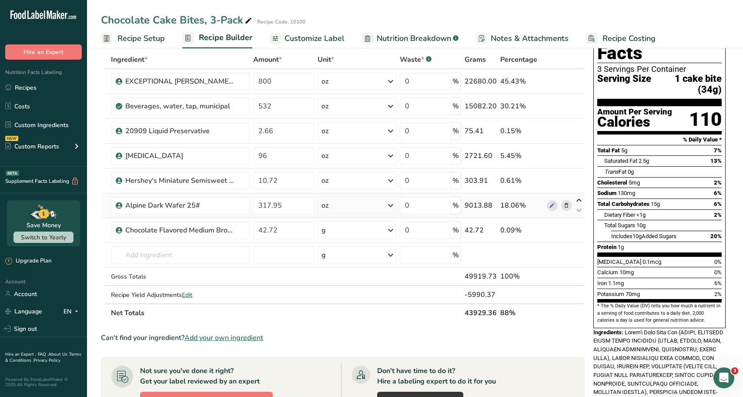
click at [580, 199] on icon at bounding box center [578, 200] width 10 height 7
type input "317.95"
click at [365, 236] on div "g" at bounding box center [356, 229] width 79 height 17
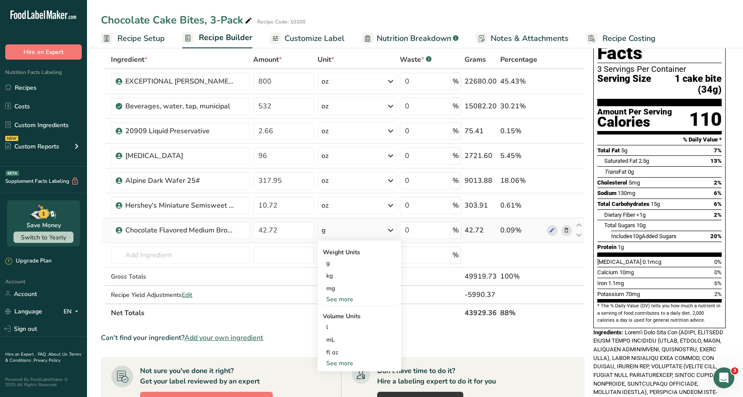
click at [348, 299] on div "See more" at bounding box center [359, 298] width 73 height 9
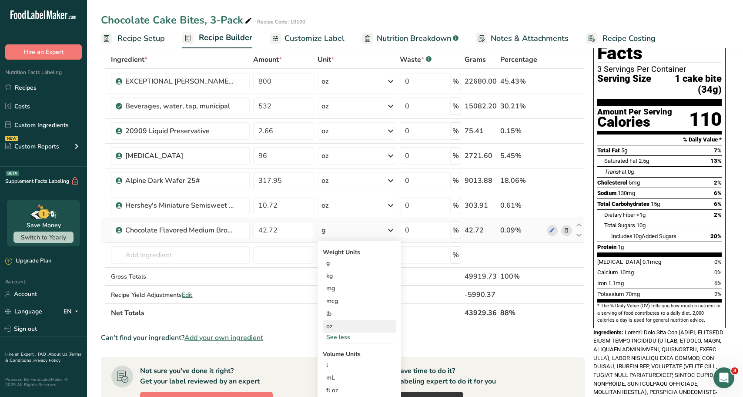
click at [352, 323] on div "oz" at bounding box center [359, 326] width 73 height 13
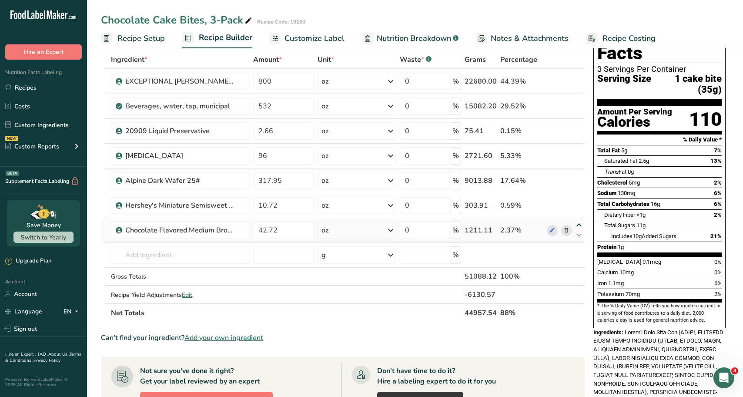
click at [578, 224] on icon at bounding box center [578, 225] width 10 height 7
type input "42.72"
type input "10.72"
click at [580, 149] on icon at bounding box center [578, 150] width 10 height 7
type input "96"
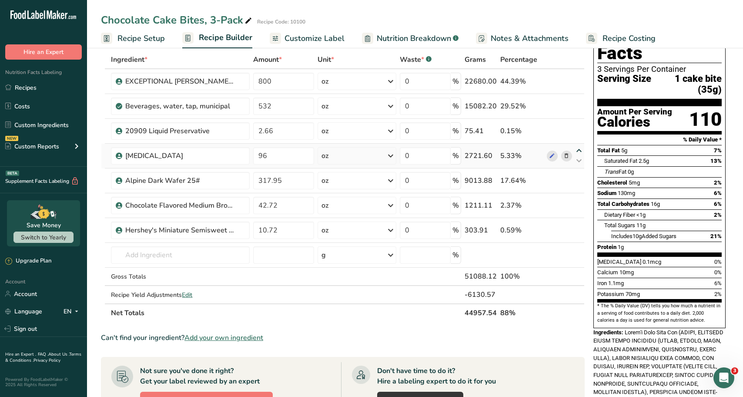
type input "2.66"
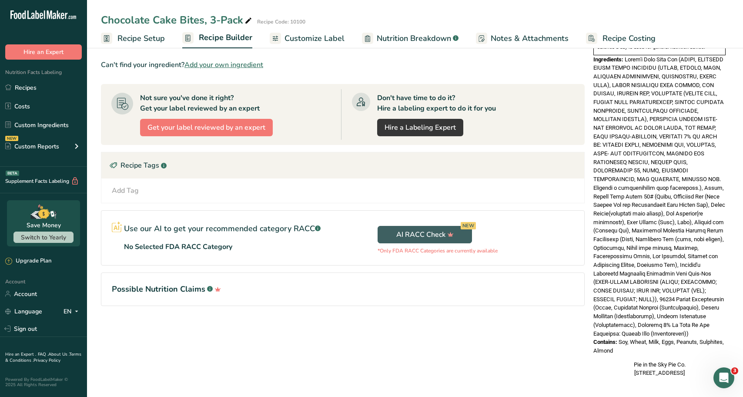
scroll to position [317, 0]
drag, startPoint x: 657, startPoint y: 336, endPoint x: 616, endPoint y: 187, distance: 153.7
click at [616, 187] on div "Nutrition Facts 3 Servings Per Container Serving Size 1 cake bite (35g) Amount …" at bounding box center [659, 61] width 139 height 637
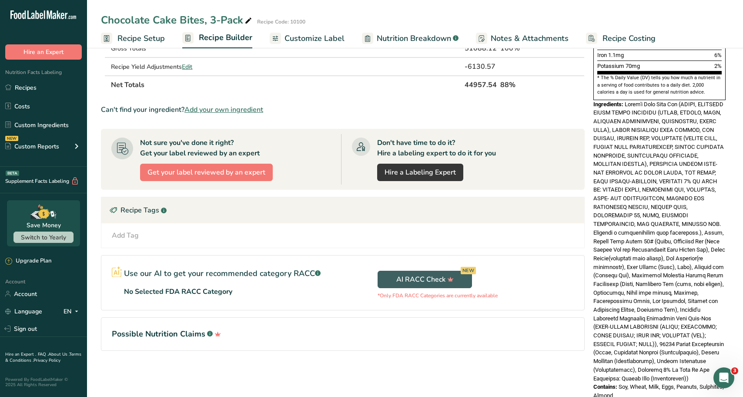
scroll to position [273, 0]
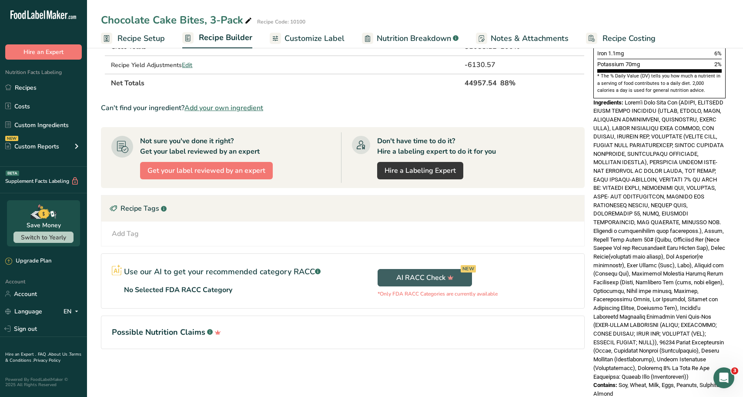
click at [662, 300] on div "Ingredients:" at bounding box center [659, 239] width 132 height 283
drag, startPoint x: 650, startPoint y: 378, endPoint x: 592, endPoint y: 84, distance: 300.1
click at [592, 84] on div "Nutrition Facts 3 Servings Per Container Serving Size 1 cake bite (35g) Amount …" at bounding box center [659, 104] width 139 height 637
copy div "Ingredients: Devil's Food Cake Mix (SUGAR, ENRICHED WHEAT FLOUR BLEACHED (FLOUR…"
click at [361, 97] on section "Ingredient * Amount * Unit * Waste * .a-a{fill:#347362;}.b-a{fill:#fff;} Grams …" at bounding box center [342, 92] width 483 height 542
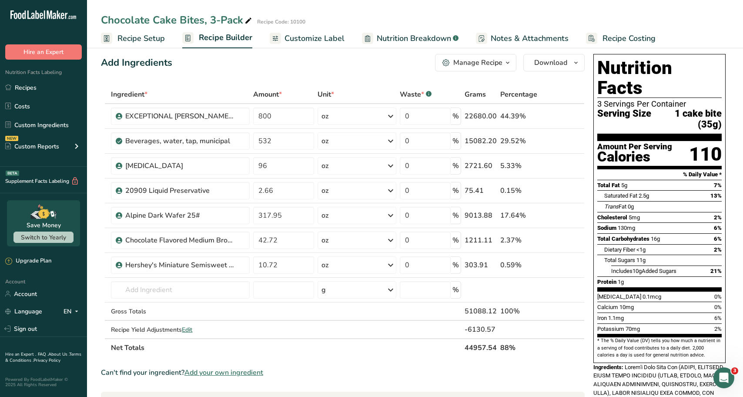
scroll to position [0, 0]
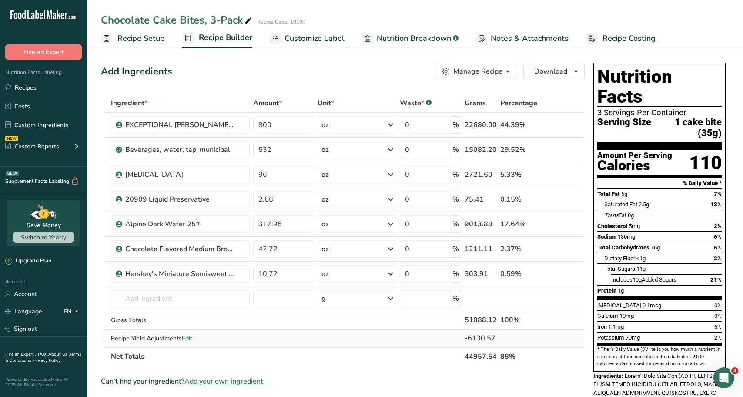
click at [192, 335] on span "Edit" at bounding box center [187, 338] width 10 height 8
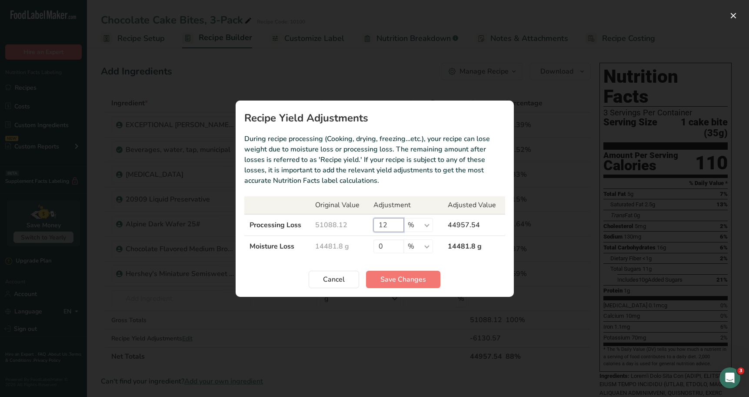
click at [390, 220] on input "12" at bounding box center [388, 225] width 30 height 14
type input "11"
click at [387, 286] on button "Save Changes" at bounding box center [403, 278] width 74 height 17
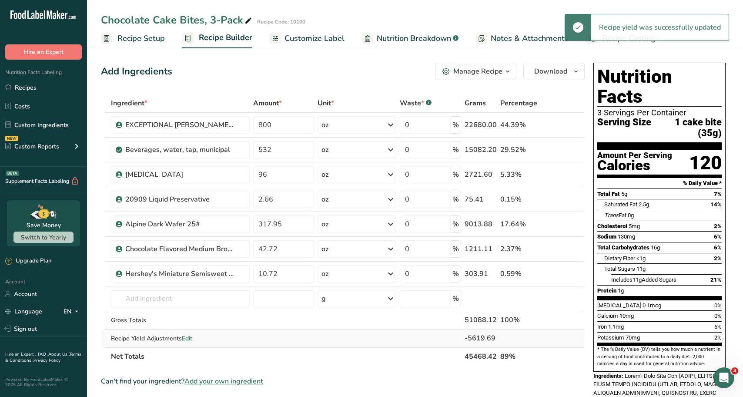
click at [186, 338] on span "Edit" at bounding box center [187, 338] width 10 height 8
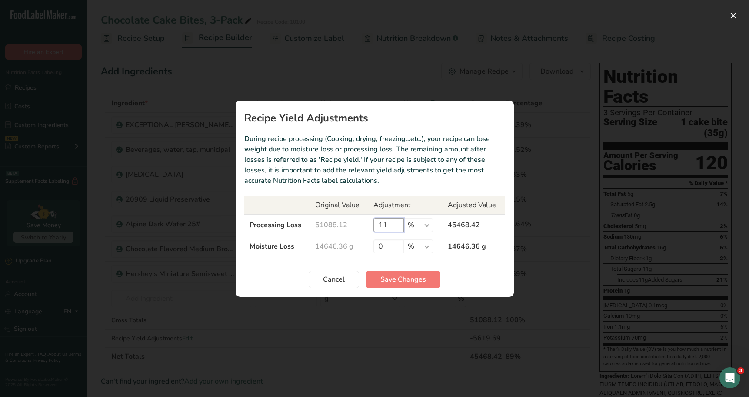
click at [382, 224] on input "11" at bounding box center [388, 225] width 30 height 14
type input "10"
click at [395, 285] on button "Save Changes" at bounding box center [403, 278] width 74 height 17
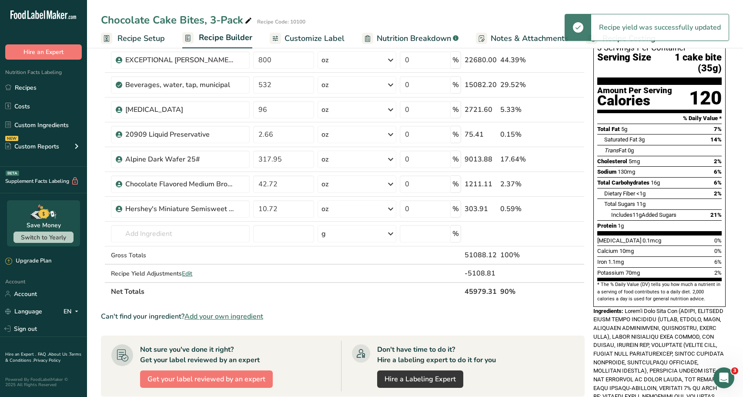
scroll to position [87, 0]
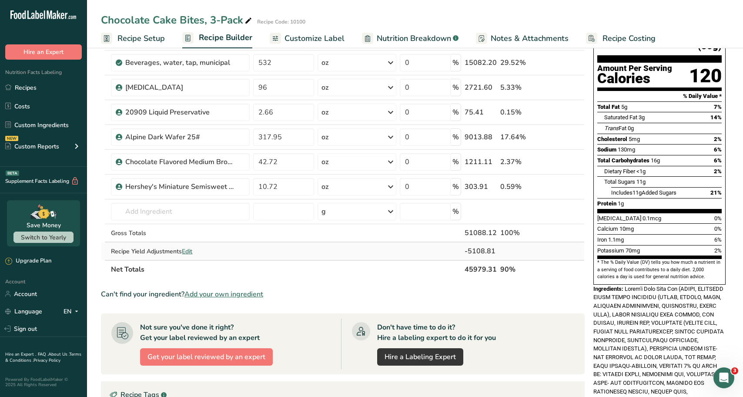
click at [191, 247] on span "Edit" at bounding box center [187, 251] width 10 height 8
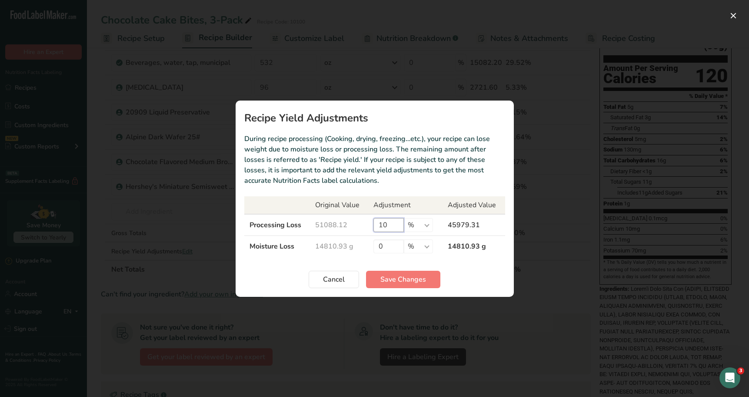
click at [390, 227] on input "10" at bounding box center [388, 225] width 30 height 14
type input "1"
type input "9"
click at [416, 276] on span "Save Changes" at bounding box center [403, 279] width 46 height 10
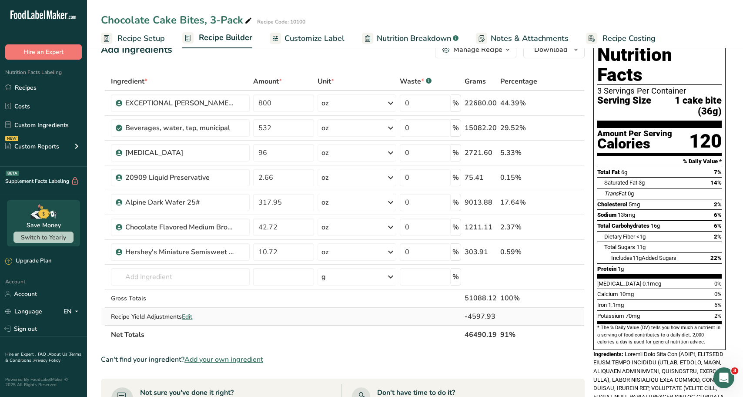
scroll to position [43, 0]
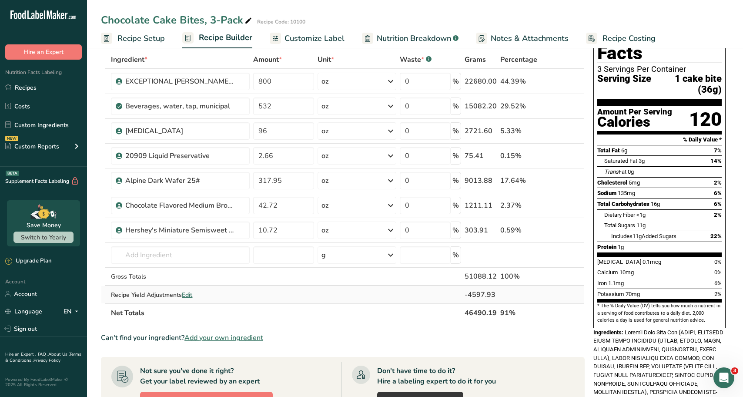
click at [192, 291] on span "Edit" at bounding box center [187, 294] width 10 height 8
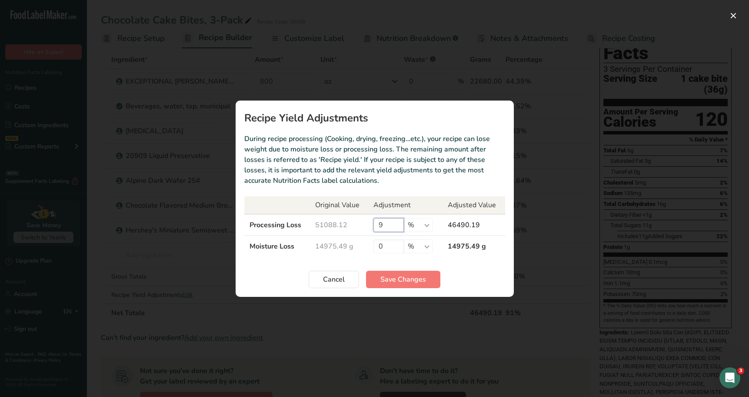
click at [381, 231] on input "9" at bounding box center [388, 225] width 30 height 14
type input "5"
type input "15"
click at [416, 282] on span "Save Changes" at bounding box center [403, 279] width 46 height 10
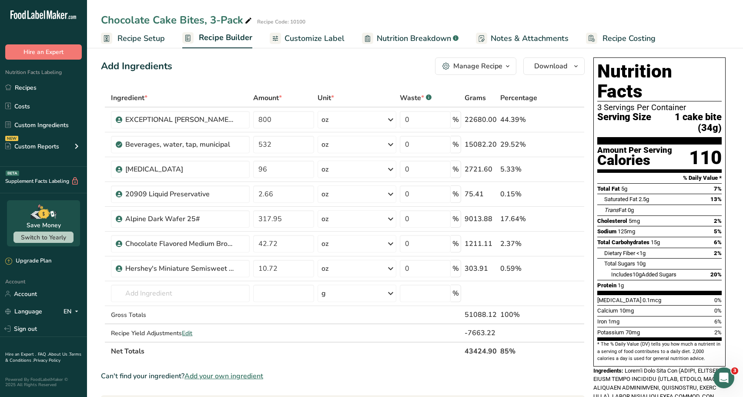
scroll to position [0, 0]
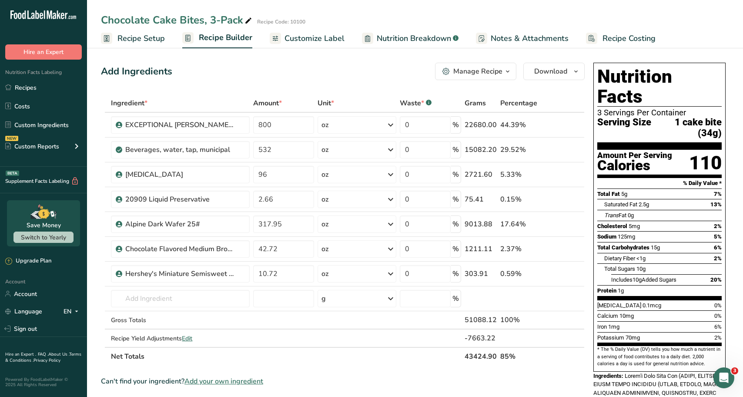
click at [602, 35] on span "Recipe Costing" at bounding box center [628, 39] width 53 height 12
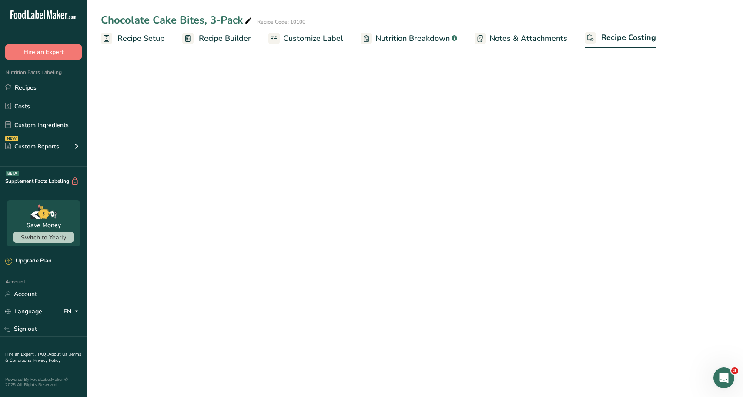
select select "12"
select select "5"
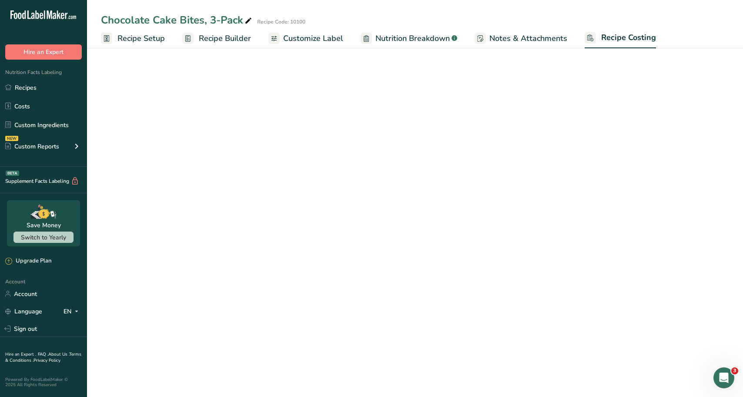
select select "12"
select select "5"
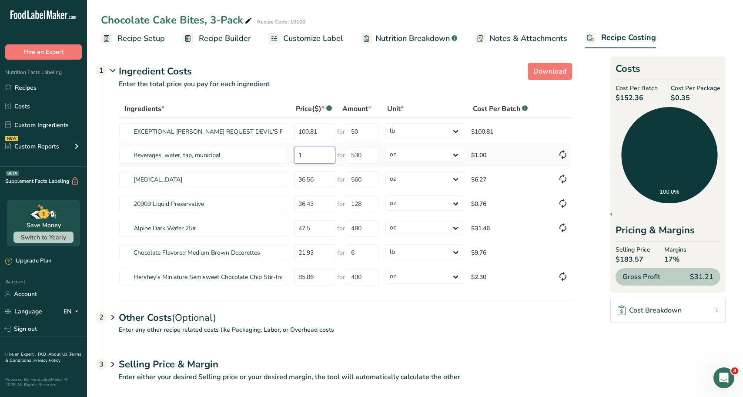
click at [320, 161] on input "1" at bounding box center [314, 155] width 41 height 17
type input "1"
type input "0"
click at [351, 92] on p "Enter the total price you pay for each ingredient" at bounding box center [336, 89] width 470 height 21
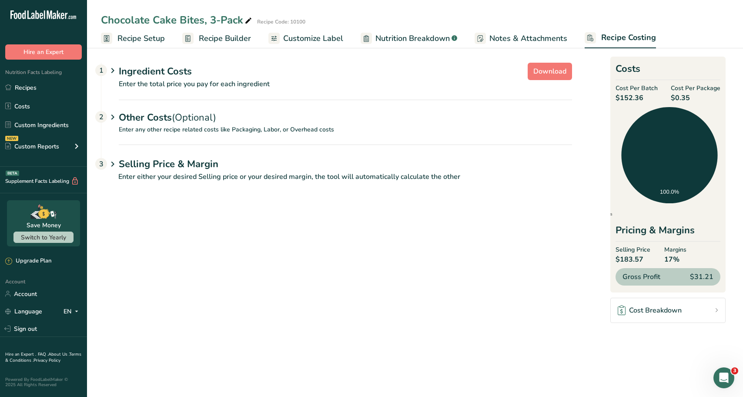
click at [347, 95] on p "Enter the total price you pay for each ingredient" at bounding box center [336, 89] width 470 height 21
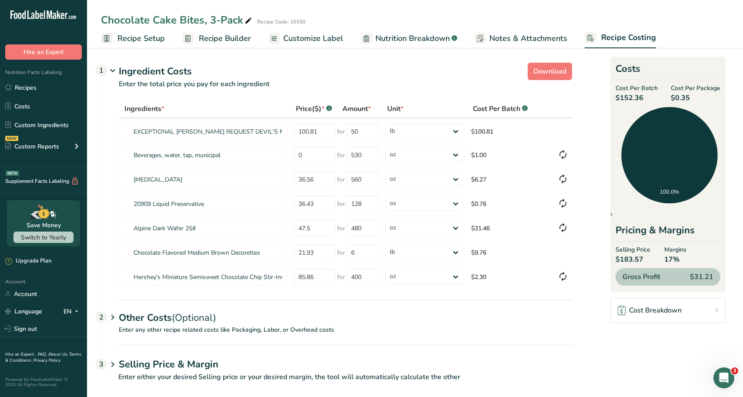
click at [396, 76] on div "Ingredient Costs 1" at bounding box center [345, 71] width 453 height 14
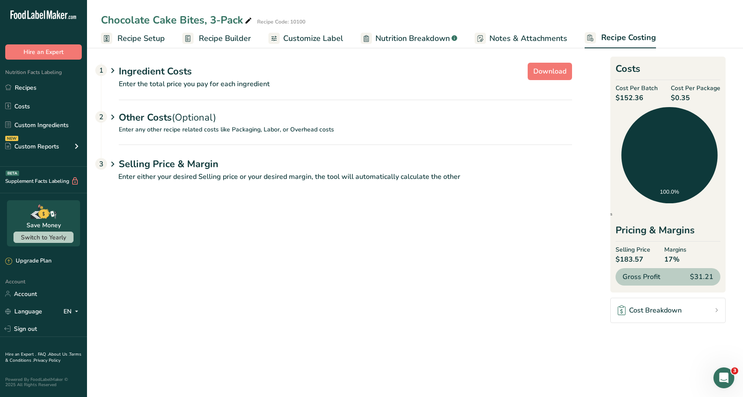
click at [393, 78] on div "Ingredient Costs 1" at bounding box center [345, 71] width 453 height 14
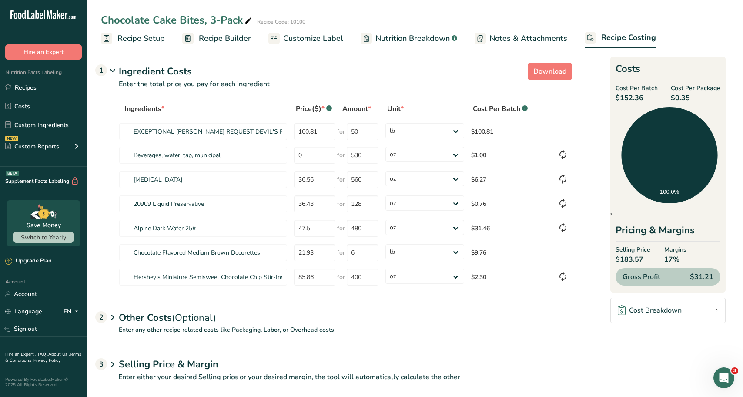
click at [236, 40] on span "Recipe Builder" at bounding box center [225, 39] width 52 height 12
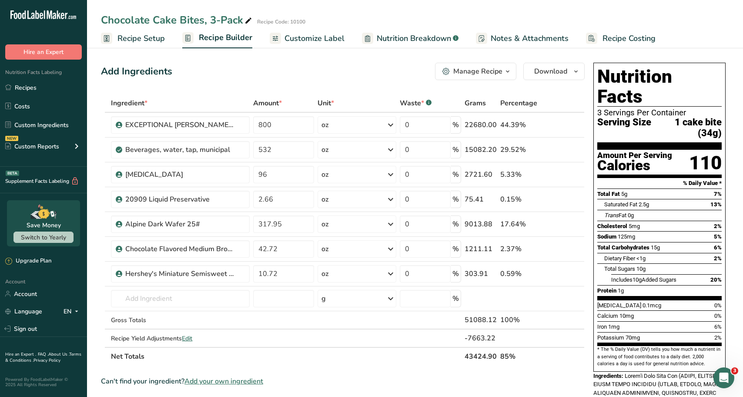
click at [321, 38] on span "Customize Label" at bounding box center [314, 39] width 60 height 12
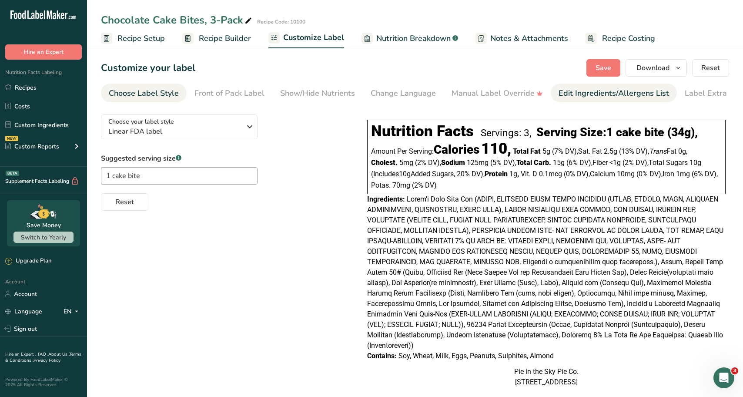
click at [558, 100] on link "Edit Ingredients/Allergens List" at bounding box center [613, 93] width 110 height 20
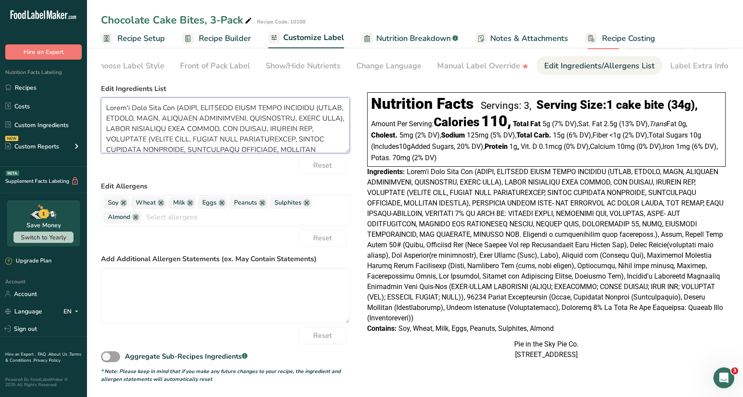
drag, startPoint x: 264, startPoint y: 139, endPoint x: 95, endPoint y: 80, distance: 178.8
click at [92, 74] on section "Customize your label Save Download Choose what to show on your downloaded label…" at bounding box center [415, 207] width 656 height 379
paste textarea "Sugar, Enriched Wheat Flour Bleached (Flour, Niacin, Iron, Thiamine Mononitrate…"
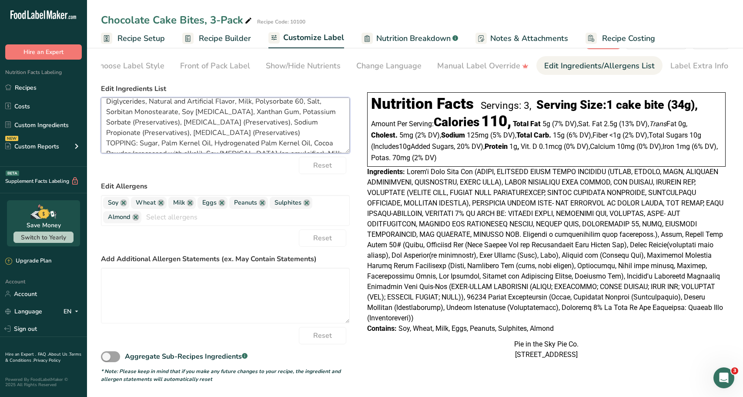
scroll to position [78, 0]
click at [107, 141] on textarea "Sugar, Enriched Wheat Flour Bleached (Flour, Niacin, Iron, Thiamine Mononitrate…" at bounding box center [225, 125] width 249 height 56
type textarea "Sugar, Enriched Wheat Flour Bleached (Flour, Niacin, Iron, Thiamine Mononitrate…"
click at [262, 203] on link at bounding box center [262, 202] width 7 height 7
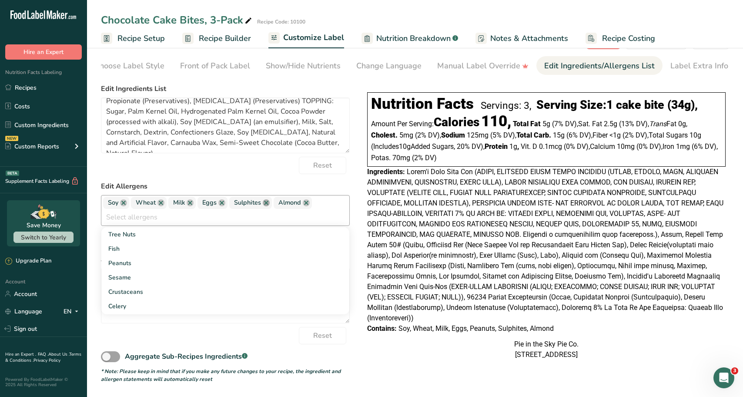
click at [264, 203] on link at bounding box center [266, 202] width 7 height 7
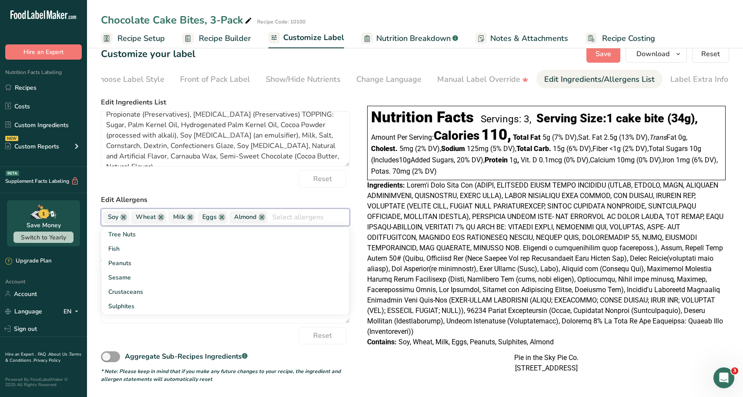
click at [262, 213] on link at bounding box center [261, 216] width 7 height 7
click at [257, 179] on form "Edit Ingredients List Sugar, Enriched Wheat Flour Bleached (Flour, Niacin, Iron…" at bounding box center [225, 240] width 249 height 286
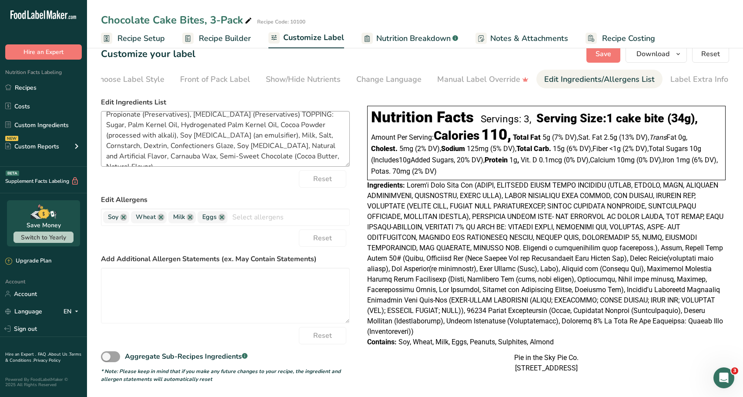
scroll to position [0, 0]
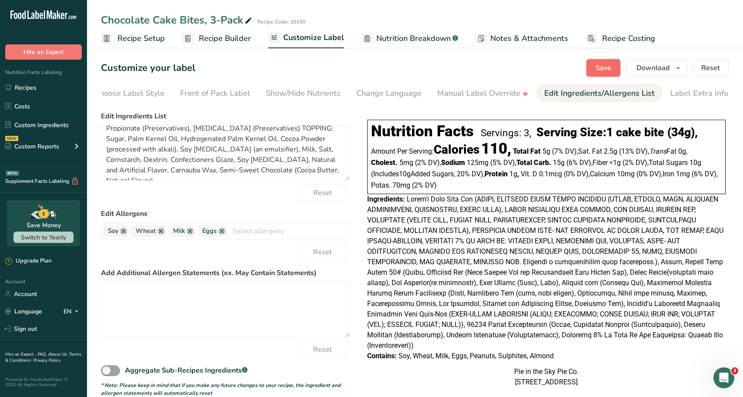
click at [605, 67] on span "Save" at bounding box center [603, 68] width 16 height 10
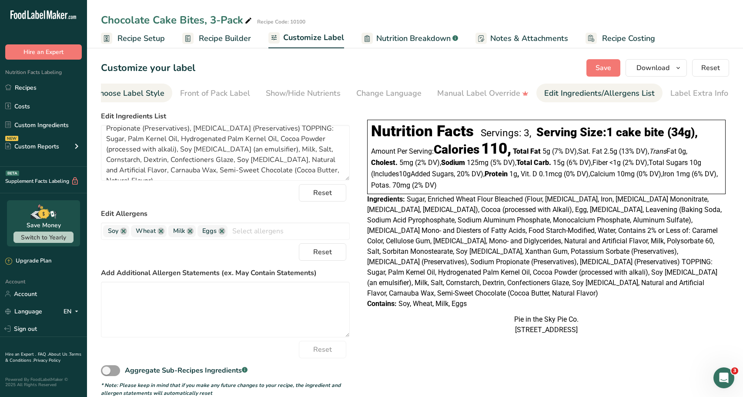
click at [131, 91] on div "Choose Label Style" at bounding box center [129, 93] width 70 height 12
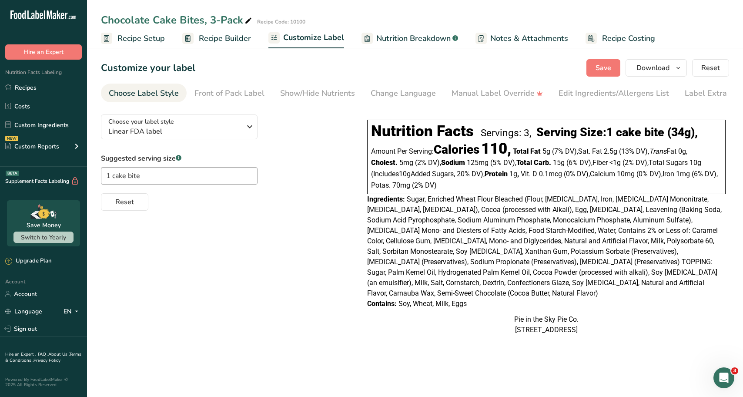
click at [142, 41] on span "Recipe Setup" at bounding box center [140, 39] width 47 height 12
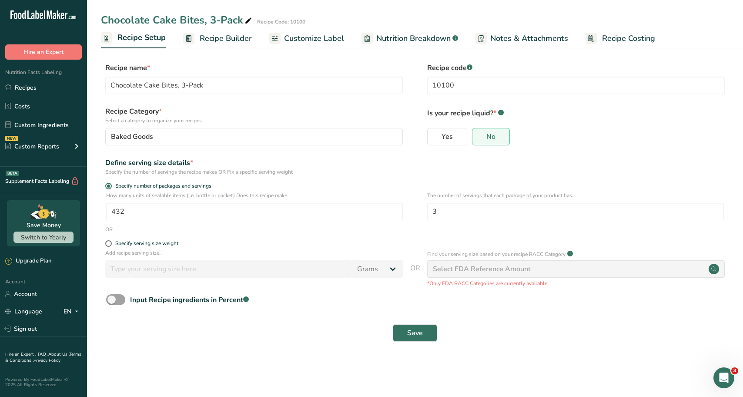
click at [228, 39] on span "Recipe Builder" at bounding box center [226, 39] width 52 height 12
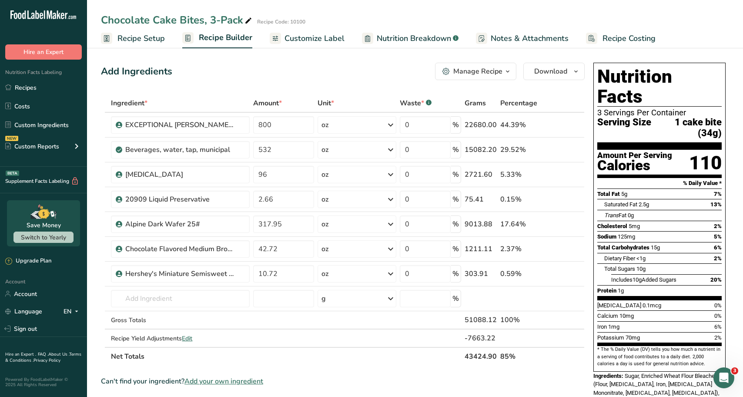
click at [630, 32] on link "Recipe Costing" at bounding box center [621, 39] width 70 height 20
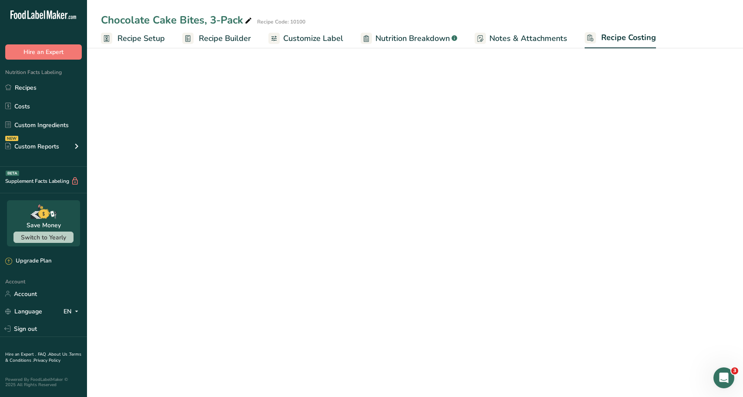
select select "12"
select select "5"
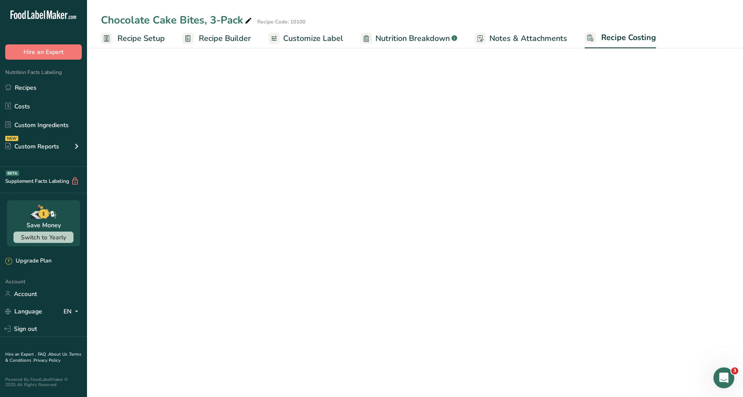
select select "12"
select select "5"
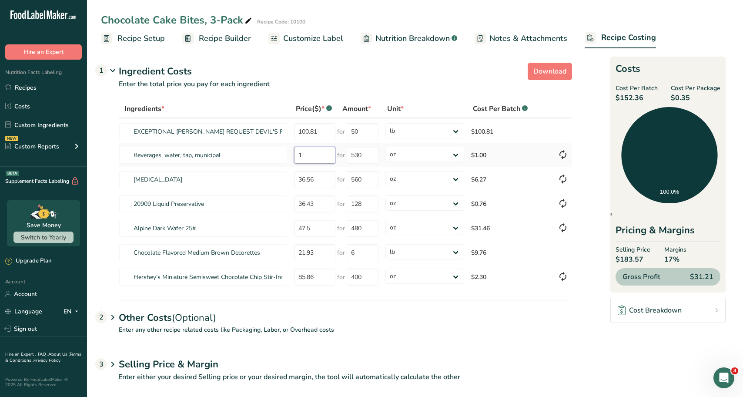
click at [314, 156] on input "1" at bounding box center [314, 155] width 41 height 17
type input "6"
type input "0"
click at [445, 301] on div "Other Costs (Optional) 2" at bounding box center [345, 312] width 453 height 25
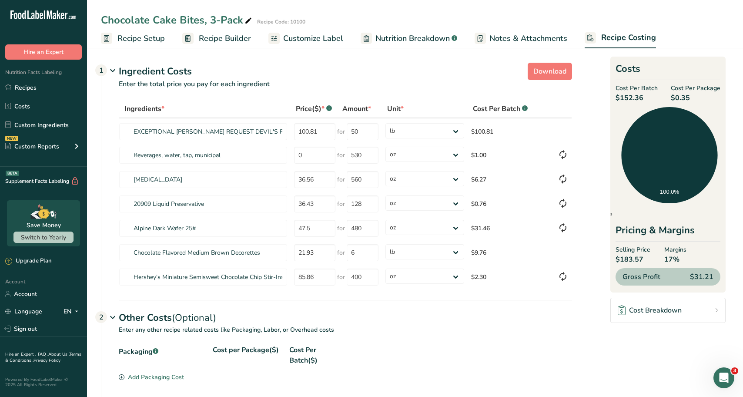
click at [444, 300] on div "Other Costs (Optional) 2" at bounding box center [345, 312] width 453 height 25
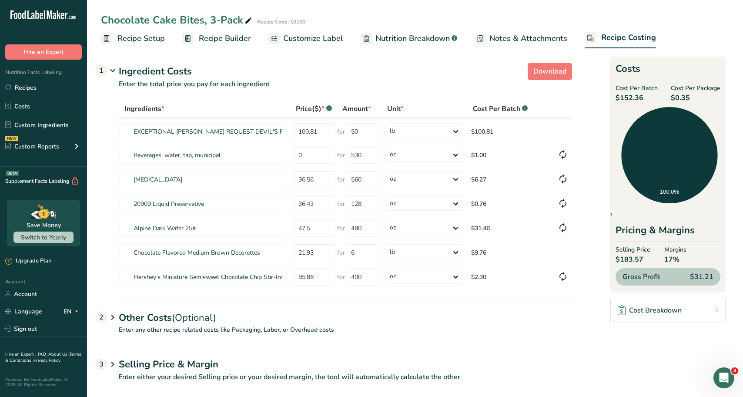
click at [595, 257] on section "Download Ingredient Costs 1 Enter the total price you pay for each ingredient I…" at bounding box center [415, 225] width 628 height 333
click at [451, 75] on div "Ingredient Costs 1" at bounding box center [345, 71] width 453 height 14
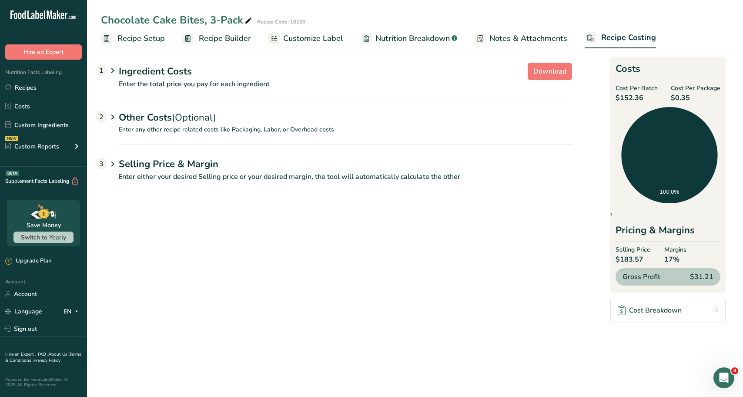
click at [538, 40] on span "Notes & Attachments" at bounding box center [528, 39] width 78 height 12
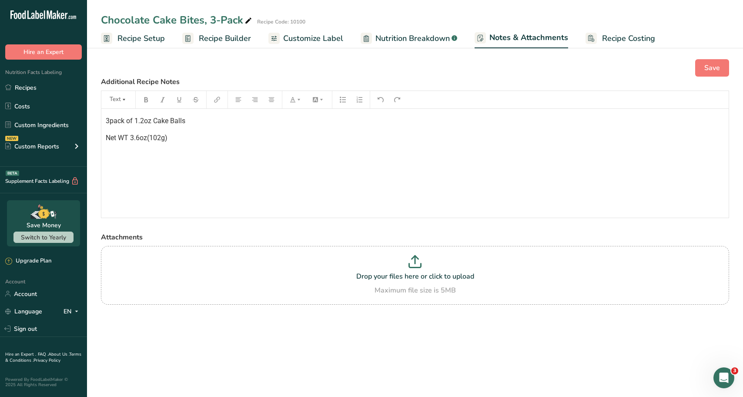
click at [622, 35] on span "Recipe Costing" at bounding box center [628, 39] width 53 height 12
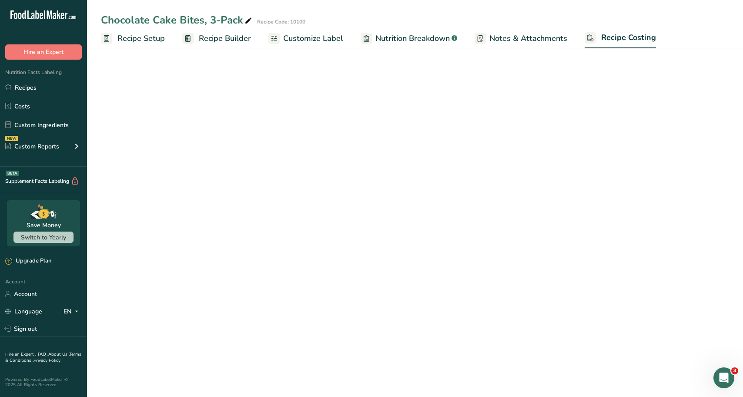
select select "12"
select select "5"
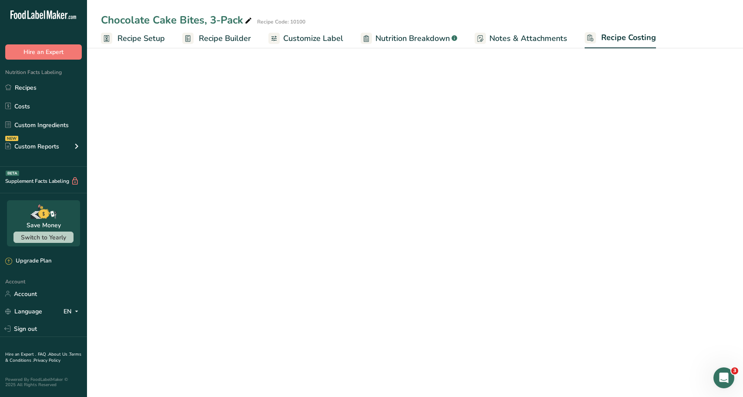
select select "12"
select select "5"
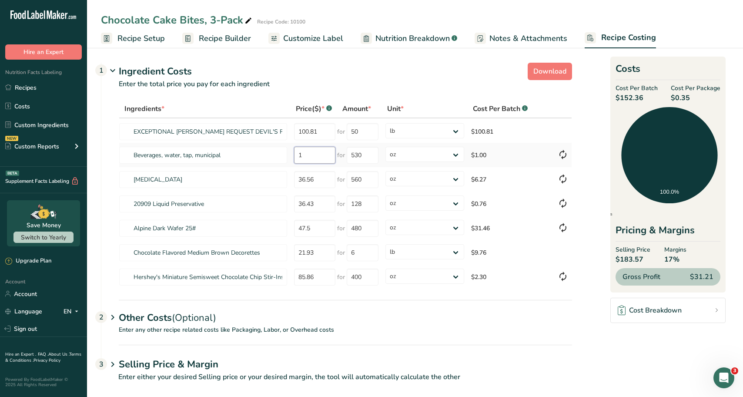
click at [304, 150] on input "1" at bounding box center [314, 155] width 41 height 17
click at [576, 117] on section "Download Ingredient Costs 1 Enter the total price you pay for each ingredient I…" at bounding box center [415, 225] width 628 height 333
click at [562, 154] on icon at bounding box center [562, 155] width 10 height 16
type input "36.43"
type input "128"
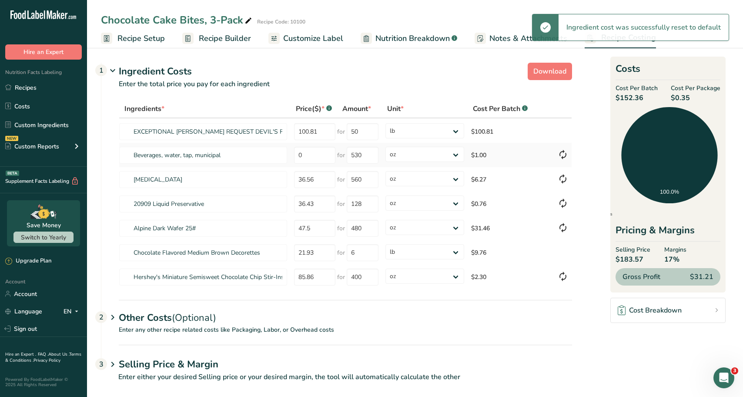
select select
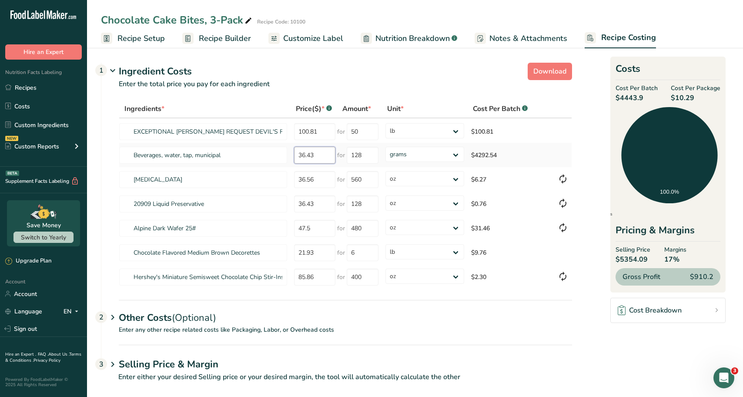
click at [305, 154] on input "36.43" at bounding box center [314, 155] width 41 height 17
type input "0"
click at [366, 155] on input "128" at bounding box center [363, 155] width 32 height 17
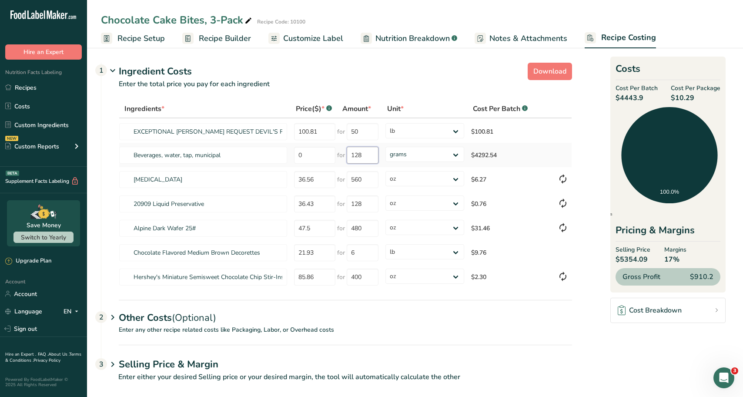
drag, startPoint x: 365, startPoint y: 155, endPoint x: 337, endPoint y: 150, distance: 28.3
click at [337, 150] on div "for 128" at bounding box center [357, 155] width 41 height 17
type input "0"
click at [419, 83] on p "Enter the total price you pay for each ingredient" at bounding box center [336, 89] width 470 height 21
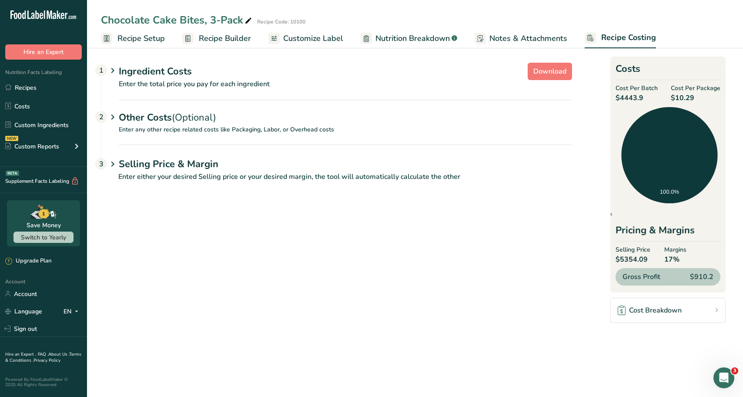
click at [419, 83] on p "Enter the total price you pay for each ingredient" at bounding box center [336, 89] width 470 height 21
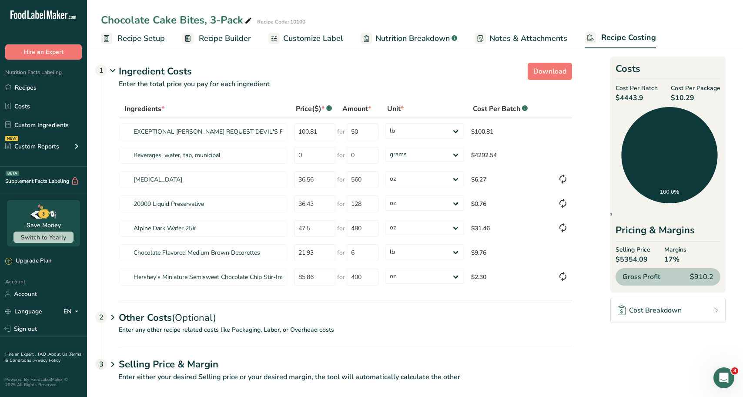
click at [593, 127] on section "Download Ingredient Costs 1 Enter the total price you pay for each ingredient I…" at bounding box center [415, 225] width 628 height 333
click at [451, 155] on select "grams kg mg mcg lb oz" at bounding box center [424, 154] width 79 height 15
select select "5"
click at [385, 147] on select "grams kg mg mcg lb oz" at bounding box center [424, 154] width 79 height 15
click at [355, 159] on input "0" at bounding box center [363, 155] width 32 height 17
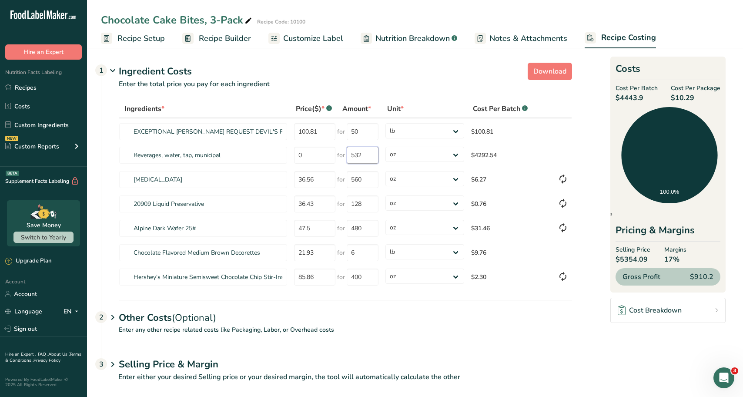
type input "532"
click at [381, 97] on p "Enter the total price you pay for each ingredient" at bounding box center [336, 89] width 470 height 21
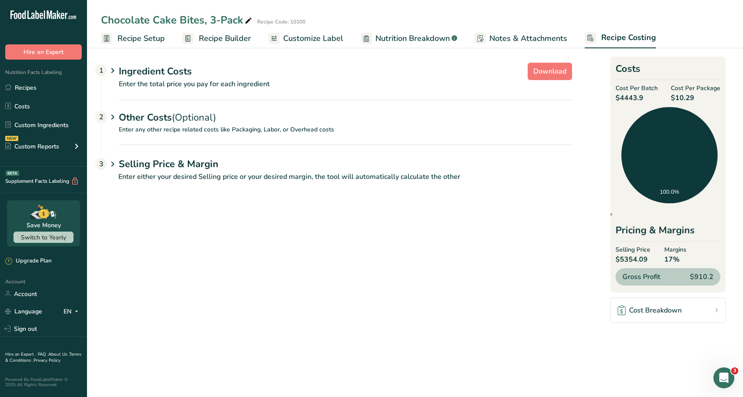
drag, startPoint x: 378, startPoint y: 98, endPoint x: 370, endPoint y: 102, distance: 9.1
click at [370, 102] on section "Download Ingredient Costs 1 Enter the total price you pay for each ingredient I…" at bounding box center [415, 174] width 628 height 230
click at [381, 86] on p "Enter the total price you pay for each ingredient" at bounding box center [336, 89] width 470 height 21
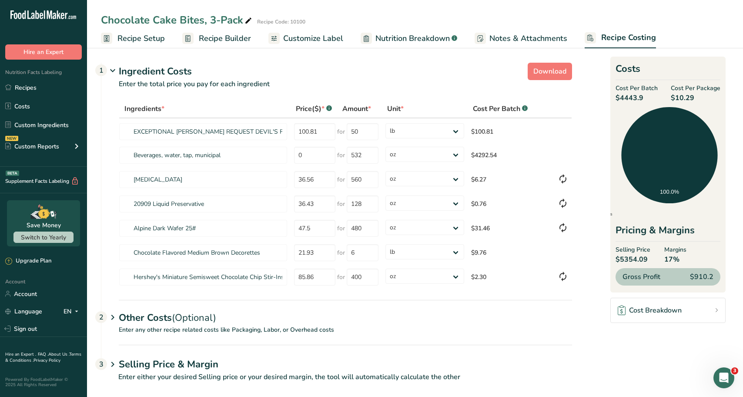
click at [382, 75] on div "Ingredient Costs 1" at bounding box center [345, 71] width 453 height 14
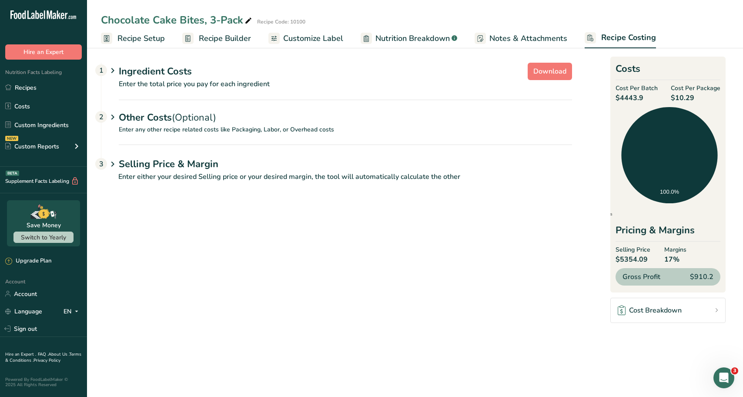
click at [382, 75] on div "Ingredient Costs 1" at bounding box center [345, 71] width 453 height 14
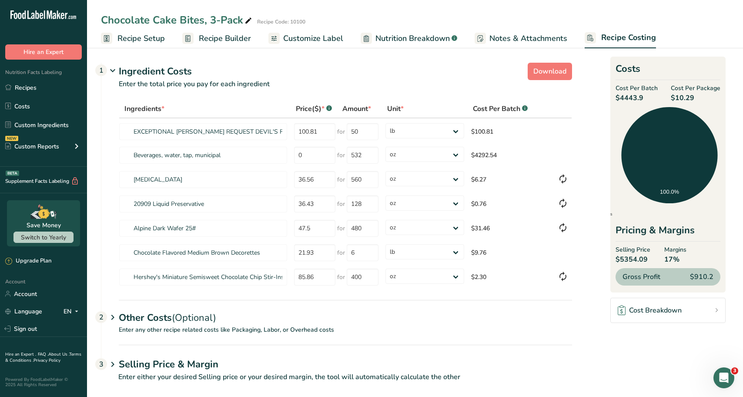
click at [598, 238] on section "Download Ingredient Costs 1 Enter the total price you pay for each ingredient I…" at bounding box center [415, 225] width 628 height 333
click at [434, 182] on select "grams kg mg mcg lb oz" at bounding box center [424, 178] width 79 height 15
select select
click at [385, 171] on select "grams kg mg mcg lb oz" at bounding box center [424, 178] width 79 height 15
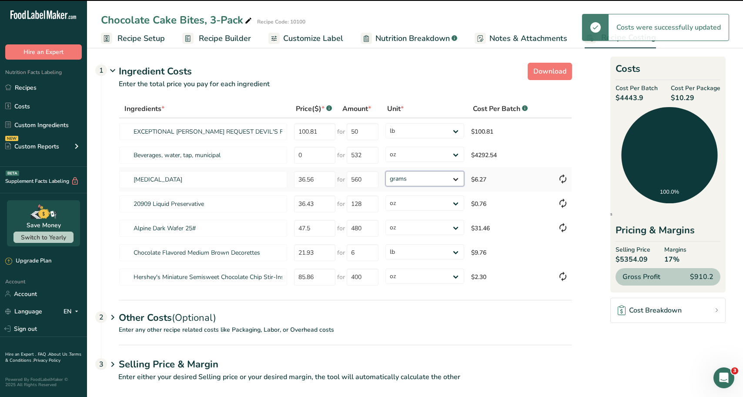
click at [428, 180] on select "grams kg mg mcg lb oz" at bounding box center [424, 178] width 79 height 15
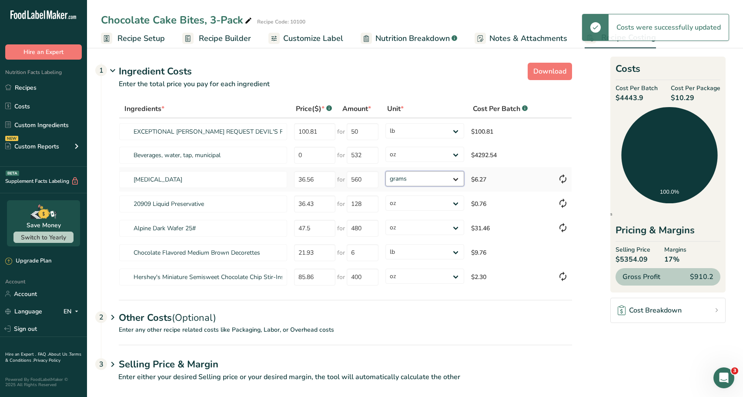
type input "36.43"
type input "128"
select select
select select "5"
click at [385, 171] on select "grams kg mg mcg lb oz" at bounding box center [424, 178] width 79 height 15
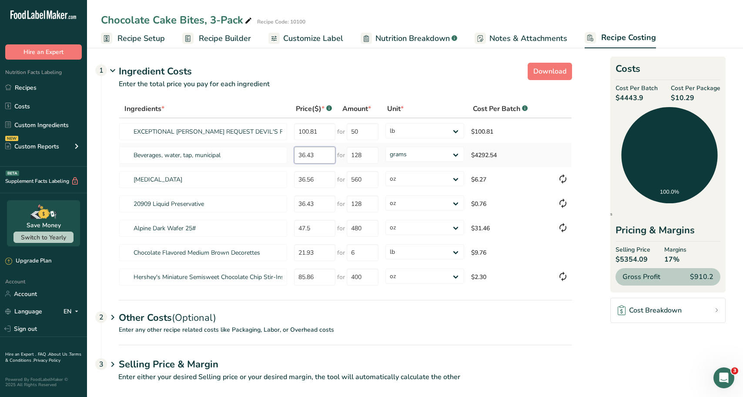
drag, startPoint x: 320, startPoint y: 155, endPoint x: 290, endPoint y: 147, distance: 31.1
click at [290, 147] on tr "Beverages, water, tap, municipal 36.43 for 128 grams kg mg mcg lb oz $4292.54" at bounding box center [345, 155] width 452 height 24
type input "0"
click at [370, 151] on input "128" at bounding box center [363, 155] width 32 height 17
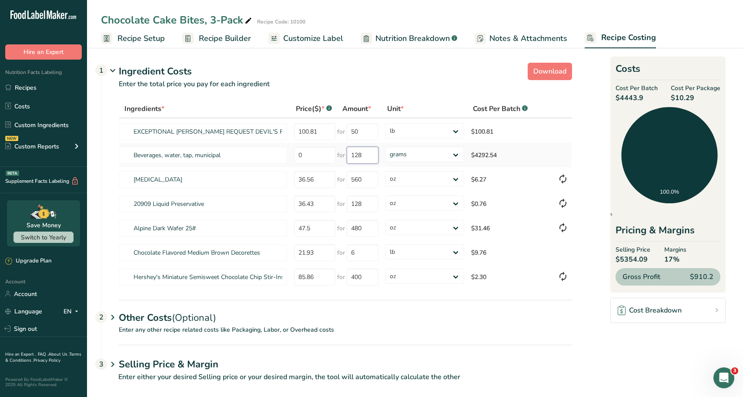
click at [370, 151] on input "128" at bounding box center [363, 155] width 32 height 17
type input "532"
click at [407, 152] on select "grams kg mg mcg lb oz" at bounding box center [424, 154] width 79 height 15
select select "5"
click at [385, 147] on select "grams kg mg mcg lb oz" at bounding box center [424, 154] width 79 height 15
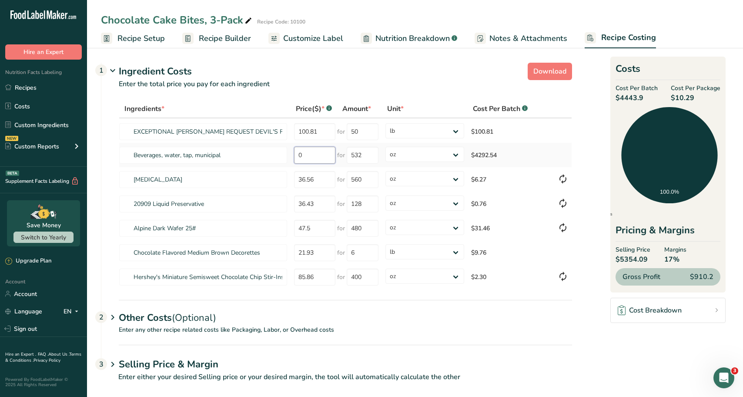
click at [322, 153] on input "0" at bounding box center [314, 155] width 41 height 17
type input "1"
click at [367, 82] on p "Enter the total price you pay for each ingredient" at bounding box center [336, 89] width 470 height 21
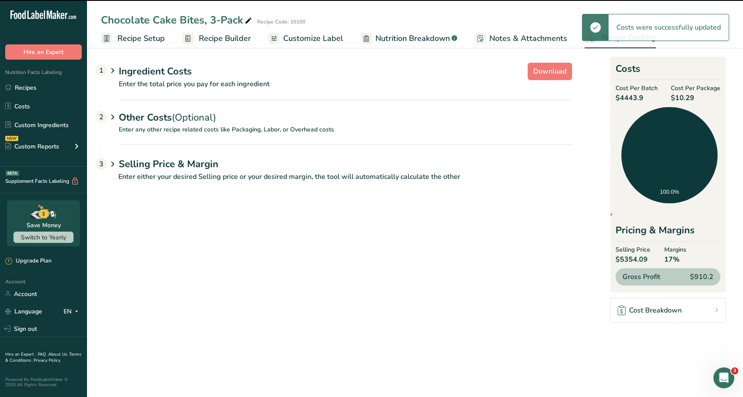
click at [367, 82] on p "Enter the total price you pay for each ingredient" at bounding box center [336, 89] width 470 height 21
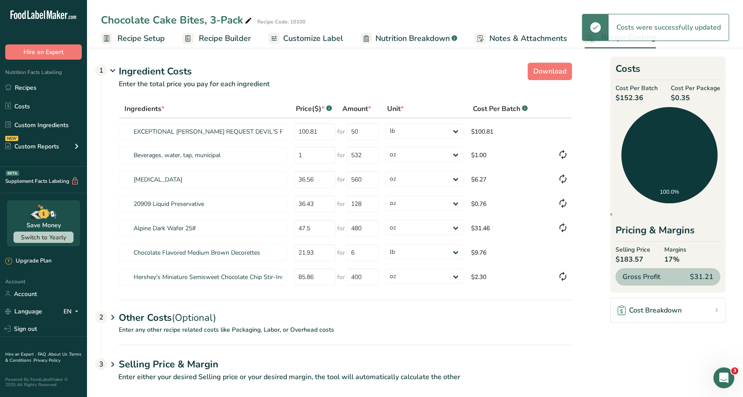
click at [595, 188] on section "Download Ingredient Costs 1 Enter the total price you pay for each ingredient I…" at bounding box center [415, 225] width 628 height 333
click at [356, 159] on input "532" at bounding box center [363, 155] width 32 height 17
click at [390, 69] on div "Ingredient Costs 1" at bounding box center [345, 71] width 453 height 14
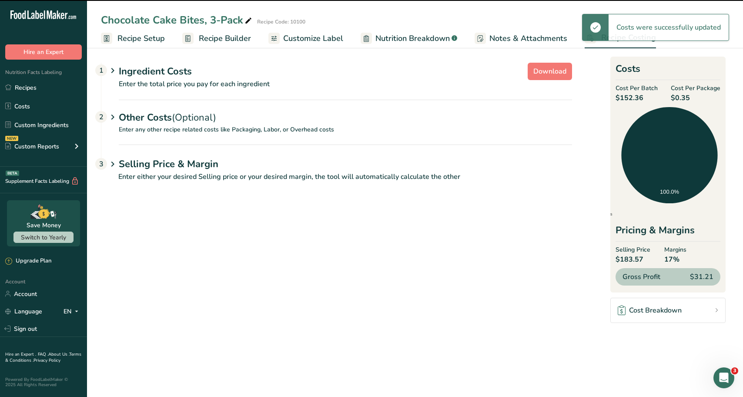
click at [390, 69] on div "Ingredient Costs 1" at bounding box center [345, 71] width 453 height 14
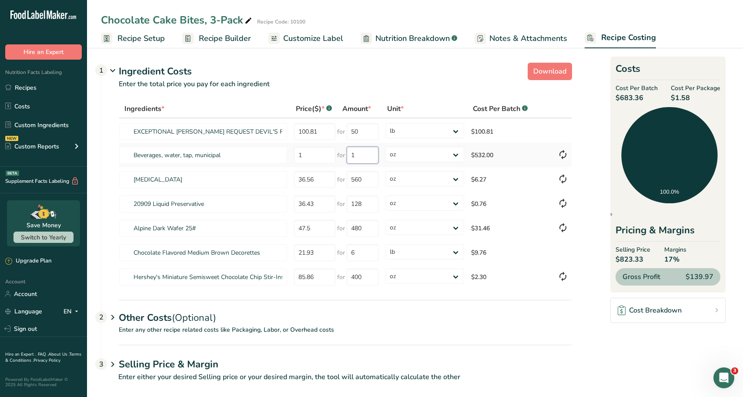
click at [360, 154] on input "1" at bounding box center [363, 155] width 32 height 17
drag, startPoint x: 360, startPoint y: 154, endPoint x: 349, endPoint y: 150, distance: 11.7
click at [349, 150] on input "1" at bounding box center [363, 155] width 32 height 17
type input "6"
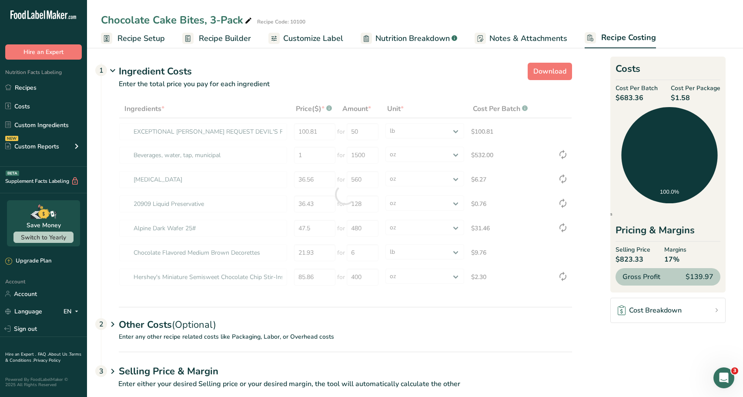
click at [596, 168] on section "Download Ingredient Costs 1 Enter the total price you pay for each ingredient I…" at bounding box center [415, 229] width 628 height 340
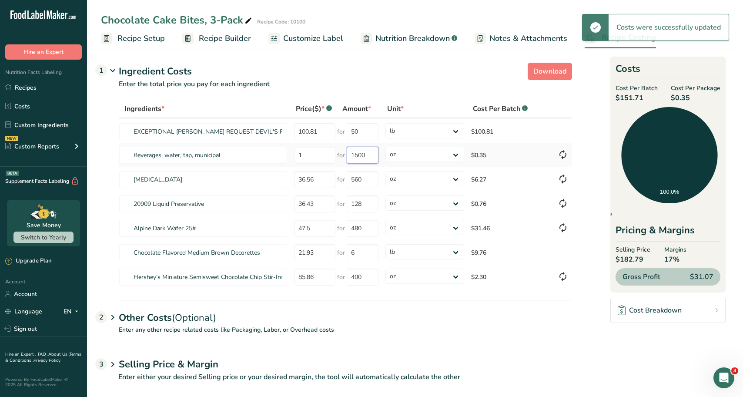
click at [360, 153] on input "1500" at bounding box center [363, 155] width 32 height 17
click at [594, 149] on section "Download Ingredient Costs 1 Enter the total price you pay for each ingredient I…" at bounding box center [415, 225] width 628 height 333
click at [363, 160] on input "15000" at bounding box center [363, 155] width 32 height 17
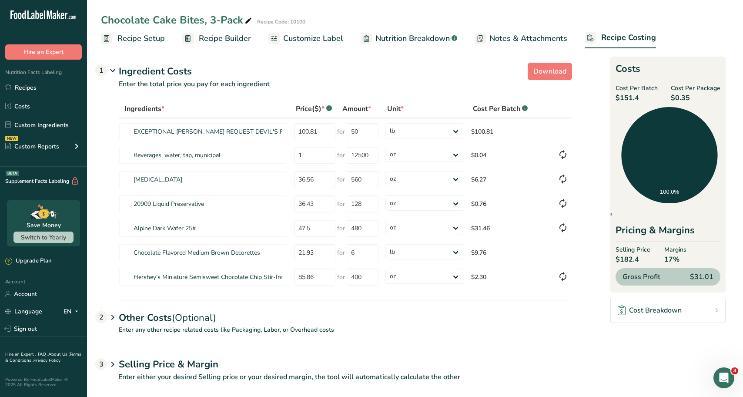
click at [601, 170] on section "Download Ingredient Costs 1 Enter the total price you pay for each ingredient I…" at bounding box center [415, 225] width 628 height 333
click at [359, 152] on input "12500" at bounding box center [363, 155] width 32 height 17
click at [372, 71] on div "Ingredient Costs 1" at bounding box center [345, 71] width 453 height 14
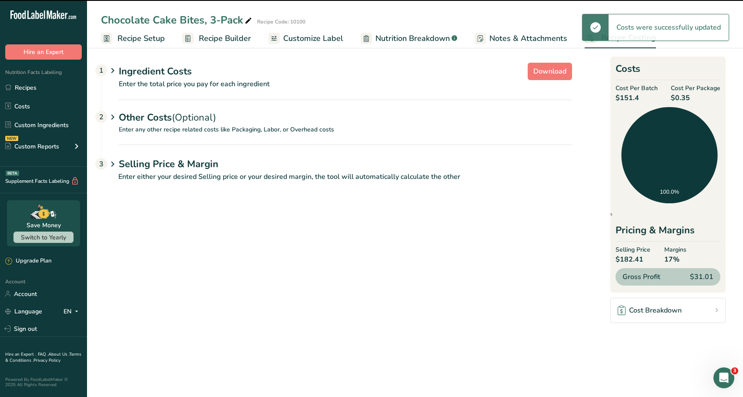
click at [372, 71] on div "Ingredient Costs 1" at bounding box center [345, 71] width 453 height 14
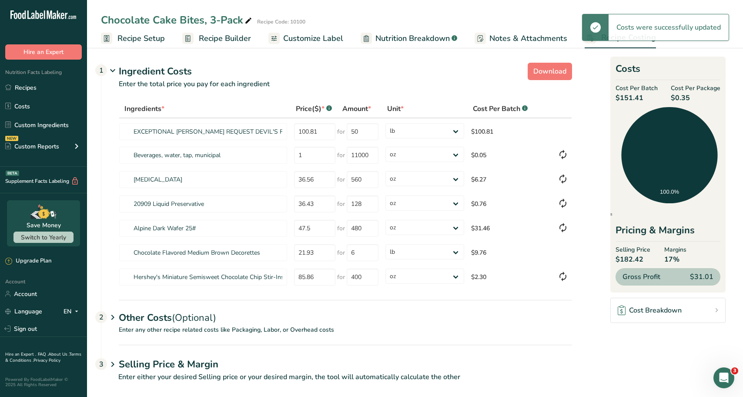
click at [593, 166] on section "Download Ingredient Costs 1 Enter the total price you pay for each ingredient I…" at bounding box center [415, 225] width 628 height 333
click at [359, 157] on input "11000" at bounding box center [363, 155] width 32 height 17
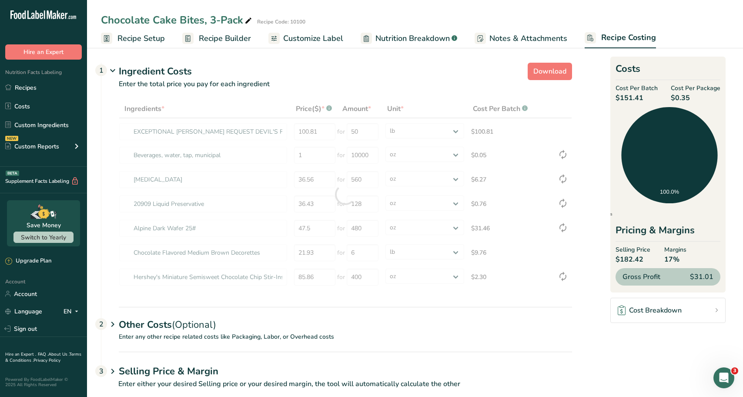
click at [593, 165] on section "Download Ingredient Costs 1 Enter the total price you pay for each ingredient I…" at bounding box center [415, 229] width 628 height 340
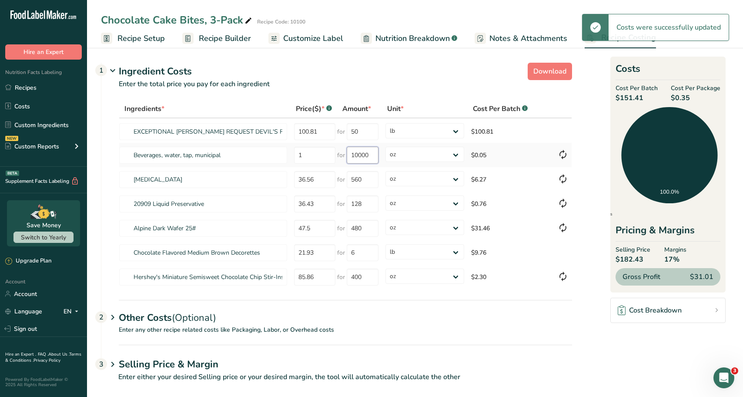
click at [361, 158] on input "10000" at bounding box center [363, 155] width 32 height 17
click at [590, 158] on section "Download Ingredient Costs 1 Enter the total price you pay for each ingredient I…" at bounding box center [415, 225] width 628 height 333
click at [350, 152] on input "8000" at bounding box center [363, 155] width 32 height 17
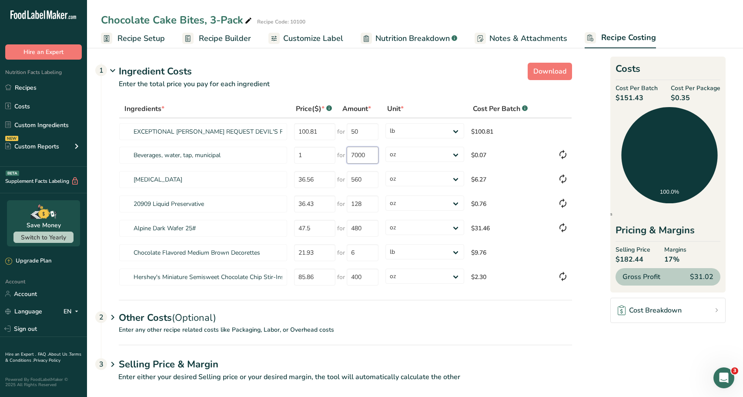
type input "7000"
click at [583, 154] on section "Download Ingredient Costs 1 Enter the total price you pay for each ingredient I…" at bounding box center [415, 225] width 628 height 333
click at [395, 31] on link "Nutrition Breakdown .a-a{fill:#347362;}.b-a{fill:#fff;}" at bounding box center [408, 39] width 97 height 20
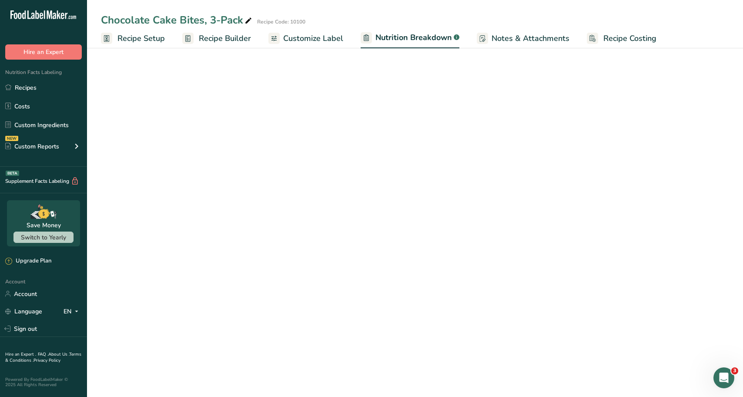
select select "Calories"
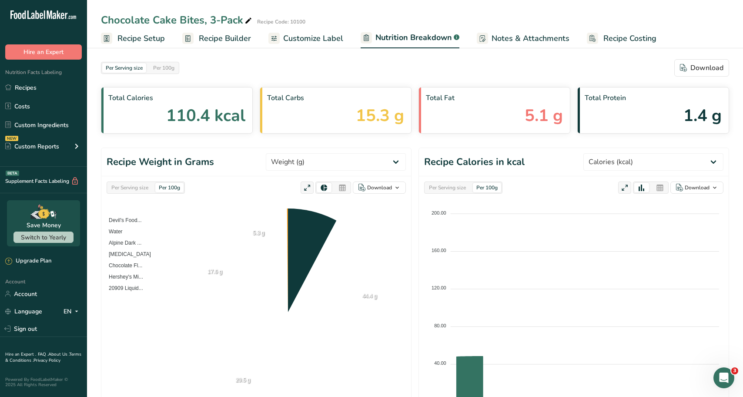
click at [317, 39] on span "Customize Label" at bounding box center [313, 39] width 60 height 12
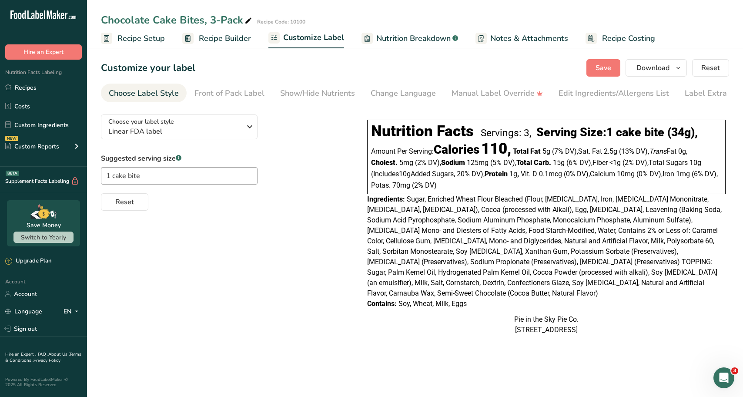
click at [155, 33] on span "Recipe Setup" at bounding box center [140, 39] width 47 height 12
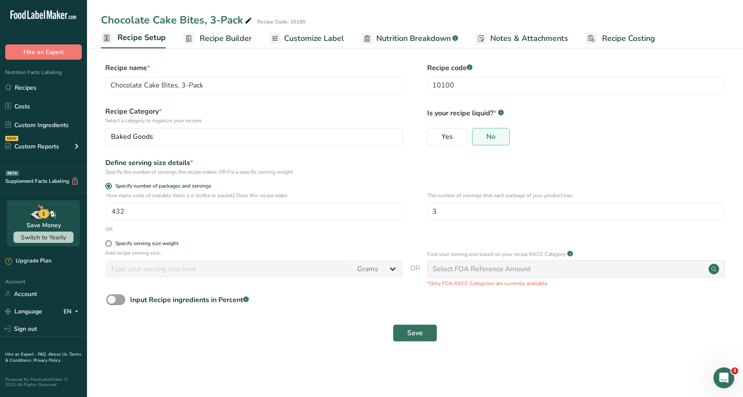
click at [251, 35] on ul "Recipe Setup Recipe Builder Customize Label Nutrition Breakdown .a-a{fill:#3473…" at bounding box center [415, 38] width 656 height 20
click at [232, 38] on span "Recipe Builder" at bounding box center [226, 39] width 52 height 12
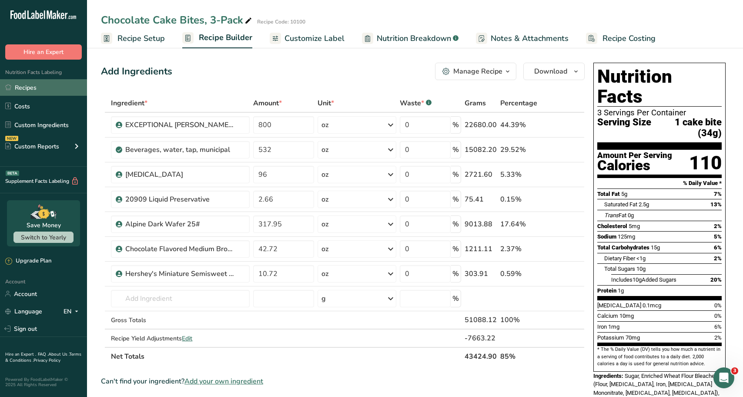
click at [24, 83] on link "Recipes" at bounding box center [43, 87] width 87 height 17
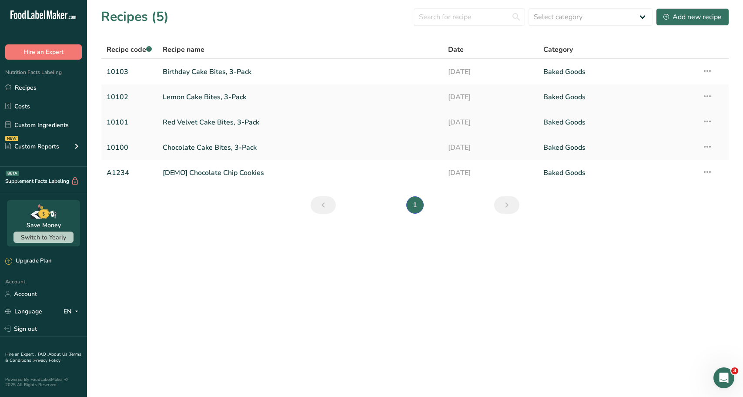
click at [190, 131] on td "Red Velvet Cake Bites, 3-Pack" at bounding box center [300, 122] width 286 height 25
click at [195, 123] on link "Red Velvet Cake Bites, 3-Pack" at bounding box center [300, 122] width 275 height 18
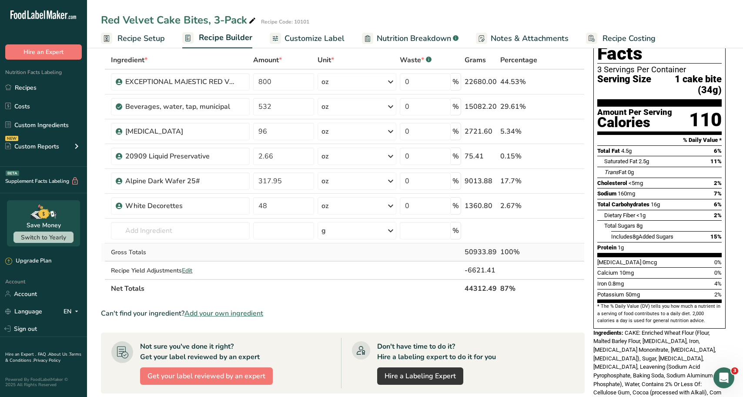
scroll to position [43, 0]
click at [35, 91] on link "Recipes" at bounding box center [43, 87] width 87 height 17
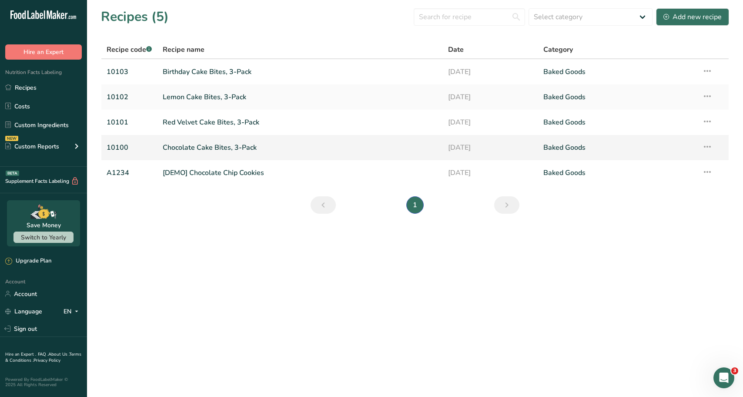
click at [240, 148] on link "Chocolate Cake Bites, 3-Pack" at bounding box center [300, 147] width 275 height 18
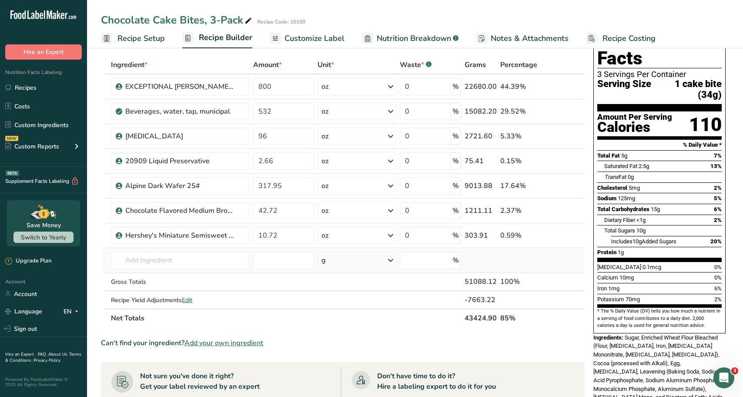
scroll to position [43, 0]
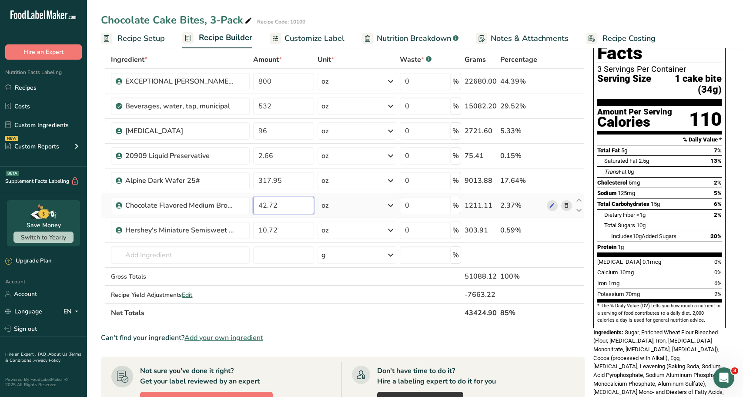
drag, startPoint x: 279, startPoint y: 206, endPoint x: 259, endPoint y: 206, distance: 20.4
click at [259, 206] on input "42.72" at bounding box center [283, 205] width 61 height 17
click at [502, 322] on section "Ingredient * Amount * Unit * Waste * .a-a{fill:#347362;}.b-a{fill:#fff;} Grams …" at bounding box center [342, 321] width 483 height 542
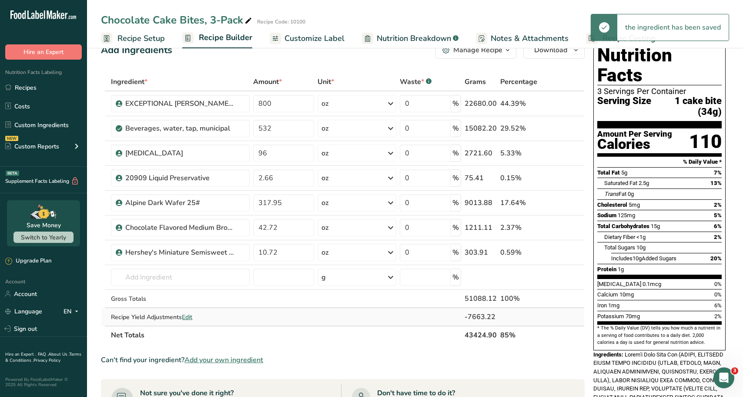
scroll to position [0, 0]
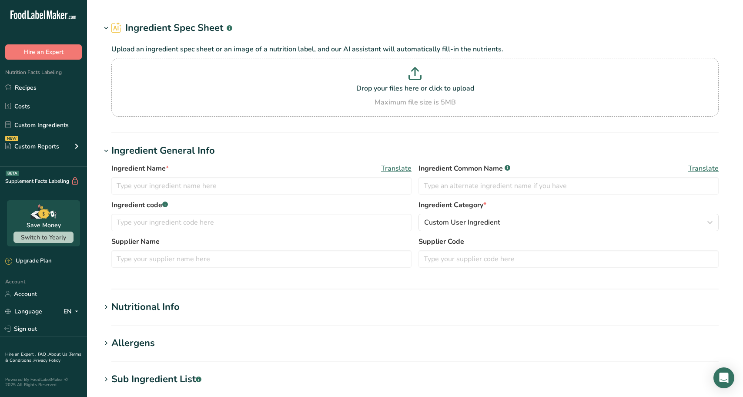
type input "[PERSON_NAME] EXCEPTIONAL® [PERSON_NAME] REQUEST® [PERSON_NAME] FOOD CAKE MIX M…"
type input "00581167\015"
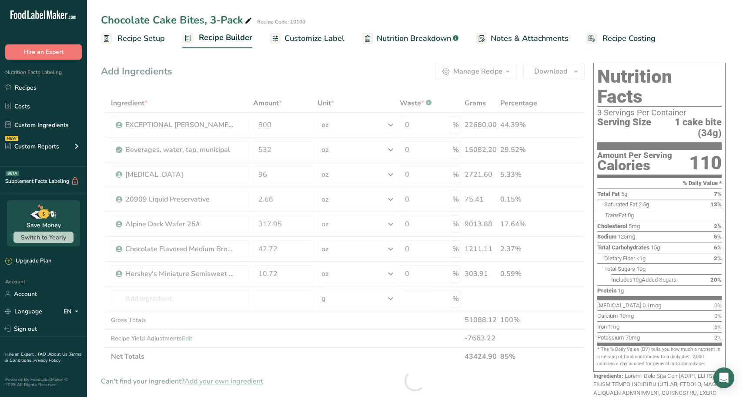
drag, startPoint x: 0, startPoint y: 0, endPoint x: 328, endPoint y: 42, distance: 330.9
click at [328, 42] on span "Customize Label" at bounding box center [314, 39] width 60 height 12
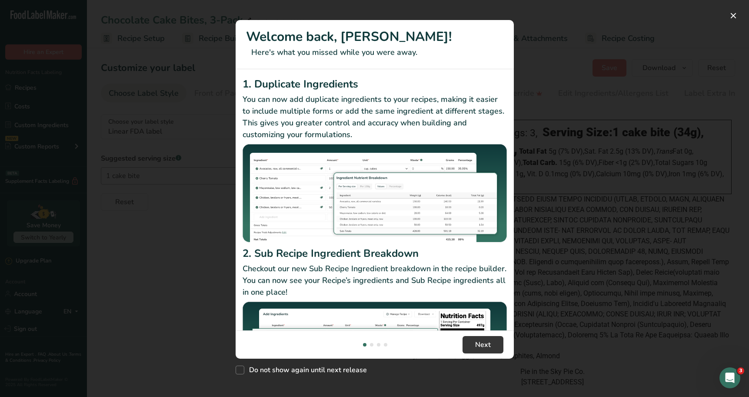
click at [654, 68] on div "New Features" at bounding box center [374, 198] width 749 height 397
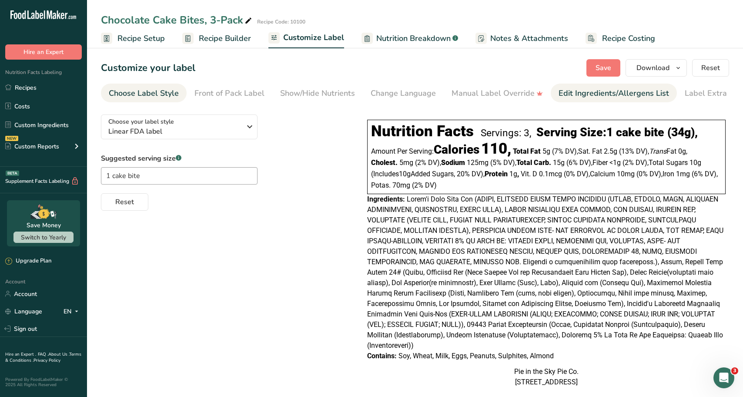
click at [564, 92] on div "Edit Ingredients/Allergens List" at bounding box center [613, 93] width 110 height 12
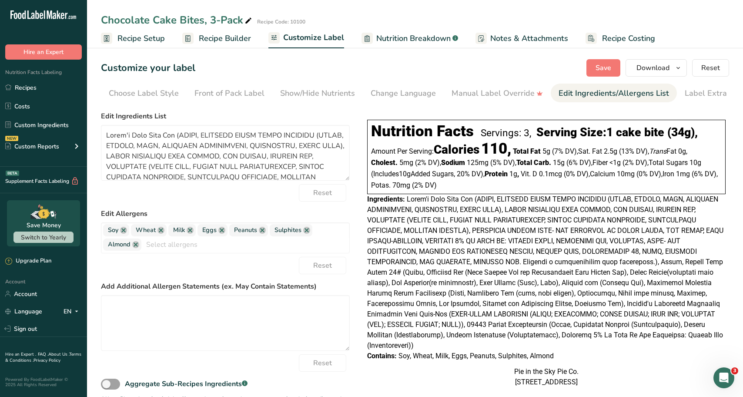
scroll to position [0, 14]
click at [197, 170] on textarea at bounding box center [225, 153] width 249 height 56
paste textarea "CAKE: Sugar, Enriched Wheat Flour Bleached (Flour, [MEDICAL_DATA], Iron, [MEDIC…"
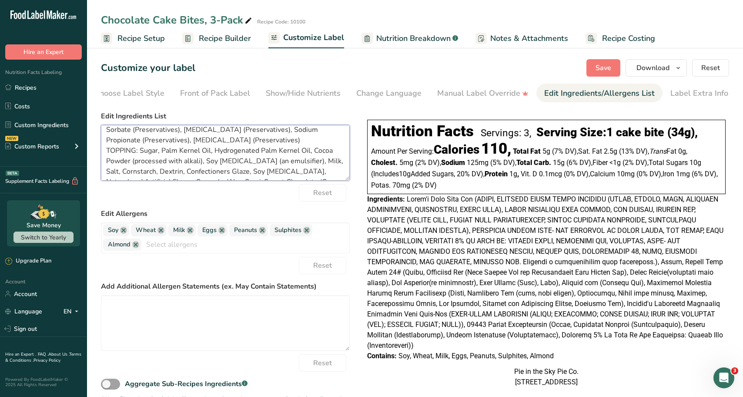
scroll to position [78, 0]
click at [107, 172] on textarea "CAKE: Sugar, Enriched Wheat Flour Bleached (Flour, [MEDICAL_DATA], Iron, [MEDIC…" at bounding box center [225, 153] width 249 height 56
click at [167, 167] on textarea "CAKE: Sugar, Enriched Wheat Flour Bleached (Flour, [MEDICAL_DATA], Iron, [MEDIC…" at bounding box center [225, 153] width 249 height 56
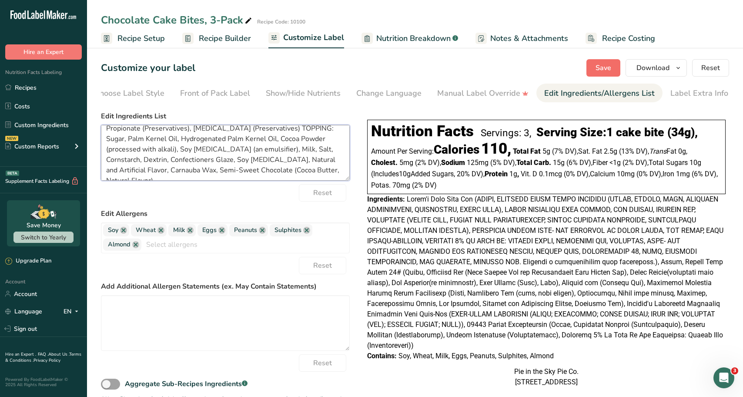
type textarea "CAKE: Sugar, Enriched Wheat Flour Bleached (Flour, [MEDICAL_DATA], Iron, [MEDIC…"
click at [597, 65] on span "Save" at bounding box center [603, 68] width 16 height 10
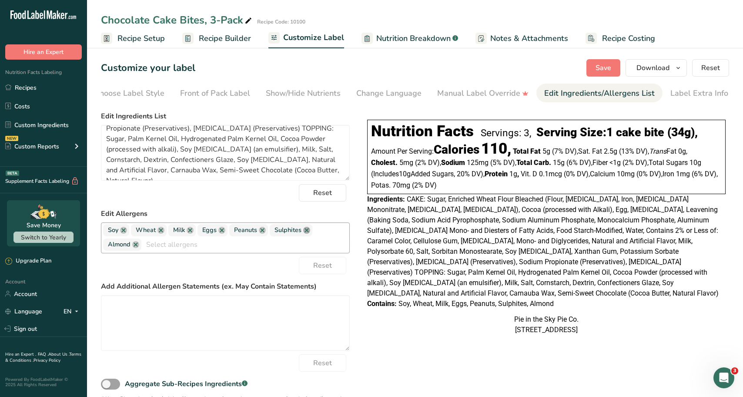
click at [305, 233] on link at bounding box center [306, 230] width 7 height 7
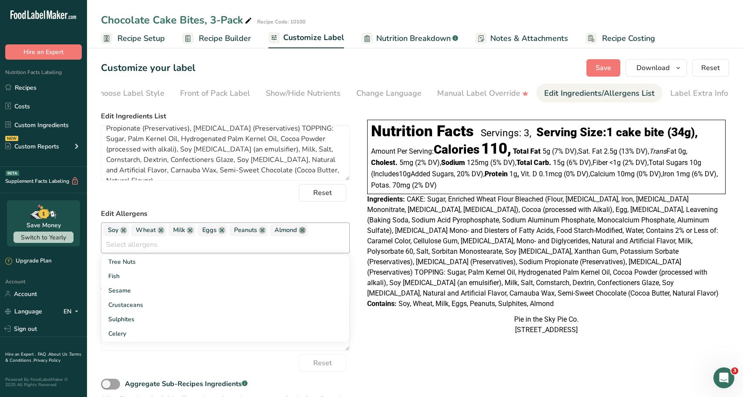
click at [303, 232] on link at bounding box center [302, 230] width 7 height 7
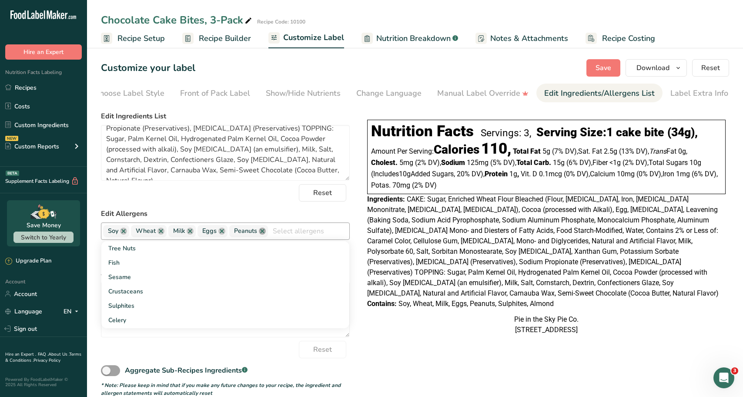
click at [261, 233] on link at bounding box center [262, 230] width 7 height 7
click at [597, 73] on button "Save" at bounding box center [603, 67] width 34 height 17
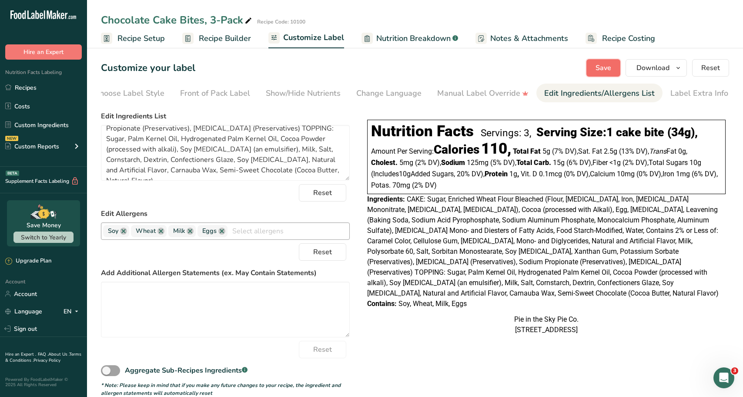
click at [607, 63] on span "Save" at bounding box center [603, 68] width 16 height 10
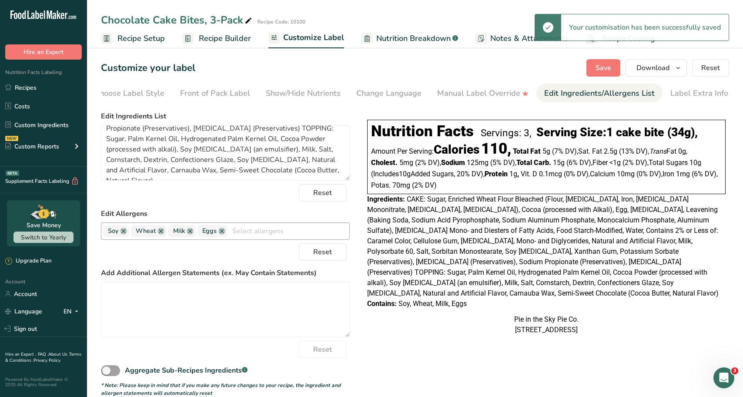
drag, startPoint x: 358, startPoint y: 226, endPoint x: 370, endPoint y: 225, distance: 11.8
click at [359, 226] on div "Choose your label style Linear FDA label USA (FDA) Standard FDA label Tabular F…" at bounding box center [415, 251] width 628 height 289
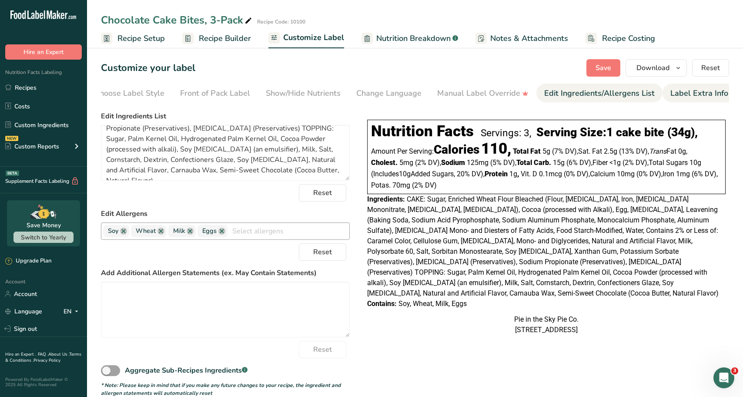
click at [678, 90] on div "Label Extra Info" at bounding box center [699, 93] width 58 height 12
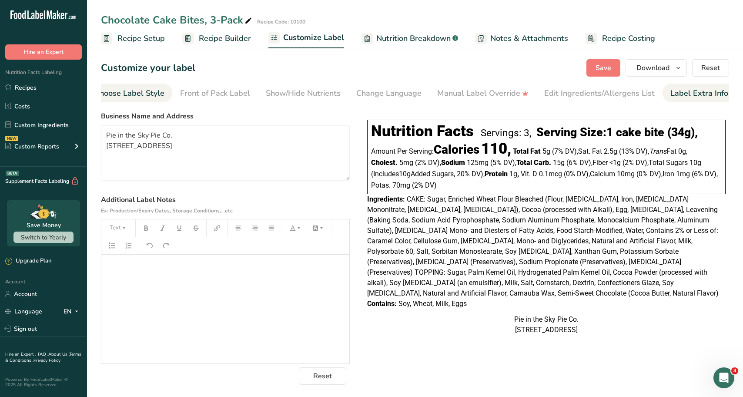
click at [133, 87] on div "Choose Label Style" at bounding box center [129, 93] width 70 height 12
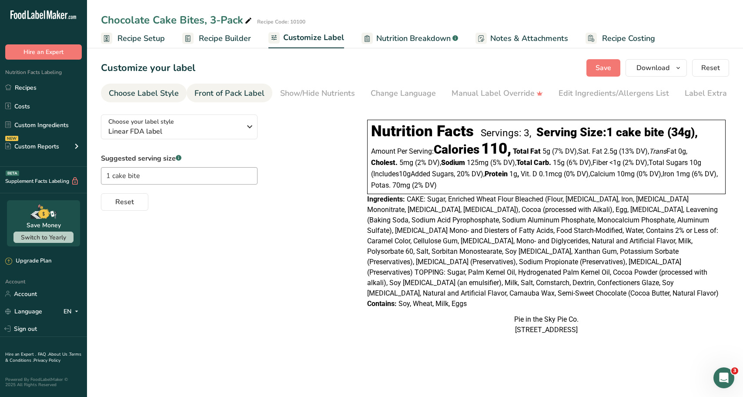
click at [208, 87] on link "Front of Pack Label" at bounding box center [229, 93] width 70 height 20
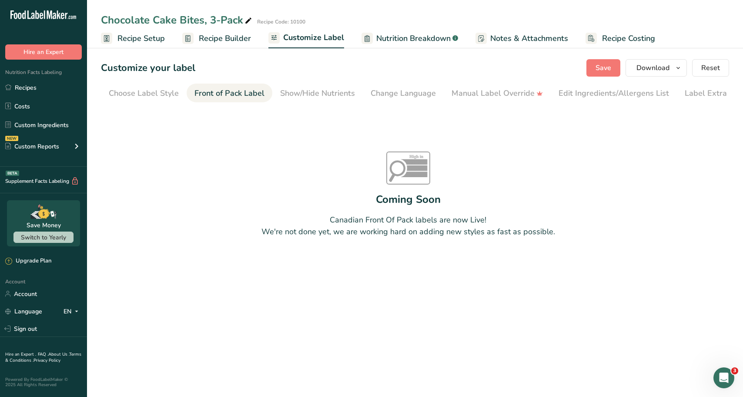
scroll to position [0, 14]
click at [618, 40] on span "Recipe Costing" at bounding box center [628, 39] width 53 height 12
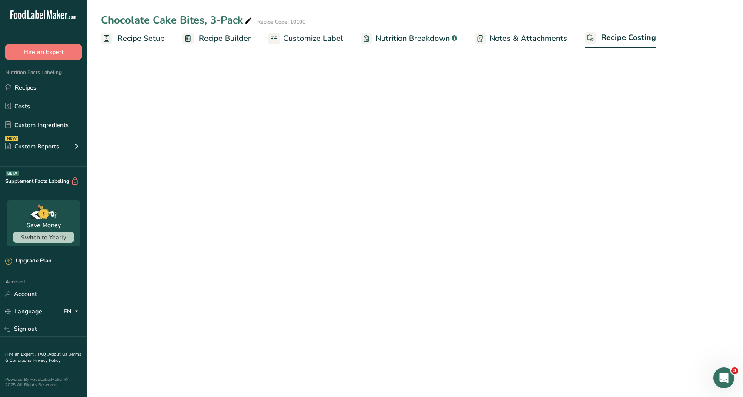
select select "12"
select select "5"
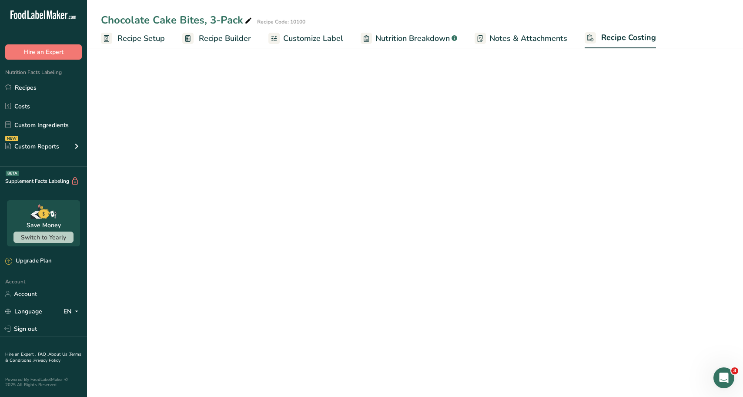
select select "12"
select select "5"
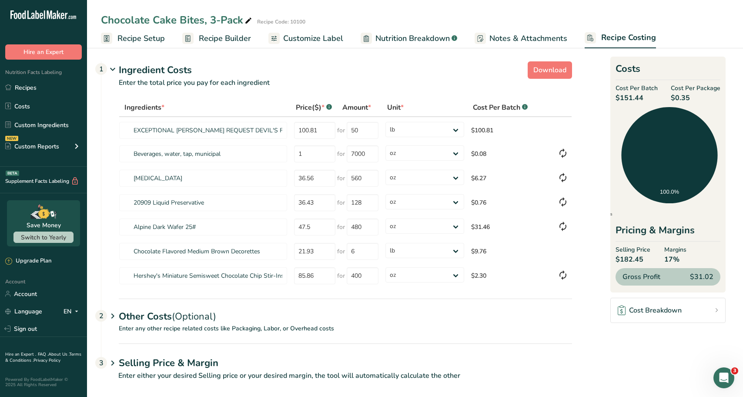
scroll to position [10, 0]
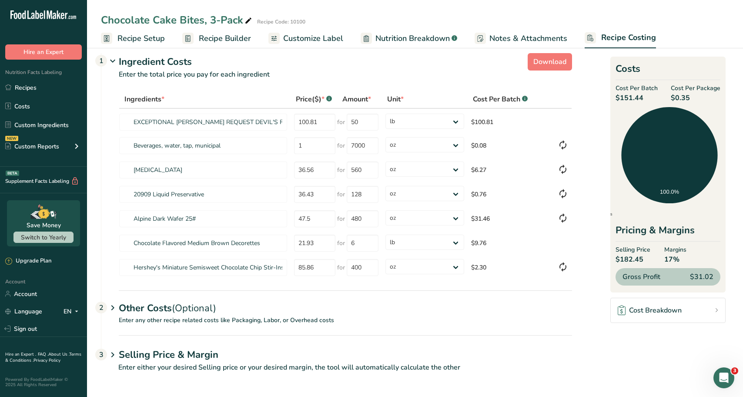
drag, startPoint x: 97, startPoint y: 20, endPoint x: 108, endPoint y: 16, distance: 11.6
click at [97, 20] on div "Chocolate Cake Bites, 3-Pack Recipe Code: 10100" at bounding box center [415, 20] width 656 height 16
click at [33, 125] on link "Custom Ingredients" at bounding box center [43, 125] width 87 height 17
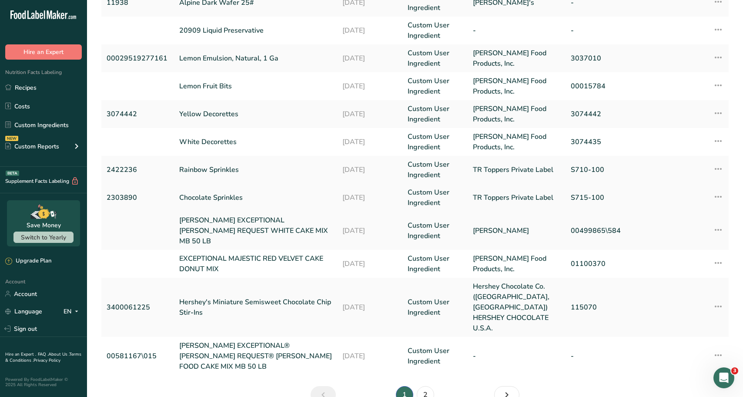
scroll to position [180, 0]
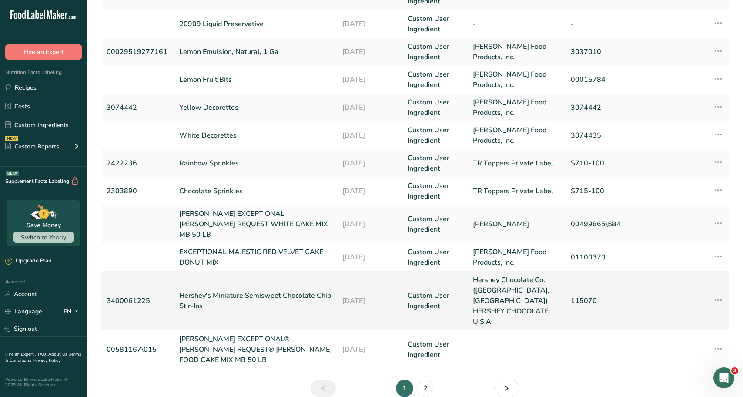
click at [239, 290] on link "Hershey's Miniature Semisweet Chocolate Chip Stir-Ins" at bounding box center [255, 300] width 153 height 21
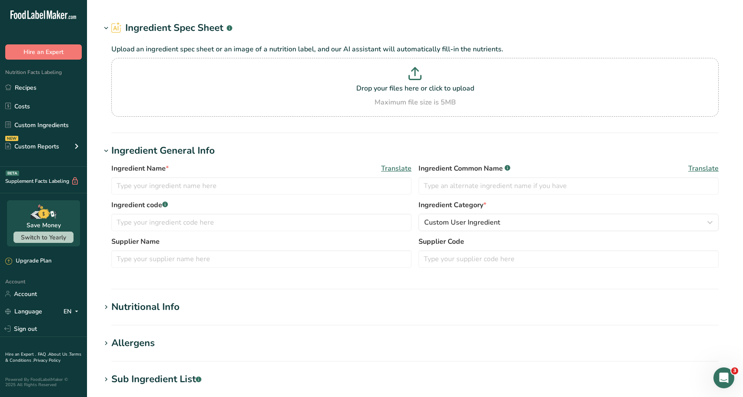
type input "Hershey's Miniature Semisweet Chocolate Chip Stir-Ins"
type input "3400061225"
type input "Hershey Chocolate Co. ([GEOGRAPHIC_DATA], [GEOGRAPHIC_DATA]) HERSHEY CHOCOLATE …"
type input "115070"
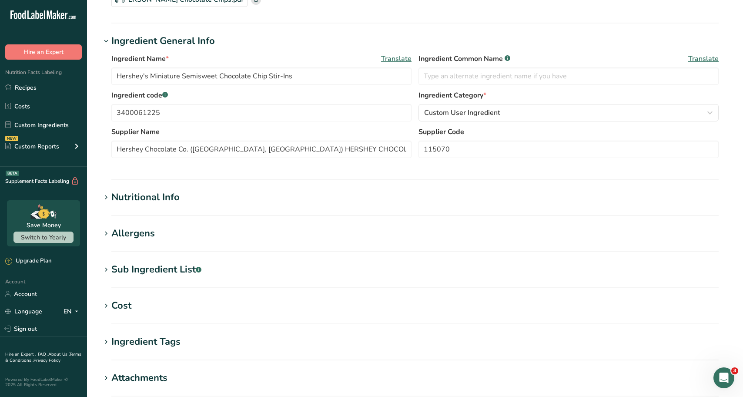
click at [114, 190] on div "Nutritional Info" at bounding box center [145, 197] width 68 height 14
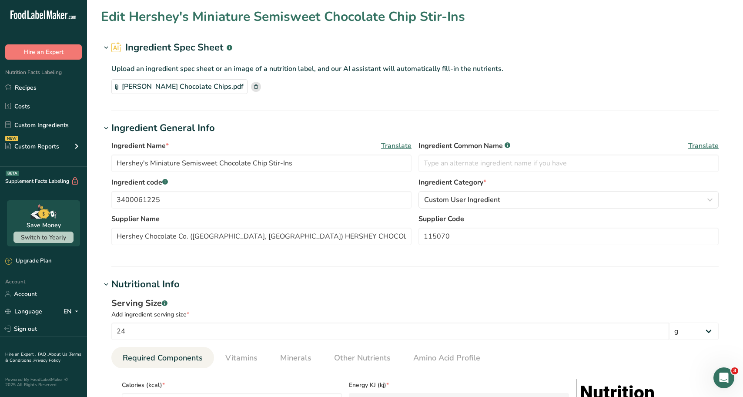
click at [178, 78] on section "Upload an ingredient spec sheet or an image of a nutrition label, and our AI as…" at bounding box center [414, 78] width 607 height 30
click at [176, 84] on div "[PERSON_NAME] Chocolate Chips.pdf" at bounding box center [179, 86] width 136 height 15
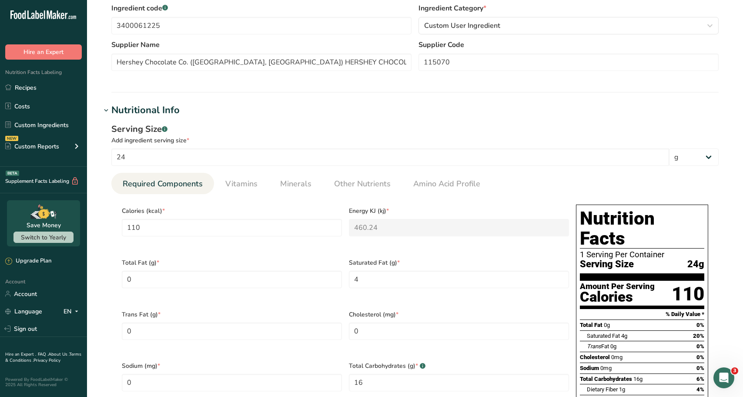
scroll to position [217, 0]
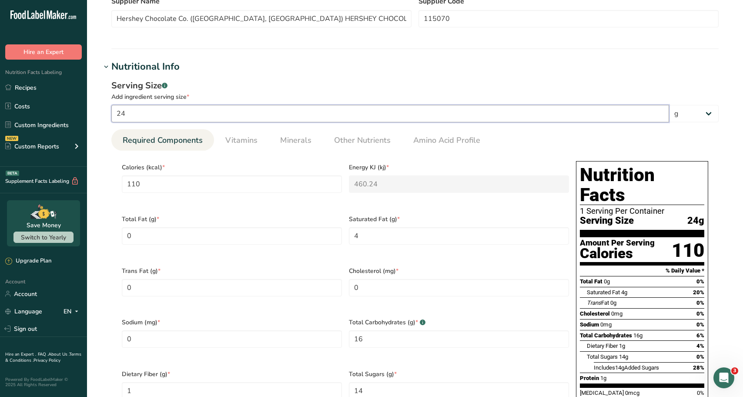
drag, startPoint x: 157, startPoint y: 108, endPoint x: 105, endPoint y: 106, distance: 52.2
click at [105, 106] on div "Serving Size .a-a{fill:#347362;}.b-a{fill:#fff;} Add ingredient serving size * …" at bounding box center [415, 277] width 628 height 406
click at [327, 77] on div "Serving Size .a-a{fill:#347362;}.b-a{fill:#fff;} Add ingredient serving size * …" at bounding box center [415, 277] width 628 height 406
drag, startPoint x: 280, startPoint y: 119, endPoint x: 103, endPoint y: 100, distance: 177.5
click at [103, 100] on div "Serving Size .a-a{fill:#347362;}.b-a{fill:#fff;} Add ingredient serving size * …" at bounding box center [415, 277] width 628 height 406
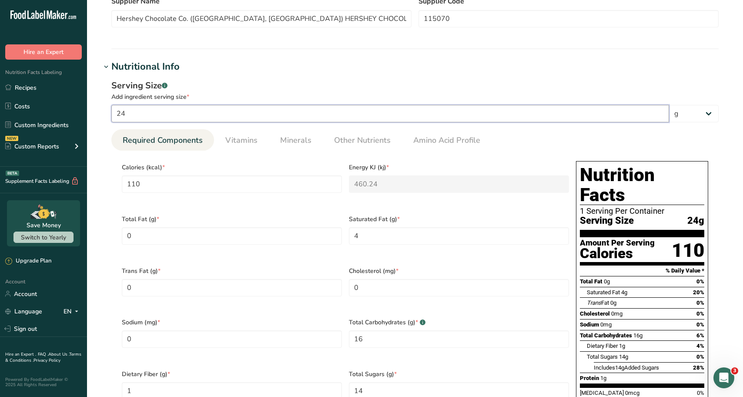
type input "4"
type input "18.3333"
type KJ "76.7067"
type Fat "0.6667"
type Carbohydrates "2.6667"
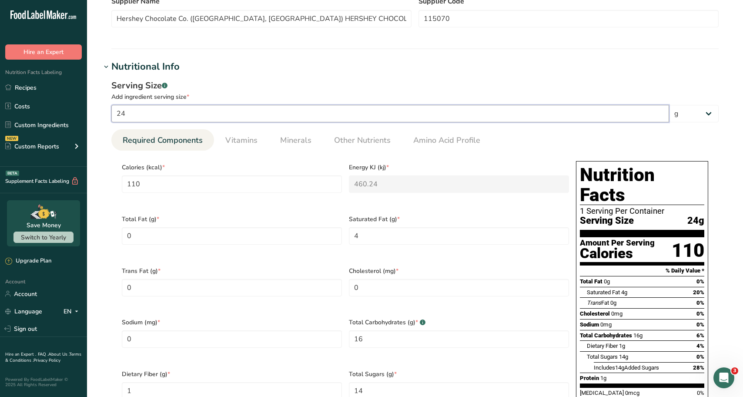
type Fiber "0.1667"
type Sugars "2.3333"
type input "0.1667"
type input "40"
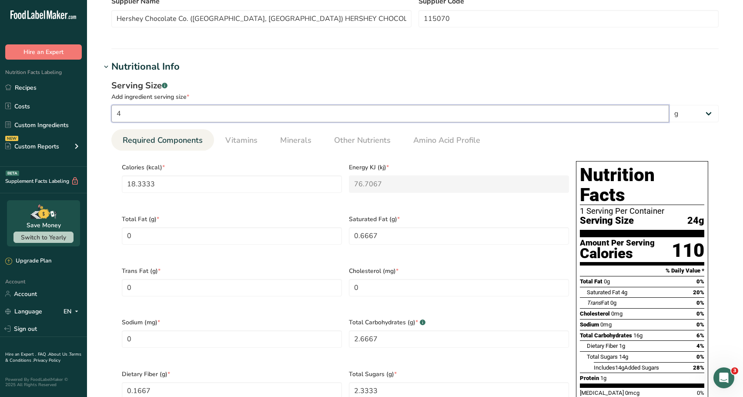
type input "183.3333"
type KJ "767.0667"
type Fat "6.6667"
type Carbohydrates "26.6667"
type Fiber "1.6667"
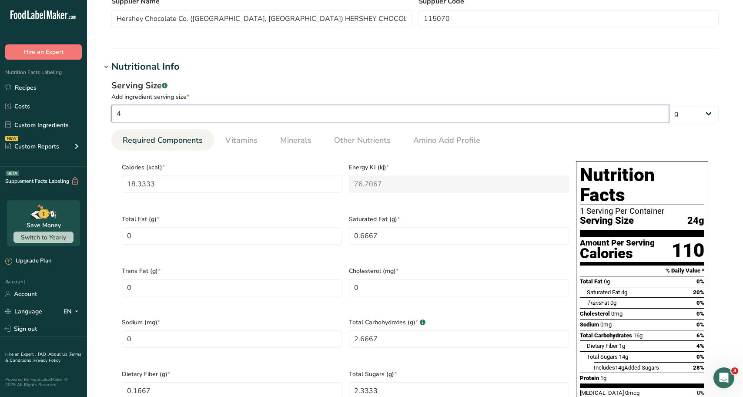
type Sugars "23.3333"
type input "1.6667"
type input "400"
type input "1833.3332"
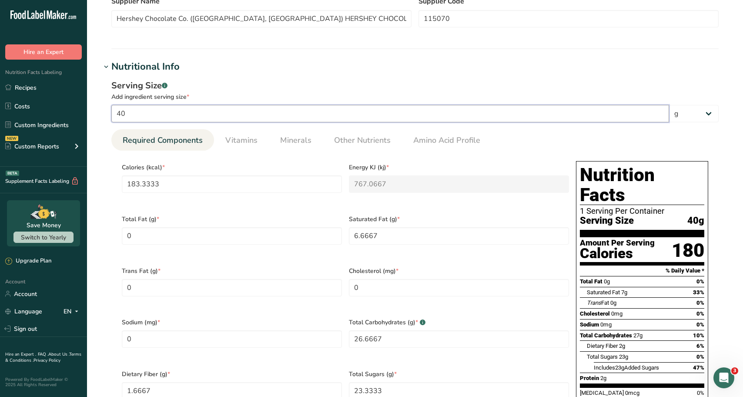
type KJ "7670.6668"
type Fat "66.6668"
type Carbohydrates "266.6668"
type Fiber "16.6668"
type Sugars "233.3332"
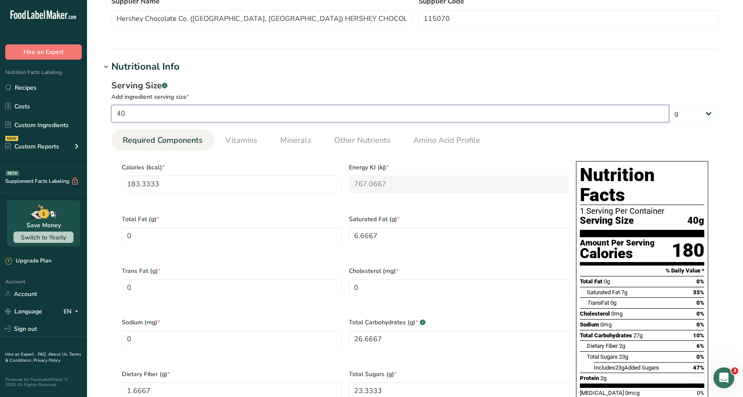
type Sugars "233.3332"
type input "16.6668"
type input "400"
click at [700, 117] on select "g kg mg mcg lb oz l mL fl oz tbsp tsp cup qt gallon" at bounding box center [694, 113] width 50 height 17
select select "5"
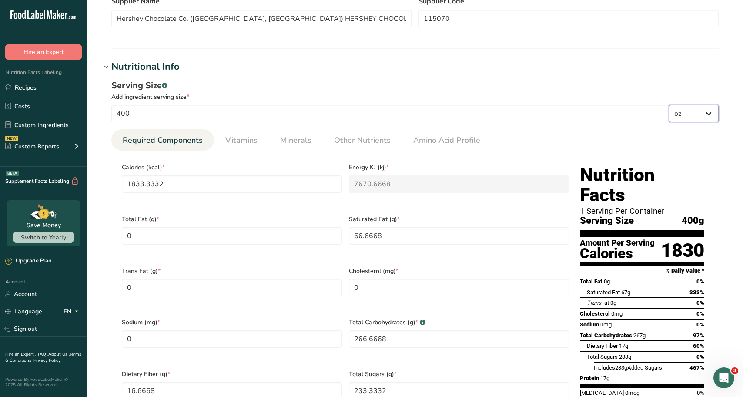
click at [669, 105] on select "g kg mg mcg lb oz l mL fl oz tbsp tsp cup qt gallon" at bounding box center [694, 113] width 50 height 17
type input "51974.9962"
type KJ "217463.4038"
type Fat "1890.0038"
type Carbohydrates "7560.0038"
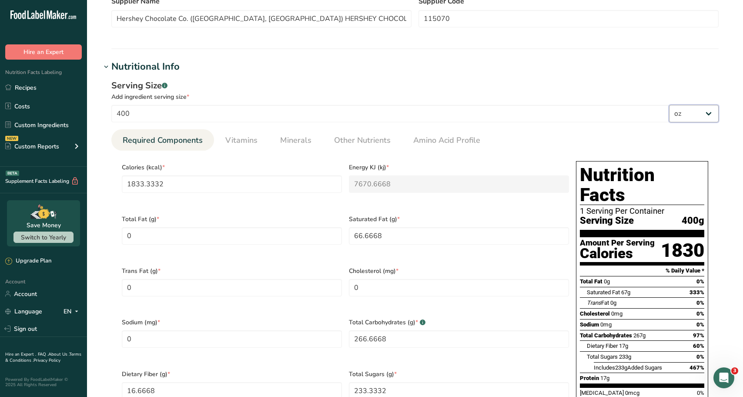
type Fiber "472.5038"
type Sugars "6614.9962"
type input "472.5038"
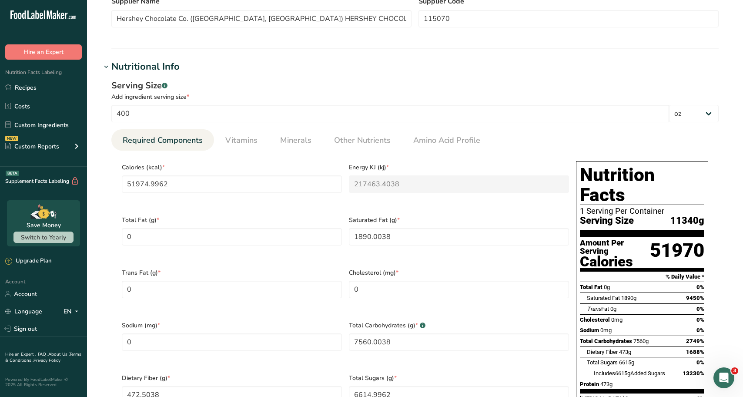
click at [268, 84] on div "Serving Size .a-a{fill:#347362;}.b-a{fill:#fff;}" at bounding box center [414, 85] width 607 height 13
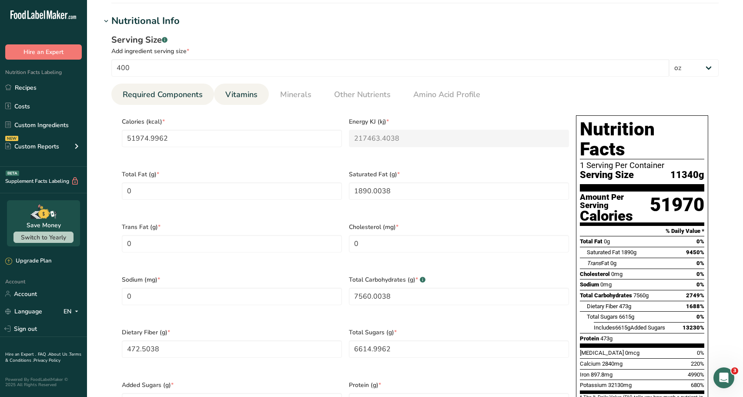
scroll to position [261, 0]
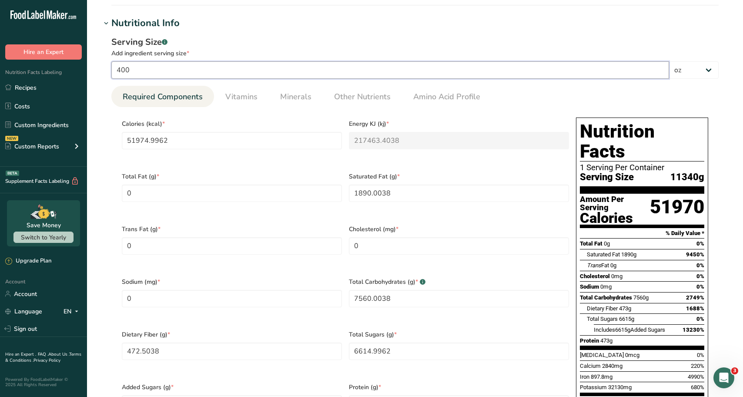
drag, startPoint x: 172, startPoint y: 73, endPoint x: 71, endPoint y: 68, distance: 100.5
click at [71, 68] on div ".a-20{fill:#fff;} Hire an Expert Nutrition Facts Labeling Recipes Costs Custom …" at bounding box center [371, 257] width 743 height 1036
type input "2"
type input "259.875"
type KJ "1087.317"
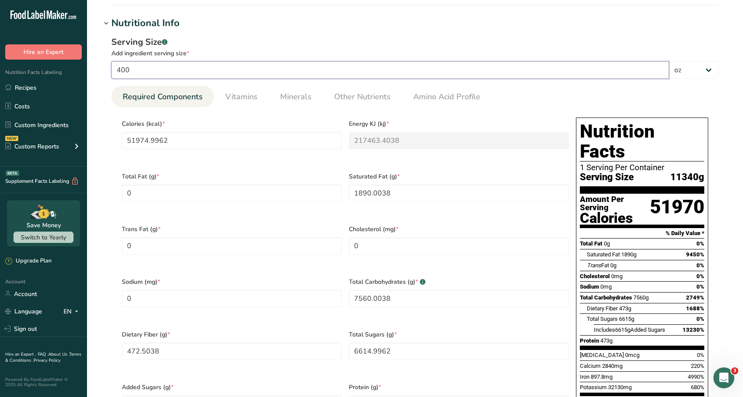
type Fat "9.45"
type Carbohydrates "37.8"
type Fiber "2.3625"
type Sugars "33.075"
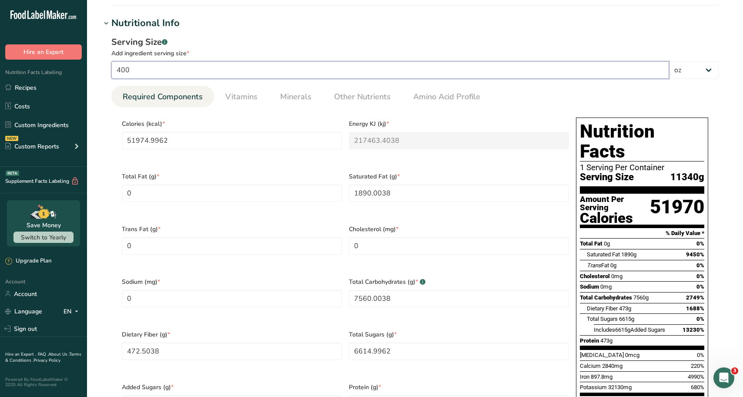
type input "2.3625"
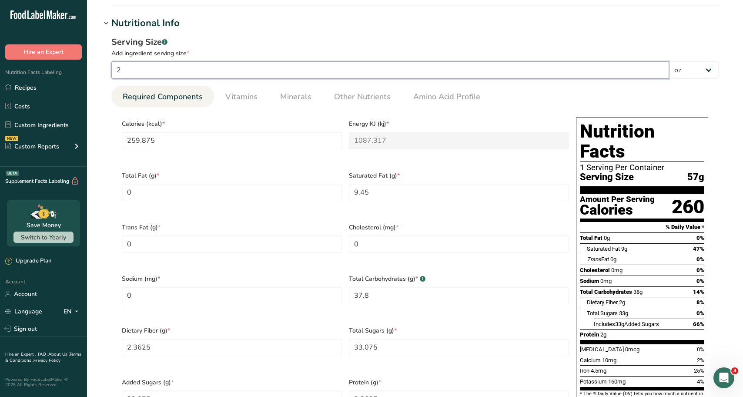
type input "24"
type input "3118.4998"
type KJ "13047.8042"
type Fat "113.4002"
type Carbohydrates "453.6002"
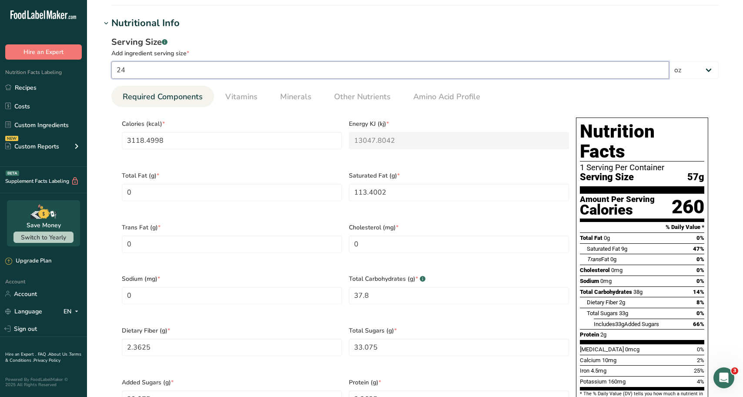
type Fiber "28.3502"
type Sugars "396.8998"
type input "28.3502"
type input "24"
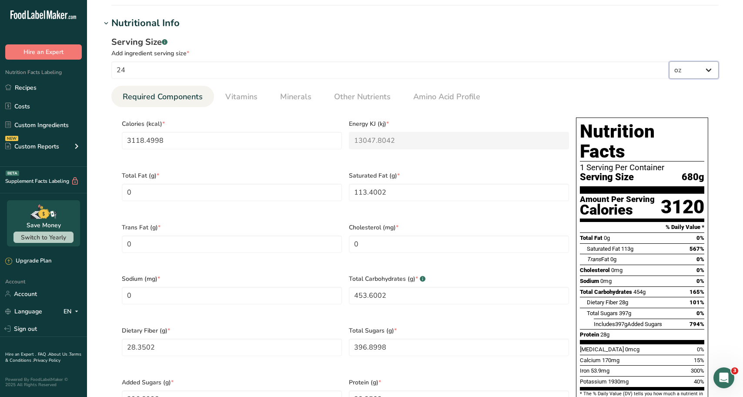
click at [689, 72] on select "g kg mg mcg lb oz l mL fl oz tbsp tsp cup qt gallon" at bounding box center [694, 69] width 50 height 17
select select "0"
click at [669, 61] on select "g kg mg mcg lb oz l mL fl oz tbsp tsp cup qt gallon" at bounding box center [694, 69] width 50 height 17
type input "110"
type KJ "460.24"
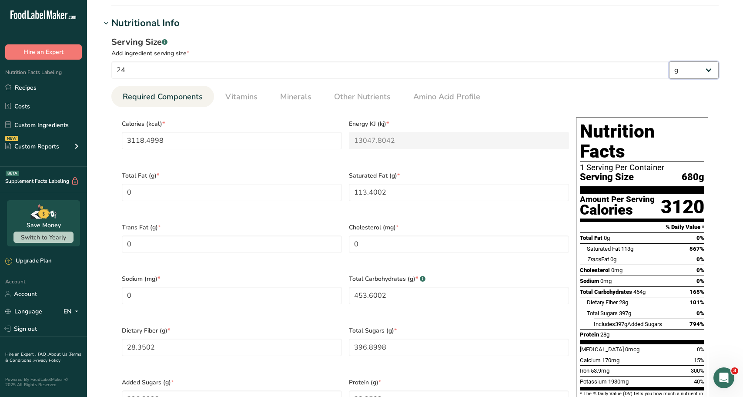
type Fat "4"
type Carbohydrates "16"
type Fiber "1"
type Sugars "14"
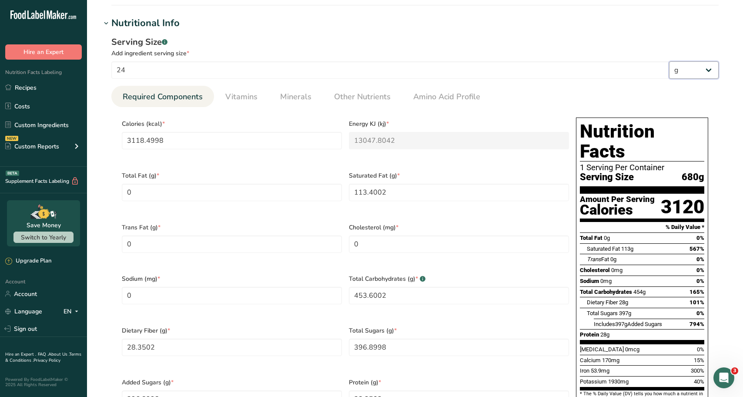
type input "1"
drag, startPoint x: 163, startPoint y: 69, endPoint x: 106, endPoint y: 65, distance: 58.0
click at [106, 65] on div "Serving Size .a-a{fill:#347362;}.b-a{fill:#fff;} Add ingredient serving size * …" at bounding box center [415, 233] width 628 height 406
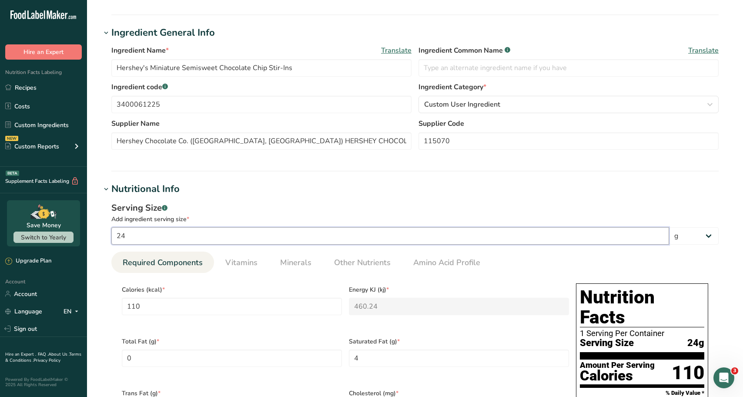
scroll to position [0, 0]
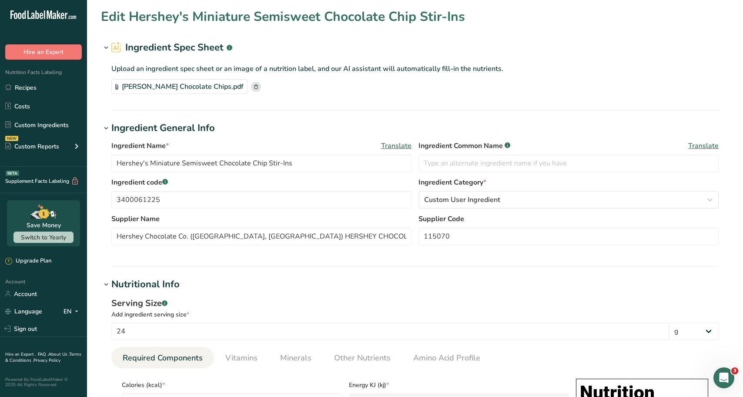
click at [251, 86] on g at bounding box center [256, 87] width 10 height 10
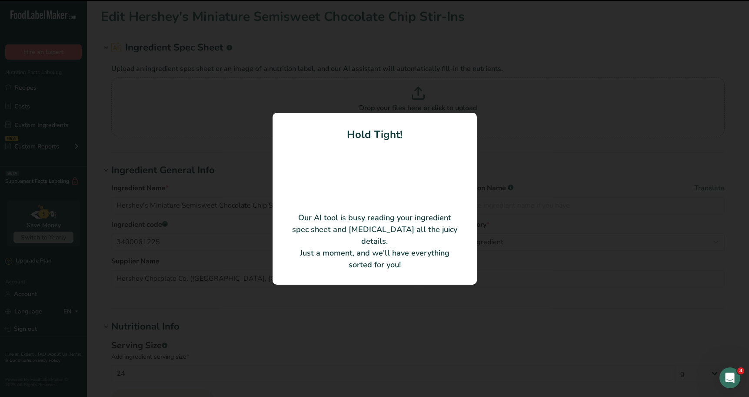
click at [683, 38] on div at bounding box center [374, 198] width 749 height 397
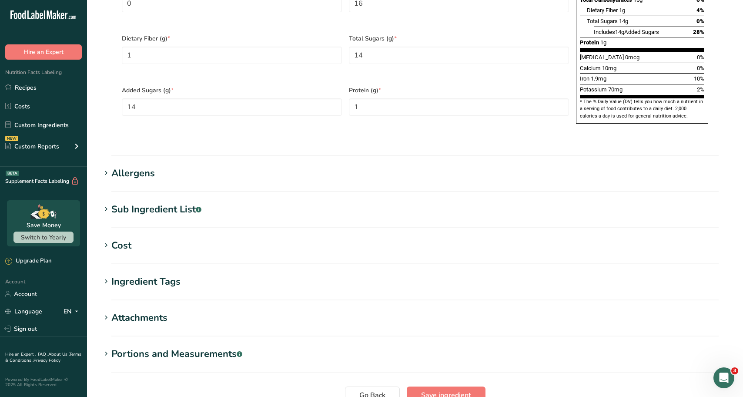
scroll to position [565, 0]
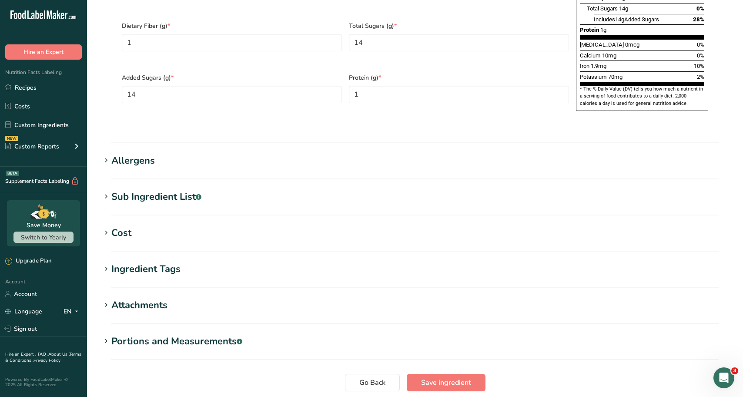
click at [210, 226] on h1 "Cost" at bounding box center [415, 233] width 628 height 14
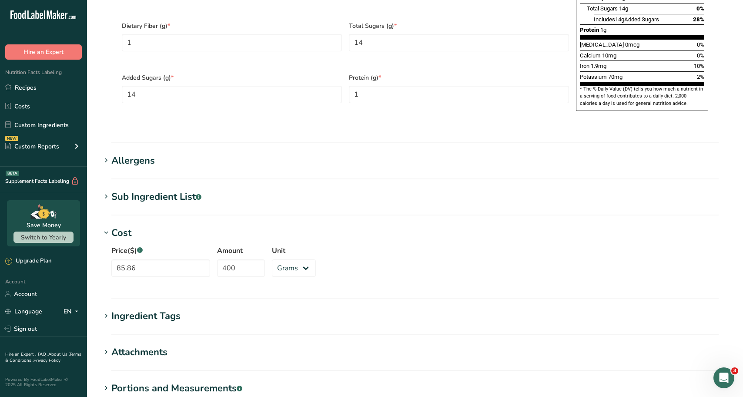
scroll to position [609, 0]
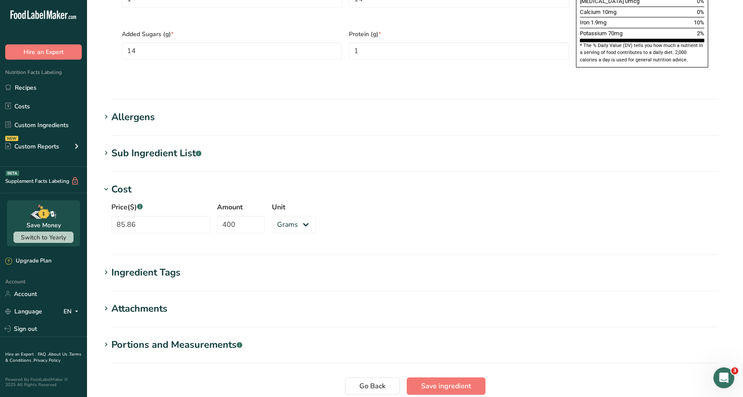
click at [145, 216] on input "85.86" at bounding box center [160, 224] width 99 height 17
type input "97.79"
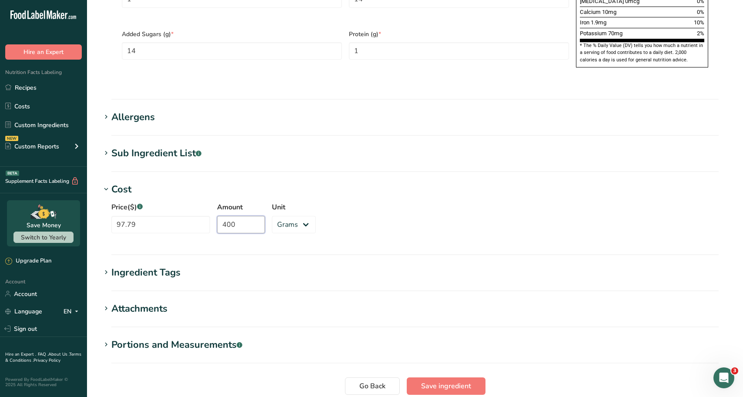
click at [240, 216] on input "400" at bounding box center [241, 224] width 48 height 17
click at [280, 216] on select "Grams kg mg mcg lb oz" at bounding box center [294, 224] width 44 height 17
select select "5"
click at [272, 216] on select "Grams kg mg mcg lb oz" at bounding box center [294, 224] width 44 height 17
click at [327, 182] on h1 "Cost" at bounding box center [415, 189] width 628 height 14
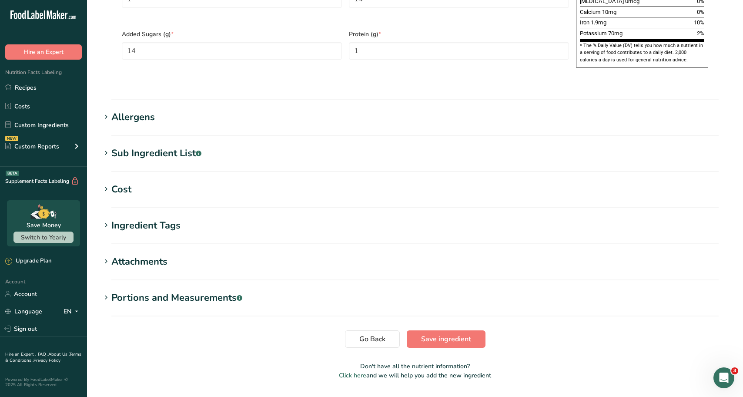
click at [337, 182] on h1 "Cost" at bounding box center [415, 189] width 628 height 14
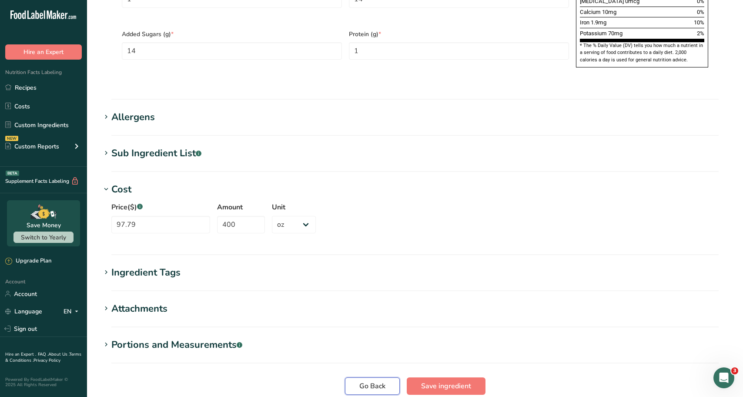
click at [360, 380] on span "Go Back" at bounding box center [372, 385] width 26 height 10
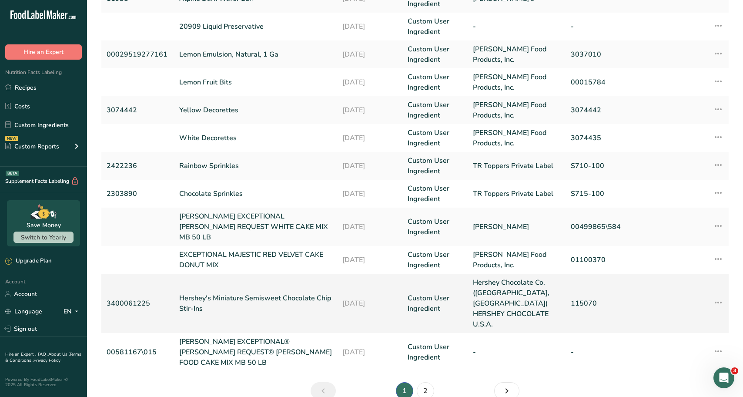
scroll to position [180, 0]
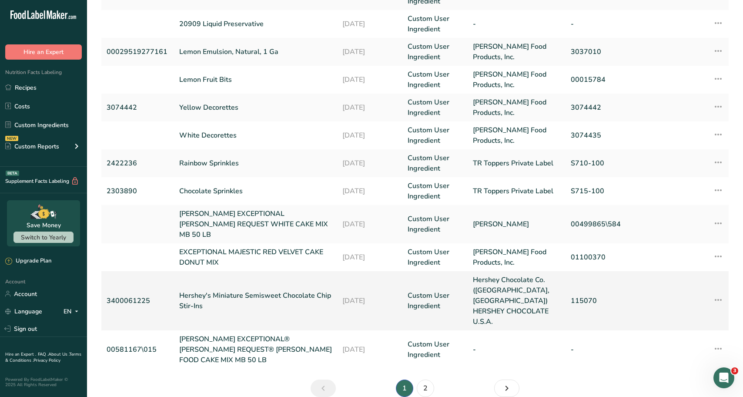
click at [219, 290] on link "Hershey's Miniature Semisweet Chocolate Chip Stir-Ins" at bounding box center [255, 300] width 153 height 21
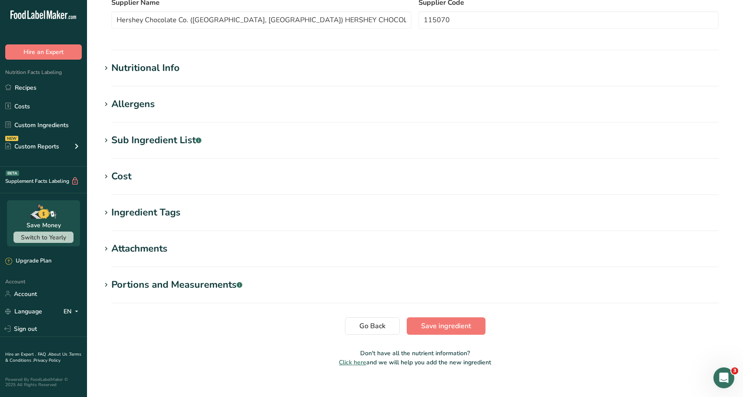
scroll to position [217, 0]
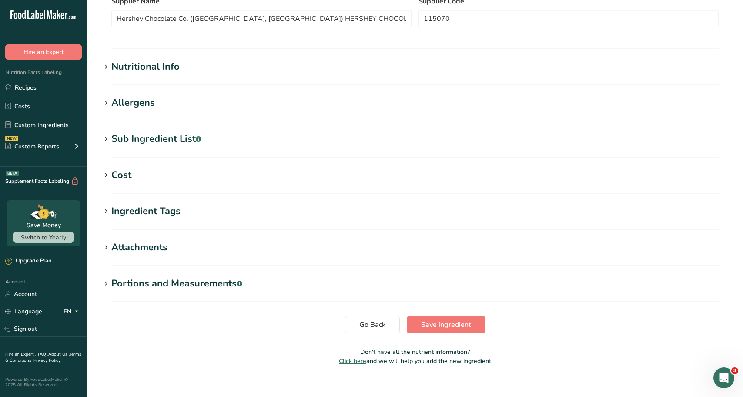
drag, startPoint x: 160, startPoint y: 170, endPoint x: 154, endPoint y: 179, distance: 10.0
click at [158, 178] on h1 "Cost" at bounding box center [415, 175] width 628 height 14
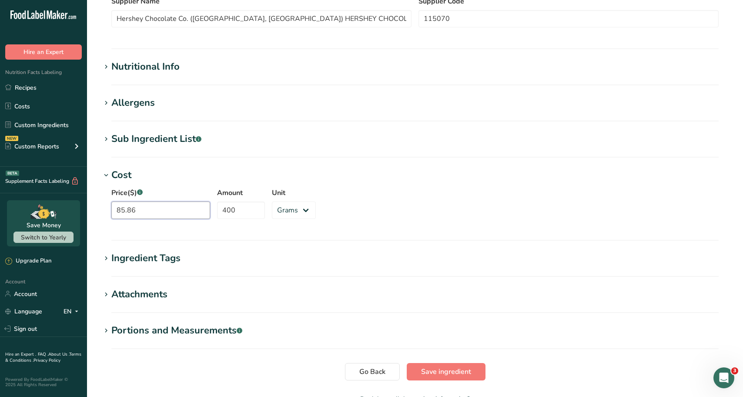
drag, startPoint x: 154, startPoint y: 210, endPoint x: 100, endPoint y: 220, distance: 54.8
click at [100, 220] on section "Edit Hershey's Miniature Semisweet Chocolate Chip Stir-Ins Ingredient Spec Shee…" at bounding box center [415, 104] width 656 height 643
click at [91, 38] on section "Edit Hershey's Miniature Semisweet Chocolate Chip Stir-Ins Ingredient Spec Shee…" at bounding box center [415, 104] width 656 height 643
click at [167, 214] on input "97" at bounding box center [160, 209] width 99 height 17
type input "97.79"
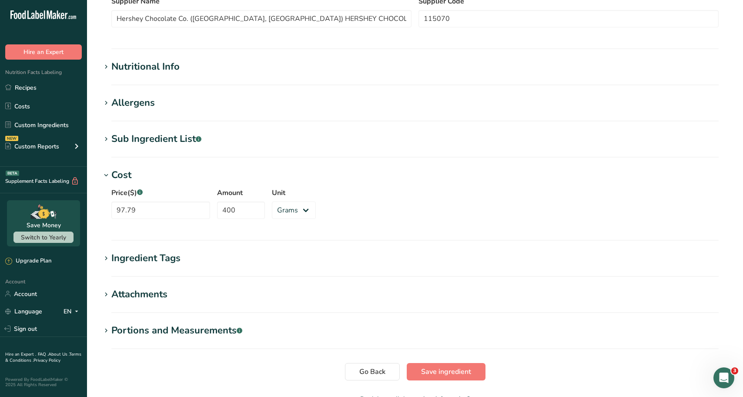
click at [95, 161] on section "Edit Hershey's Miniature Semisweet Chocolate Chip Stir-Ins Ingredient Spec Shee…" at bounding box center [415, 104] width 656 height 643
click at [299, 214] on select "Grams kg mg mcg lb oz" at bounding box center [294, 209] width 44 height 17
select select "5"
click at [272, 201] on select "Grams kg mg mcg lb oz" at bounding box center [294, 209] width 44 height 17
click at [362, 187] on div "Price($) .a-a{fill:#347362;}.b-a{fill:#fff;} 97.79 Amount 400 Unit Grams kg mg …" at bounding box center [415, 205] width 628 height 47
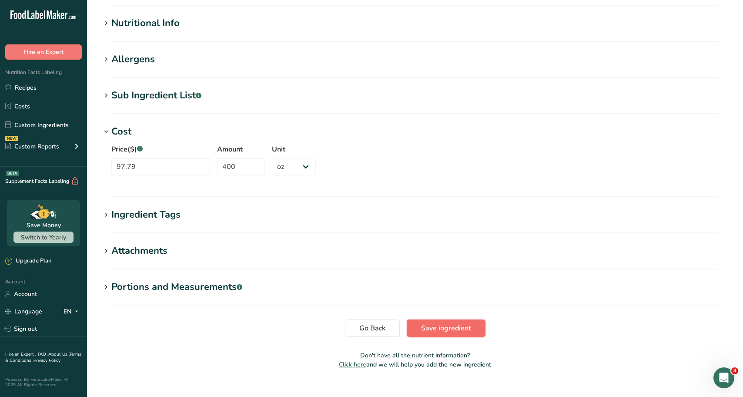
click at [417, 330] on button "Save ingredient" at bounding box center [446, 327] width 79 height 17
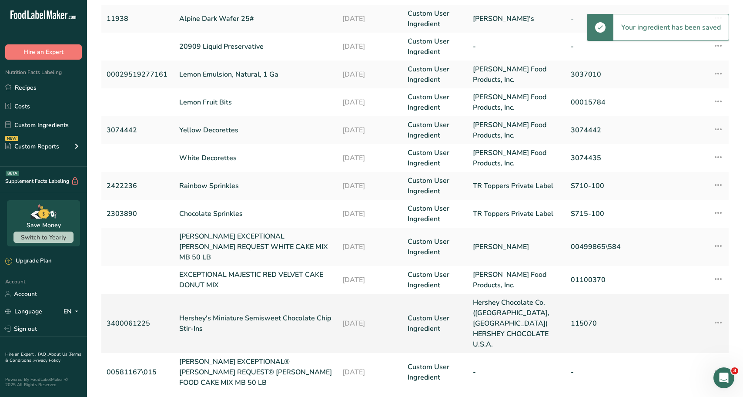
scroll to position [180, 0]
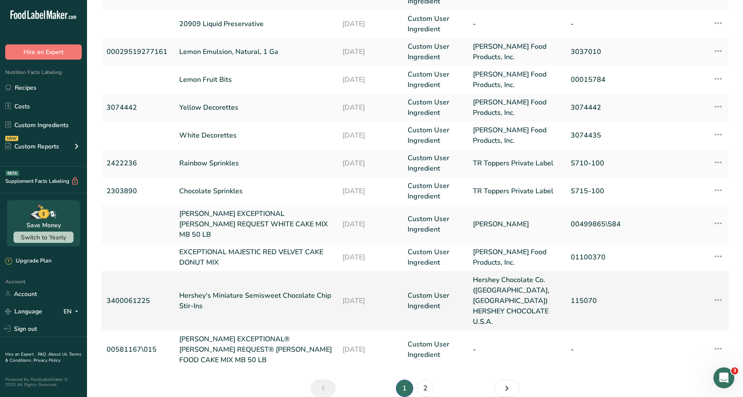
click at [227, 290] on link "Hershey's Miniature Semisweet Chocolate Chip Stir-Ins" at bounding box center [255, 300] width 153 height 21
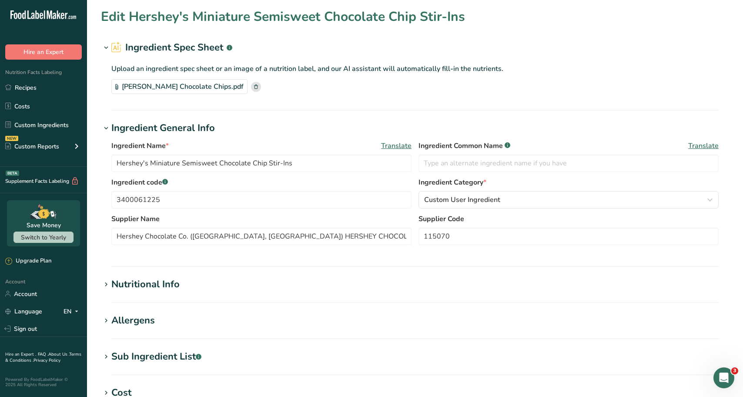
type input "110"
type KJ "460.24"
type Fat "0"
type Fat "4"
type Fat "0"
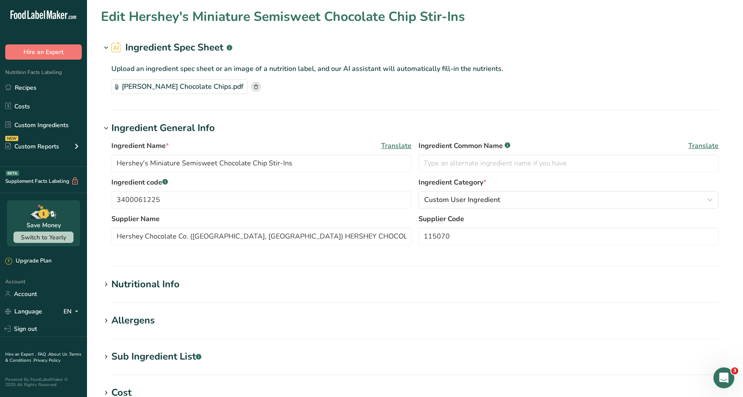
type input "0"
type Carbohydrates "16"
type Fiber "1"
type Sugars "14"
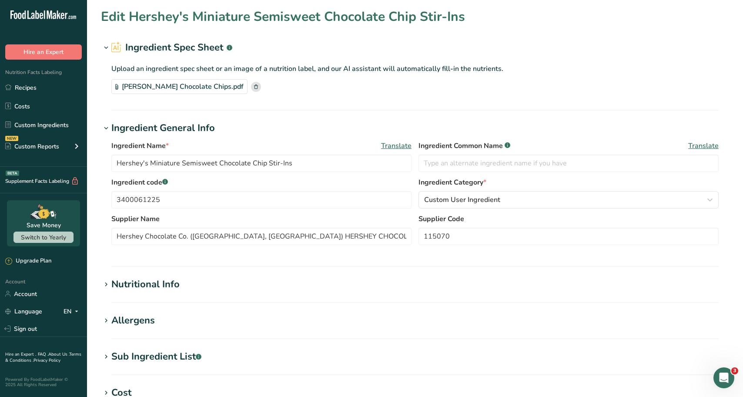
type Sugars "14"
type input "1"
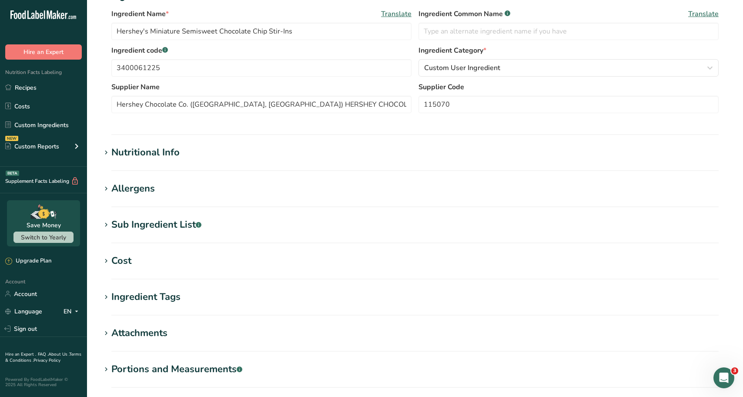
click at [193, 158] on h1 "Nutritional Info" at bounding box center [415, 152] width 628 height 14
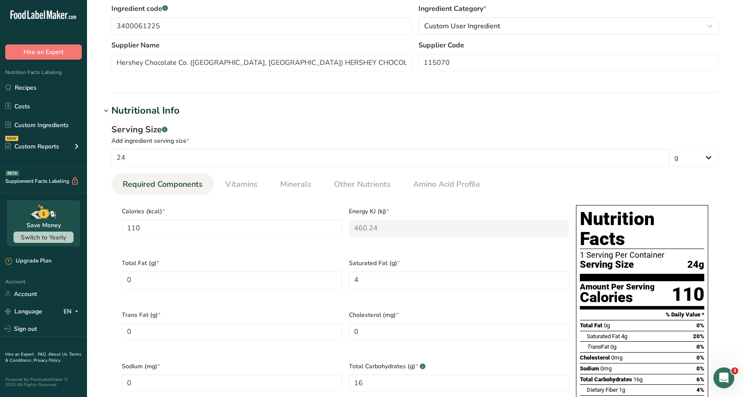
scroll to position [217, 0]
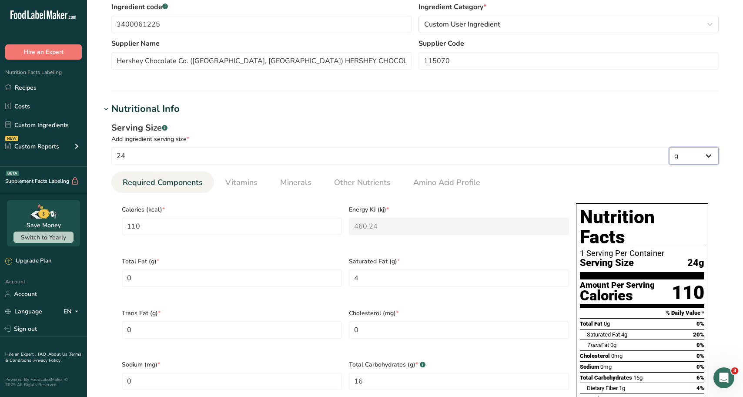
click at [701, 154] on select "g kg mg mcg lb oz l mL fl oz tbsp tsp cup qt gallon" at bounding box center [694, 155] width 50 height 17
click at [555, 108] on h1 "Nutritional Info" at bounding box center [415, 109] width 628 height 14
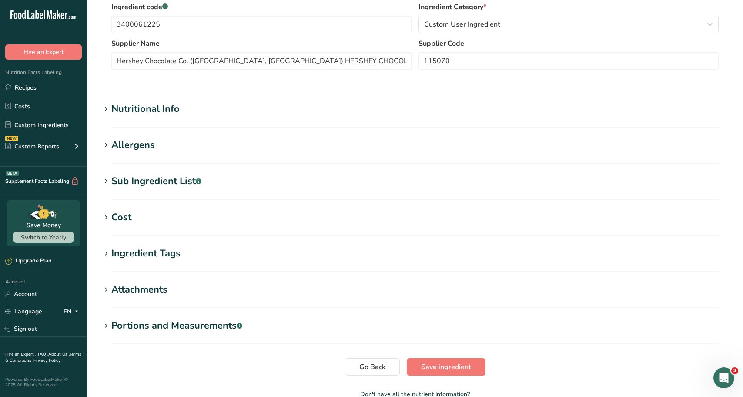
click at [558, 113] on h1 "Nutritional Info" at bounding box center [415, 109] width 628 height 14
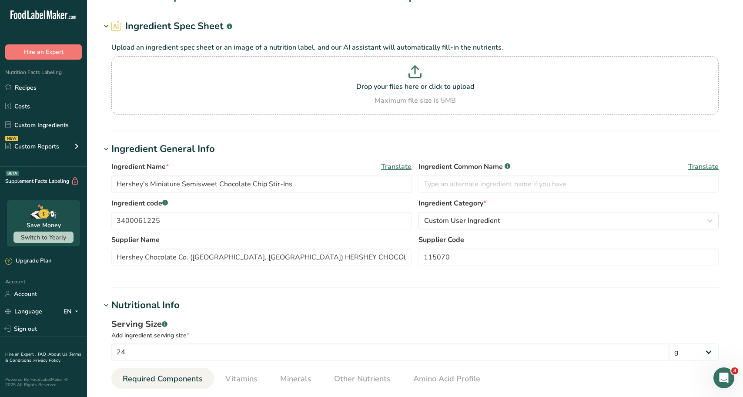
scroll to position [0, 0]
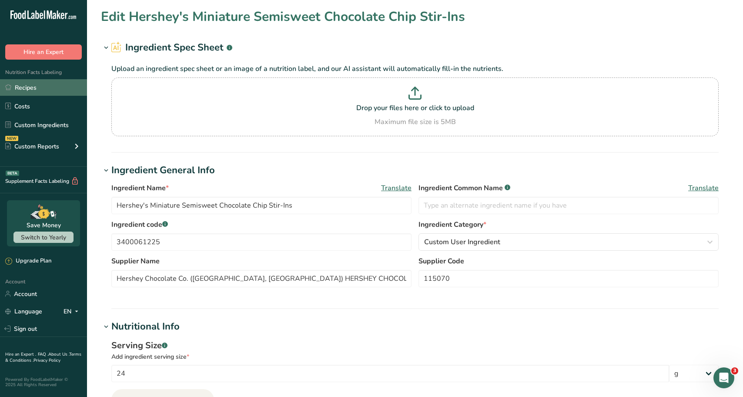
click at [38, 86] on link "Recipes" at bounding box center [43, 87] width 87 height 17
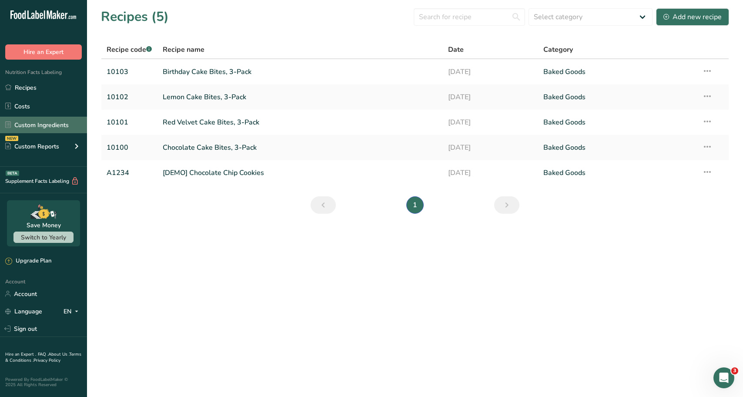
click at [46, 125] on link "Custom Ingredients" at bounding box center [43, 125] width 87 height 17
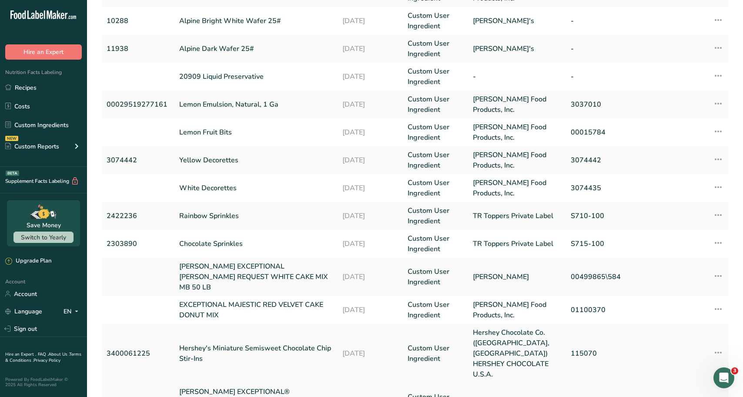
scroll to position [180, 0]
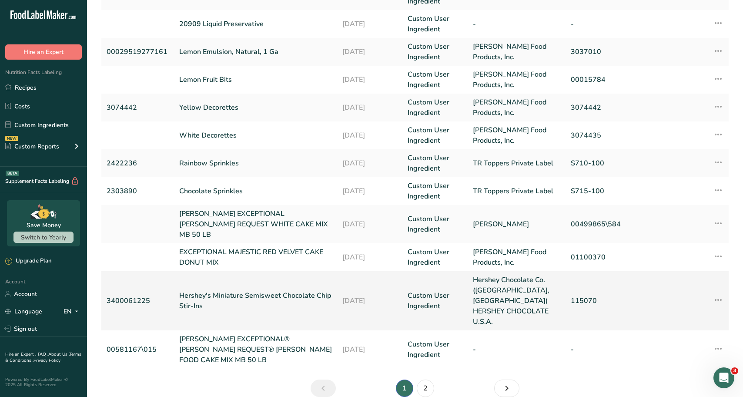
click at [213, 290] on link "Hershey's Miniature Semisweet Chocolate Chip Stir-Ins" at bounding box center [255, 300] width 153 height 21
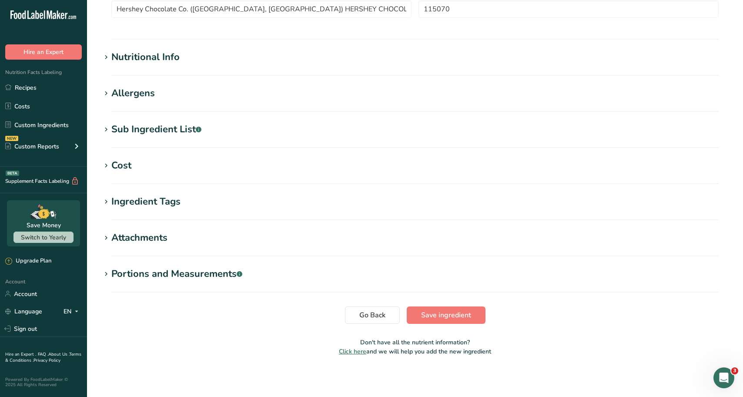
scroll to position [270, 0]
click at [114, 157] on section "Edit Hershey's Miniature Semisweet Chocolate Chip Stir-Ins Ingredient Spec Shee…" at bounding box center [415, 49] width 656 height 639
click at [114, 157] on div "Cost" at bounding box center [121, 164] width 20 height 14
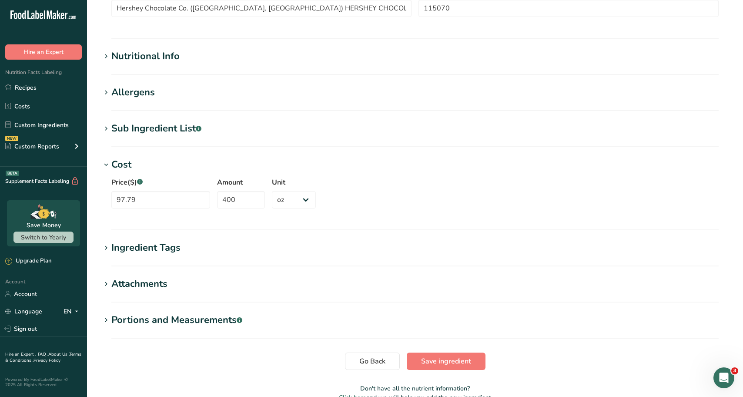
click at [114, 157] on div "Cost" at bounding box center [121, 164] width 20 height 14
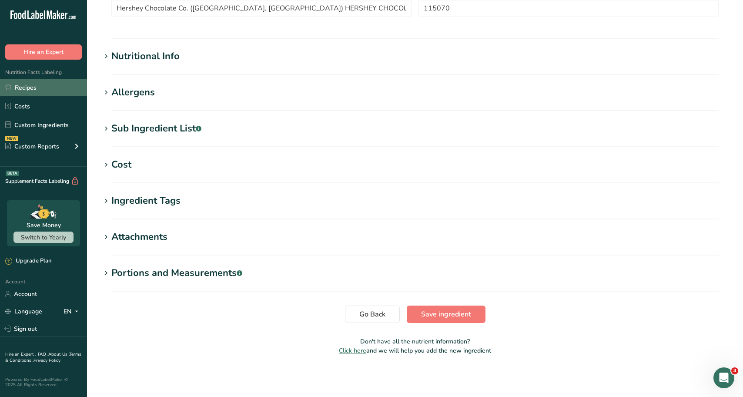
click at [45, 89] on link "Recipes" at bounding box center [43, 87] width 87 height 17
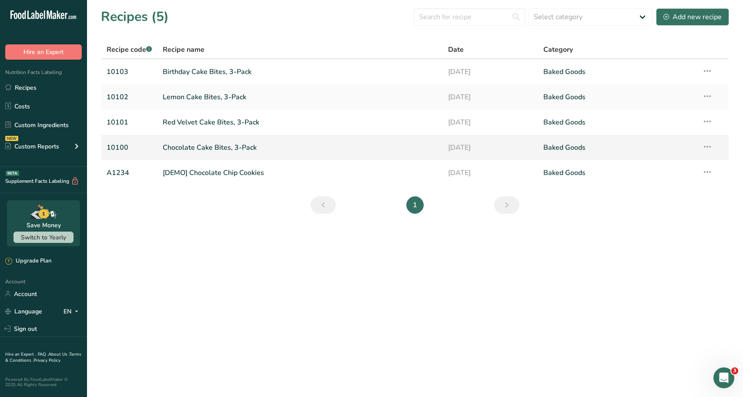
click at [210, 149] on link "Chocolate Cake Bites, 3-Pack" at bounding box center [300, 147] width 275 height 18
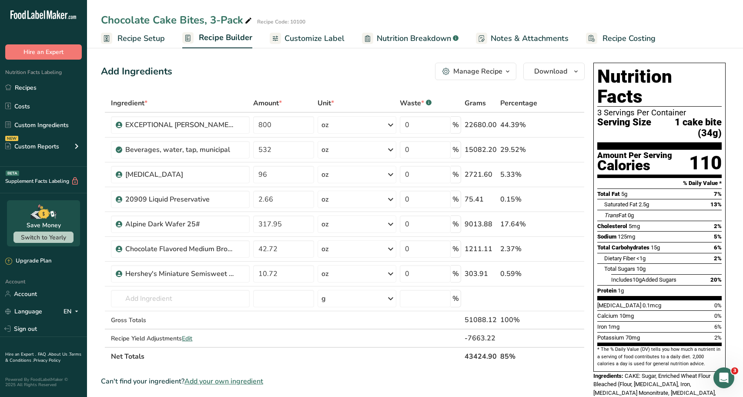
click at [623, 33] on span "Recipe Costing" at bounding box center [628, 39] width 53 height 12
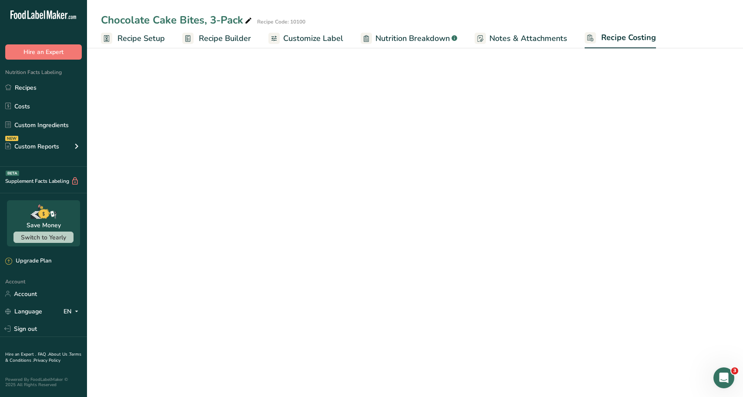
select select "12"
select select "5"
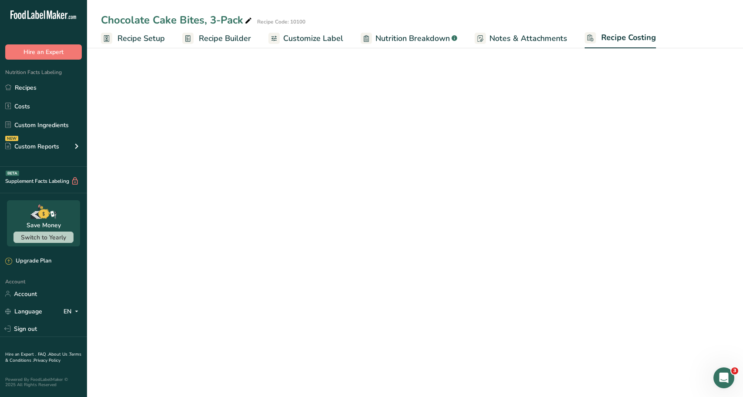
select select "12"
select select "5"
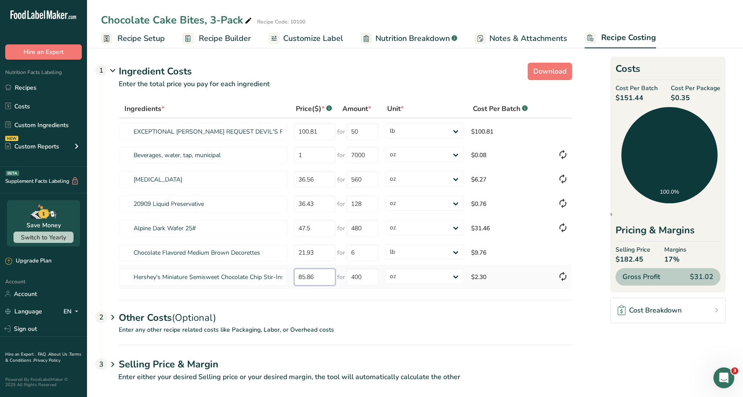
drag, startPoint x: 315, startPoint y: 274, endPoint x: 293, endPoint y: 278, distance: 21.7
click at [293, 278] on td "85.86" at bounding box center [313, 276] width 47 height 24
click at [91, 143] on section "Download Ingredient Costs 1 Enter the total price you pay for each ingredient I…" at bounding box center [415, 225] width 656 height 361
click at [275, 277] on tr "Hershey's Miniature Semisweet Chocolate Chip Stir-Ins 85.86 for 400 grams kg mg…" at bounding box center [345, 276] width 452 height 24
click at [590, 302] on section "Download Ingredient Costs 1 Enter the total price you pay for each ingredient I…" at bounding box center [415, 225] width 628 height 333
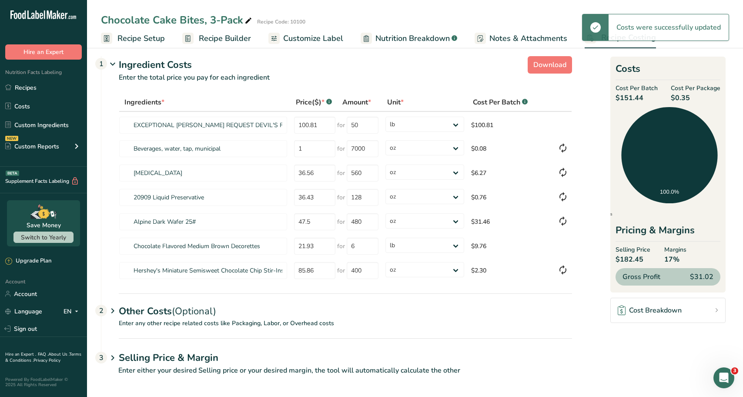
scroll to position [10, 0]
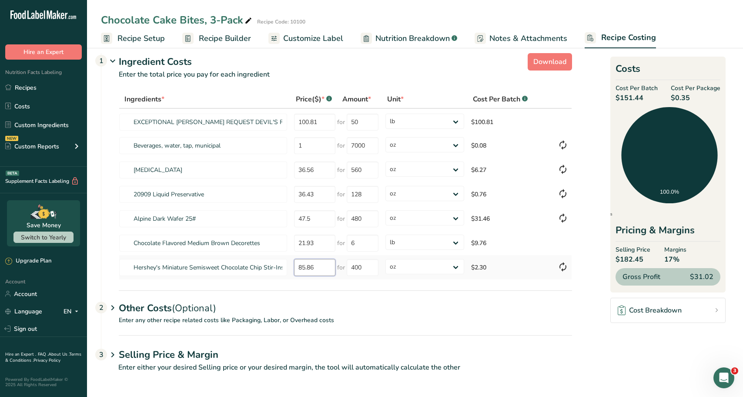
click at [323, 265] on input "85.86" at bounding box center [314, 267] width 41 height 17
click at [362, 269] on div "Ingredients * Price($) * .a-a{fill:#347362;}.b-a{fill:#fff;} Amount * Unit * Co…" at bounding box center [345, 185] width 453 height 190
type input "85.86"
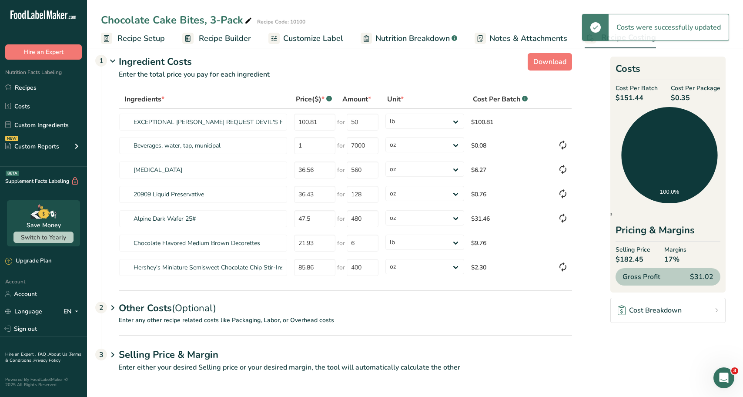
click at [350, 295] on div "Other Costs (Optional) 2" at bounding box center [345, 302] width 453 height 25
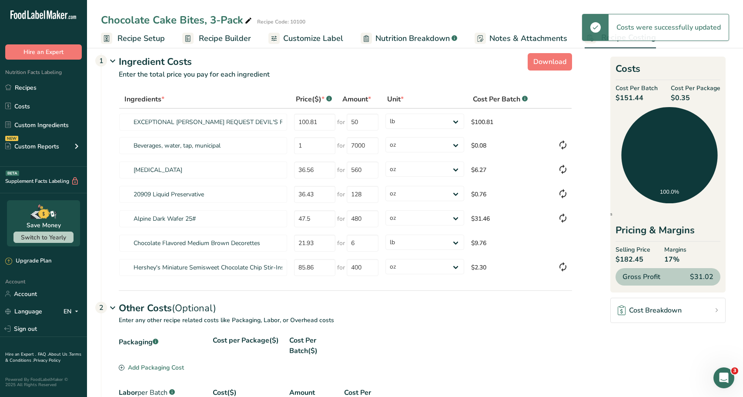
click at [350, 295] on div "Other Costs (Optional) 2" at bounding box center [345, 302] width 453 height 25
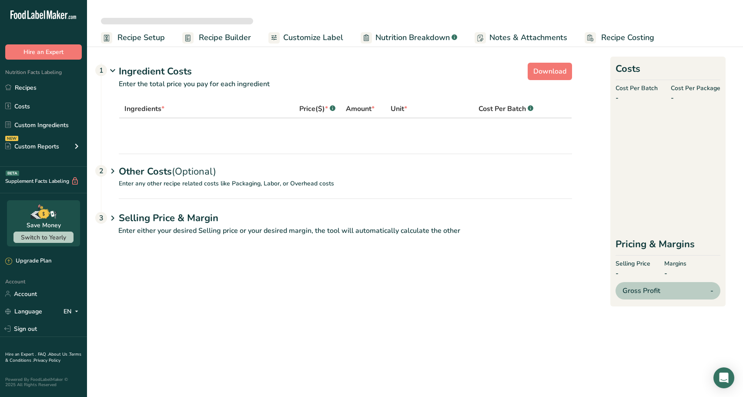
select select "12"
select select "5"
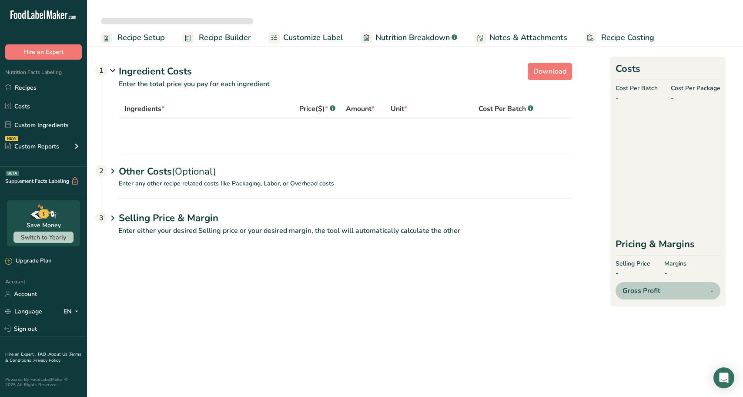
select select "12"
select select "5"
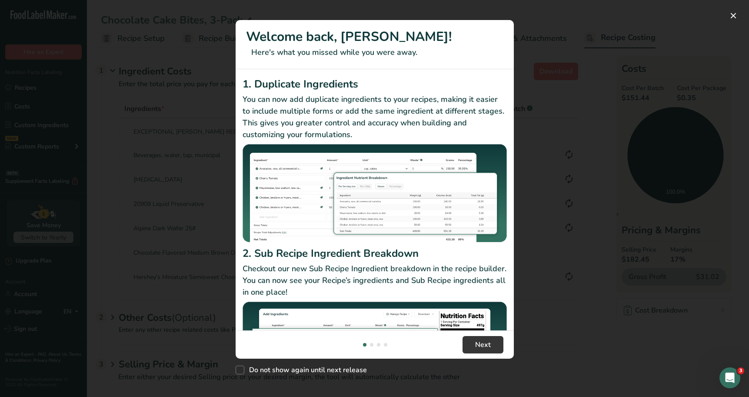
click at [553, 33] on div "New Features" at bounding box center [374, 198] width 749 height 397
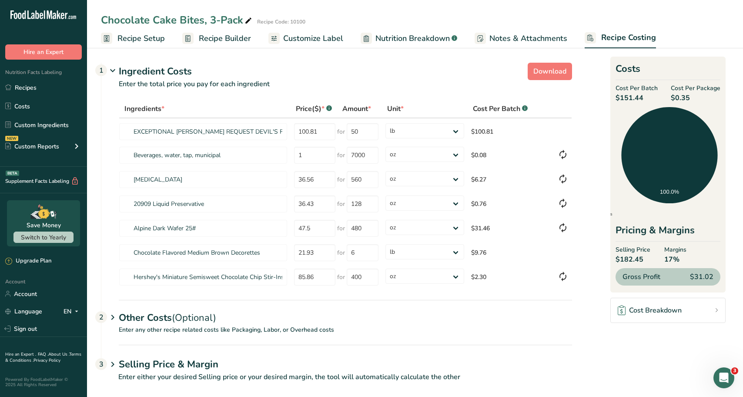
click at [43, 116] on ul "Recipes Costs Custom Ingredients NEW Custom Reports Menu Label Ingredient Compa…" at bounding box center [43, 118] width 87 height 78
click at [41, 126] on link "Custom Ingredients" at bounding box center [43, 125] width 87 height 17
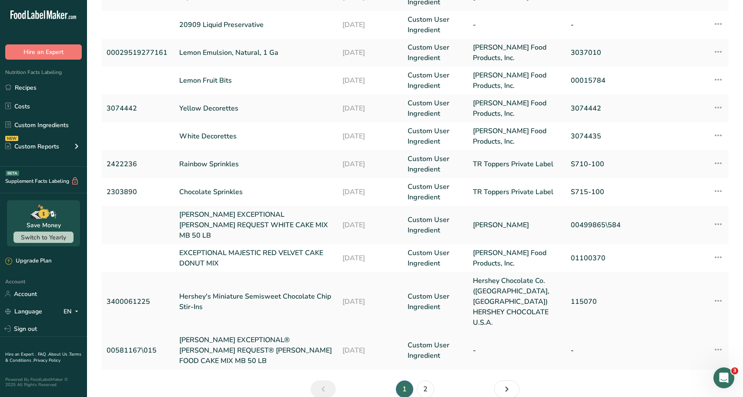
scroll to position [180, 0]
click at [217, 290] on link "Hershey's Miniature Semisweet Chocolate Chip Stir-Ins" at bounding box center [255, 300] width 153 height 21
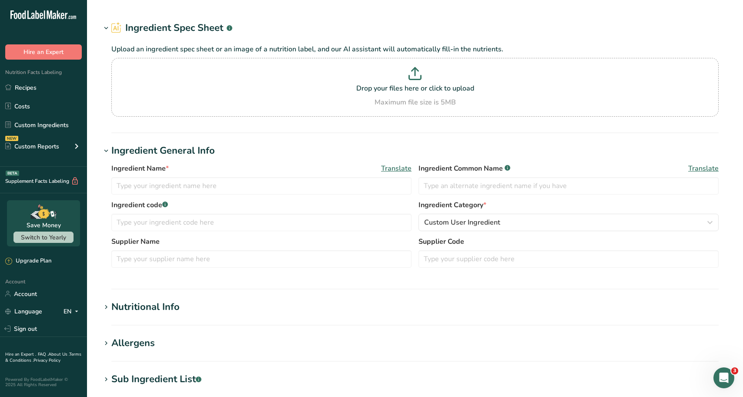
type input "Hershey's Miniature Semisweet Chocolate Chip Stir-Ins"
type input "3400061225"
type input "Hershey Chocolate Co. ([GEOGRAPHIC_DATA], [GEOGRAPHIC_DATA]) HERSHEY CHOCOLATE …"
type input "115070"
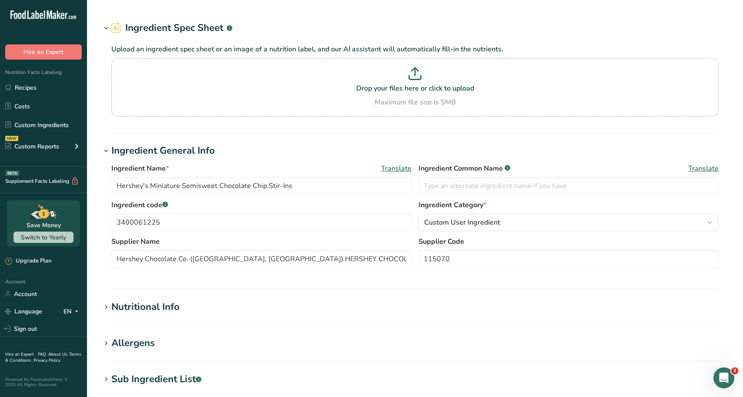
scroll to position [270, 0]
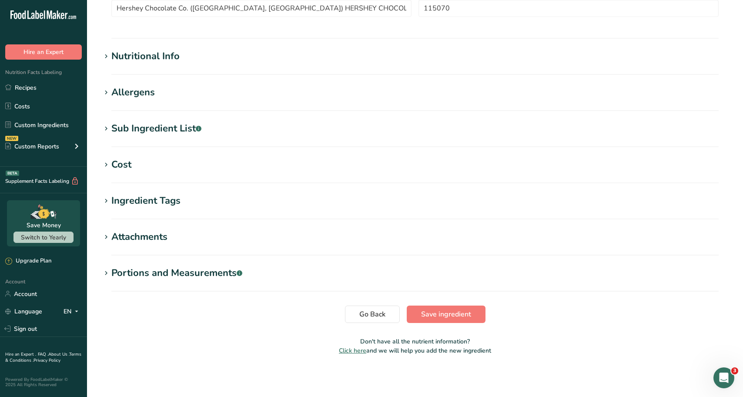
click at [185, 163] on h1 "Cost" at bounding box center [415, 164] width 628 height 14
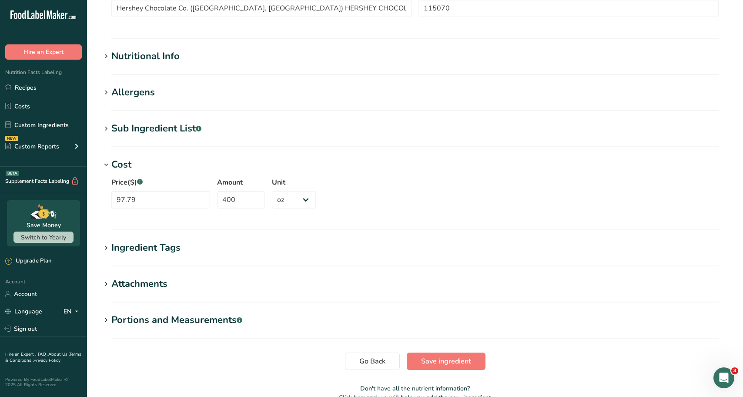
click at [184, 163] on h1 "Cost" at bounding box center [415, 164] width 628 height 14
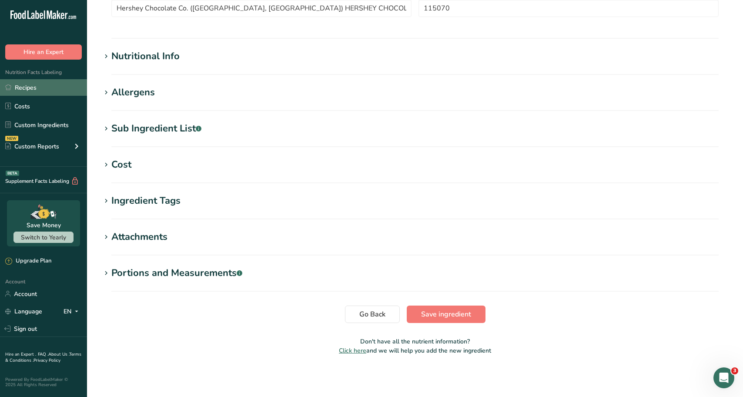
click at [37, 89] on link "Recipes" at bounding box center [43, 87] width 87 height 17
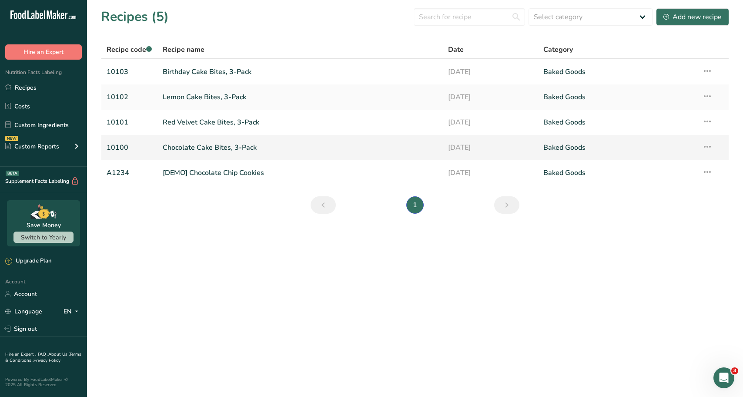
click at [176, 152] on link "Chocolate Cake Bites, 3-Pack" at bounding box center [300, 147] width 275 height 18
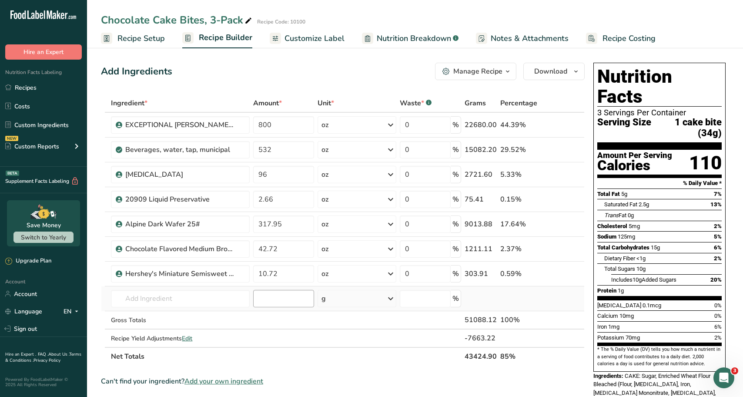
scroll to position [43, 0]
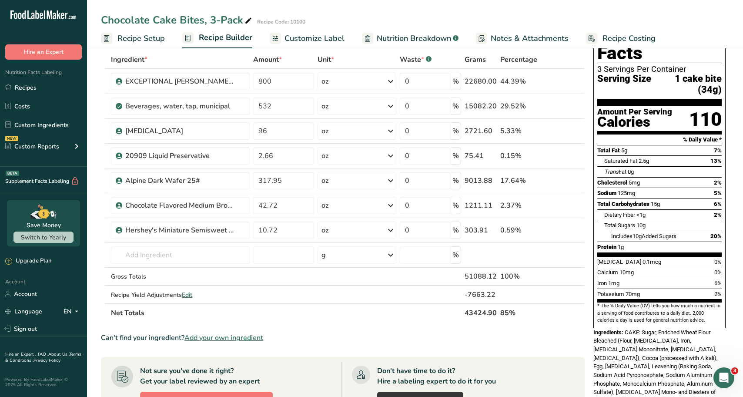
click at [643, 27] on div "Chocolate Cake Bites, 3-Pack Recipe Code: 10100" at bounding box center [415, 20] width 656 height 16
click at [633, 43] on span "Recipe Costing" at bounding box center [628, 39] width 53 height 12
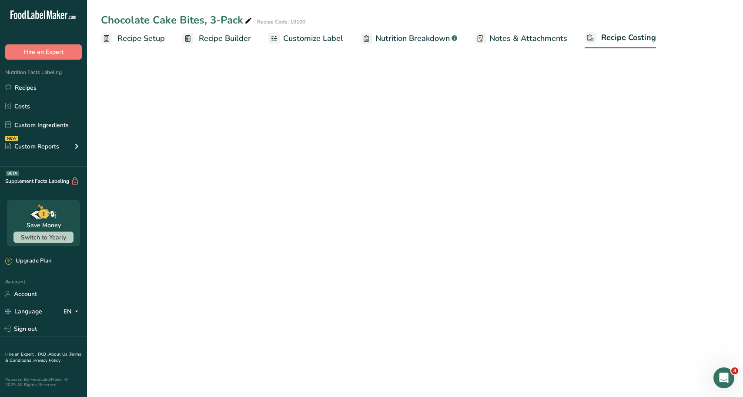
select select "12"
select select "5"
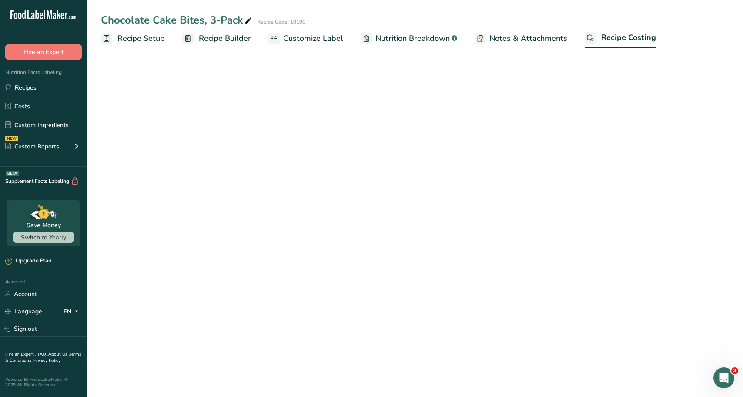
select select "12"
select select "5"
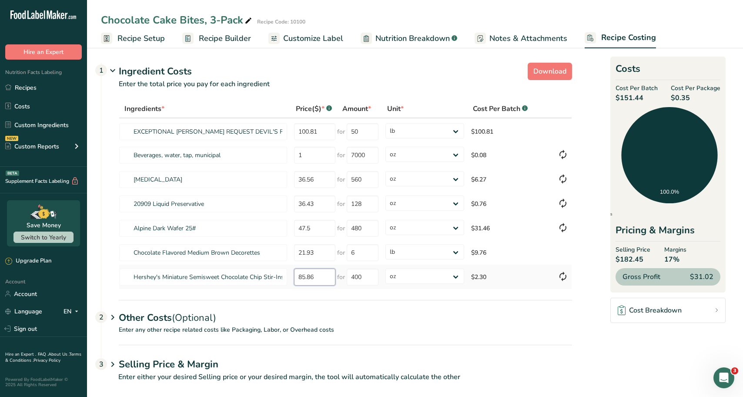
drag, startPoint x: 315, startPoint y: 276, endPoint x: 300, endPoint y: 279, distance: 15.0
click at [300, 279] on input "85.86" at bounding box center [314, 276] width 41 height 17
click at [565, 273] on icon at bounding box center [562, 276] width 10 height 16
type input "97.79"
click at [561, 231] on icon at bounding box center [562, 228] width 10 height 16
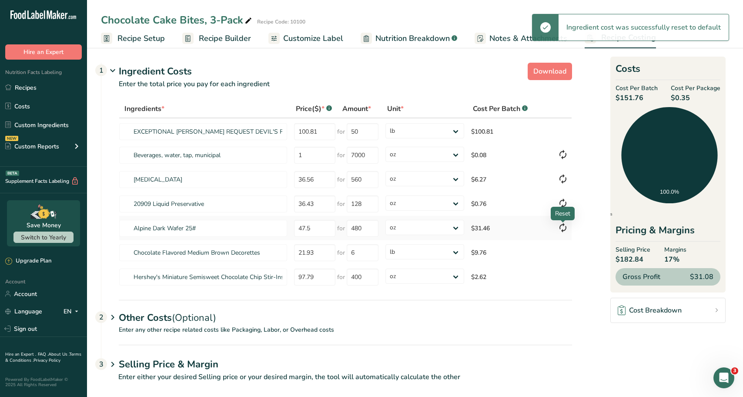
click at [560, 229] on icon at bounding box center [562, 228] width 10 height 16
select select
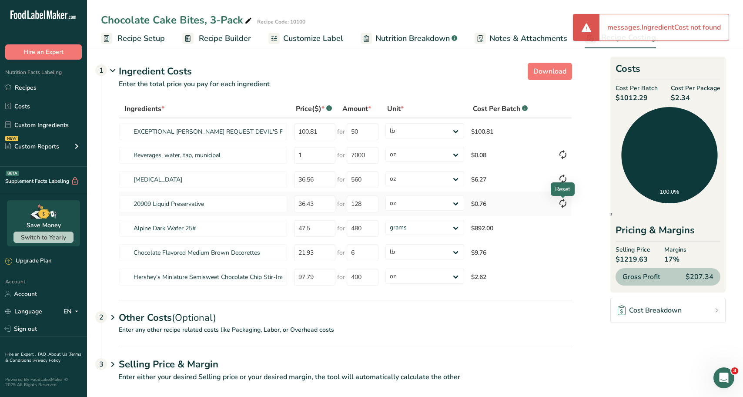
click at [560, 198] on icon at bounding box center [562, 203] width 10 height 16
click at [564, 206] on icon at bounding box center [562, 203] width 10 height 16
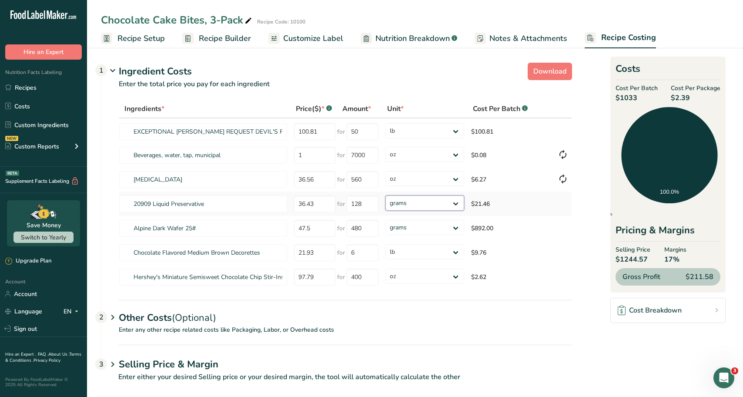
click at [450, 204] on select "grams kg mg mcg lb oz" at bounding box center [424, 202] width 79 height 15
select select "5"
click at [385, 195] on select "grams kg mg mcg lb oz" at bounding box center [424, 202] width 79 height 15
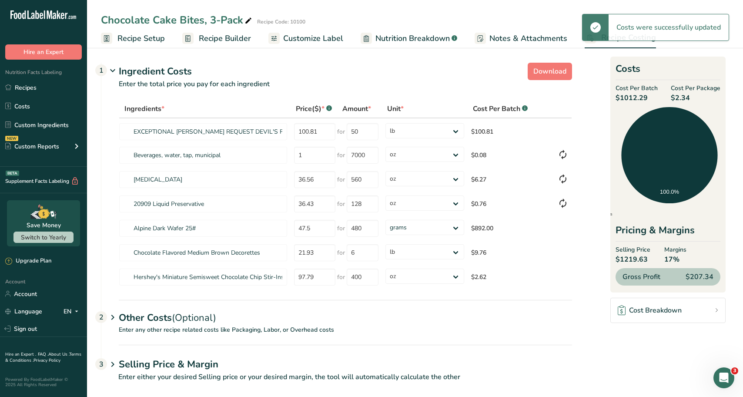
click at [581, 183] on section "Download Ingredient Costs 1 Enter the total price you pay for each ingredient I…" at bounding box center [415, 225] width 628 height 333
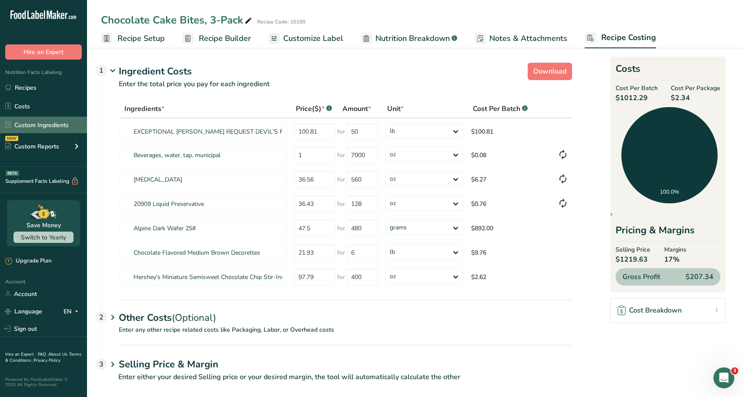
click at [36, 122] on link "Custom Ingredients" at bounding box center [43, 125] width 87 height 17
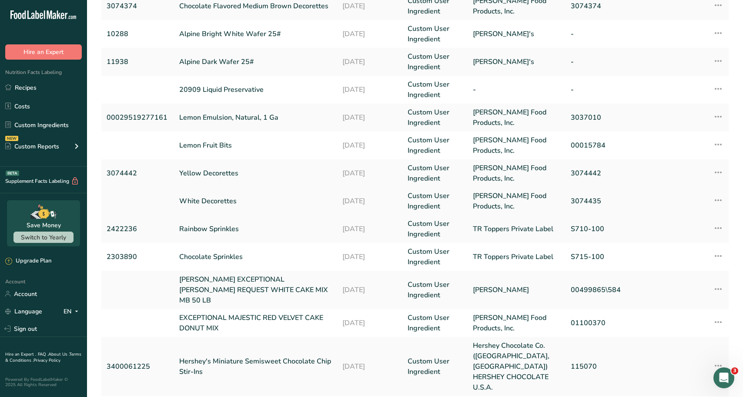
scroll to position [93, 0]
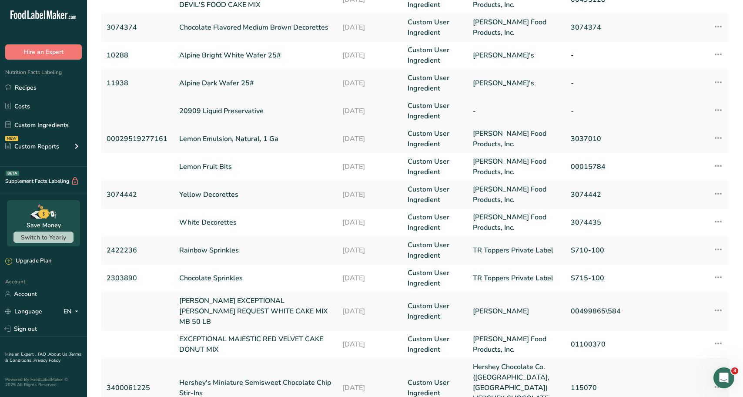
click at [217, 109] on link "20909 Liquid Preservative" at bounding box center [255, 111] width 153 height 10
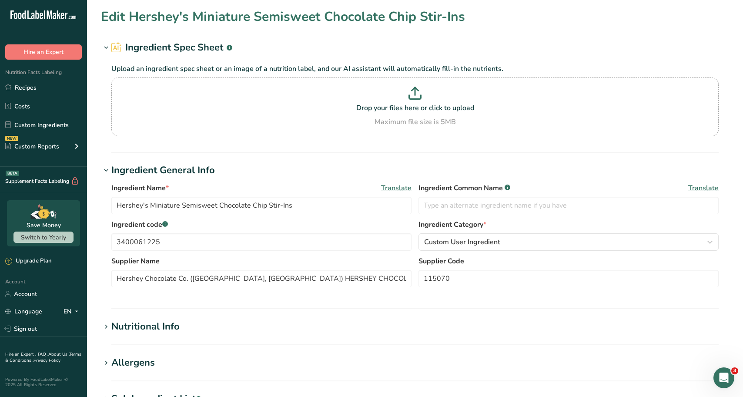
type input "20909 Liquid Preservative"
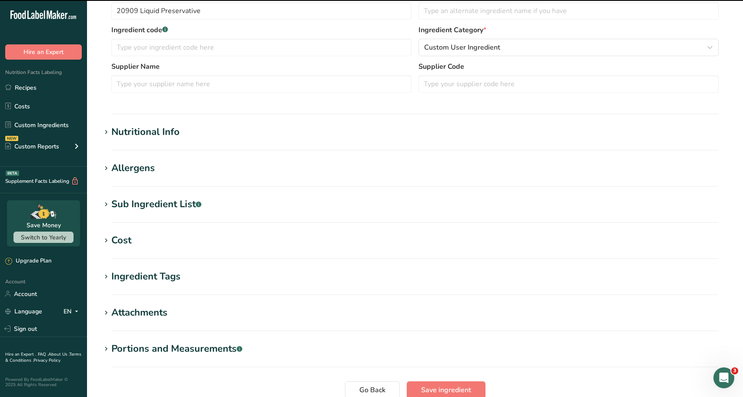
scroll to position [228, 0]
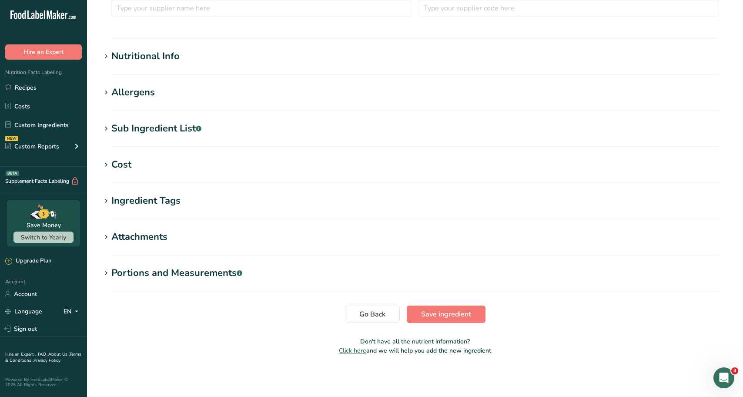
click at [121, 161] on div "Cost" at bounding box center [121, 164] width 20 height 14
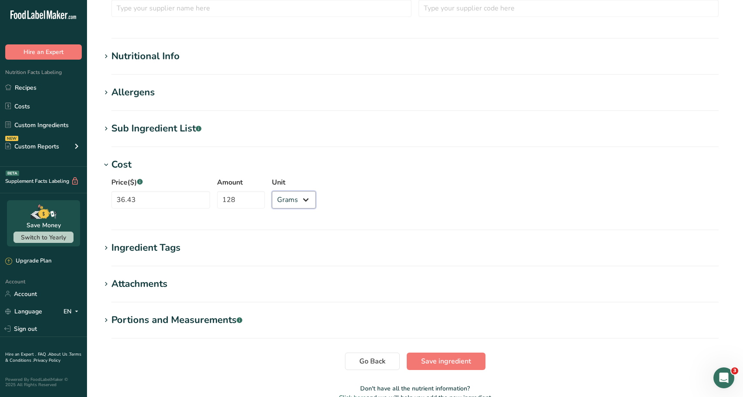
click at [293, 196] on select "Grams kg mg mcg lb oz" at bounding box center [294, 199] width 44 height 17
select select "5"
click at [272, 191] on select "Grams kg mg mcg lb oz" at bounding box center [294, 199] width 44 height 17
click at [453, 357] on span "Save ingredient" at bounding box center [446, 361] width 50 height 10
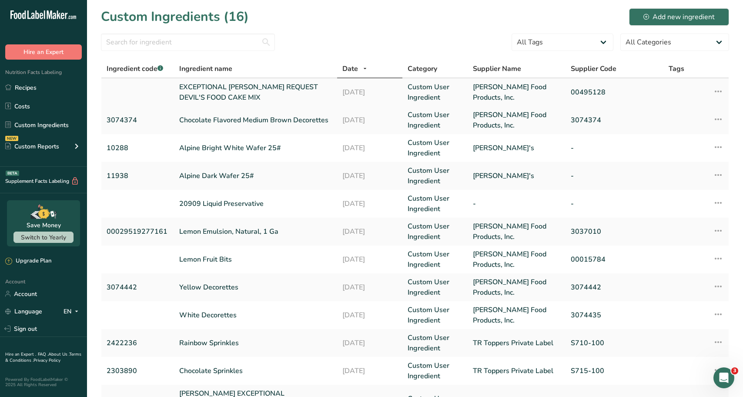
click at [232, 89] on link "EXCEPTIONAL [PERSON_NAME] REQUEST DEVIL'S FOOD CAKE MIX" at bounding box center [255, 92] width 153 height 21
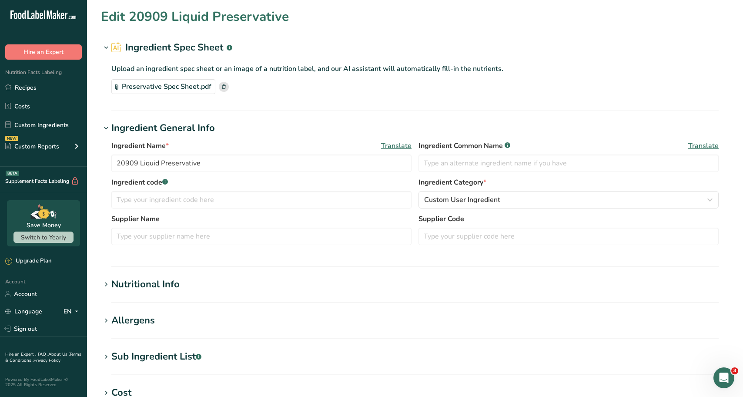
type input "EXCEPTIONAL [PERSON_NAME] REQUEST DEVIL'S FOOD CAKE MIX"
type input "Devil's Food Cake Mix"
type input "[PERSON_NAME] Food Products, Inc."
type input "00495128"
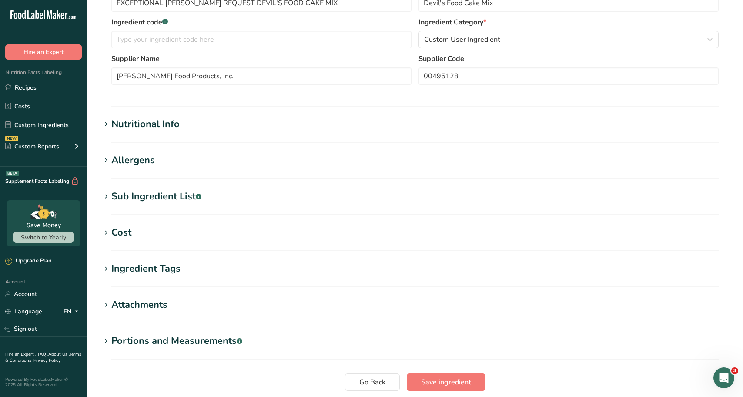
scroll to position [174, 0]
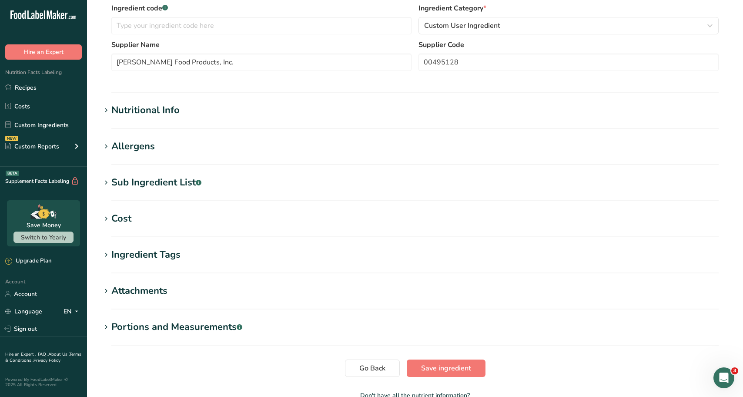
click at [181, 210] on section "Edit EXCEPTIONAL [PERSON_NAME] REQUEST DEVIL'S FOOD CAKE MIX Ingredient Spec Sh…" at bounding box center [415, 124] width 656 height 597
click at [178, 220] on h1 "Cost" at bounding box center [415, 218] width 628 height 14
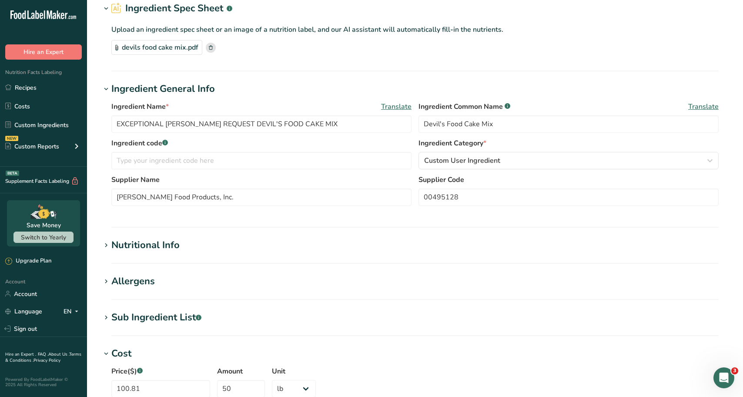
scroll to position [0, 0]
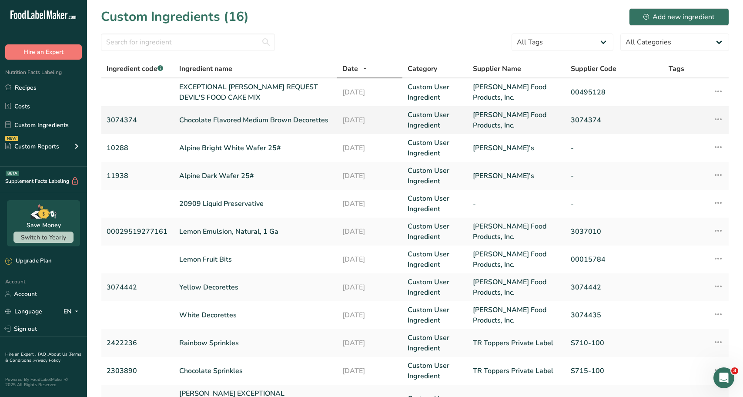
click at [231, 119] on link "Chocolate Flavored Medium Brown Decorettes" at bounding box center [255, 120] width 153 height 10
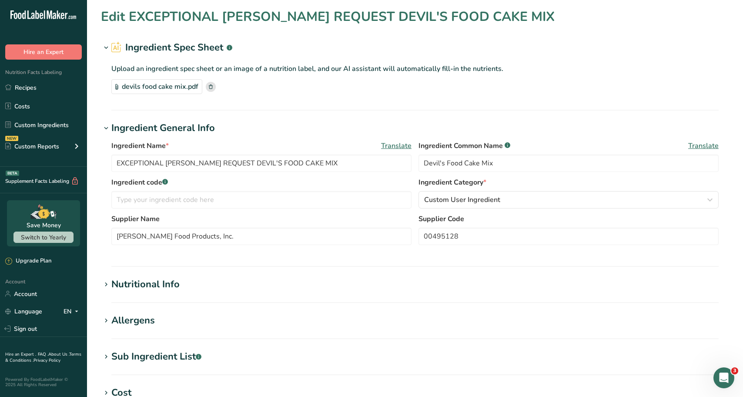
type input "Chocolate Flavored Medium Brown Decorettes"
type input "3074374"
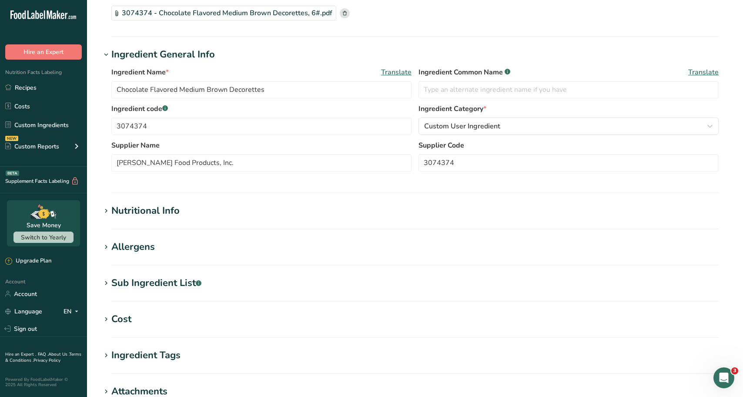
scroll to position [217, 0]
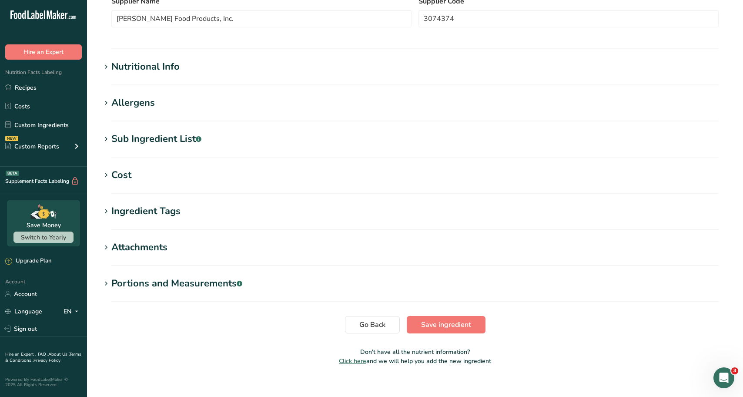
click at [110, 173] on span at bounding box center [106, 175] width 10 height 10
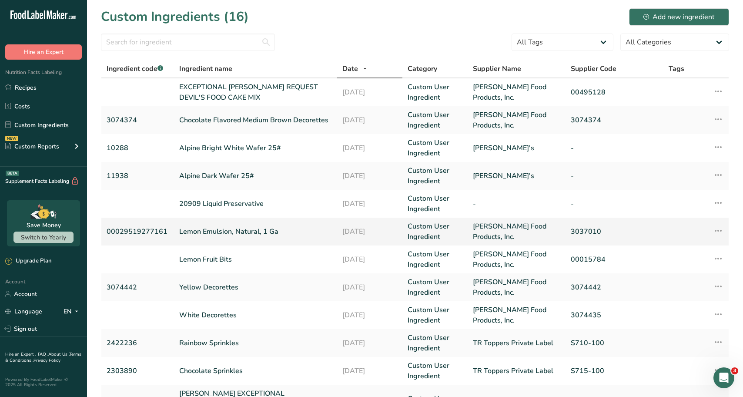
click at [230, 230] on link "Lemon Emulsion, Natural, 1 Ga" at bounding box center [255, 231] width 153 height 10
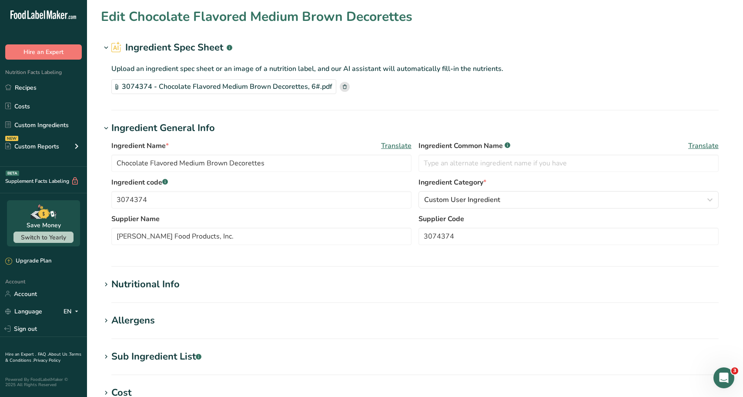
type input "Lemon Emulsion, Natural, 1 Ga"
type input "00029519277161"
type input "3037010"
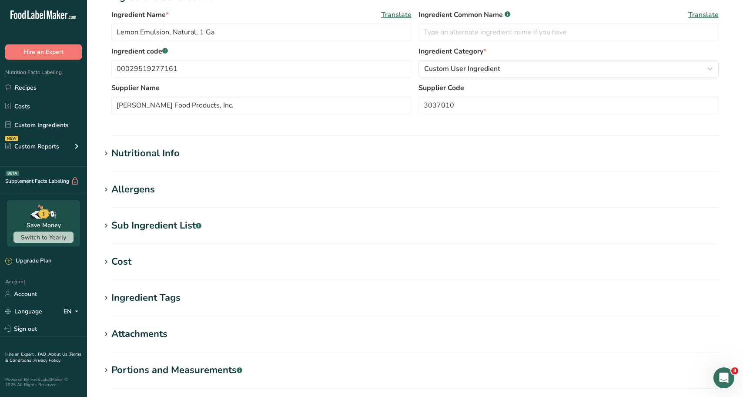
scroll to position [174, 0]
drag, startPoint x: 123, startPoint y: 247, endPoint x: 123, endPoint y: 254, distance: 7.0
click at [123, 247] on section "Edit Lemon Emulsion, Natural, 1 Ga Ingredient Spec Sheet .a-a{fill:#347362;}.b-…" at bounding box center [415, 145] width 656 height 639
click at [123, 254] on div "Cost" at bounding box center [121, 260] width 20 height 14
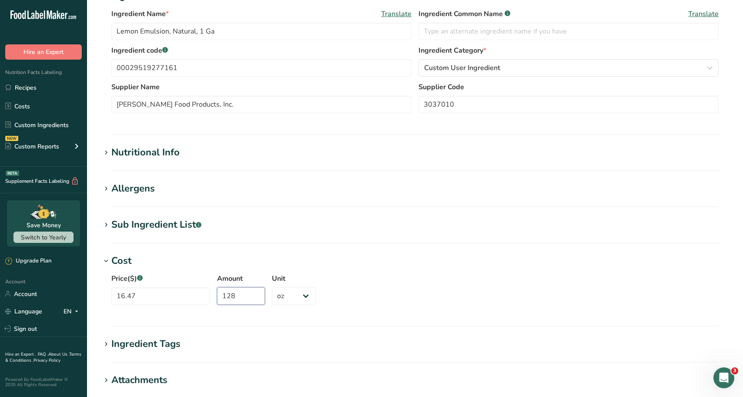
click at [227, 291] on input "128" at bounding box center [241, 295] width 48 height 17
click at [227, 290] on input "128" at bounding box center [241, 295] width 48 height 17
type input "1"
click at [272, 291] on select "Grams kg mg mcg lb oz" at bounding box center [294, 295] width 44 height 17
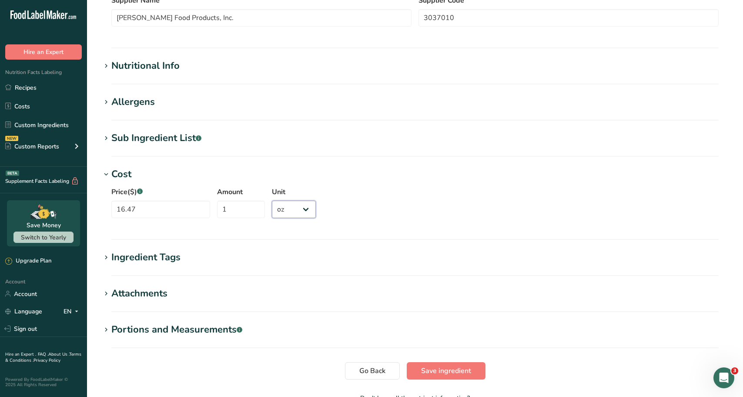
scroll to position [261, 0]
drag, startPoint x: 290, startPoint y: 199, endPoint x: 283, endPoint y: 200, distance: 6.7
click at [290, 199] on div "Unit Grams kg mg mcg lb oz" at bounding box center [294, 204] width 44 height 37
drag, startPoint x: 291, startPoint y: 218, endPoint x: 285, endPoint y: 216, distance: 6.5
click at [290, 218] on div "Unit Grams kg mg mcg lb oz" at bounding box center [294, 204] width 44 height 37
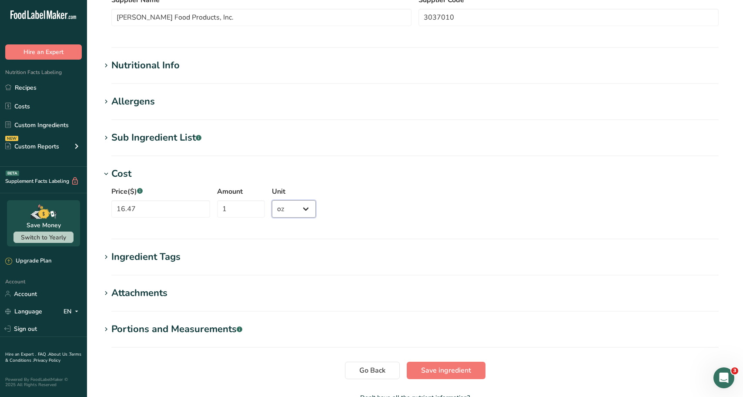
click at [274, 207] on select "Grams kg mg mcg lb oz" at bounding box center [294, 208] width 44 height 17
click at [200, 221] on div "Price($) .a-a{fill:#347362;}.b-a{fill:#fff;} 16.47 Amount 1 Unit Grams kg mg mc…" at bounding box center [415, 204] width 628 height 47
click at [363, 364] on button "Go Back" at bounding box center [372, 369] width 55 height 17
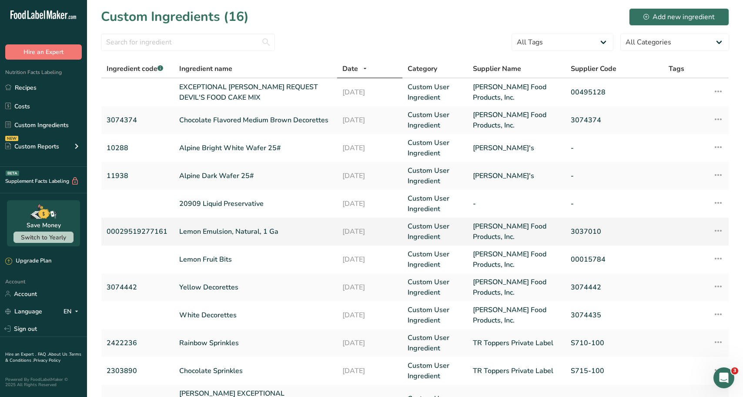
click at [232, 231] on link "Lemon Emulsion, Natural, 1 Ga" at bounding box center [255, 231] width 153 height 10
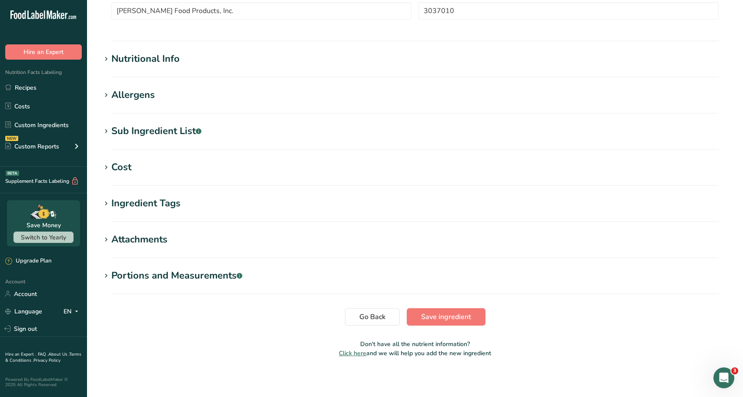
scroll to position [270, 0]
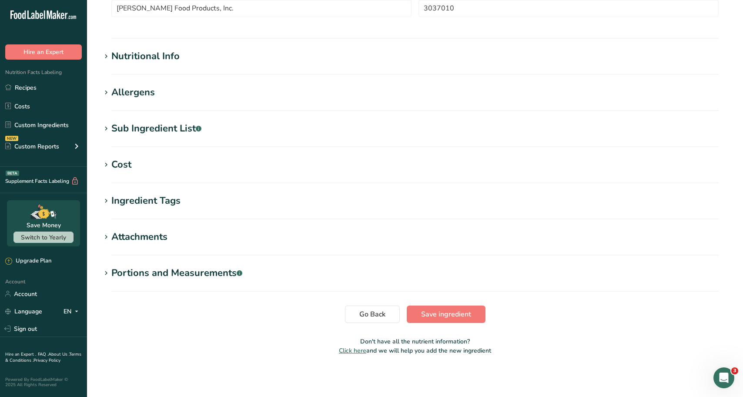
click at [109, 159] on icon at bounding box center [106, 165] width 8 height 12
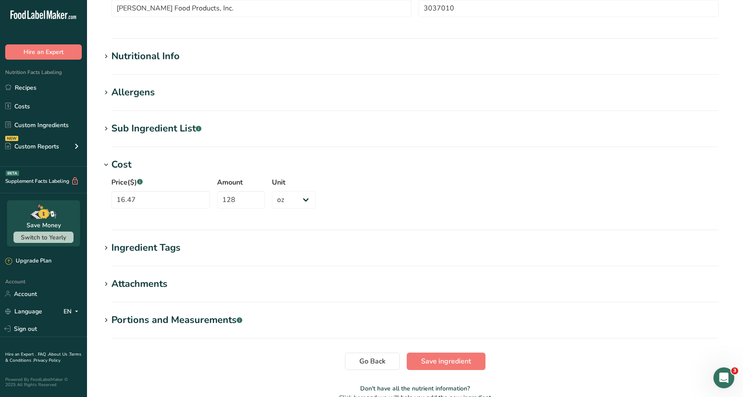
click at [109, 159] on icon at bounding box center [106, 165] width 8 height 12
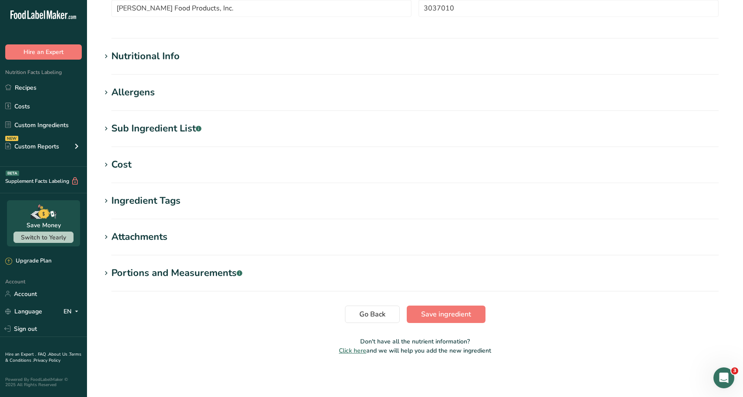
click at [224, 160] on h1 "Cost" at bounding box center [415, 164] width 628 height 14
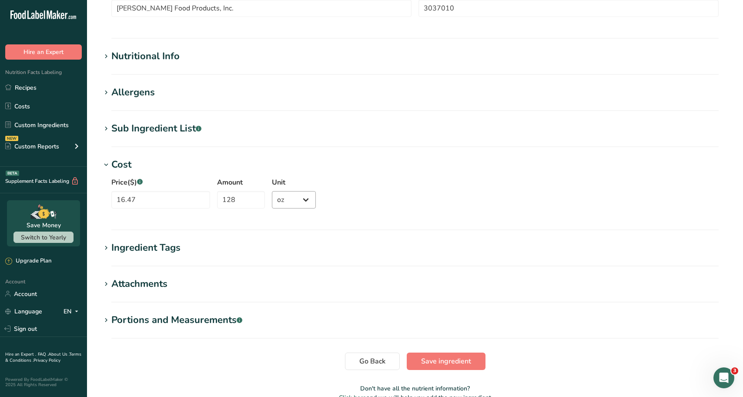
drag, startPoint x: 287, startPoint y: 187, endPoint x: 286, endPoint y: 197, distance: 10.5
click at [287, 189] on div "Unit Grams kg mg mcg lb oz" at bounding box center [294, 195] width 44 height 37
click at [286, 202] on select "Grams kg mg mcg lb oz" at bounding box center [294, 199] width 44 height 17
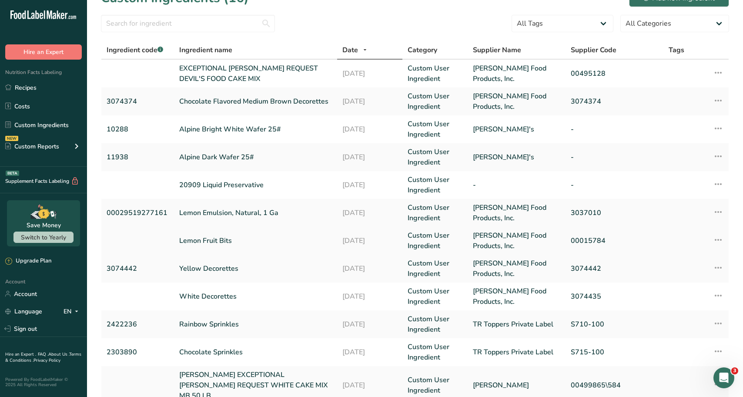
scroll to position [43, 0]
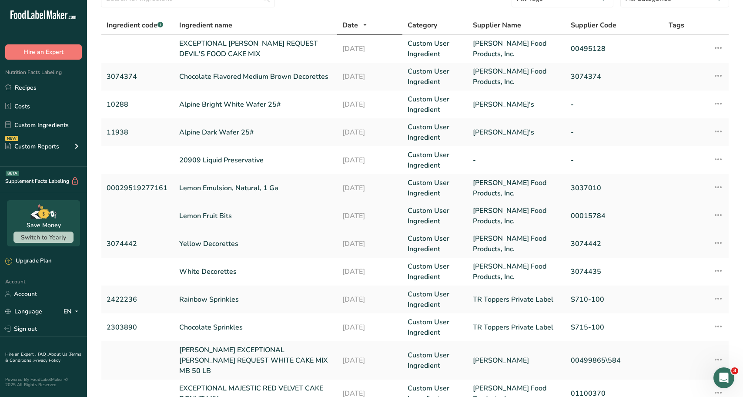
click at [210, 213] on link "Lemon Fruit Bits" at bounding box center [255, 215] width 153 height 10
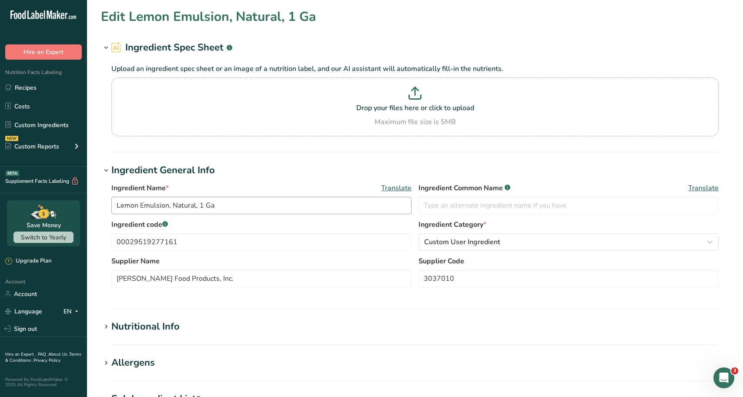
type input "Lemon Fruit Bits"
type input "00015784"
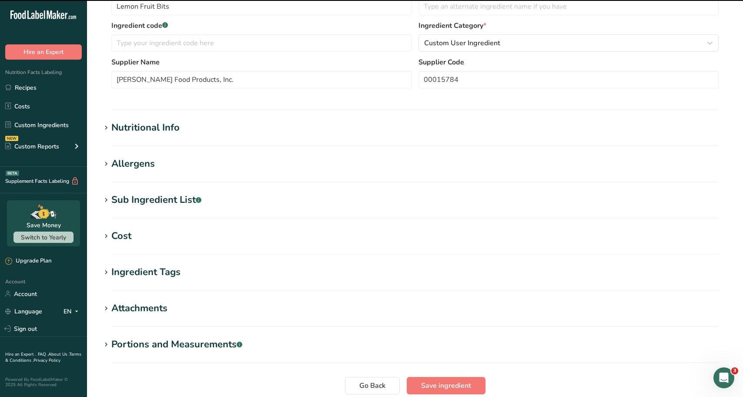
scroll to position [217, 0]
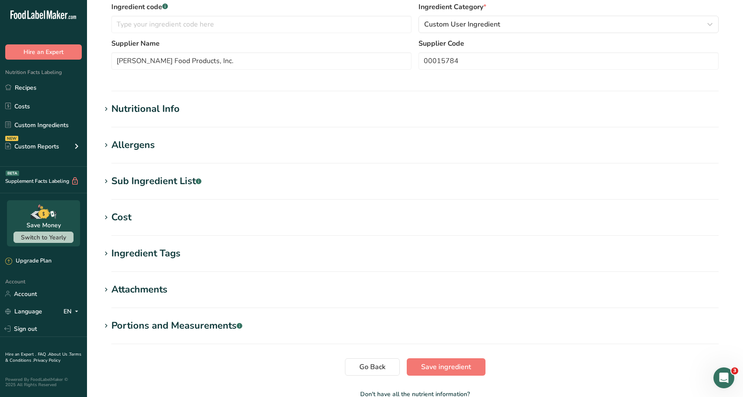
click at [177, 230] on section "Cost Price($) .a-a{fill:#347362;}.b-a{fill:#fff;} 44.99 Amount 10 Unit Grams kg…" at bounding box center [415, 223] width 628 height 26
click at [176, 222] on h1 "Cost" at bounding box center [415, 217] width 628 height 14
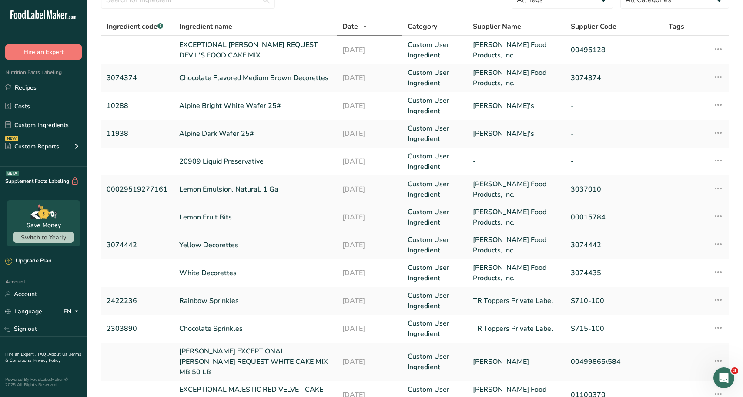
scroll to position [43, 0]
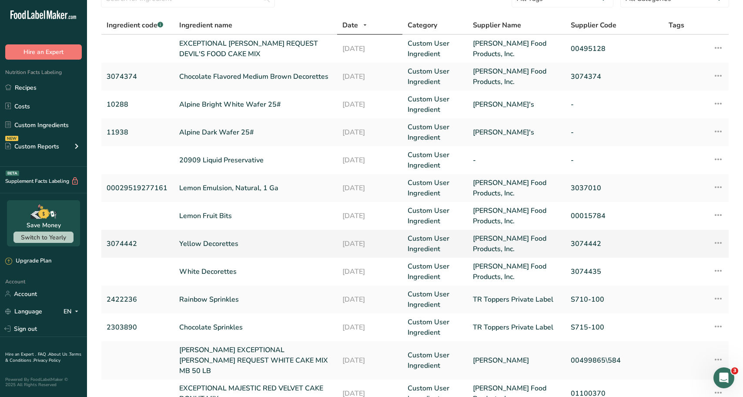
click at [220, 240] on link "Yellow Decorettes" at bounding box center [255, 243] width 153 height 10
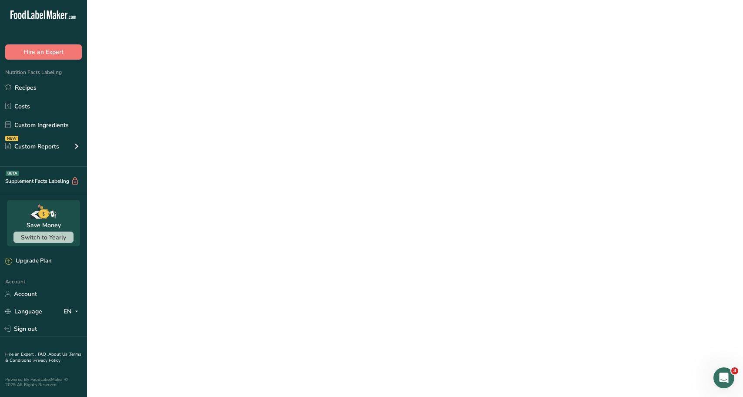
select select "12"
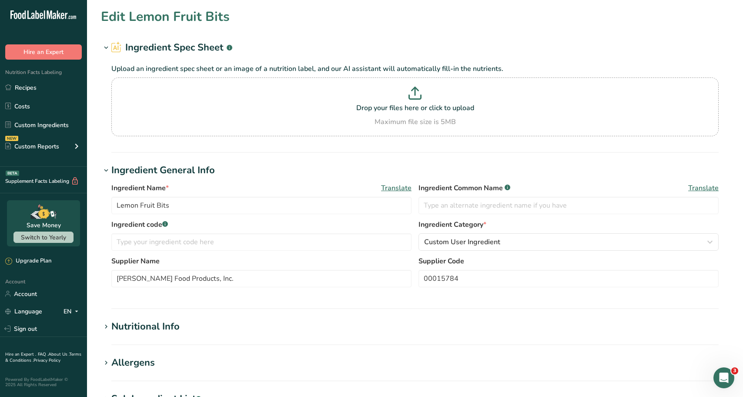
type input "Yellow Decorettes"
type input "3074442"
type input "22.57"
type input "6"
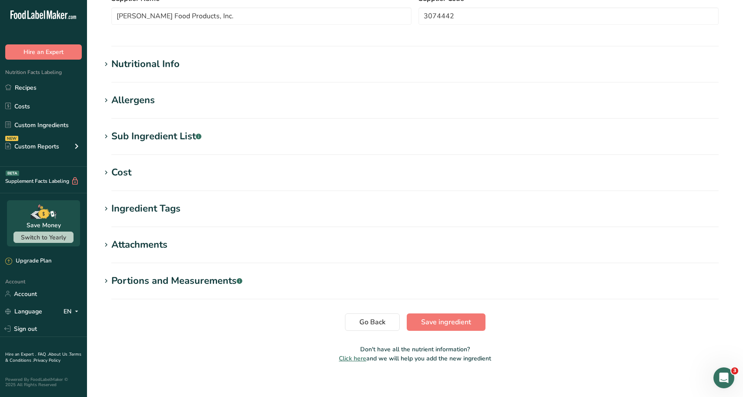
scroll to position [270, 0]
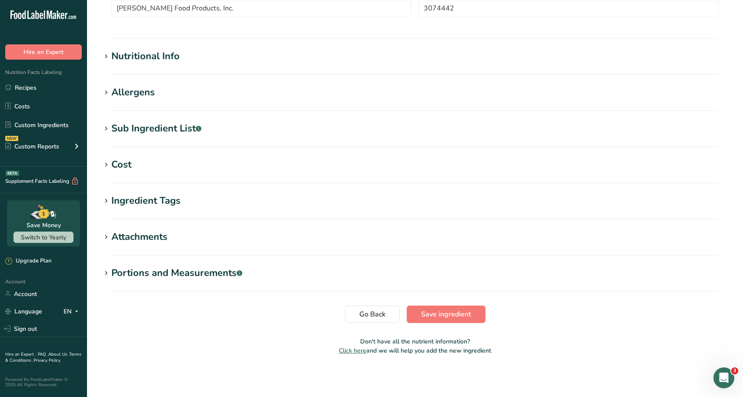
click at [136, 164] on h1 "Cost" at bounding box center [415, 164] width 628 height 14
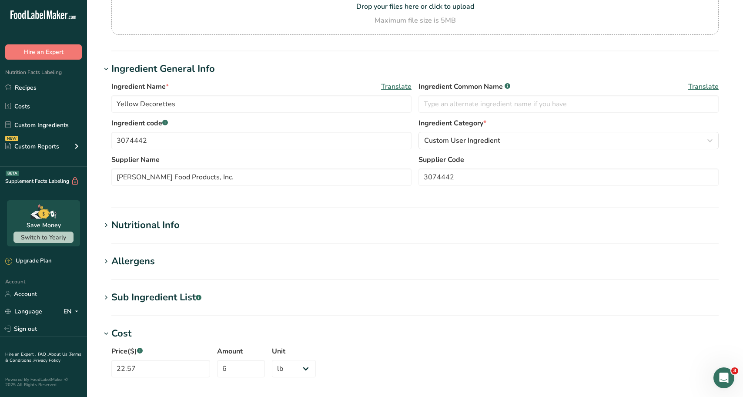
scroll to position [130, 0]
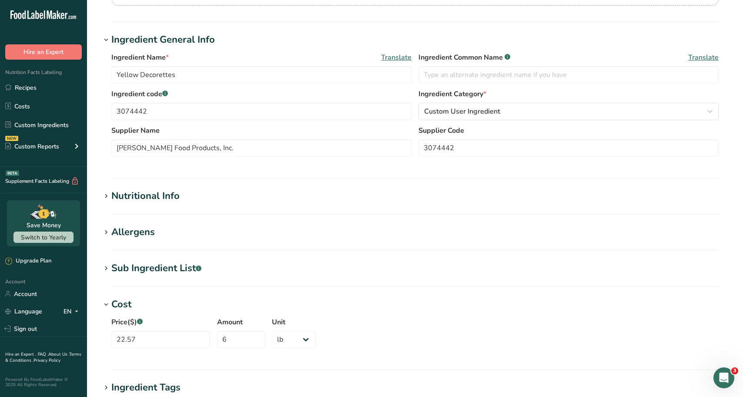
click at [206, 195] on h1 "Nutritional Info" at bounding box center [415, 196] width 628 height 14
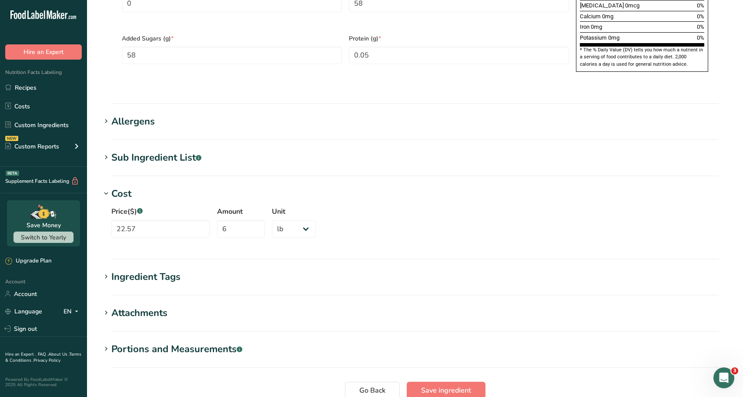
scroll to position [652, 0]
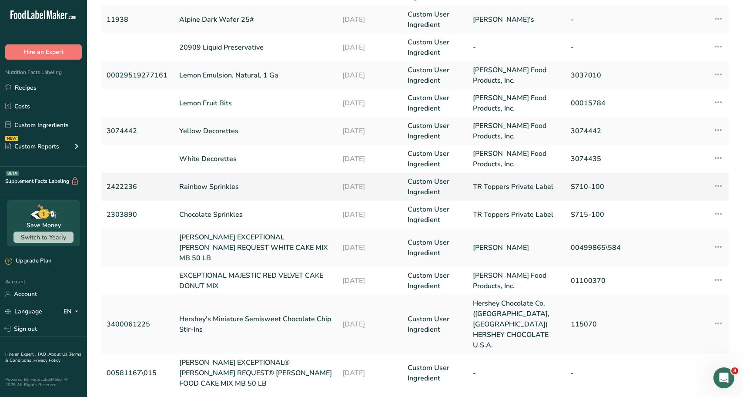
scroll to position [174, 0]
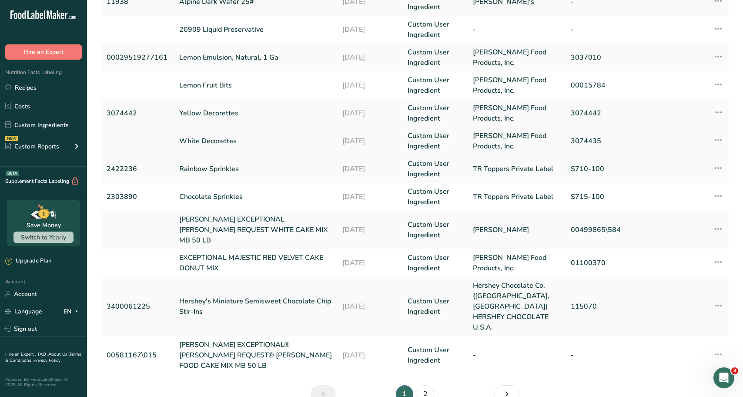
click at [217, 142] on link "White Decorettes" at bounding box center [255, 141] width 153 height 10
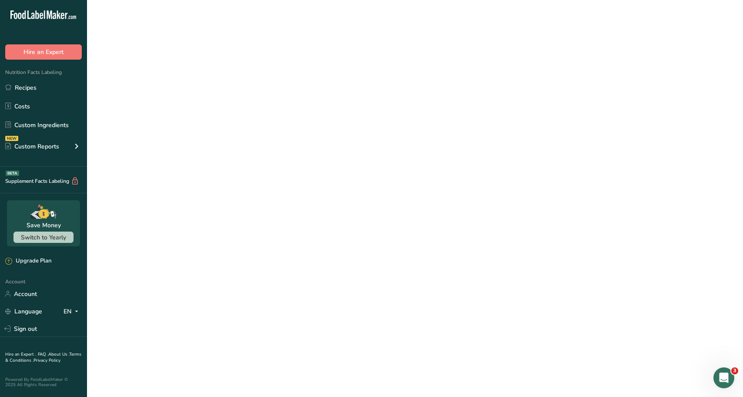
select select "12"
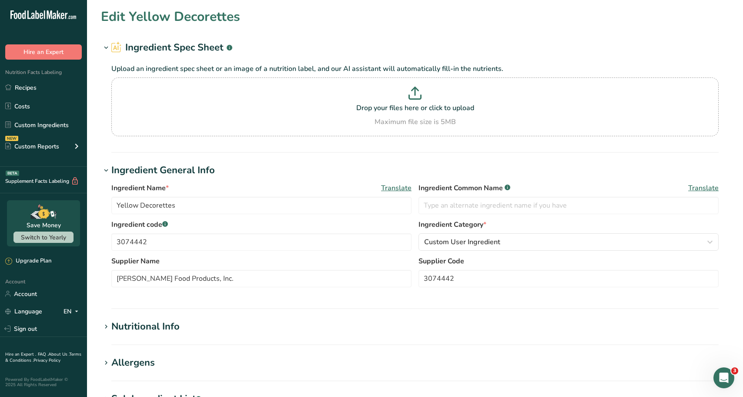
type input "White Decorettes"
type input "3074435"
type input "23.29"
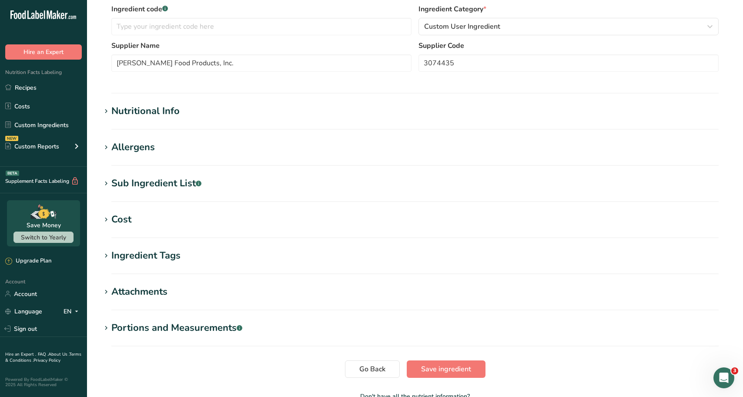
scroll to position [261, 0]
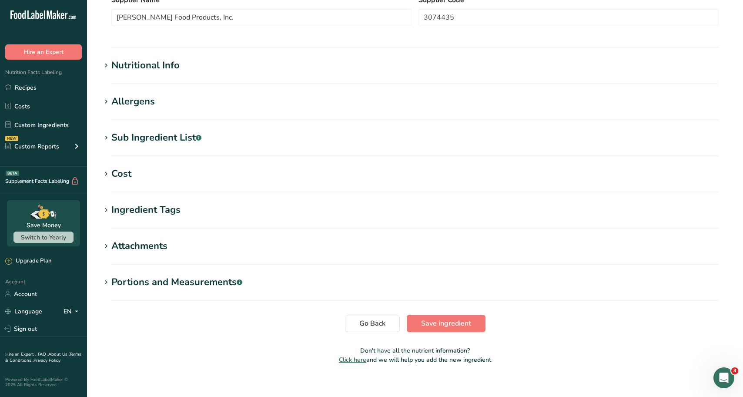
click at [126, 176] on div "Cost" at bounding box center [121, 174] width 20 height 14
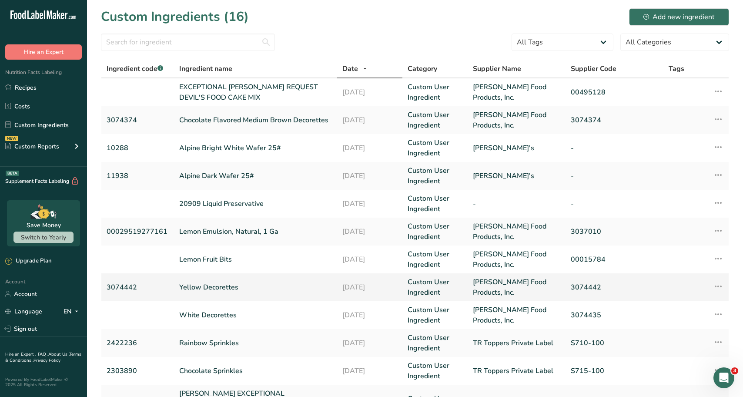
click at [223, 287] on link "Yellow Decorettes" at bounding box center [255, 287] width 153 height 10
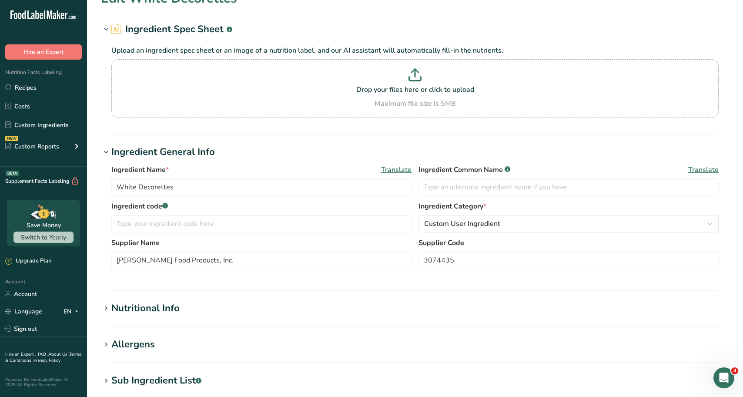
type input "Yellow Decorettes"
type input "3074442"
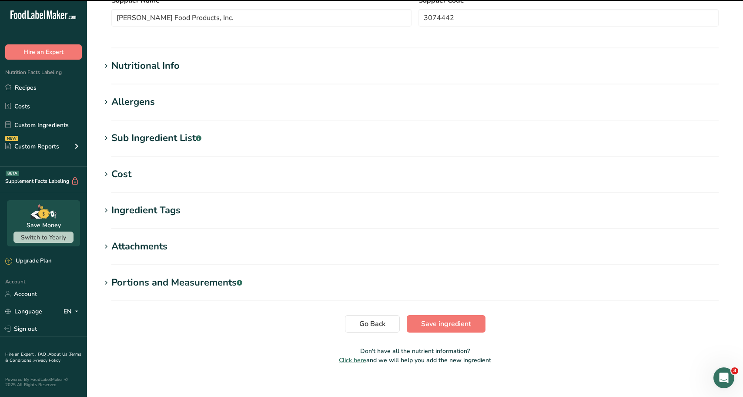
scroll to position [261, 0]
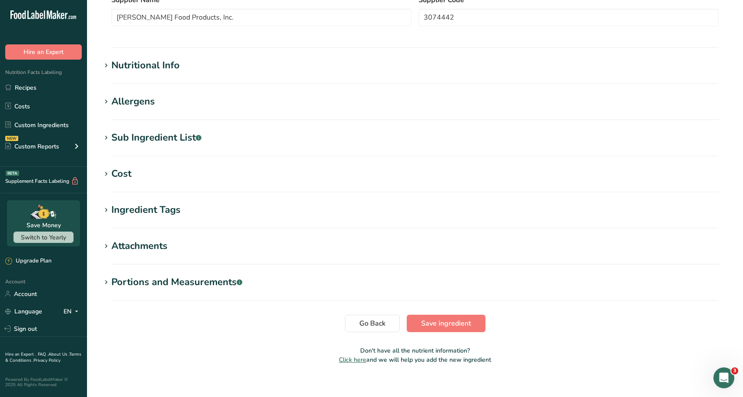
click at [147, 173] on h1 "Cost" at bounding box center [415, 174] width 628 height 14
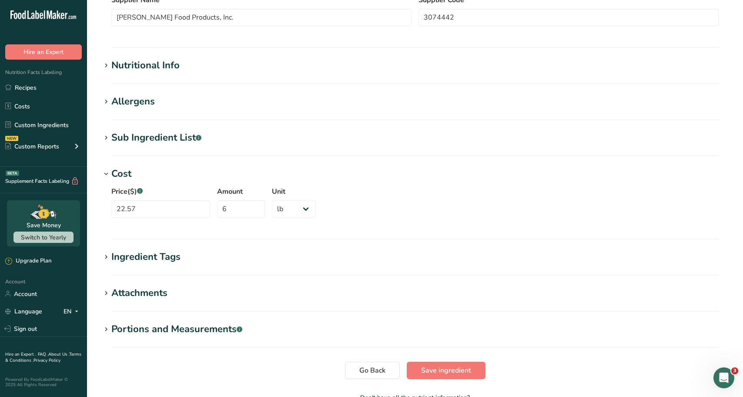
click at [147, 173] on h1 "Cost" at bounding box center [415, 174] width 628 height 14
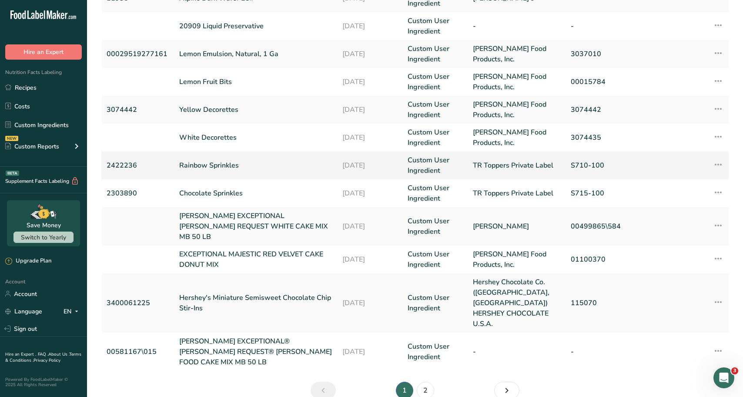
scroll to position [180, 0]
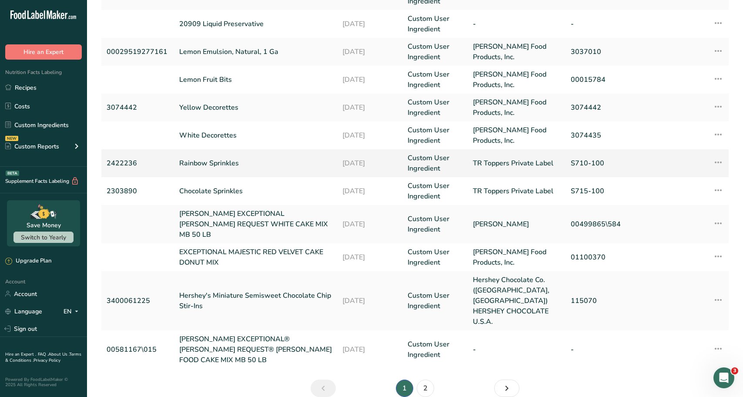
click at [223, 157] on td "Rainbow Sprinkles" at bounding box center [255, 163] width 163 height 28
click at [194, 159] on link "Rainbow Sprinkles" at bounding box center [255, 163] width 153 height 10
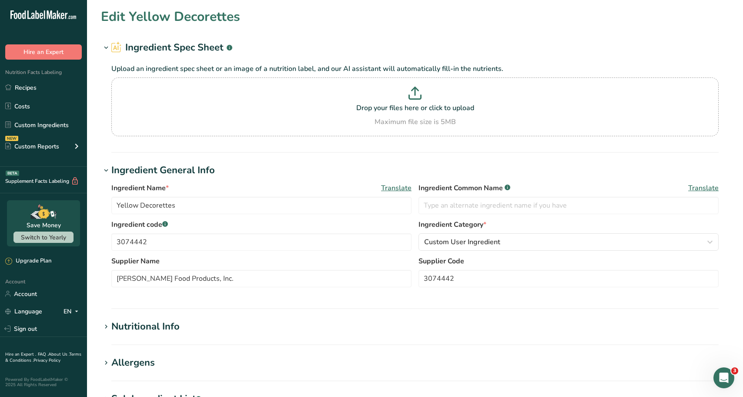
type input "Rainbow Sprinkles"
type input "2422236"
type input "TR Toppers Private Label"
type input "S710-100"
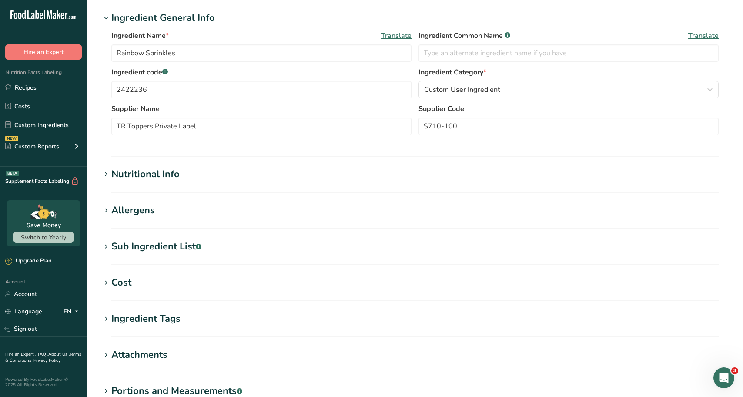
scroll to position [174, 0]
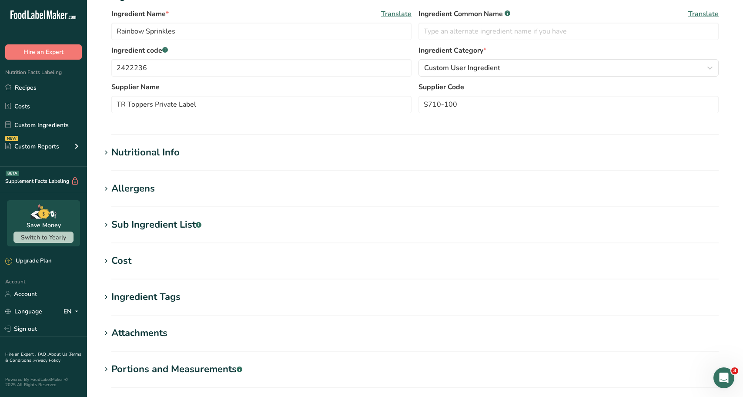
click at [112, 246] on section "Edit Rainbow Sprinkles Ingredient Spec Sheet .a-a{fill:#347362;}.b-a{fill:#fff;…" at bounding box center [415, 145] width 656 height 639
click at [116, 257] on div "Cost" at bounding box center [121, 260] width 20 height 14
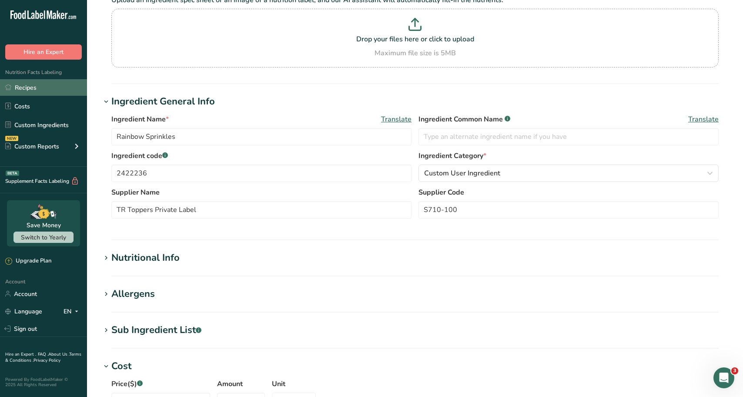
scroll to position [0, 0]
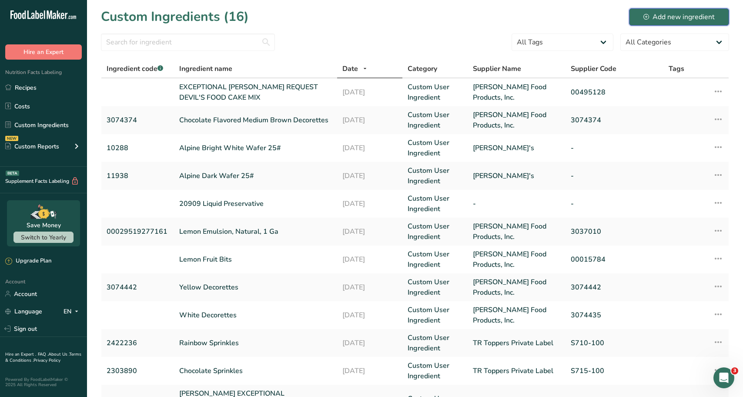
click at [671, 14] on div "Add new ingredient" at bounding box center [678, 17] width 71 height 10
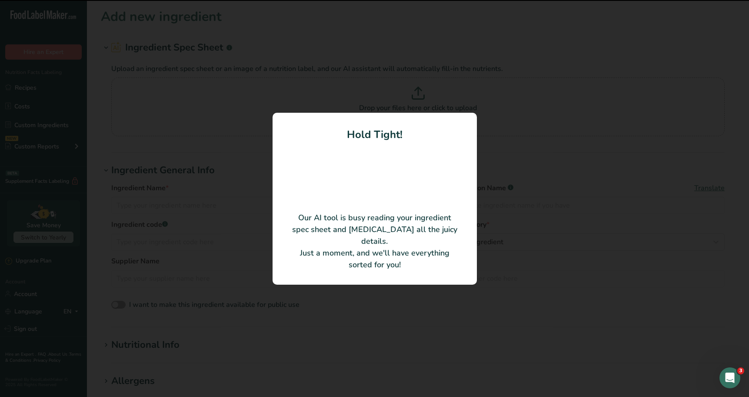
click at [691, 149] on div at bounding box center [374, 198] width 749 height 397
type input "7 Color Rainbow Decorettes"
type input "3074282"
type input "[PERSON_NAME] Food Products, Inc."
type input "3074282"
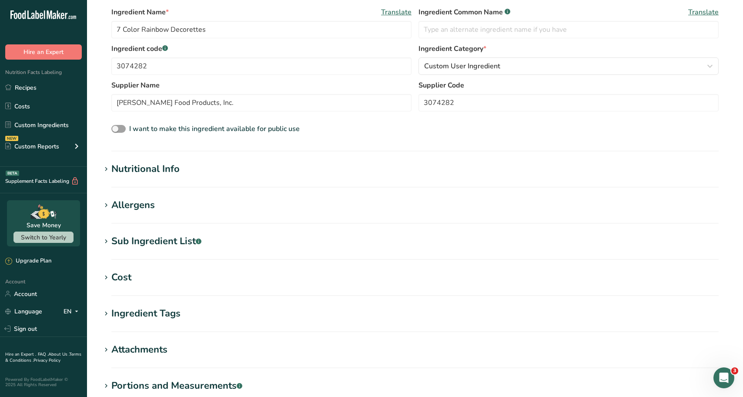
scroll to position [130, 0]
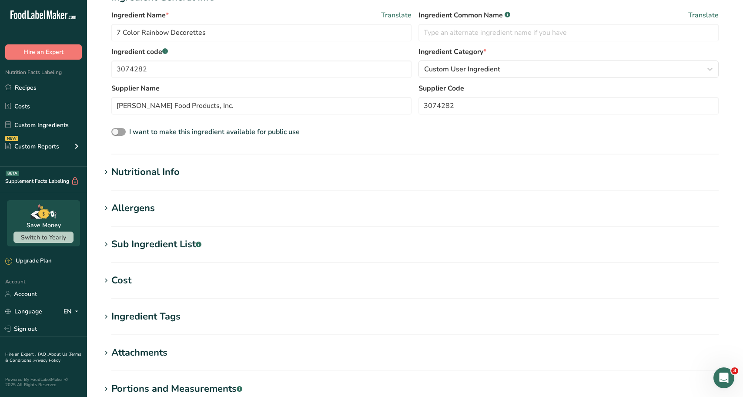
click at [256, 172] on h1 "Nutritional Info" at bounding box center [415, 172] width 628 height 14
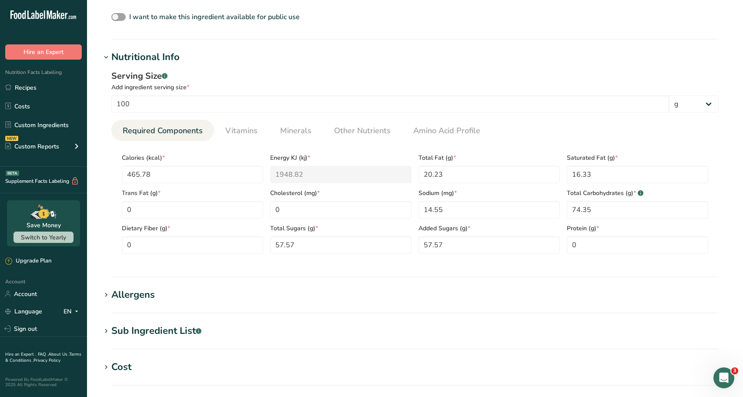
scroll to position [348, 0]
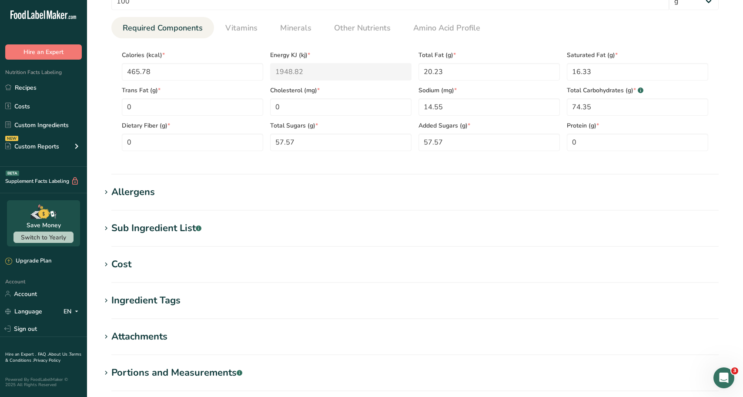
click at [237, 175] on section "Add new ingredient Ingredient Spec Sheet .a-a{fill:#347362;}.b-a{fill:#fff;} Up…" at bounding box center [415, 60] width 656 height 816
click at [227, 186] on h1 "Allergens" at bounding box center [415, 192] width 628 height 14
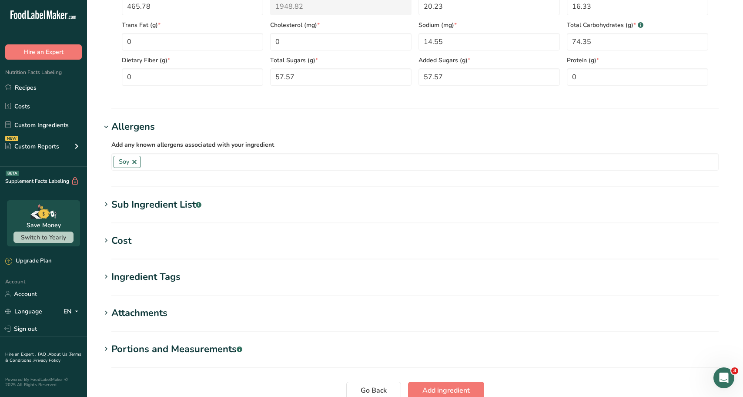
scroll to position [435, 0]
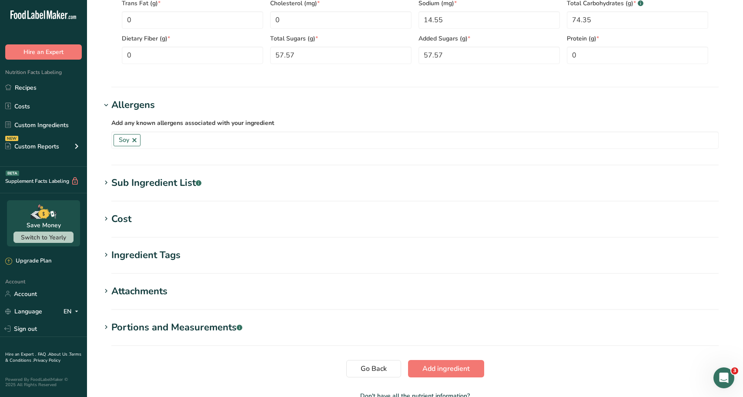
click at [255, 180] on h1 "Sub Ingredient List .a-a{fill:#347362;}.b-a{fill:#fff;}" at bounding box center [415, 183] width 628 height 14
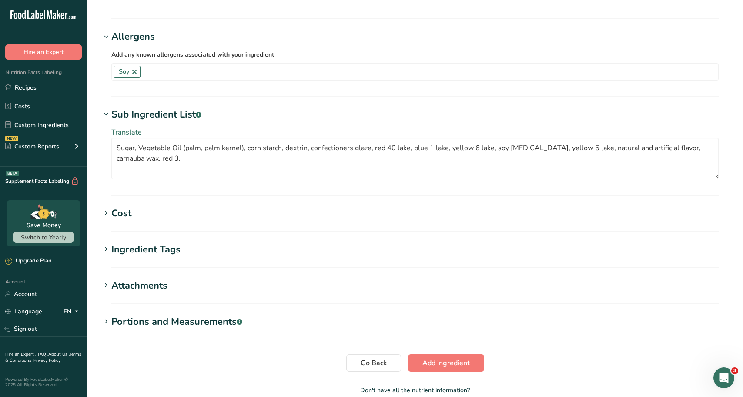
scroll to position [478, 0]
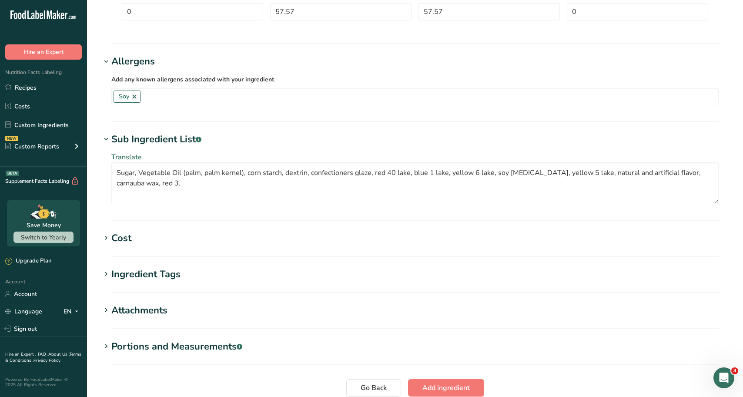
click at [248, 240] on h1 "Cost" at bounding box center [415, 238] width 628 height 14
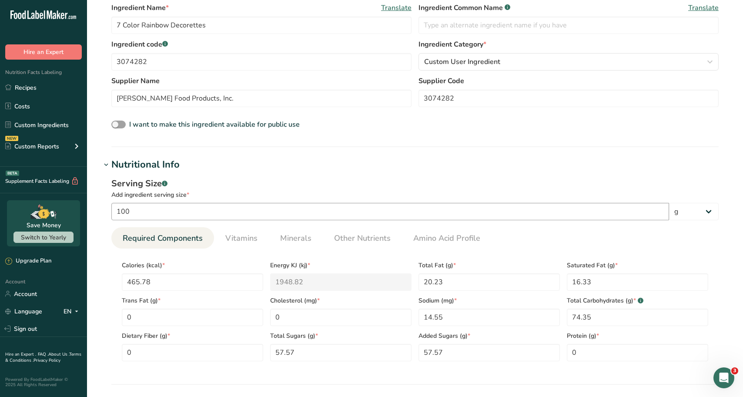
scroll to position [130, 0]
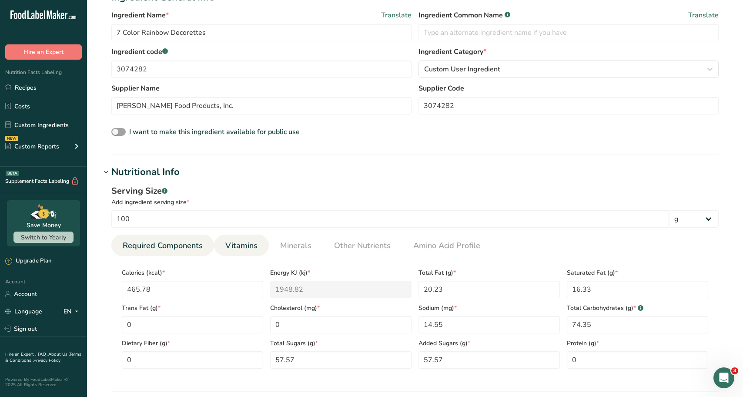
click at [247, 246] on span "Vitamins" at bounding box center [241, 246] width 32 height 12
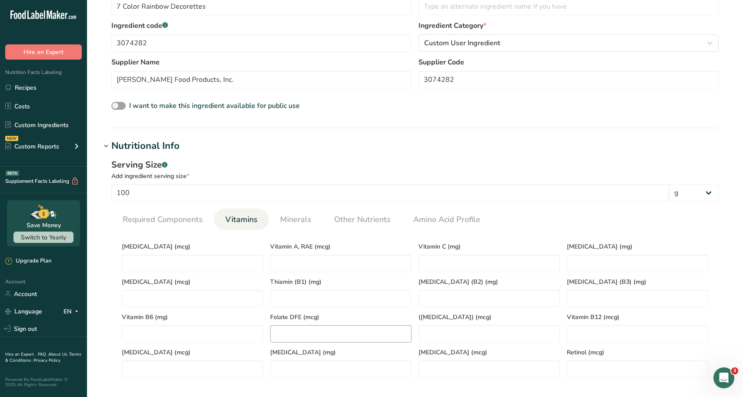
scroll to position [261, 0]
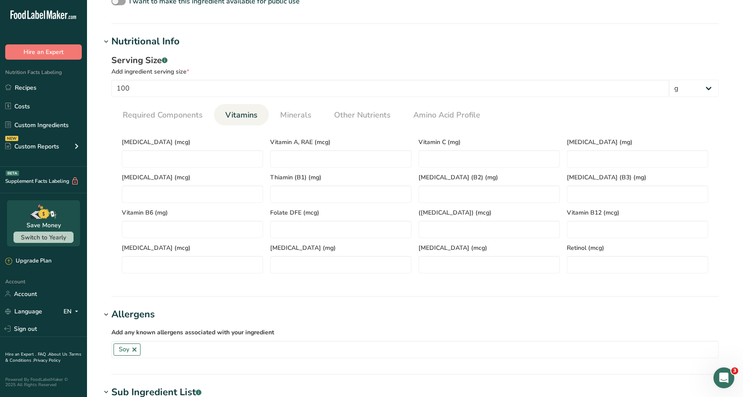
click at [284, 102] on div "Serving Size .a-a{fill:#347362;}.b-a{fill:#fff;} Add ingredient serving size * …" at bounding box center [415, 167] width 628 height 237
click at [289, 109] on link "Minerals" at bounding box center [296, 115] width 38 height 22
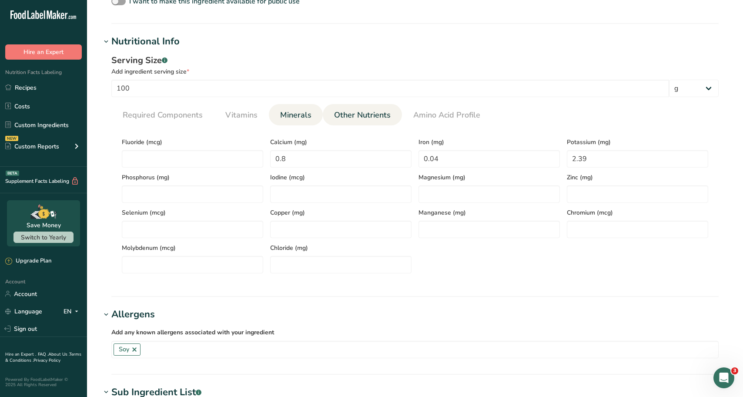
click at [350, 113] on span "Other Nutrients" at bounding box center [362, 115] width 57 height 12
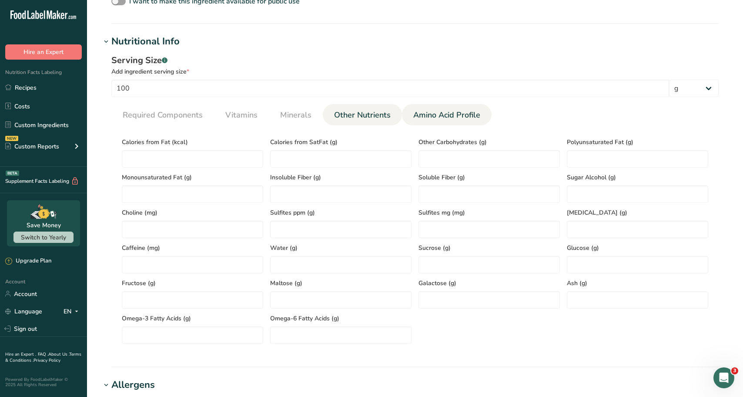
click at [451, 117] on span "Amino Acid Profile" at bounding box center [446, 115] width 67 height 12
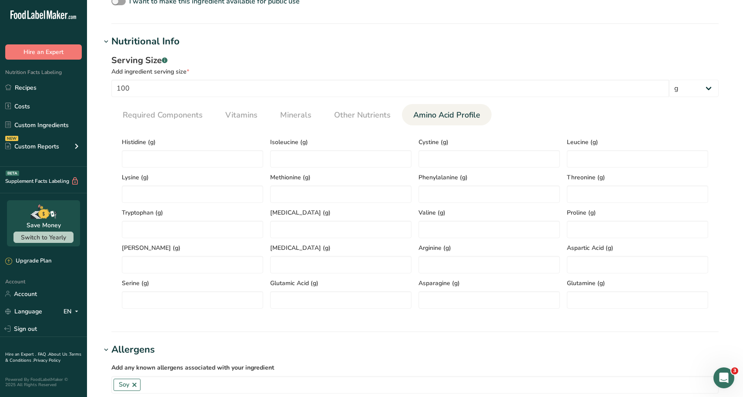
click at [374, 128] on section "Calories (kcal) * 465.78 Energy KJ (kj) * 1948.82 Total Fat (g) * 20.23 Saturat…" at bounding box center [414, 220] width 607 height 190
click at [367, 120] on span "Other Nutrients" at bounding box center [362, 115] width 57 height 12
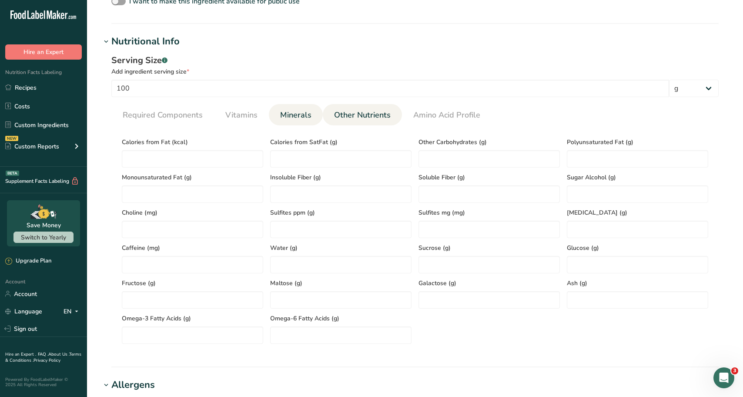
click at [287, 116] on span "Minerals" at bounding box center [295, 115] width 31 height 12
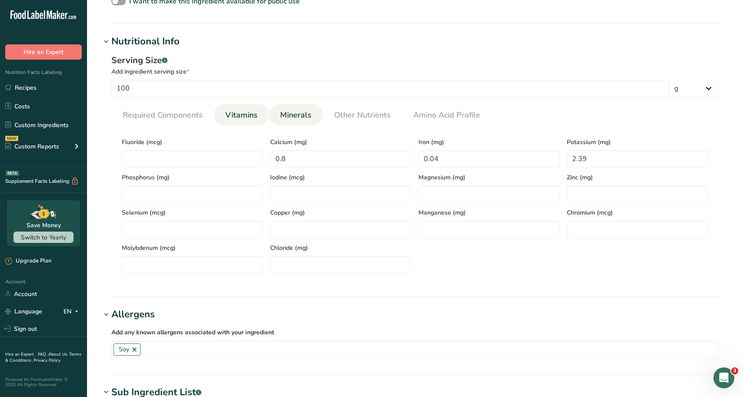
click at [238, 115] on span "Vitamins" at bounding box center [241, 115] width 32 height 12
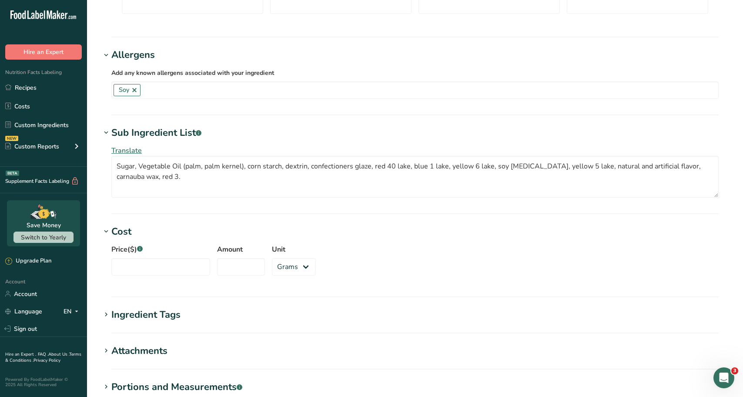
scroll to position [609, 0]
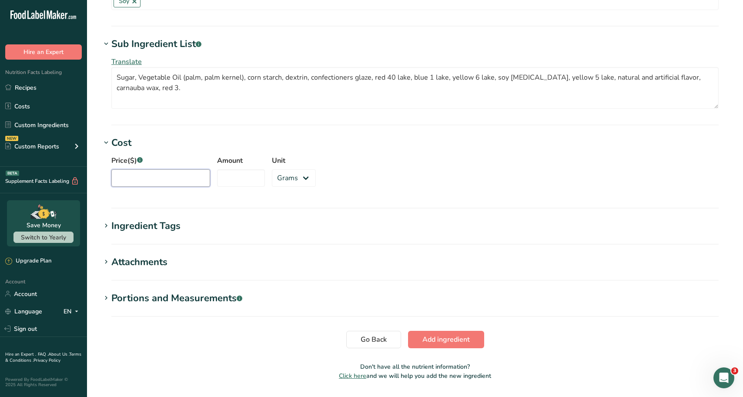
click at [167, 182] on input "Price($) .a-a{fill:#347362;}.b-a{fill:#fff;}" at bounding box center [160, 177] width 99 height 17
type input "20.97"
click at [217, 177] on input "Amount" at bounding box center [241, 177] width 48 height 17
type input "6"
click at [309, 183] on div "Price($) .a-a{fill:#347362;}.b-a{fill:#fff;} 20.97 Amount 6 Unit Grams kg mg mc…" at bounding box center [415, 173] width 628 height 47
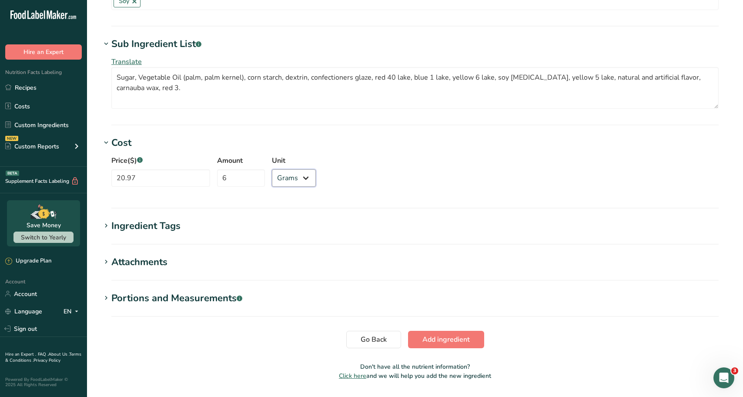
click at [308, 182] on select "Grams kg mg mcg lb oz" at bounding box center [294, 177] width 44 height 17
select select "12"
click at [272, 169] on select "Grams kg mg mcg lb oz" at bounding box center [294, 177] width 44 height 17
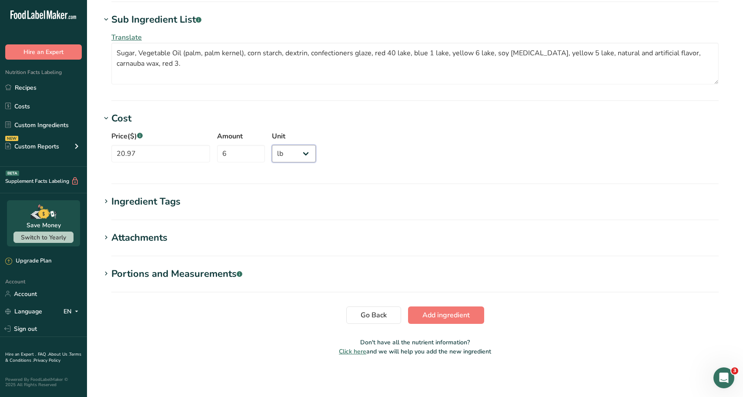
scroll to position [634, 0]
click at [451, 313] on span "Add ingredient" at bounding box center [445, 314] width 47 height 10
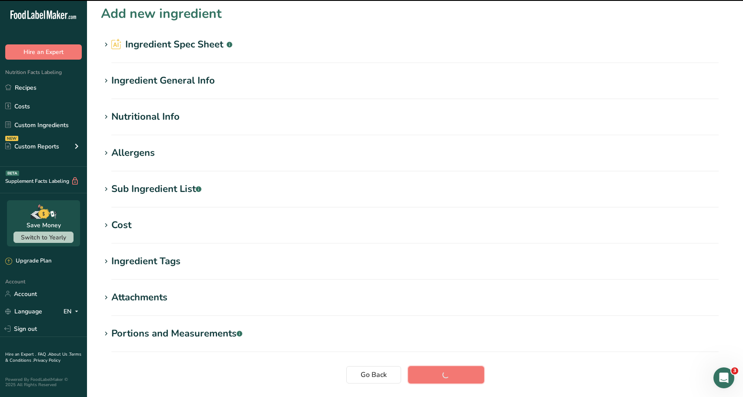
scroll to position [0, 0]
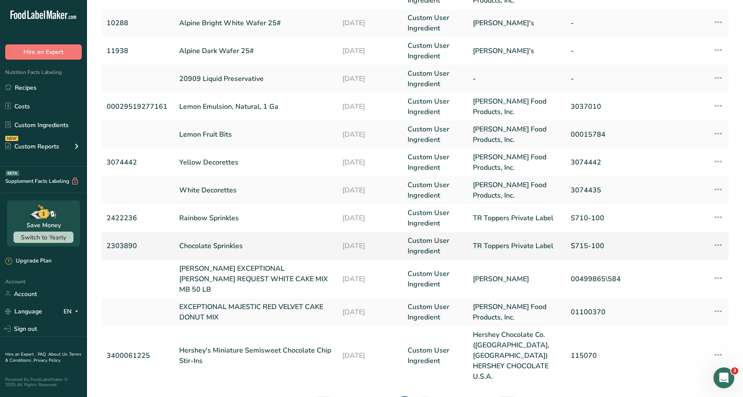
scroll to position [49, 0]
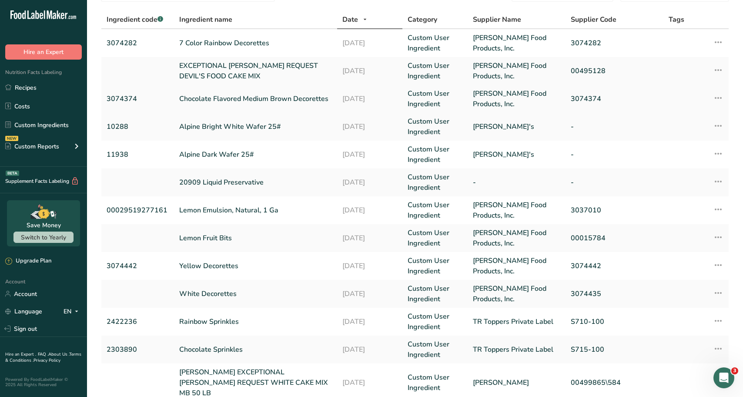
click at [286, 94] on link "Chocolate Flavored Medium Brown Decorettes" at bounding box center [255, 98] width 153 height 10
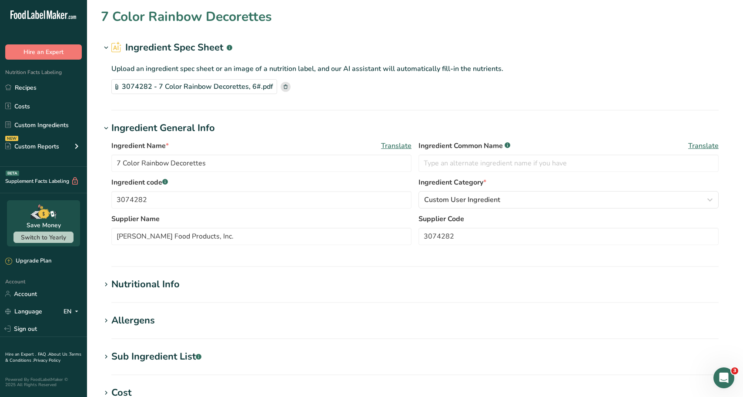
type input "Chocolate Flavored Medium Brown Decorettes"
type input "3074374"
type input "21.93"
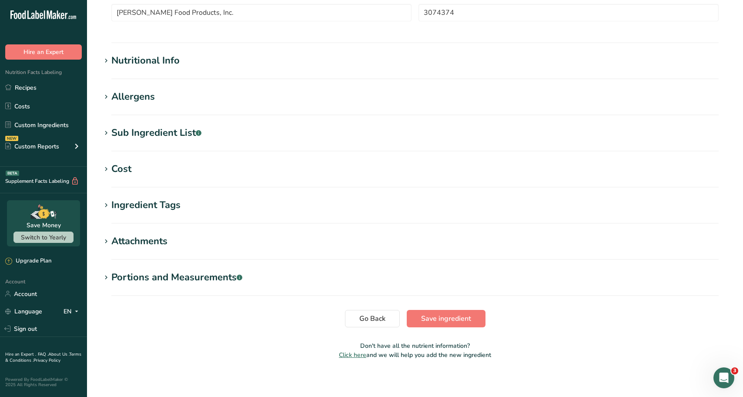
scroll to position [228, 0]
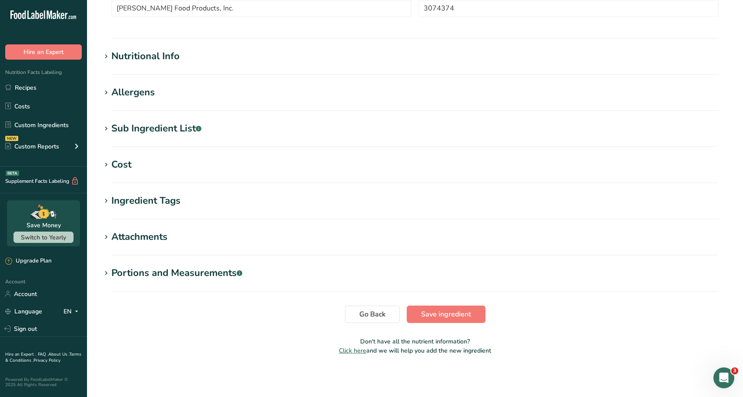
click at [143, 172] on section "Cost Price($) .a-a{fill:#347362;}.b-a{fill:#fff;} 21.93 Amount 6 Unit Grams kg …" at bounding box center [415, 170] width 628 height 26
click at [151, 156] on section "Edit Chocolate Flavored Medium Brown Decorettes Ingredient Spec Sheet .a-a{fill…" at bounding box center [415, 70] width 656 height 597
click at [144, 169] on h1 "Cost" at bounding box center [415, 164] width 628 height 14
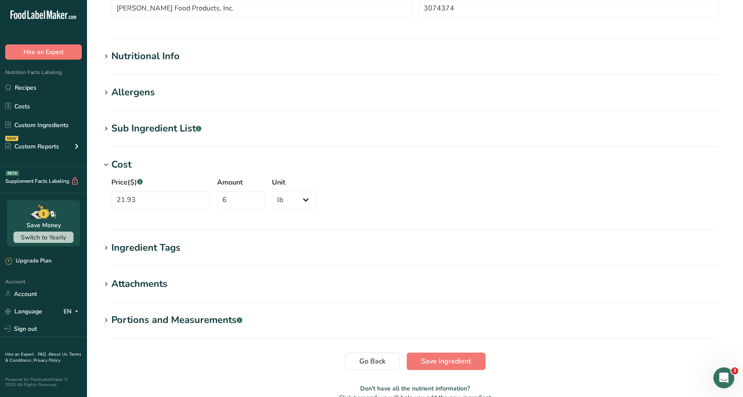
click at [151, 162] on h1 "Cost" at bounding box center [415, 164] width 628 height 14
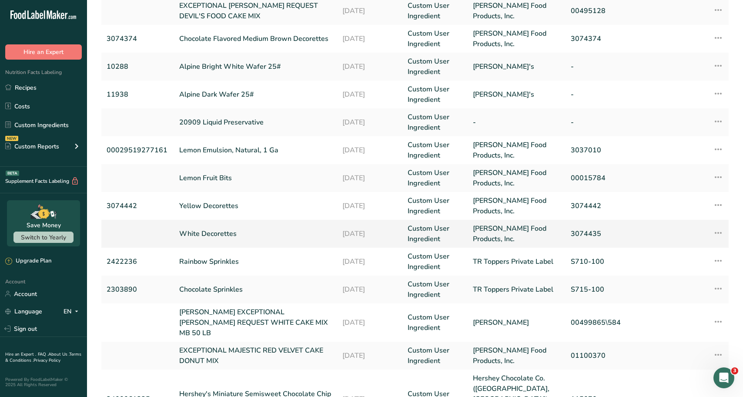
scroll to position [130, 0]
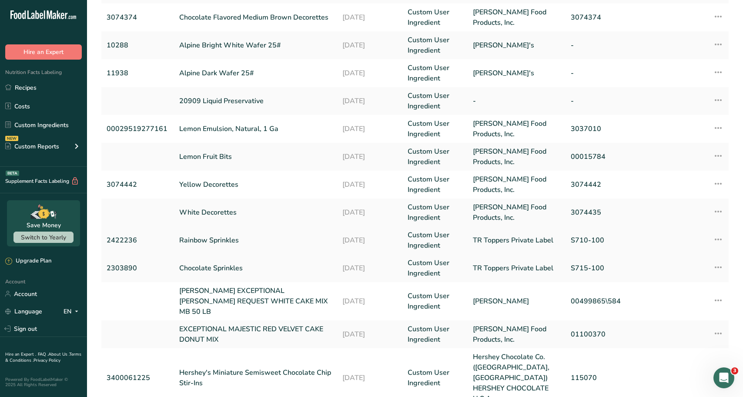
click at [225, 242] on link "Rainbow Sprinkles" at bounding box center [255, 240] width 153 height 10
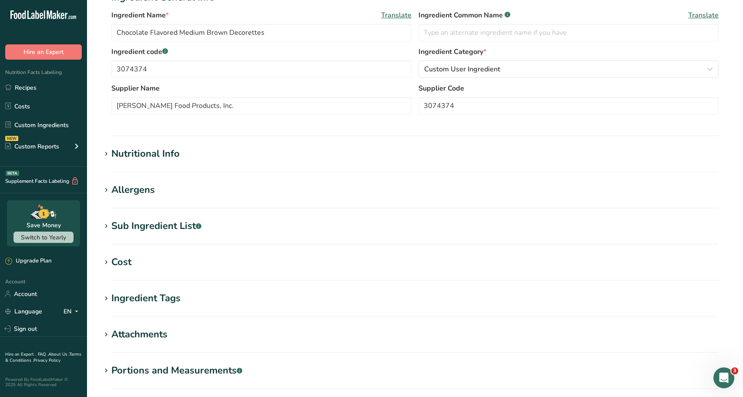
type input "Rainbow Sprinkles"
type input "2422236"
type input "TR Toppers Private Label"
type input "S710-100"
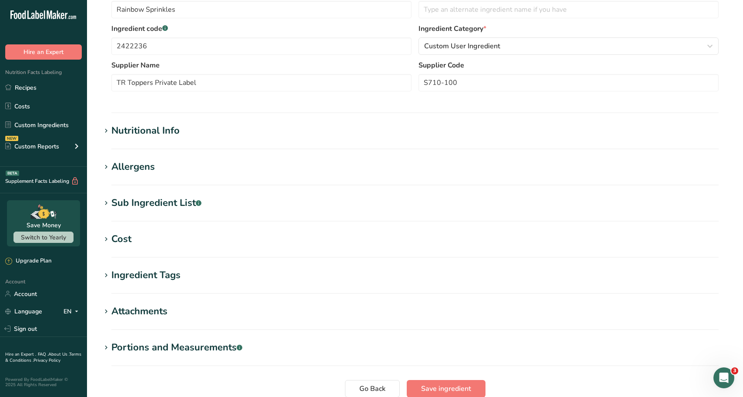
scroll to position [260, 0]
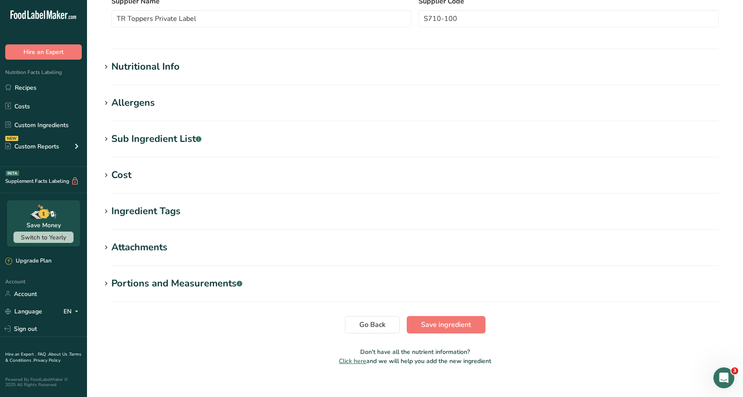
click at [180, 187] on section "Cost Price($) .a-a{fill:#347362;}.b-a{fill:#fff;} 32.7 Amount 10 Unit Grams kg …" at bounding box center [415, 181] width 628 height 26
click at [179, 182] on section "Cost Price($) .a-a{fill:#347362;}.b-a{fill:#fff;} 32.7 Amount 10 Unit Grams kg …" at bounding box center [415, 181] width 628 height 26
click at [87, 167] on section "Edit Rainbow Sprinkles Ingredient Spec Sheet .a-a{fill:#347362;}.b-a{fill:#fff;…" at bounding box center [415, 59] width 656 height 639
click at [140, 173] on h1 "Cost" at bounding box center [415, 175] width 628 height 14
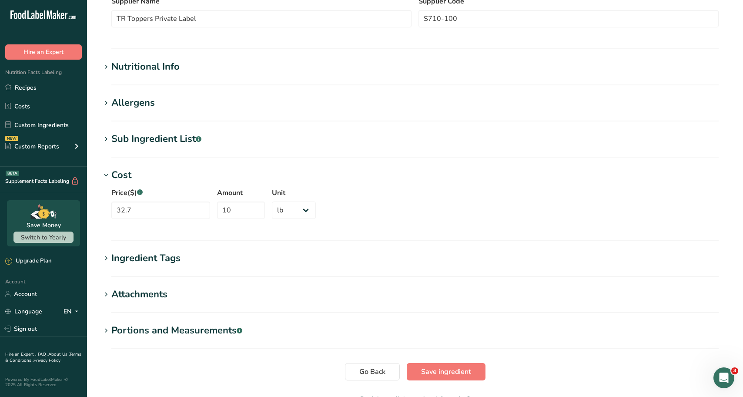
click at [139, 173] on h1 "Cost" at bounding box center [415, 175] width 628 height 14
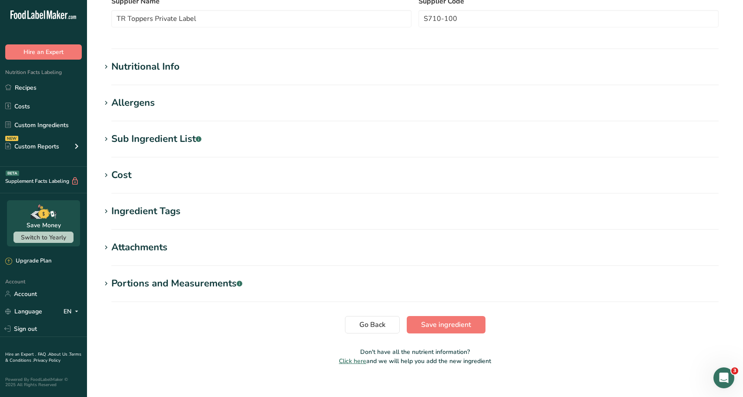
click at [135, 176] on h1 "Cost" at bounding box center [415, 175] width 628 height 14
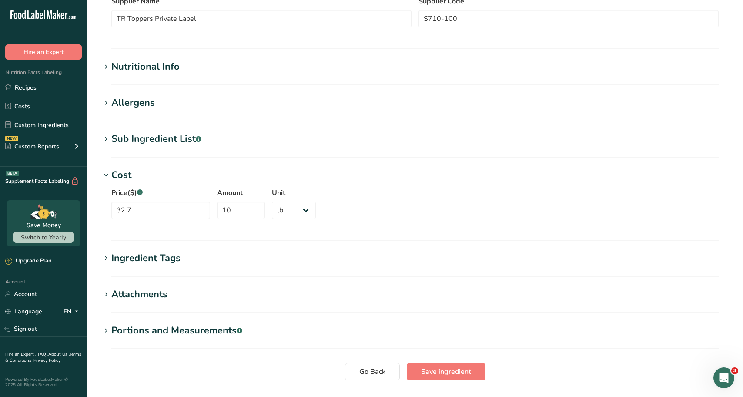
click at [135, 176] on h1 "Cost" at bounding box center [415, 175] width 628 height 14
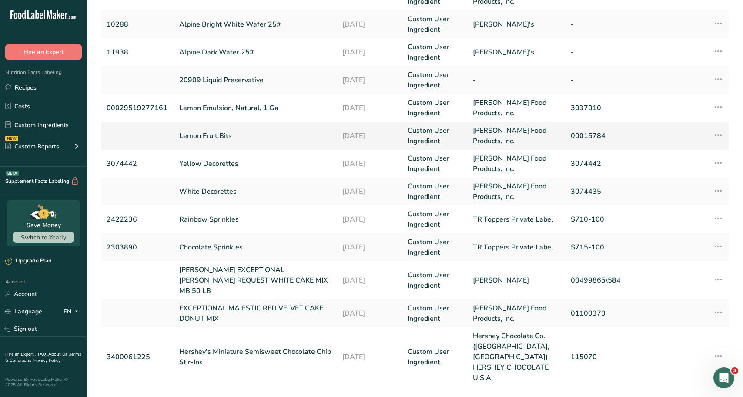
scroll to position [180, 0]
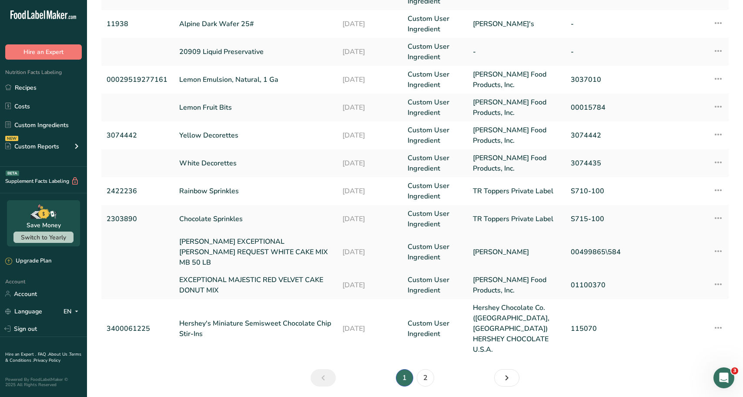
click at [191, 242] on link "DAWN EXCEPTIONAL BAKER'S REQUEST WHITE CAKE MIX MB 50 LB" at bounding box center [255, 251] width 153 height 31
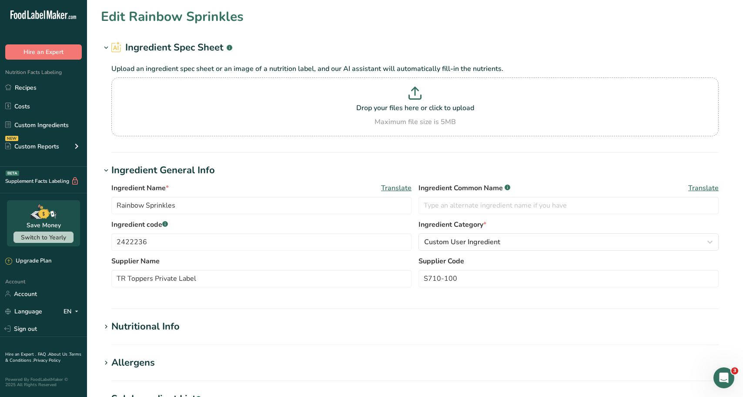
type input "DAWN EXCEPTIONAL BAKER'S REQUEST WHITE CAKE MIX MB 50 LB"
type input "Dawn"
type input "00499865\584"
type input "76.85"
type input "50"
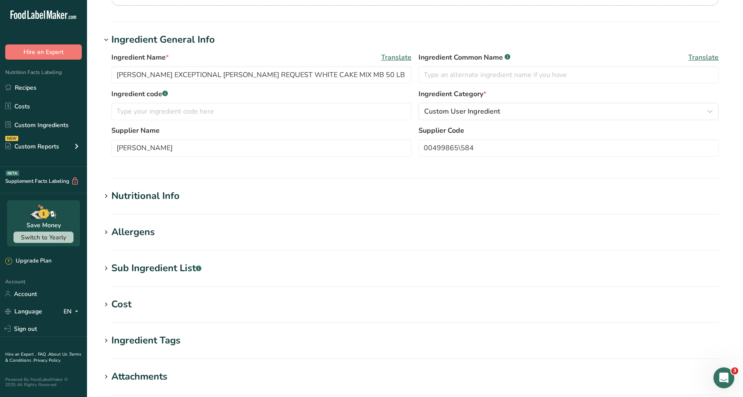
scroll to position [261, 0]
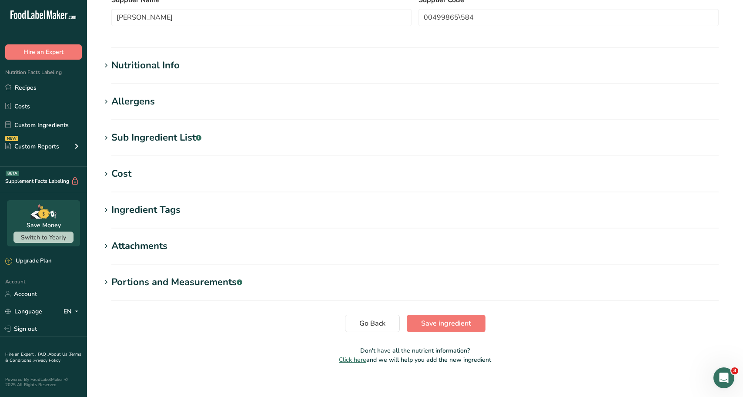
click at [131, 169] on div "Cost" at bounding box center [121, 174] width 20 height 14
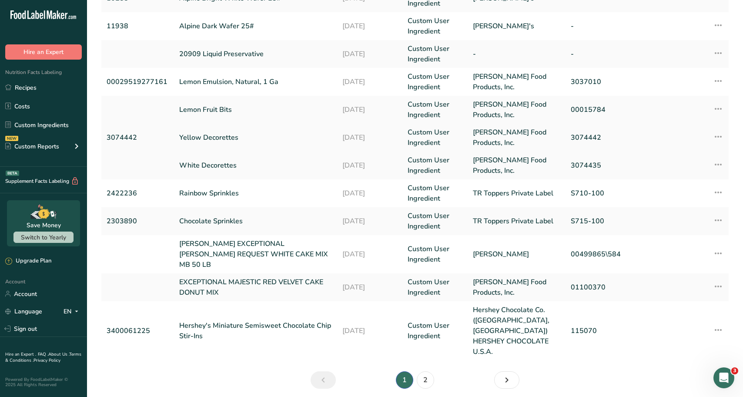
scroll to position [180, 0]
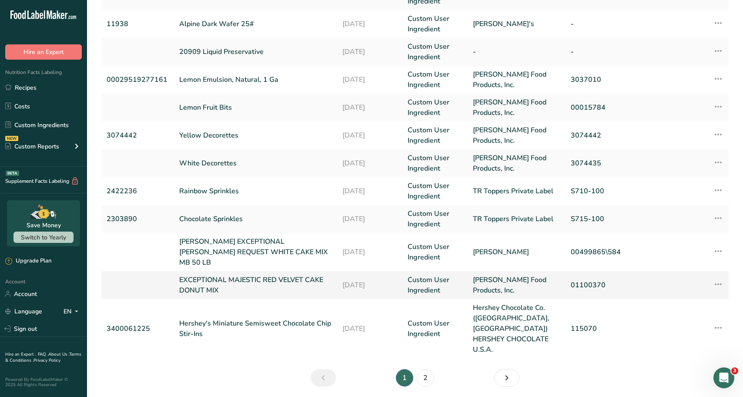
click at [212, 274] on link "EXCEPTIONAL MAJESTIC RED VELVET CAKE DONUT MIX" at bounding box center [255, 284] width 153 height 21
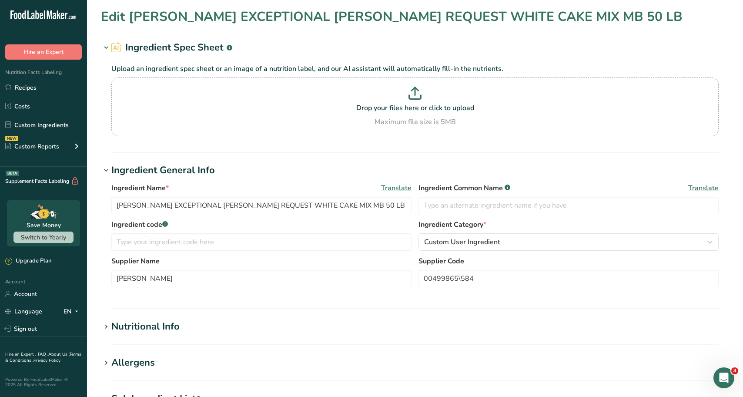
type input "EXCEPTIONAL MAJESTIC RED VELVET CAKE DONUT MIX"
type input "Dawn Food Products, Inc."
type input "01100370"
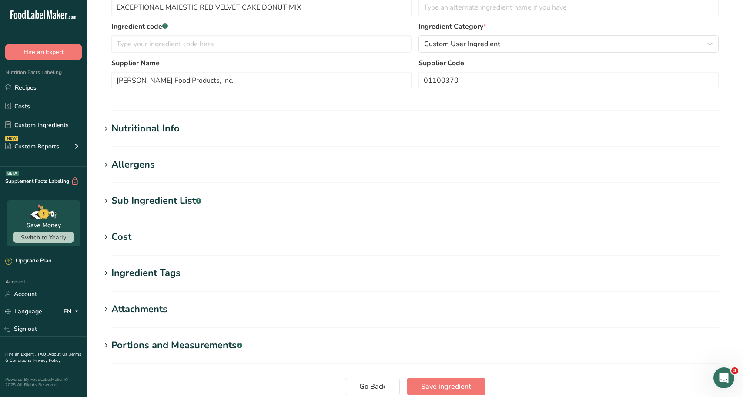
scroll to position [174, 0]
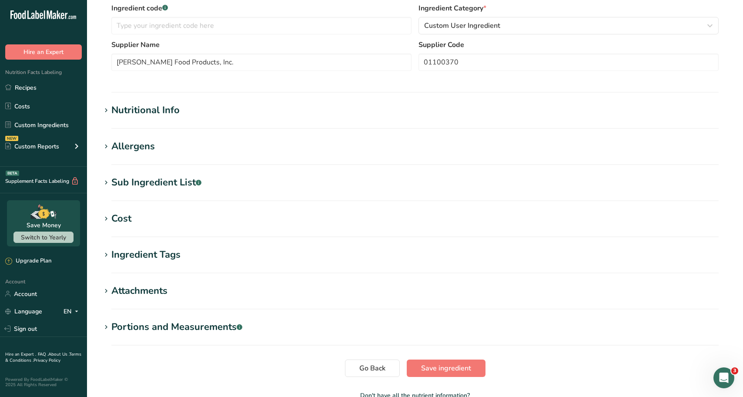
click at [169, 222] on h1 "Cost" at bounding box center [415, 218] width 628 height 14
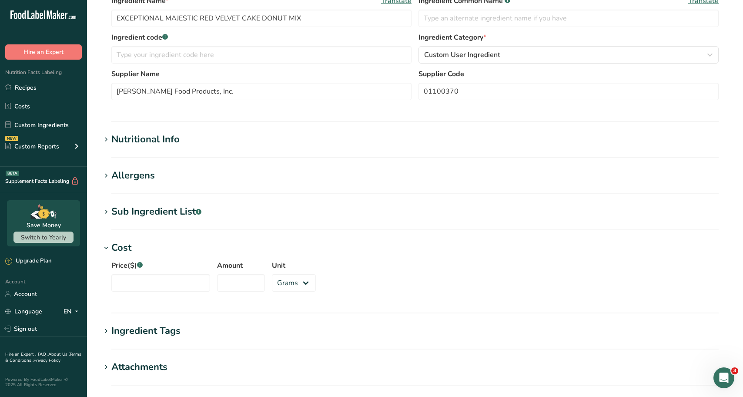
scroll to position [0, 0]
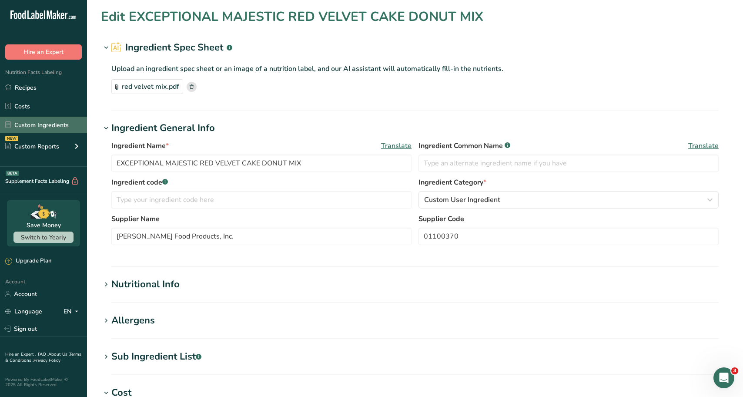
click at [47, 129] on link "Custom Ingredients" at bounding box center [43, 125] width 87 height 17
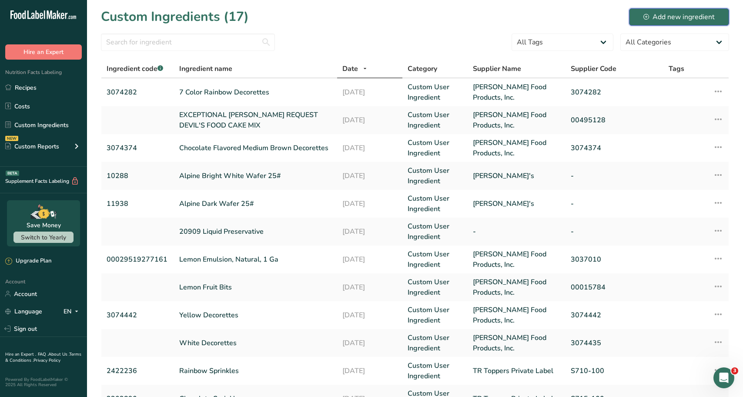
click at [693, 14] on div "Add new ingredient" at bounding box center [678, 17] width 71 height 10
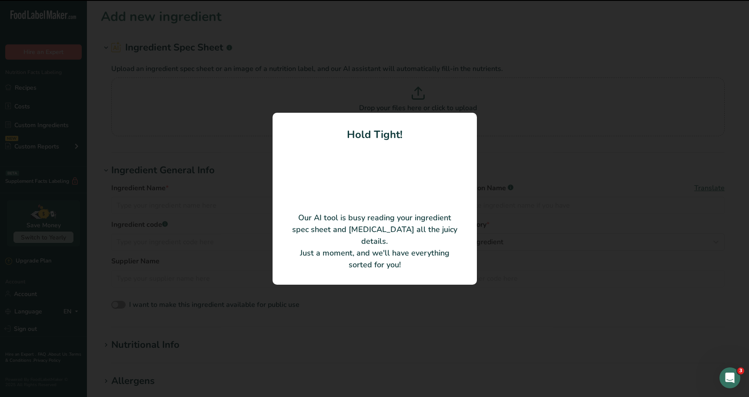
drag, startPoint x: 568, startPoint y: 273, endPoint x: 576, endPoint y: 270, distance: 8.2
click at [575, 270] on div at bounding box center [374, 198] width 749 height 397
type input "EXCEPTIONAL BAKER'S REQUEST RED VELVET CAKE MIX"
type input "Dawn Food Products, Inc."
type input "00547862"
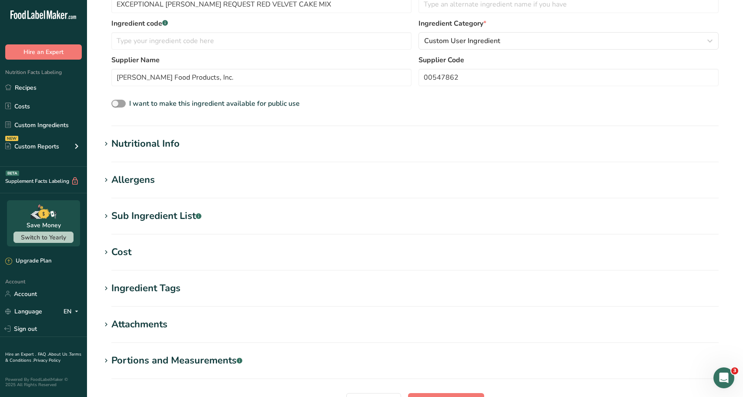
scroll to position [174, 0]
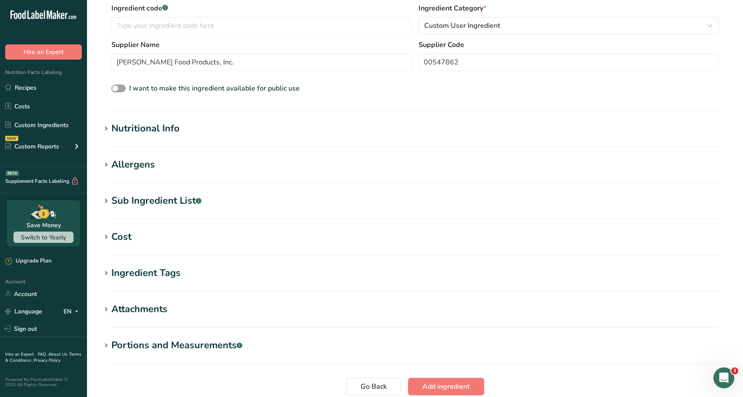
click at [161, 135] on div "Nutritional Info" at bounding box center [145, 128] width 68 height 14
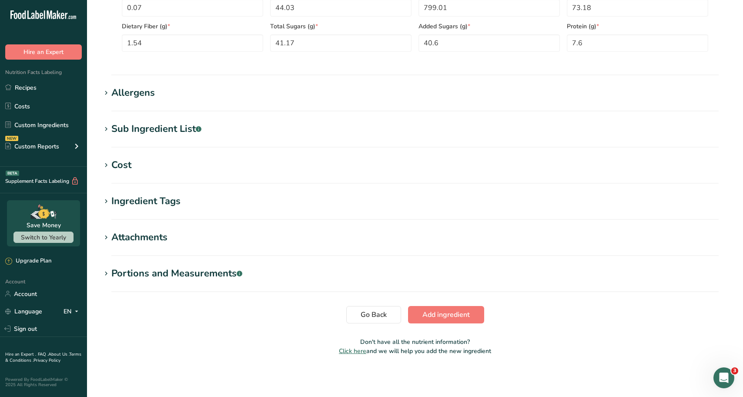
scroll to position [447, 0]
click at [187, 166] on h1 "Cost" at bounding box center [415, 164] width 628 height 14
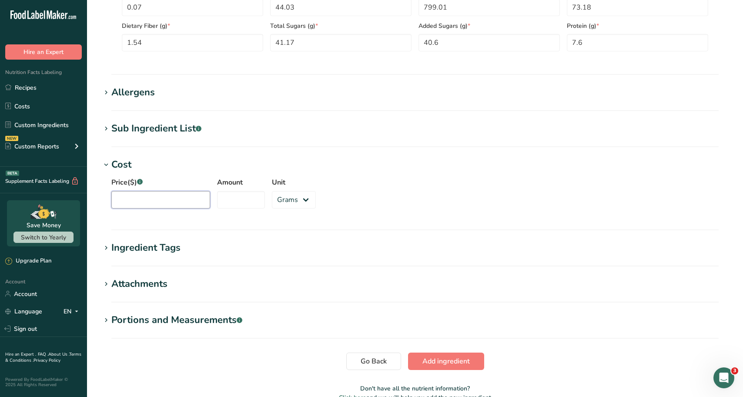
click at [159, 201] on input "Price($) .a-a{fill:#347362;}.b-a{fill:#fff;}" at bounding box center [160, 199] width 99 height 17
type input "89.71"
click at [234, 193] on input "Amount" at bounding box center [241, 199] width 48 height 17
type input "800"
click at [286, 205] on select "Grams kg mg mcg lb oz" at bounding box center [294, 199] width 44 height 17
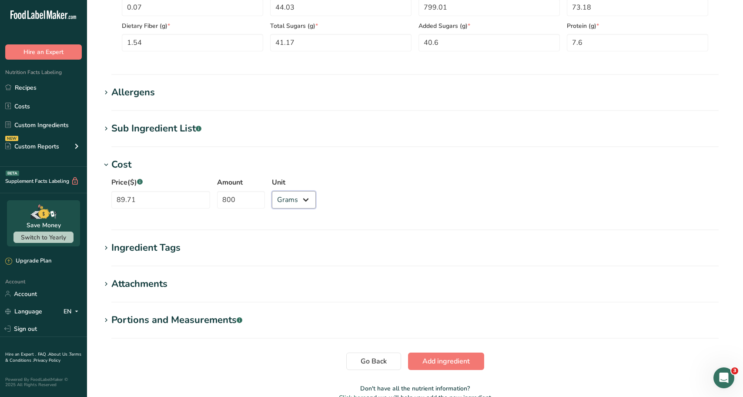
select select "5"
click at [272, 191] on select "Grams kg mg mcg lb oz" at bounding box center [294, 199] width 44 height 17
click at [366, 170] on h1 "Cost" at bounding box center [415, 164] width 628 height 14
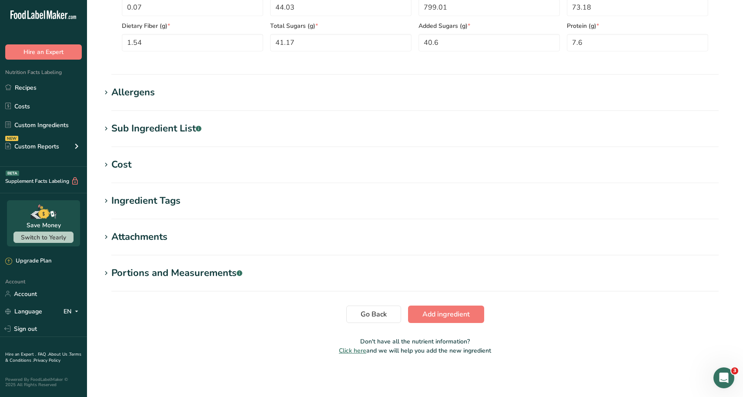
click at [364, 176] on section "Cost Price($) .a-a{fill:#347362;}.b-a{fill:#fff;} 89.71 Amount 800 Unit Grams k…" at bounding box center [415, 170] width 628 height 26
click at [367, 163] on h1 "Cost" at bounding box center [415, 164] width 628 height 14
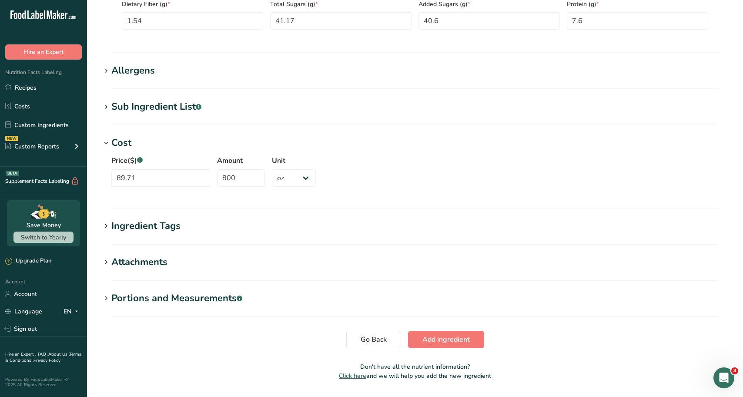
scroll to position [491, 0]
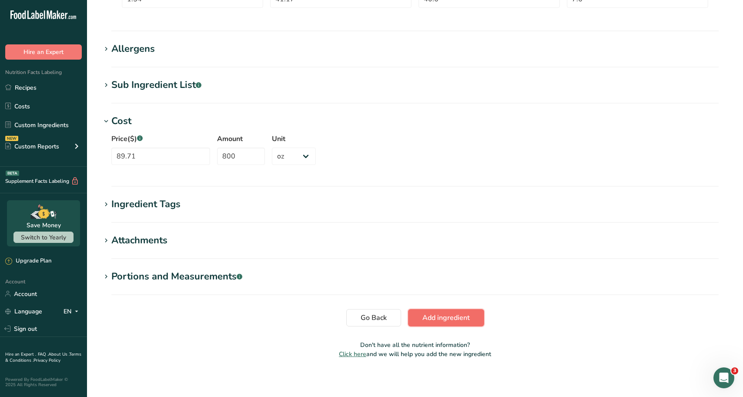
click at [451, 311] on button "Add ingredient" at bounding box center [446, 317] width 76 height 17
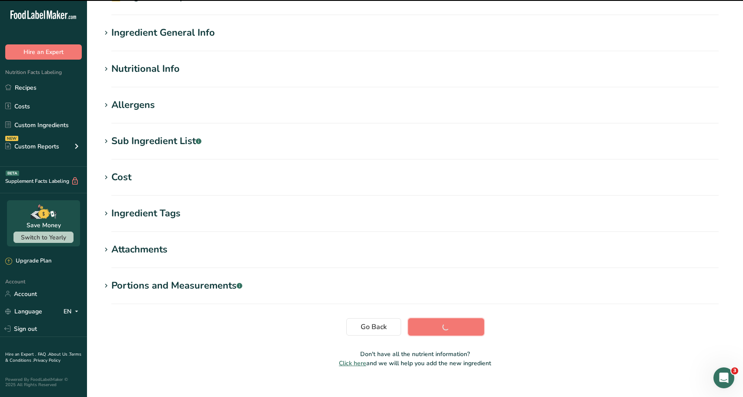
scroll to position [0, 0]
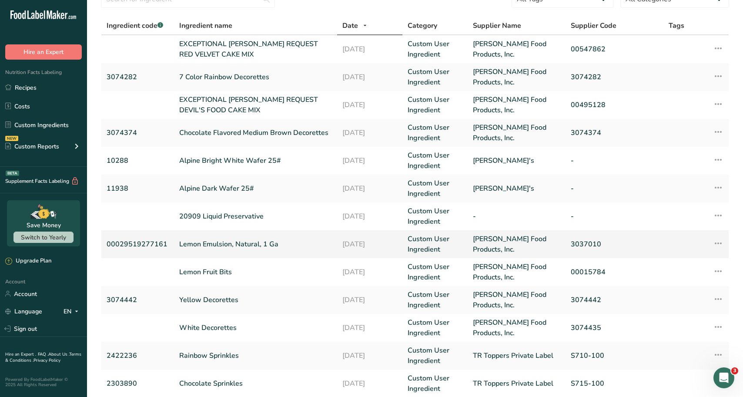
scroll to position [169, 0]
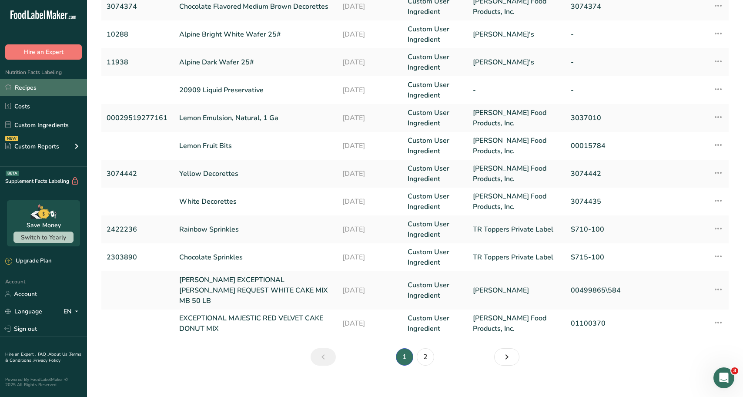
click at [41, 80] on link "Recipes" at bounding box center [43, 87] width 87 height 17
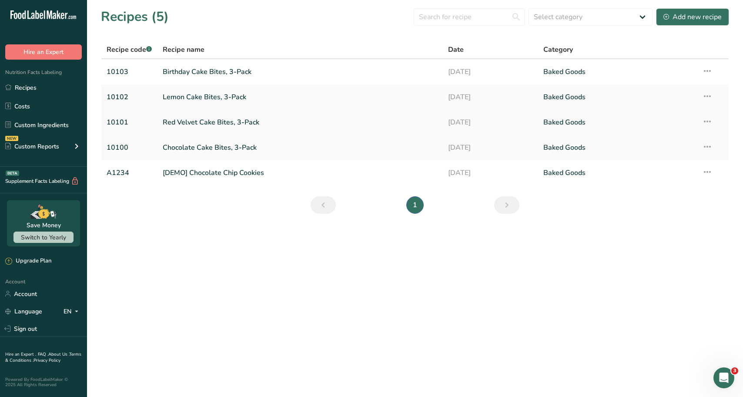
click at [201, 120] on link "Red Velvet Cake Bites, 3-Pack" at bounding box center [300, 122] width 275 height 18
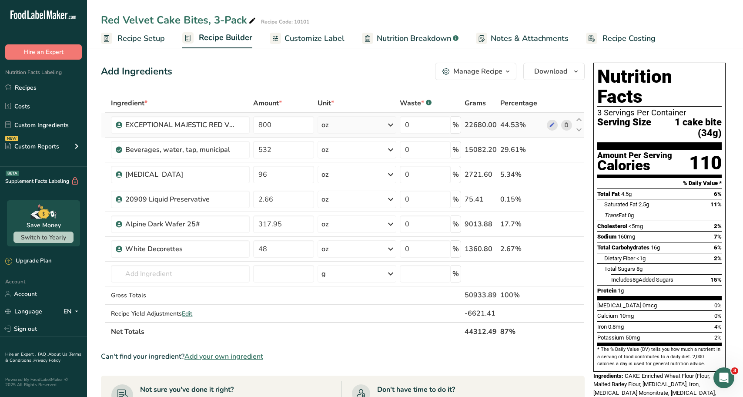
click at [566, 122] on icon at bounding box center [566, 124] width 6 height 9
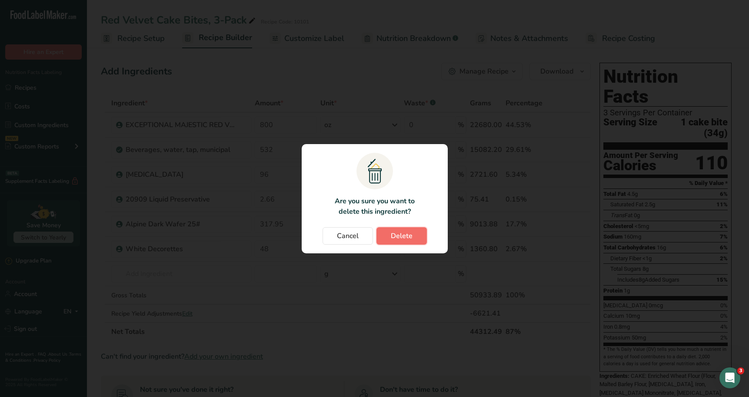
click at [413, 235] on button "Delete" at bounding box center [402, 235] width 50 height 17
type input "532"
type input "96"
type input "2.66"
type input "317.95"
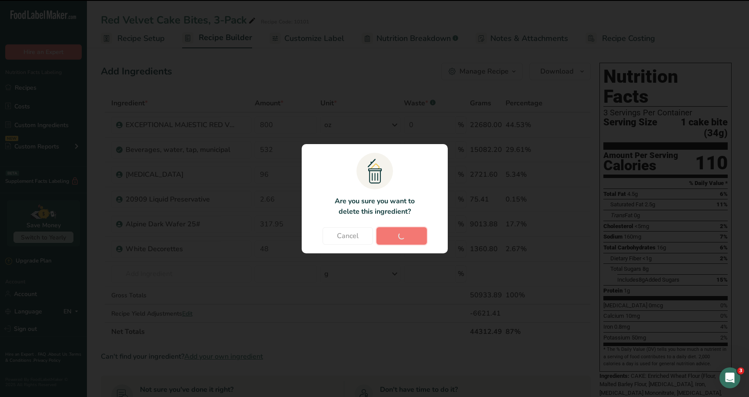
type input "48"
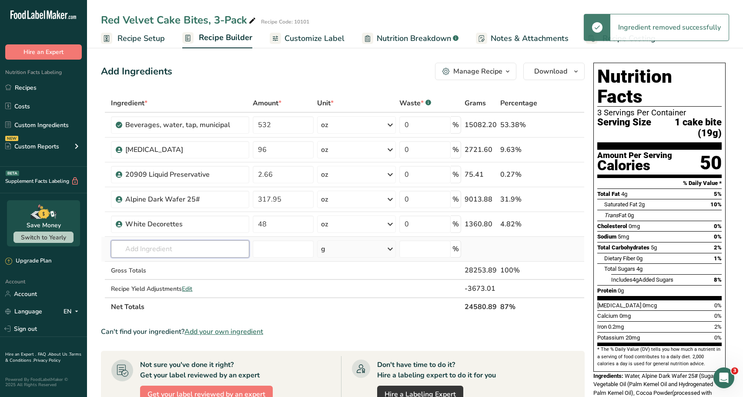
click at [175, 251] on input "text" at bounding box center [180, 248] width 138 height 17
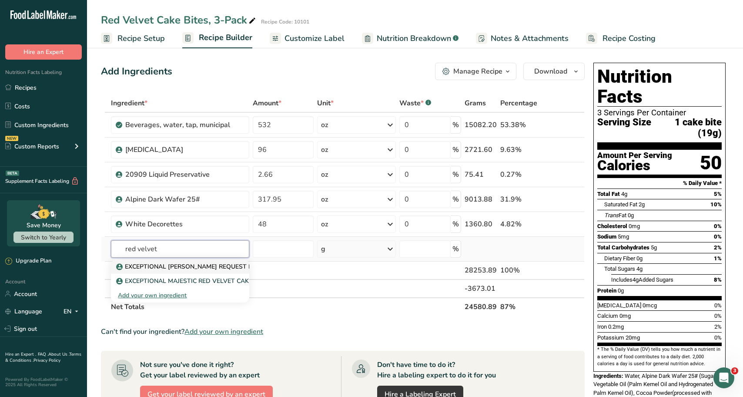
type input "red velvet"
click at [186, 261] on link "EXCEPTIONAL BAKER'S REQUEST RED VELVET CAKE MIX" at bounding box center [180, 266] width 138 height 14
type input "EXCEPTIONAL BAKER'S REQUEST RED VELVET CAKE MIX"
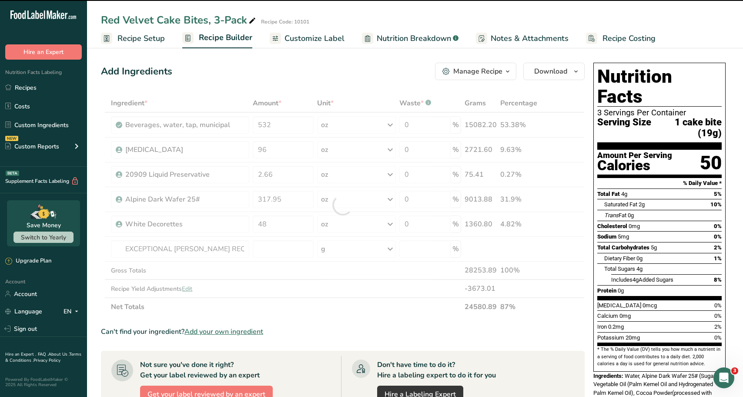
type input "0"
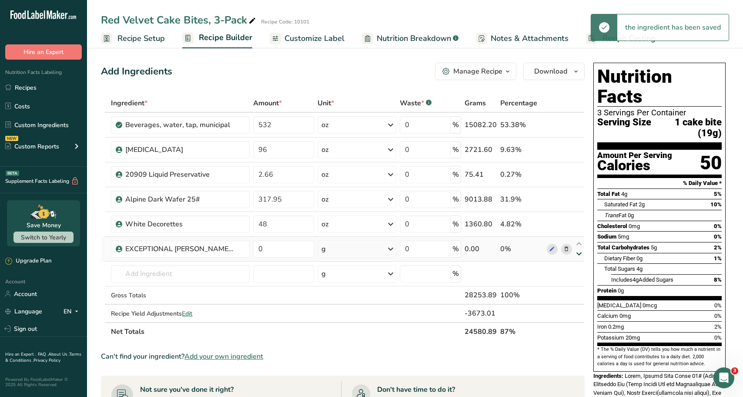
drag, startPoint x: 581, startPoint y: 245, endPoint x: 579, endPoint y: 252, distance: 7.6
click at [581, 246] on icon at bounding box center [578, 243] width 10 height 7
type input "0"
type input "48"
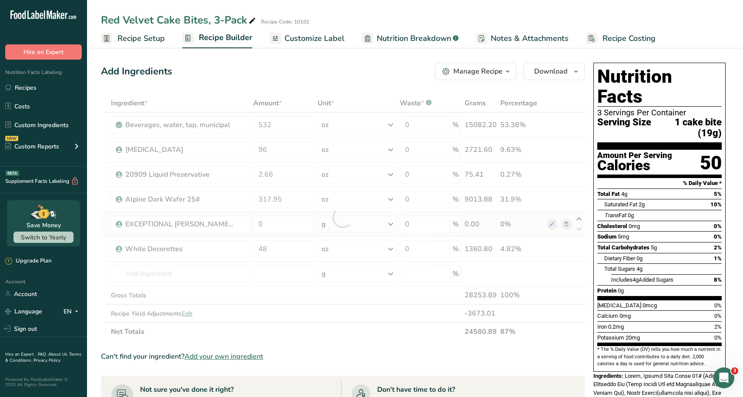
click at [577, 217] on div at bounding box center [342, 217] width 483 height 247
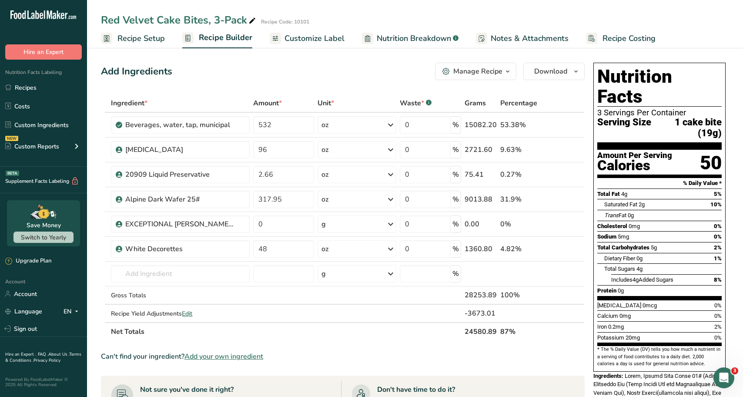
click at [577, 217] on icon at bounding box center [578, 219] width 10 height 7
type input "0"
type input "317.95"
click at [580, 193] on icon at bounding box center [578, 194] width 10 height 7
type input "0"
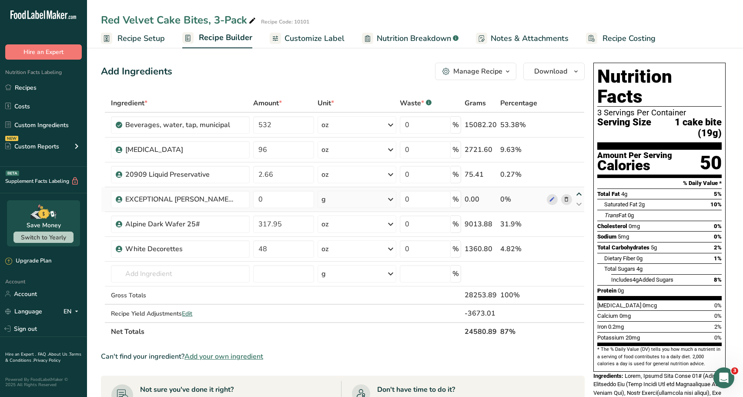
type input "2.66"
click at [579, 170] on icon at bounding box center [578, 169] width 10 height 7
type input "0"
type input "96"
click at [581, 141] on icon at bounding box center [578, 144] width 10 height 7
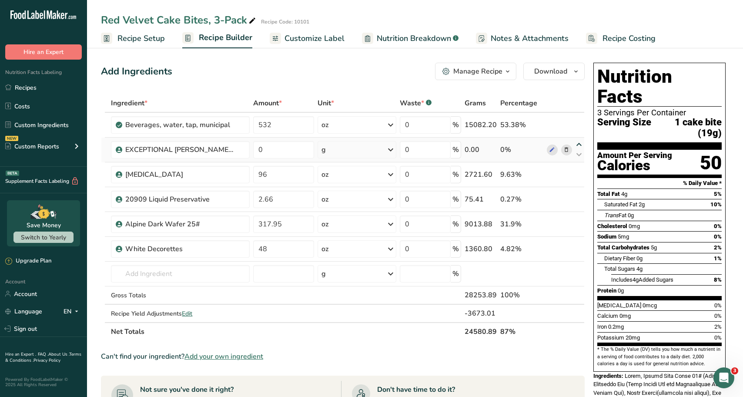
type input "0"
type input "532"
click at [287, 127] on div "Ingredient * Amount * Unit * Waste * .a-a{fill:#347362;}.b-a{fill:#fff;} Grams …" at bounding box center [342, 217] width 483 height 247
type input "50"
click at [340, 121] on div "Ingredient * Amount * Unit * Waste * .a-a{fill:#347362;}.b-a{fill:#fff;} Grams …" at bounding box center [342, 217] width 483 height 247
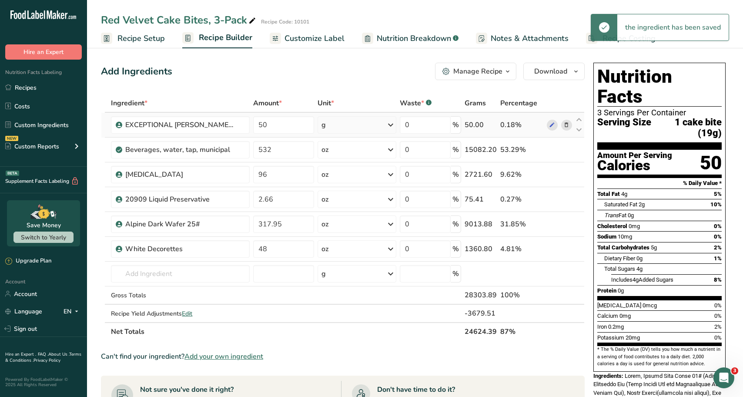
click at [340, 121] on div "g" at bounding box center [356, 124] width 79 height 17
click at [347, 192] on div "See more" at bounding box center [359, 193] width 73 height 9
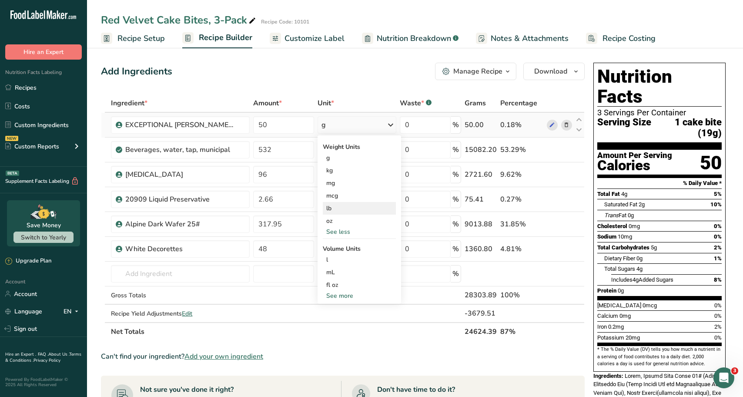
click at [340, 210] on div "lb" at bounding box center [359, 208] width 73 height 13
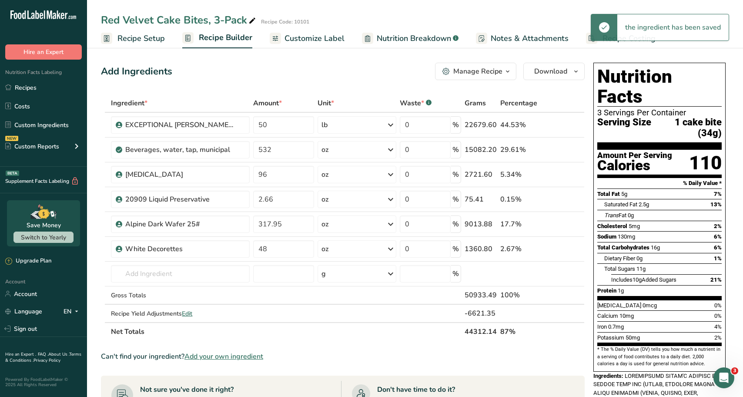
click at [354, 65] on div "Add Ingredients Manage Recipe Delete Recipe Duplicate Recipe Scale Recipe Save …" at bounding box center [342, 71] width 483 height 17
click at [325, 34] on span "Customize Label" at bounding box center [314, 39] width 60 height 12
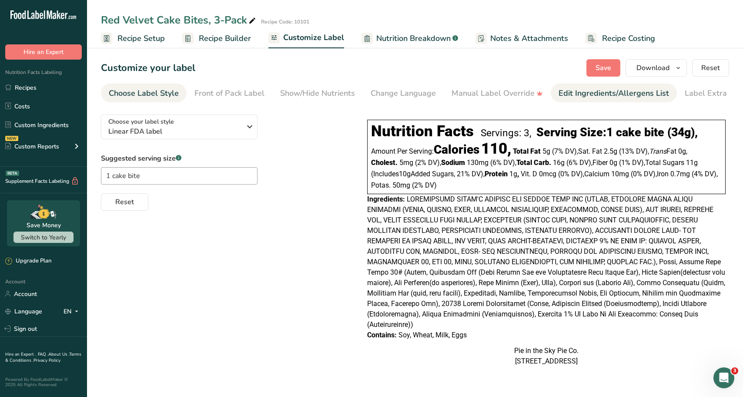
click at [577, 91] on div "Edit Ingredients/Allergens List" at bounding box center [613, 93] width 110 height 12
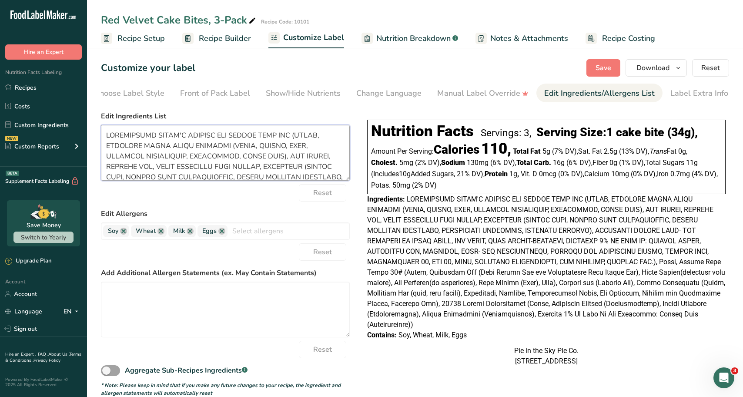
click at [285, 169] on textarea at bounding box center [225, 153] width 249 height 56
click at [284, 168] on textarea at bounding box center [225, 153] width 249 height 56
click at [283, 168] on textarea at bounding box center [225, 153] width 249 height 56
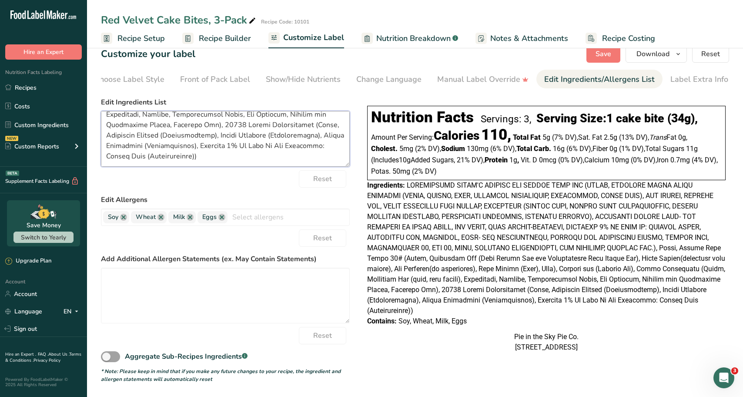
scroll to position [16, 0]
drag, startPoint x: 282, startPoint y: 154, endPoint x: 216, endPoint y: 163, distance: 66.7
click at [182, 148] on textarea at bounding box center [225, 139] width 249 height 56
click at [307, 158] on textarea at bounding box center [225, 139] width 249 height 56
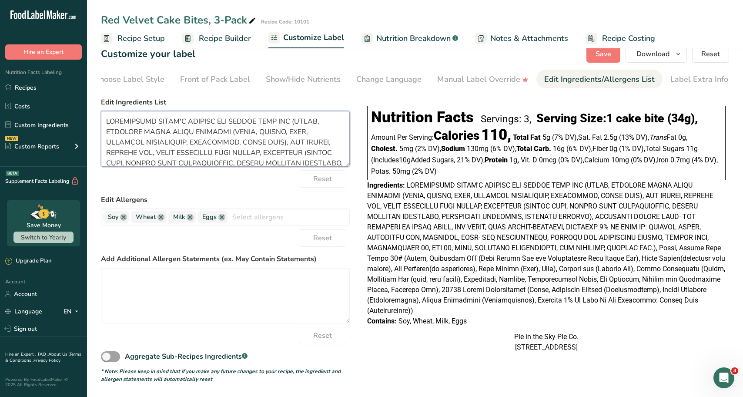
drag, startPoint x: 293, startPoint y: 157, endPoint x: 147, endPoint y: 125, distance: 149.5
click at [87, 100] on section "Customize your label Save Download Choose what to show on your downloaded label…" at bounding box center [415, 213] width 656 height 365
paste textarea "CAKE: Sugar, Enriched Wheat Flour (Flour, Niacin, Iron, Thiamine Mononitrate, R…"
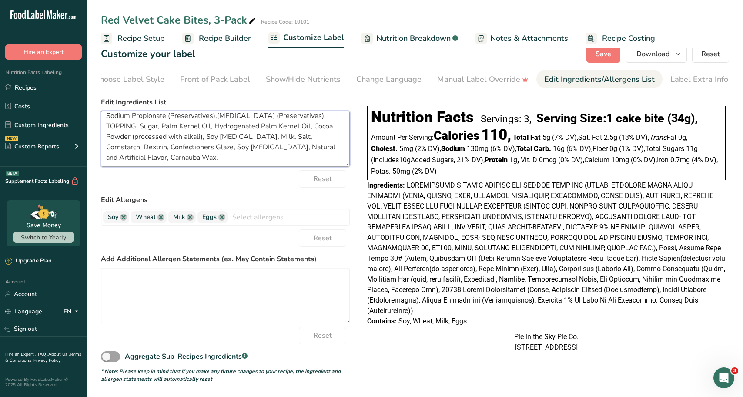
scroll to position [111, 0]
click at [104, 122] on textarea "CAKE: Sugar, Enriched Wheat Flour (Flour, Niacin, Iron, Thiamine Mononitrate, R…" at bounding box center [225, 139] width 249 height 56
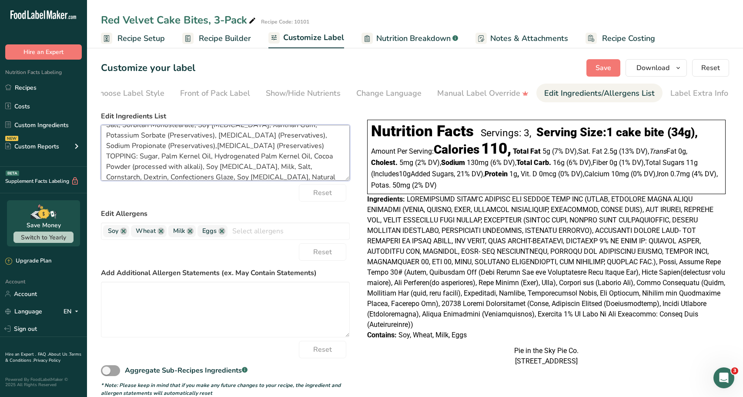
scroll to position [101, 0]
click at [233, 175] on textarea "CAKE: Sugar, Enriched Wheat Flour (Flour, Niacin, Iron, Thiamine Mononitrate, R…" at bounding box center [225, 153] width 249 height 56
click at [263, 145] on textarea "CAKE: Sugar, Enriched Wheat Flour (Flour, Niacin, Iron, Thiamine Mononitrate, R…" at bounding box center [225, 153] width 249 height 56
click at [265, 142] on textarea "CAKE: Sugar, Enriched Wheat Flour (Flour, Niacin, Iron, Thiamine Mononitrate, R…" at bounding box center [225, 153] width 249 height 56
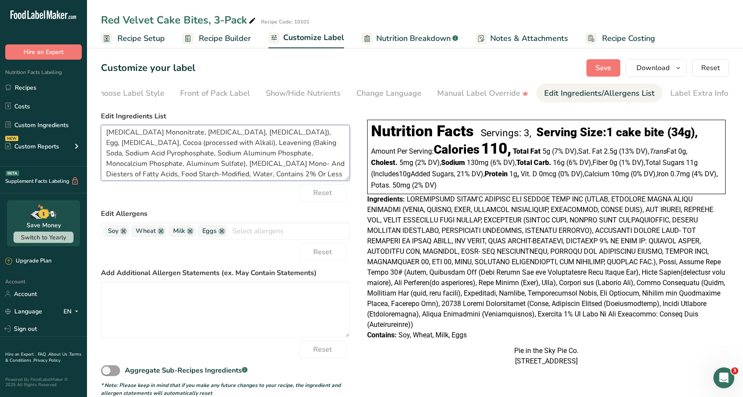
scroll to position [0, 0]
type textarea "CAKE: Sugar, Enriched Wheat Flour (Flour, Niacin, Iron, Thiamine Mononitrate, R…"
click at [600, 66] on span "Save" at bounding box center [603, 68] width 16 height 10
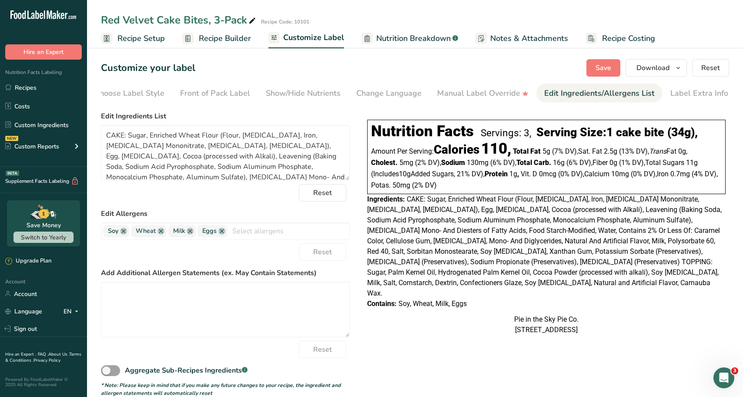
click at [138, 43] on span "Recipe Setup" at bounding box center [140, 39] width 47 height 12
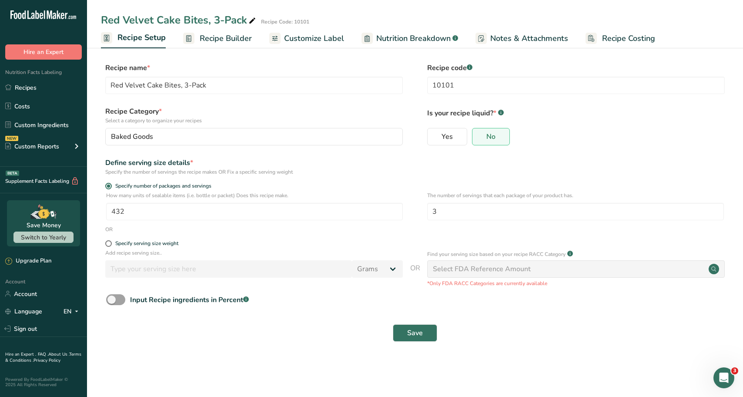
click at [214, 47] on link "Recipe Builder" at bounding box center [217, 39] width 69 height 20
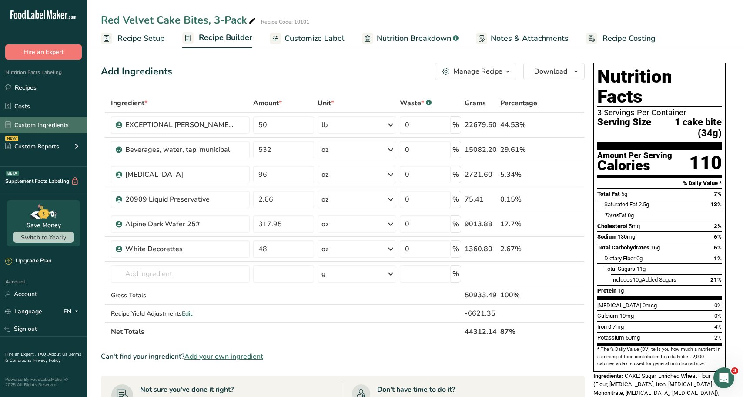
click at [36, 128] on link "Custom Ingredients" at bounding box center [43, 125] width 87 height 17
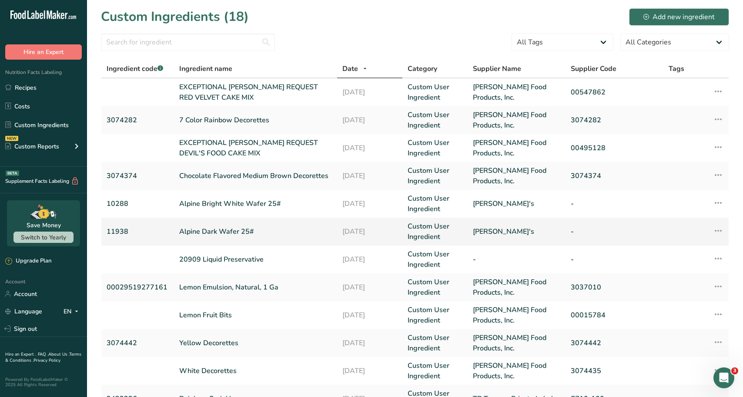
click at [213, 228] on link "Alpine Dark Wafer 25#" at bounding box center [255, 231] width 153 height 10
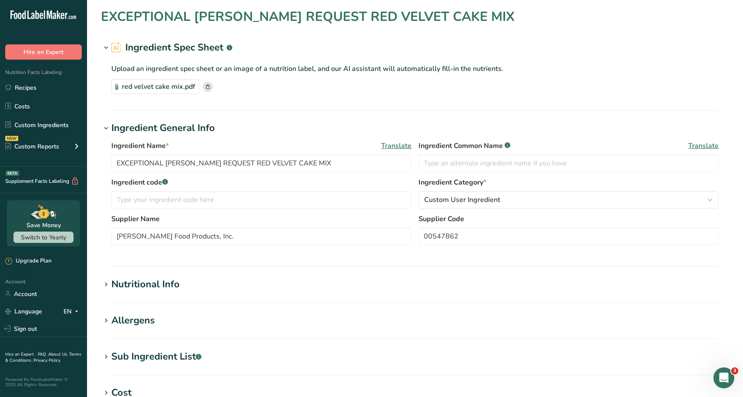
type input "Alpine Dark Wafer 25#"
type input "11938"
type input "[PERSON_NAME]'s"
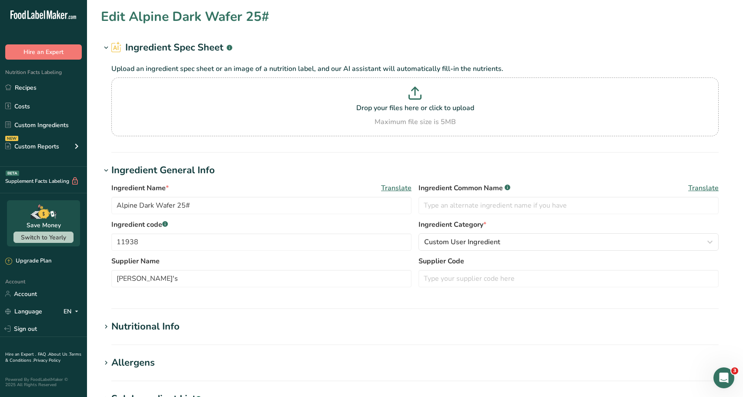
type input "534.71"
type KJ "2237.2"
type Fat "30.43"
type Fat "27.94"
type Fat "0.03"
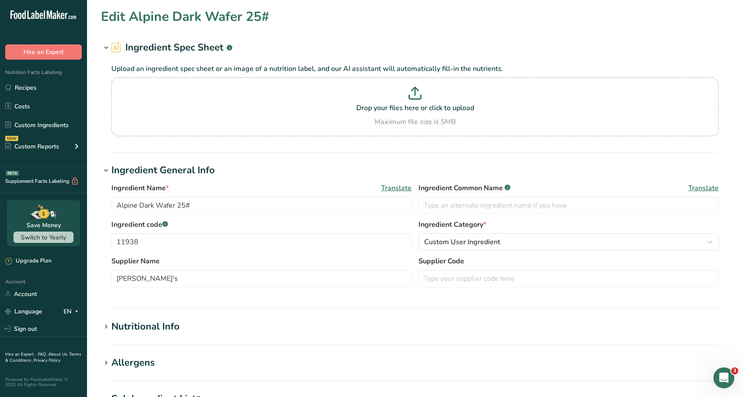
type input "0.12"
type input "85.66"
type Carbohydrates "65.82"
type Fiber "2.88"
type Sugars "61.35"
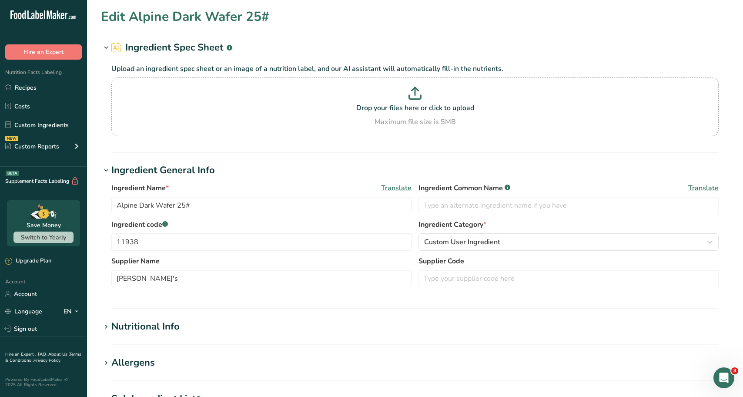
type Sugars "60.88"
type input "2.11"
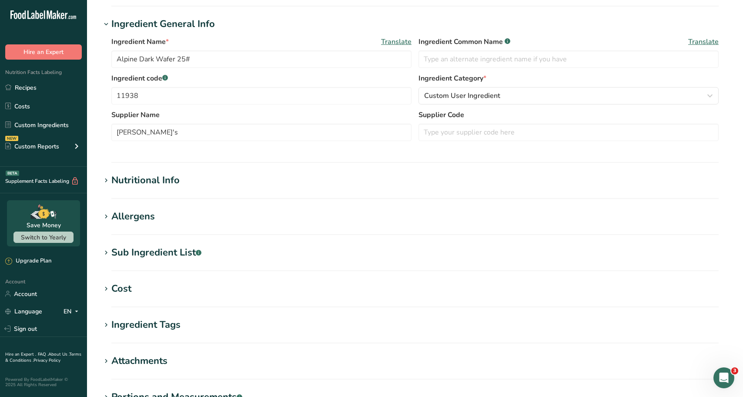
scroll to position [174, 0]
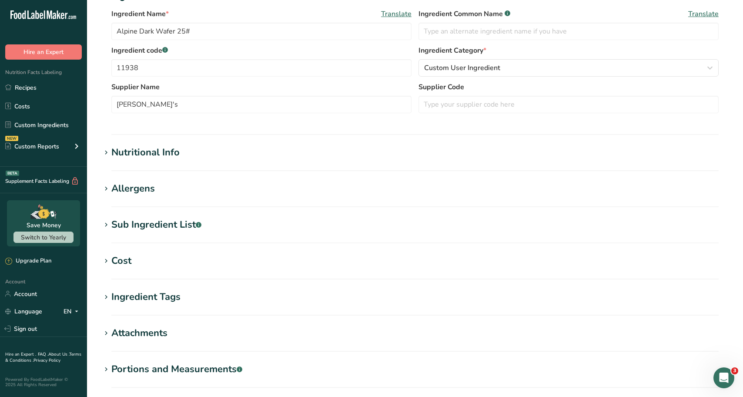
click at [247, 144] on section "Edit Alpine Dark Wafer 25# Ingredient Spec Sheet .a-a{fill:#347362;}.b-a{fill:#…" at bounding box center [415, 145] width 656 height 639
click at [152, 165] on section "Nutritional Info Serving Size .a-a{fill:#347362;}.b-a{fill:#fff;} Add ingredien…" at bounding box center [415, 158] width 628 height 26
click at [152, 161] on section "Nutritional Info Serving Size .a-a{fill:#347362;}.b-a{fill:#fff;} Add ingredien…" at bounding box center [415, 158] width 628 height 26
click at [157, 154] on div "Nutritional Info" at bounding box center [145, 152] width 68 height 14
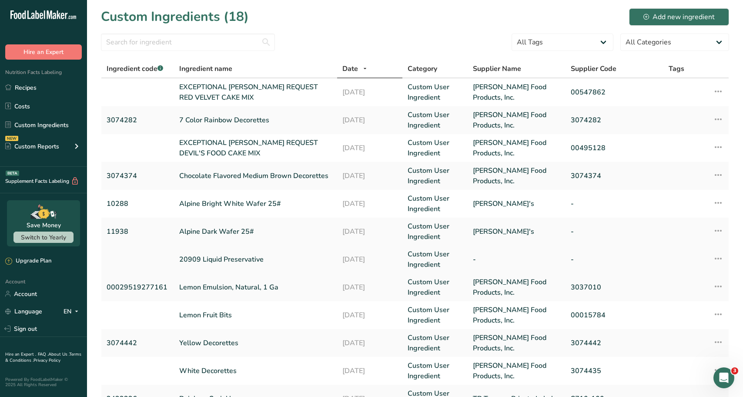
click at [221, 270] on td "20909 Liquid Preservative" at bounding box center [255, 259] width 163 height 28
drag, startPoint x: 220, startPoint y: 297, endPoint x: 213, endPoint y: 288, distance: 11.2
click at [220, 296] on td "Lemon Emulsion, Natural, 1 Ga" at bounding box center [255, 287] width 163 height 28
click at [213, 287] on link "Lemon Emulsion, Natural, 1 Ga" at bounding box center [255, 287] width 153 height 10
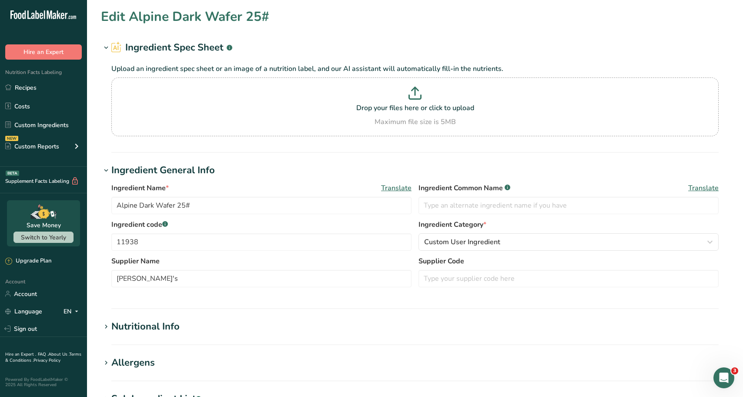
type input "Lemon Emulsion, Natural, 1 Ga"
type input "00029519277161"
type input "Dawn Food Products, Inc."
type input "3037010"
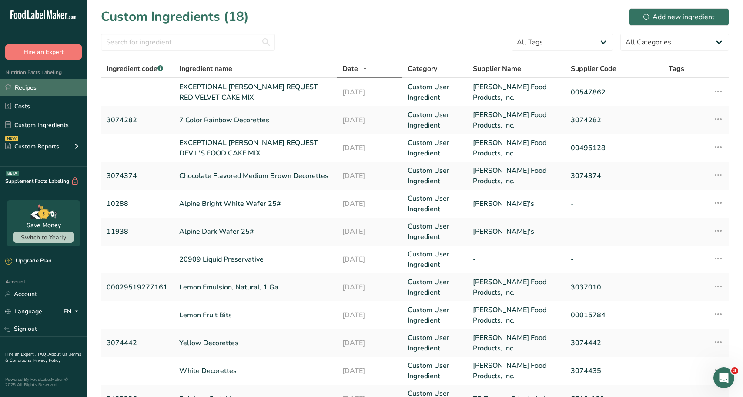
click at [15, 88] on link "Recipes" at bounding box center [43, 87] width 87 height 17
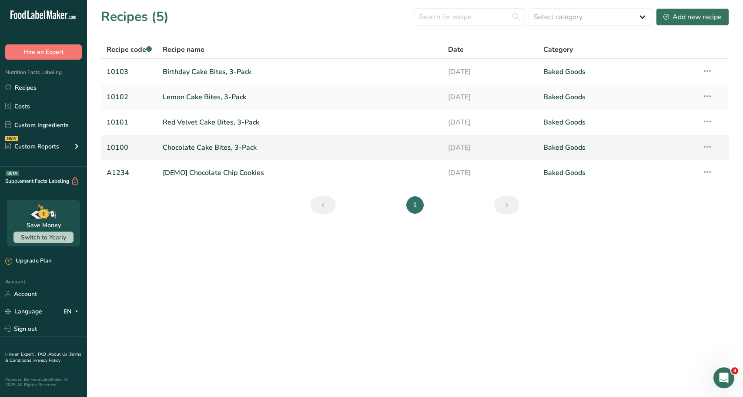
click at [187, 148] on link "Chocolate Cake Bites, 3-Pack" at bounding box center [300, 147] width 275 height 18
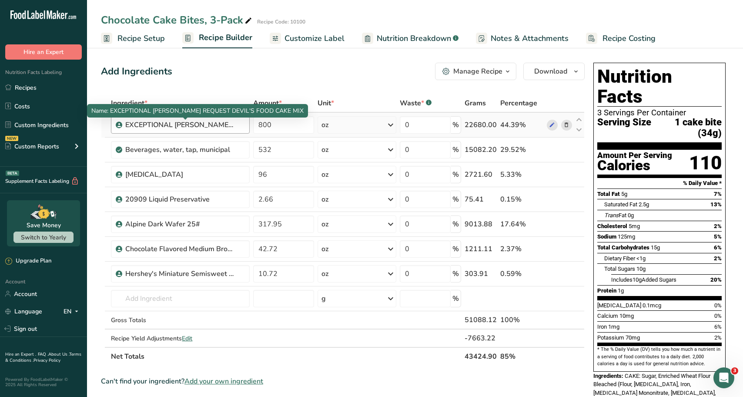
click at [199, 125] on div "EXCEPTIONAL BAKER'S REQUEST DEVIL'S FOOD CAKE MIX" at bounding box center [179, 125] width 109 height 10
click at [198, 125] on div "EXCEPTIONAL BAKER'S REQUEST DEVIL'S FOOD CAKE MIX" at bounding box center [179, 125] width 109 height 10
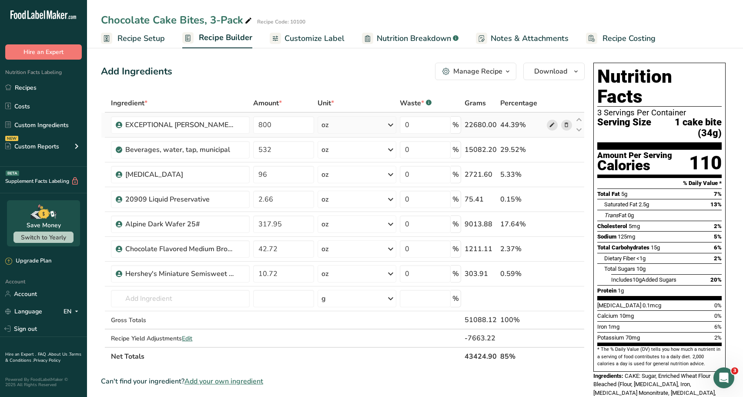
click at [552, 123] on icon at bounding box center [552, 124] width 6 height 9
click at [552, 197] on icon at bounding box center [552, 199] width 6 height 9
click at [26, 86] on link "Recipes" at bounding box center [43, 87] width 87 height 17
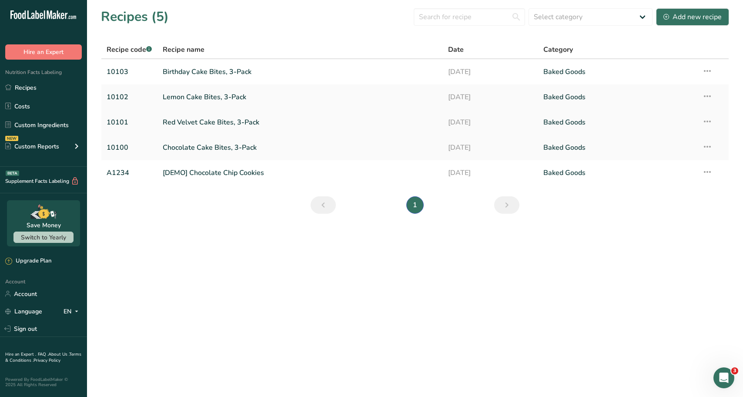
click at [199, 122] on link "Red Velvet Cake Bites, 3-Pack" at bounding box center [300, 122] width 275 height 18
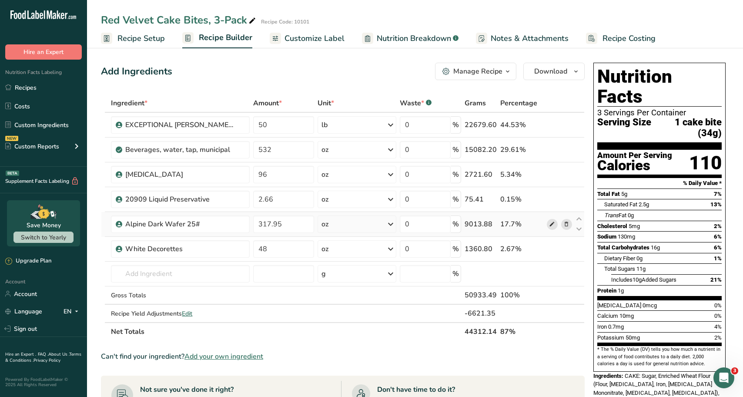
click at [551, 221] on icon at bounding box center [552, 224] width 6 height 9
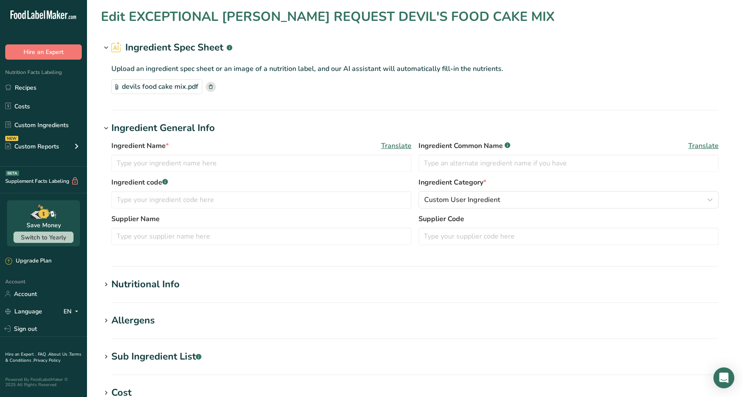
type input "EXCEPTIONAL [PERSON_NAME] REQUEST DEVIL'S FOOD CAKE MIX"
type input "Devil's Food Cake Mix"
type input "[PERSON_NAME] Food Products, Inc."
type input "00495128"
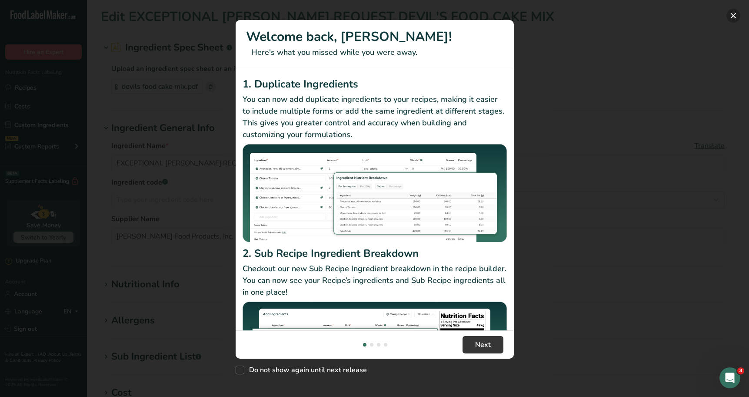
click at [733, 13] on button "New Features" at bounding box center [734, 16] width 14 height 14
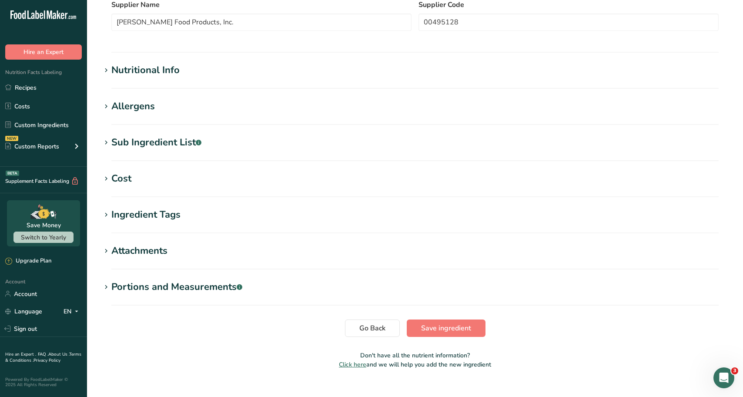
scroll to position [217, 0]
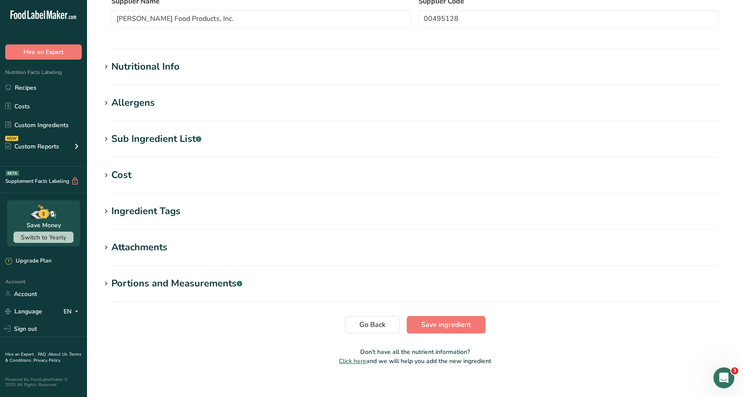
click at [110, 72] on icon at bounding box center [106, 67] width 8 height 12
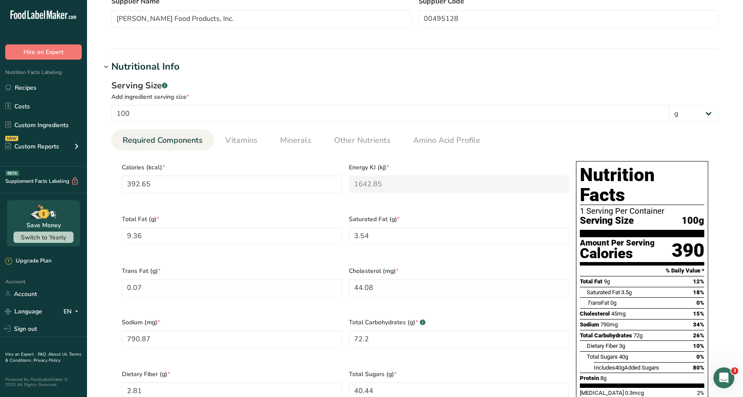
click at [110, 72] on icon at bounding box center [106, 67] width 8 height 12
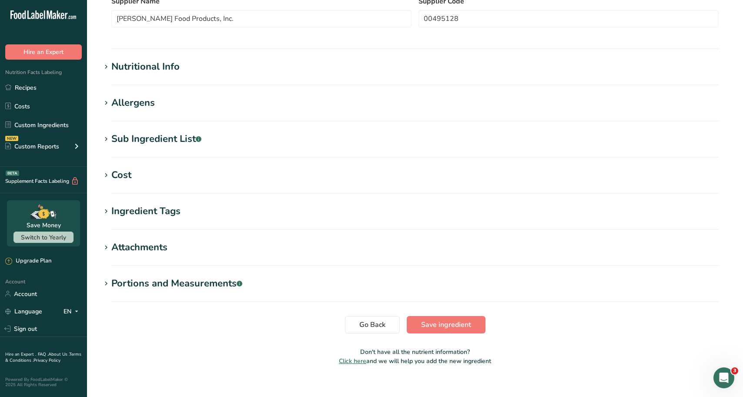
click at [129, 109] on div "Allergens" at bounding box center [132, 103] width 43 height 14
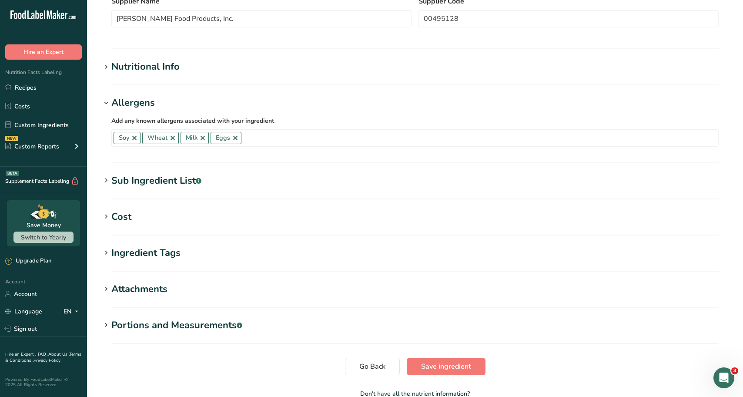
click at [128, 110] on div "Allergens" at bounding box center [132, 103] width 43 height 14
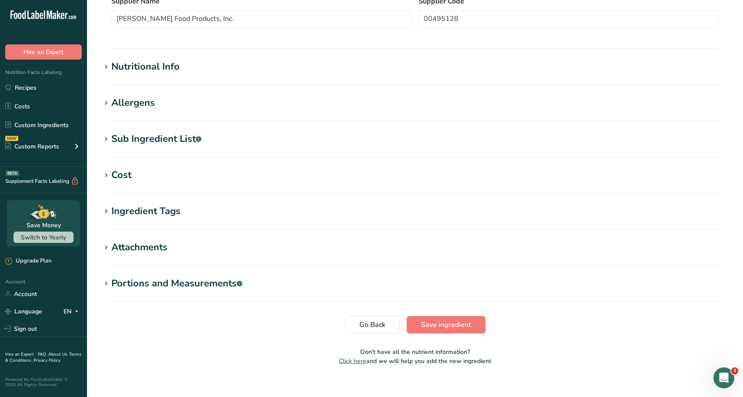
click at [122, 137] on div "Sub Ingredient List .a-a{fill:#347362;}.b-a{fill:#fff;}" at bounding box center [156, 139] width 90 height 14
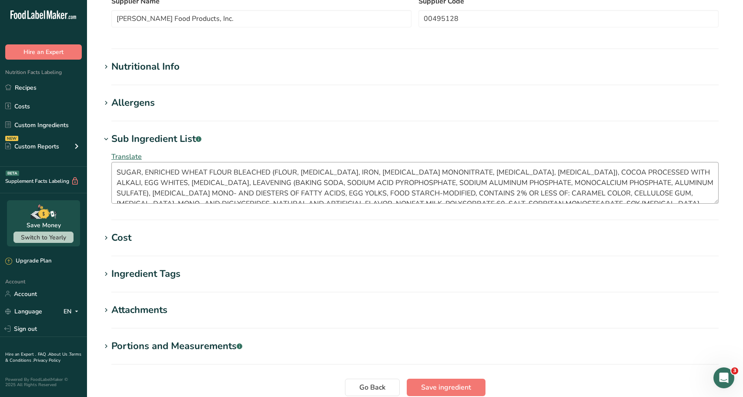
scroll to position [21, 0]
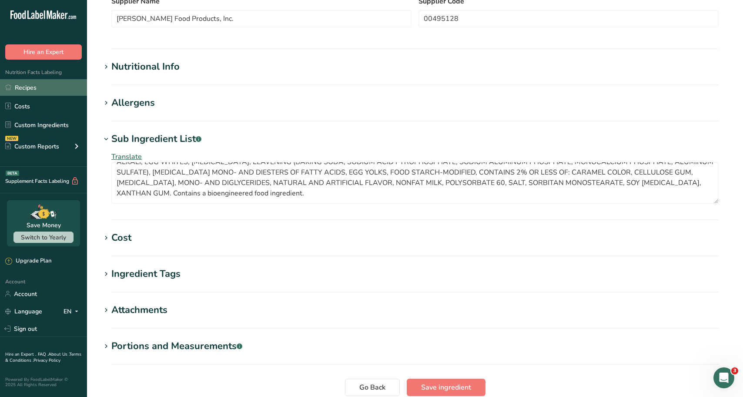
click at [24, 80] on link "Recipes" at bounding box center [43, 87] width 87 height 17
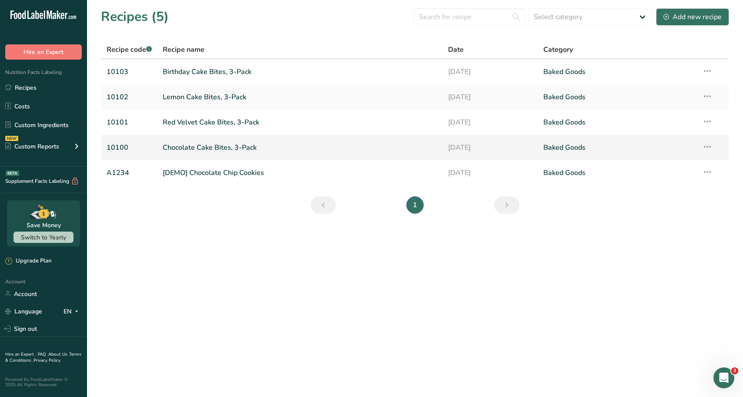
click at [206, 138] on link "Chocolate Cake Bites, 3-Pack" at bounding box center [300, 147] width 275 height 18
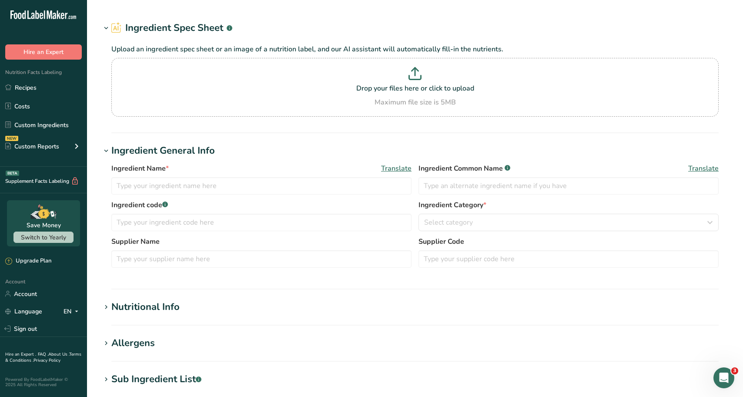
type input "20909 Liquid Preservative"
type input "100"
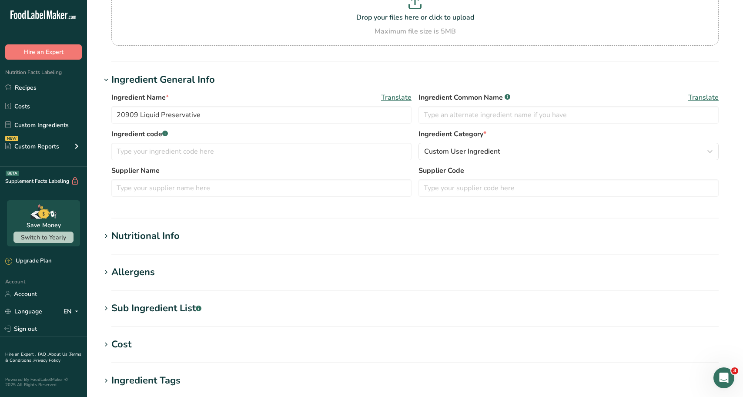
scroll to position [107, 0]
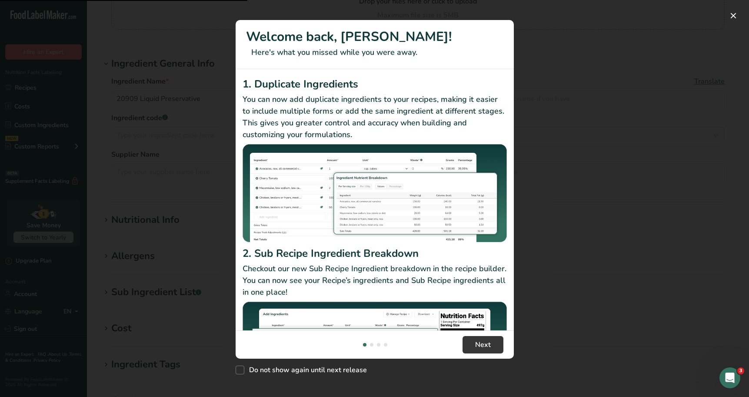
click at [626, 19] on div "New Features" at bounding box center [374, 198] width 749 height 397
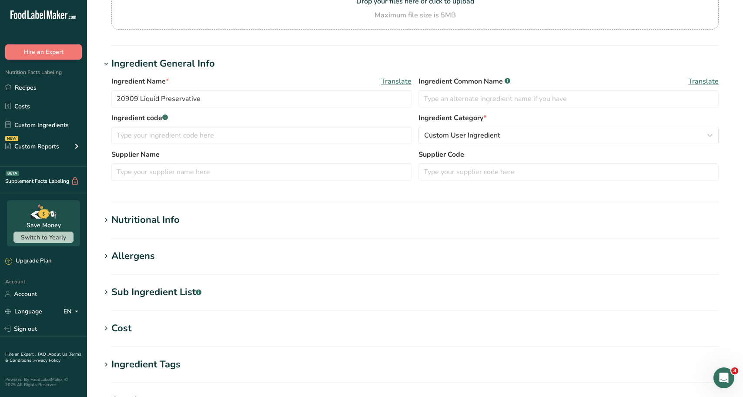
click at [107, 208] on section "Edit 20909 Liquid Preservative Ingredient Spec Sheet .a-a{fill:#347362;}.b-a{fi…" at bounding box center [415, 212] width 656 height 639
click at [120, 216] on div "Nutritional Info" at bounding box center [145, 220] width 68 height 14
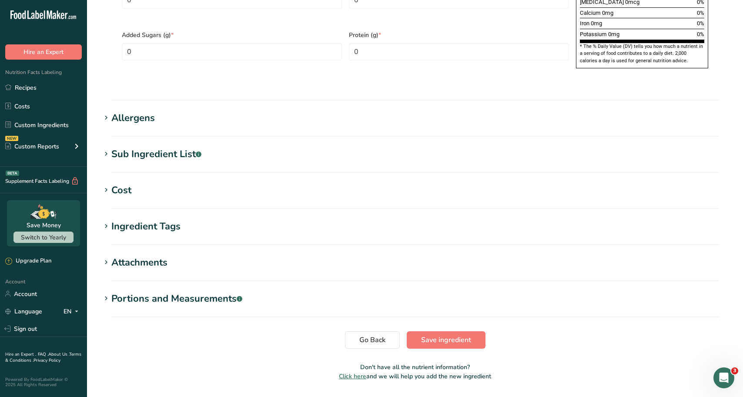
scroll to position [656, 0]
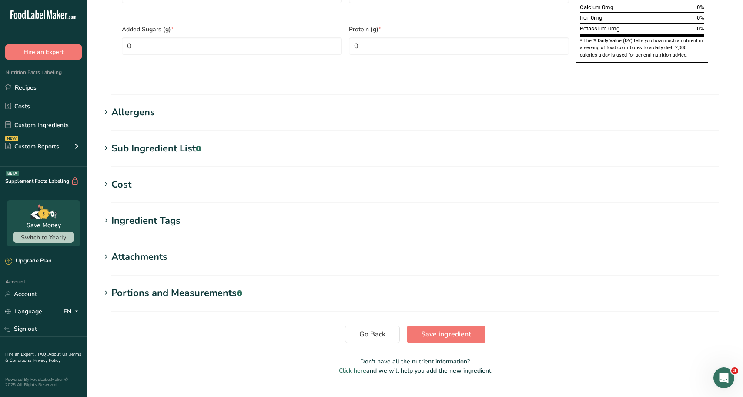
click at [180, 250] on h1 "Attachments" at bounding box center [415, 257] width 628 height 14
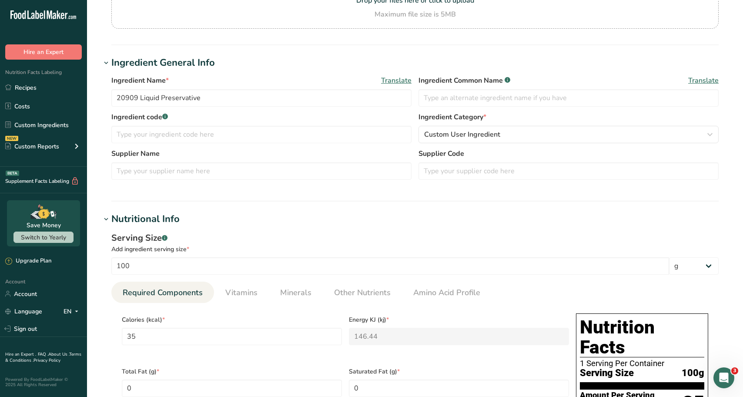
scroll to position [3, 0]
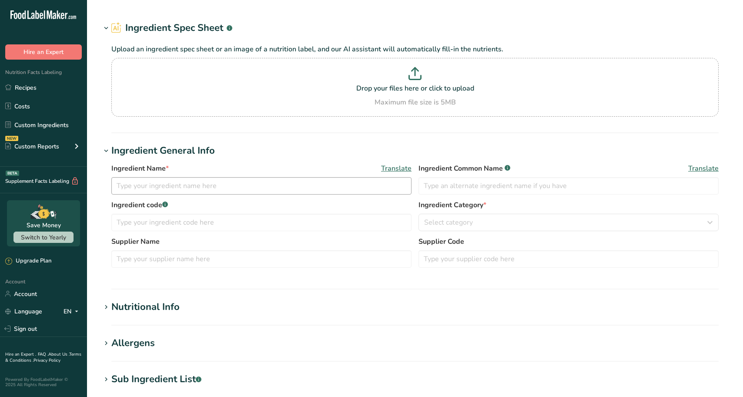
type input "Alpine Dark Wafer 25#"
type input "11938"
type input "[PERSON_NAME]'s"
type textarea "Sugar, Vegetable Oil (Palm Kernel Oil and Hydrogenated Palm Kernel Oil), Cocoa …"
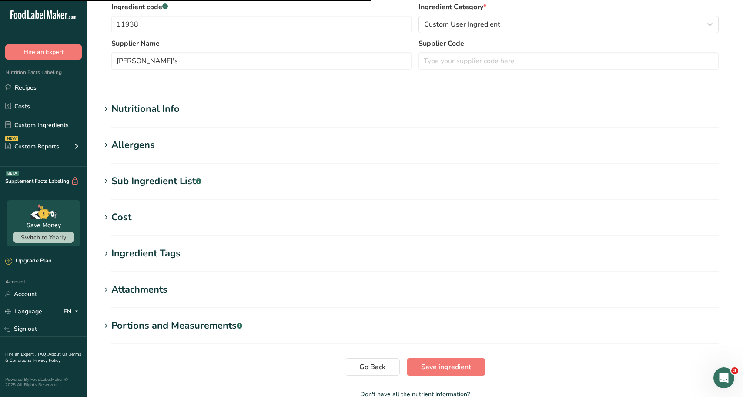
click at [157, 190] on div ".a-20{fill:#fff;} Hire an Expert Nutrition Facts Labeling Recipes Costs Custom …" at bounding box center [371, 116] width 743 height 667
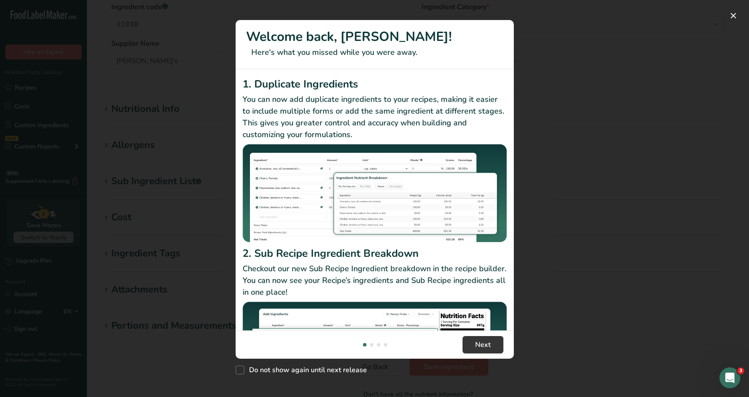
click at [679, 235] on div "New Features" at bounding box center [374, 198] width 749 height 397
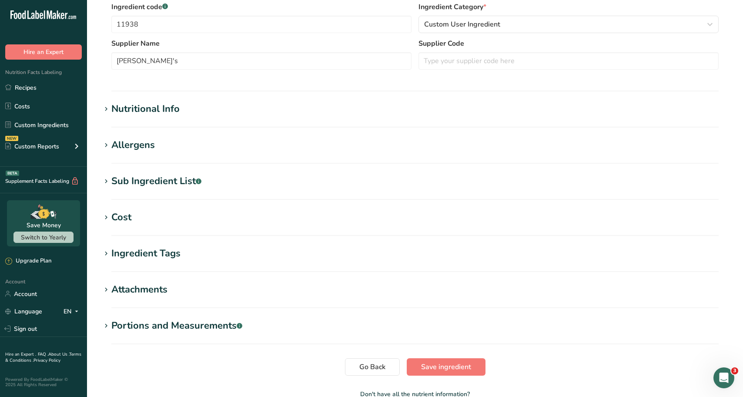
click at [177, 177] on div "Sub Ingredient List .a-a{fill:#347362;}.b-a{fill:#fff;}" at bounding box center [156, 181] width 90 height 14
